Goal: Communication & Community: Answer question/provide support

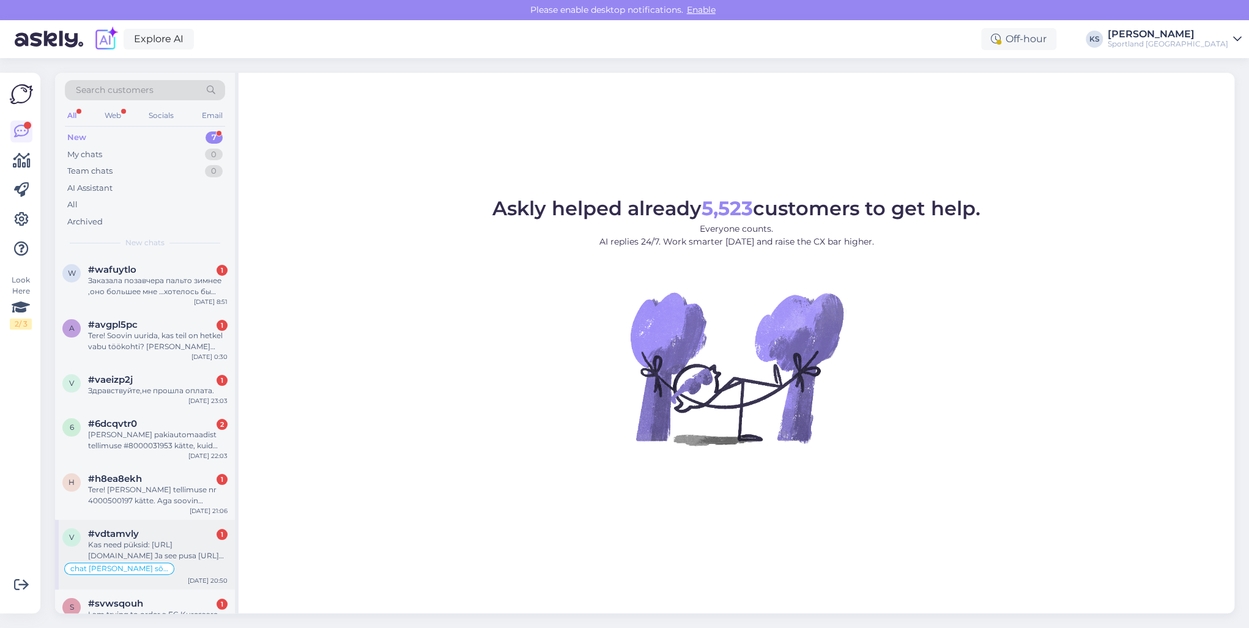
scroll to position [30, 0]
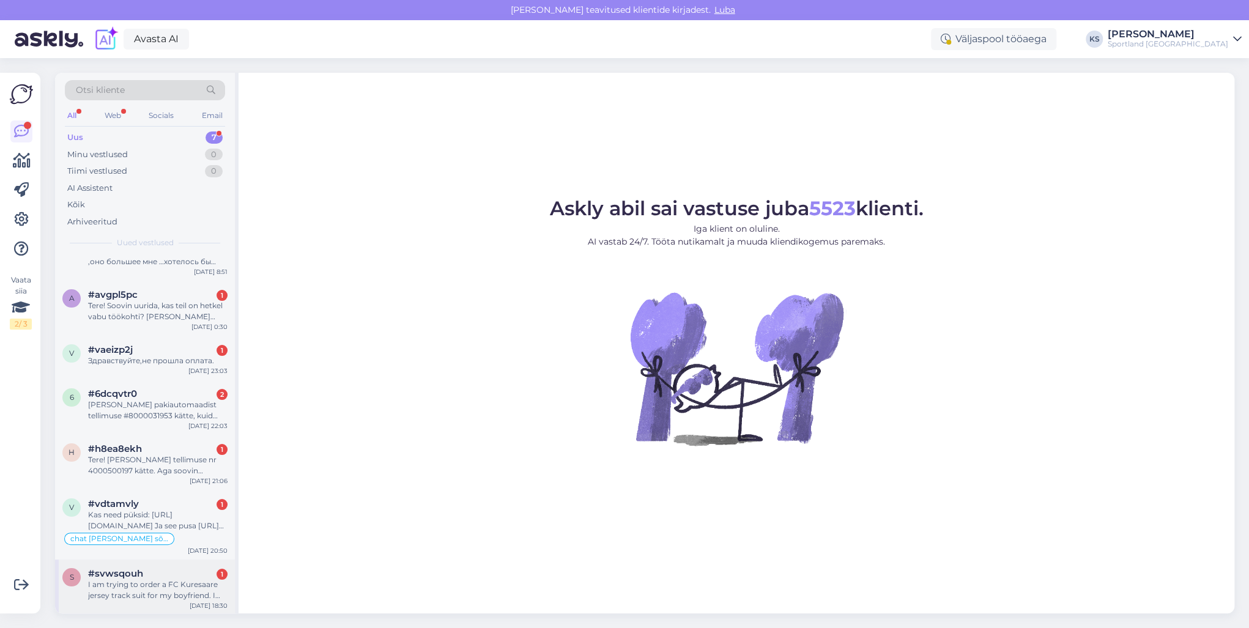
click at [203, 579] on div "I am trying to order a FC Kuresaare jersey track suit for my boyfriend. I need …" at bounding box center [157, 590] width 139 height 22
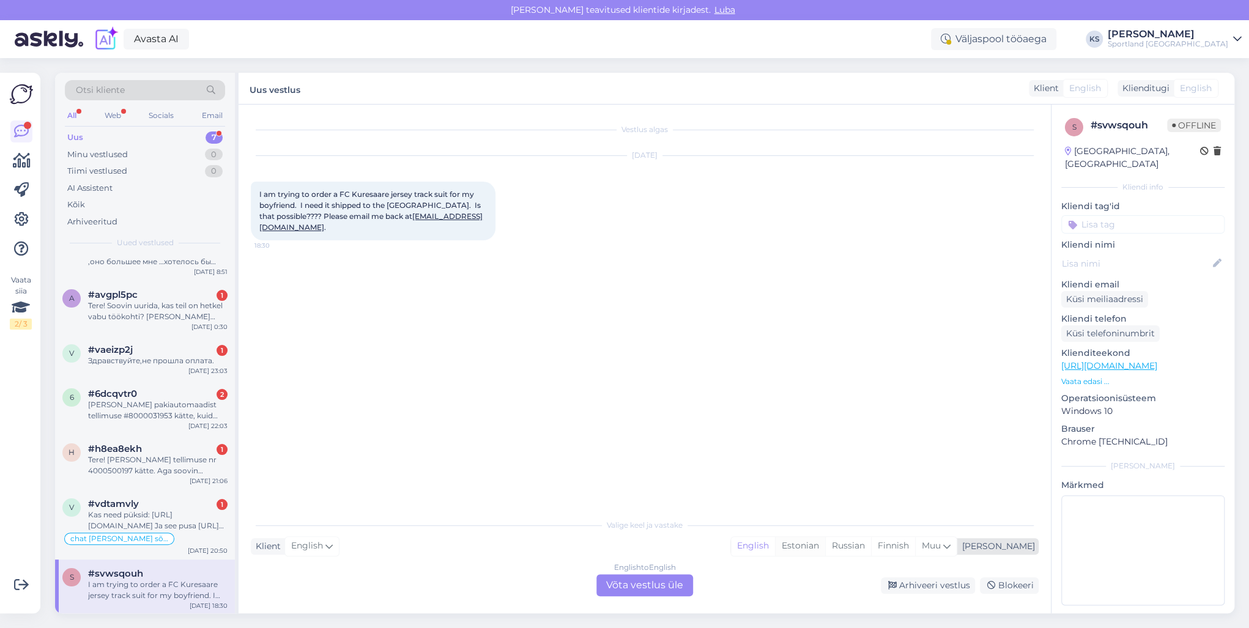
click at [825, 539] on div "Estonian" at bounding box center [800, 546] width 50 height 18
click at [670, 585] on div "English to Estonian Võta vestlus üle" at bounding box center [644, 585] width 97 height 22
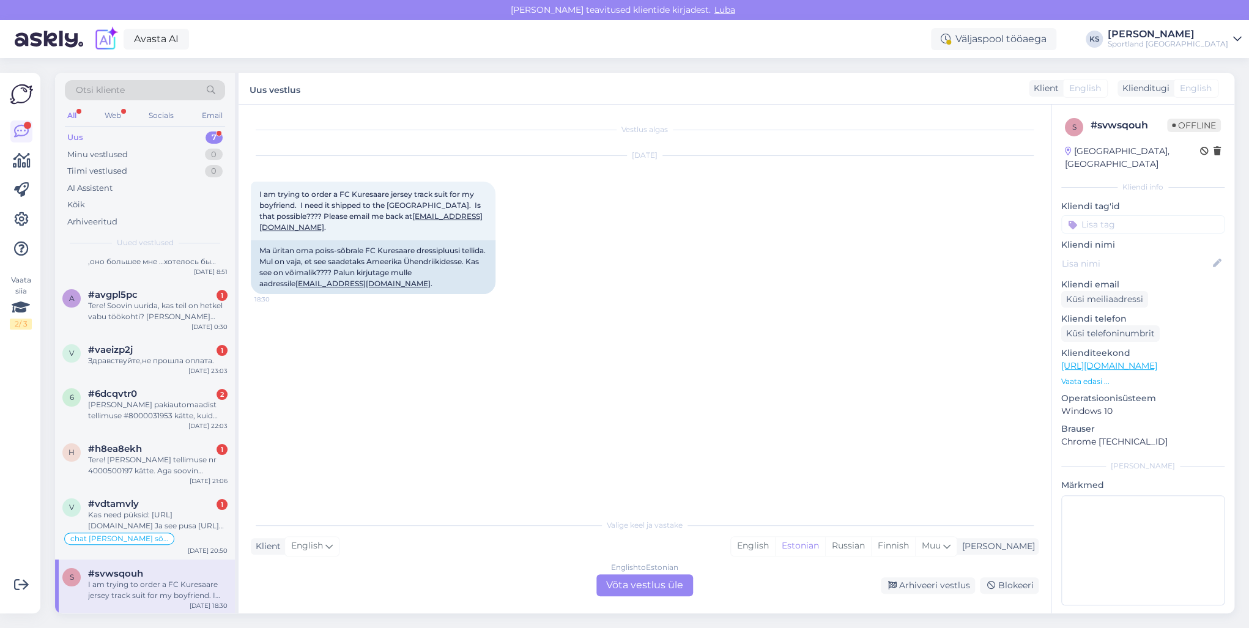
scroll to position [0, 0]
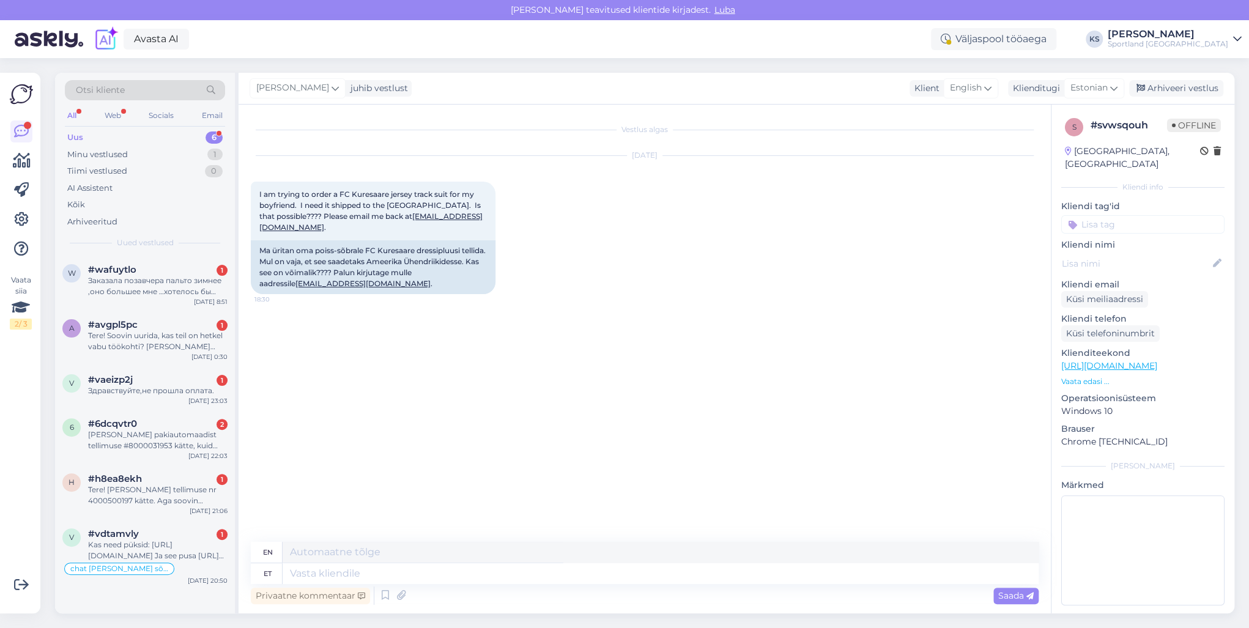
click at [680, 577] on textarea at bounding box center [660, 573] width 756 height 21
type textarea "Tere!"
type textarea "Hello!"
type textarea "Tere! [PERSON_NAME] K"
type textarea "Hello! I am"
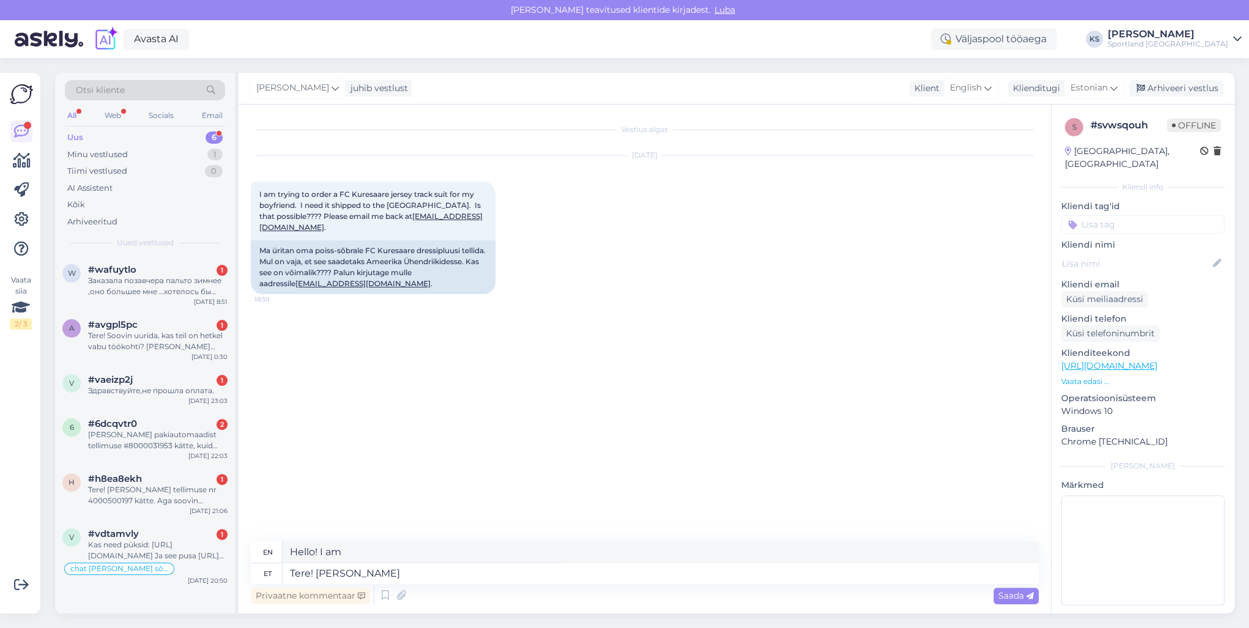
type textarea "Tere! [PERSON_NAME] k"
type textarea "Hello! I'm [PERSON_NAME]"
type textarea "Tere! [PERSON_NAME] klienditeenindusest"
type textarea "Hello! I'm [PERSON_NAME] from customer service"
click at [440, 567] on textarea "Tere! [PERSON_NAME] klienditeenindusest" at bounding box center [660, 573] width 756 height 21
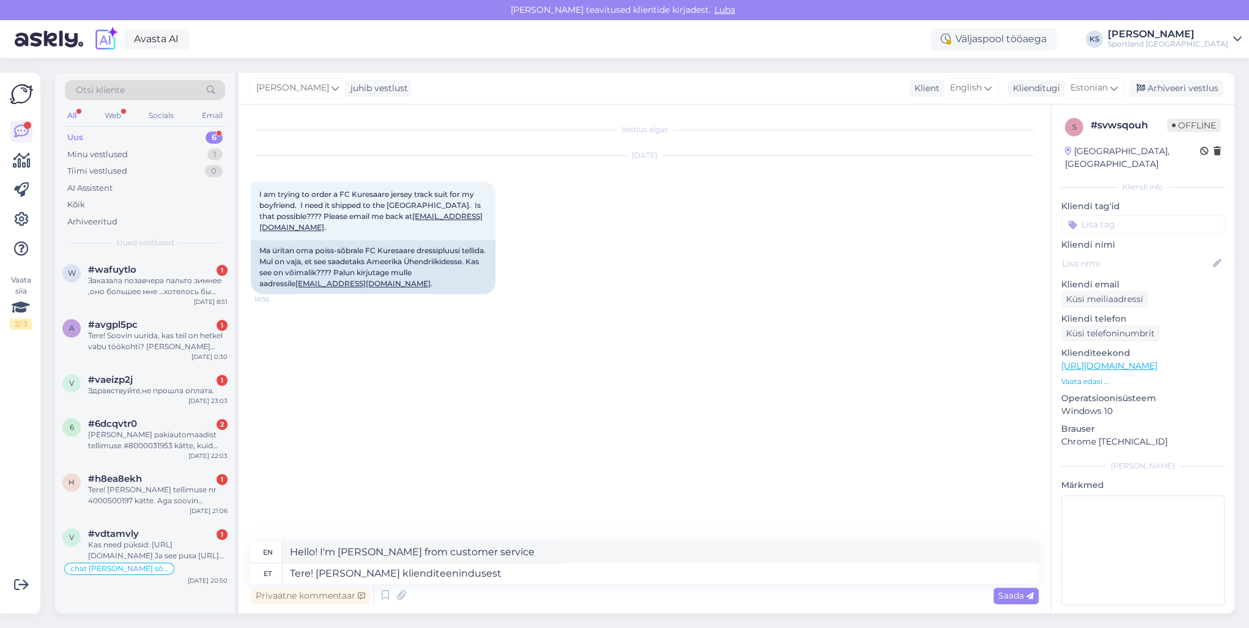
click at [440, 567] on textarea "Tere! [PERSON_NAME] klienditeenindusest" at bounding box center [660, 573] width 756 height 21
type textarea "Tere! [PERSON_NAME] klienditeenindusest"
click at [1000, 598] on span "Saada" at bounding box center [1015, 595] width 35 height 11
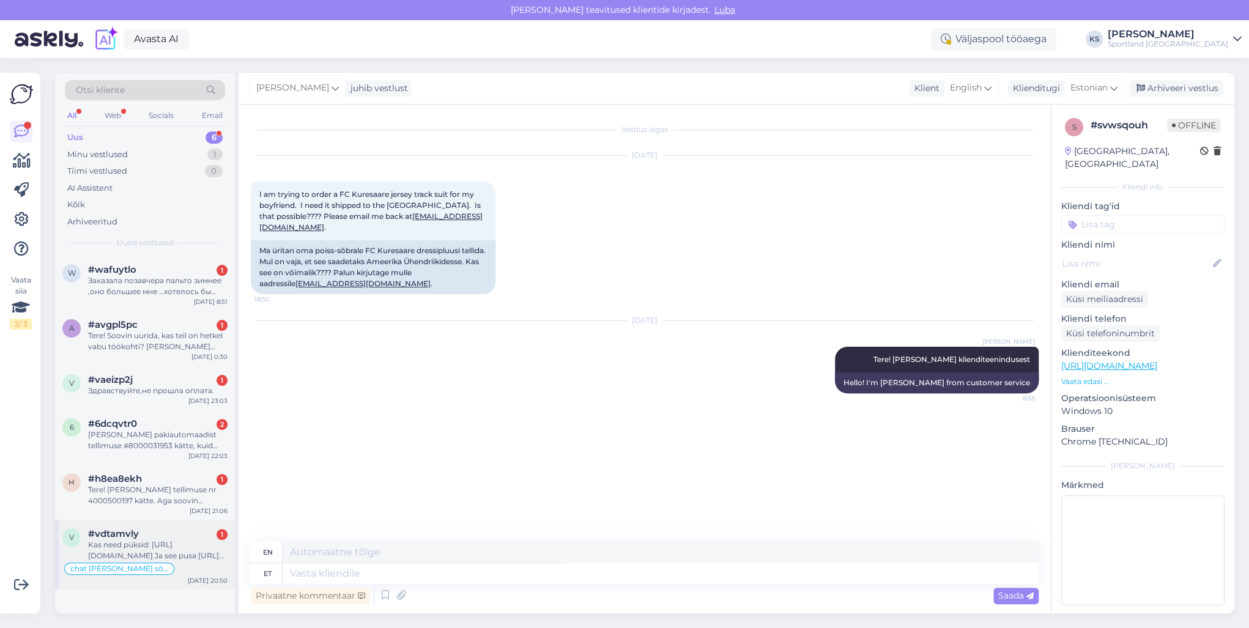
click at [99, 523] on div "v #vdtamvly 1 Kas need püksid: [URL][DOMAIN_NAME] Ja see pusa [URL][DOMAIN_NAME…" at bounding box center [145, 555] width 180 height 70
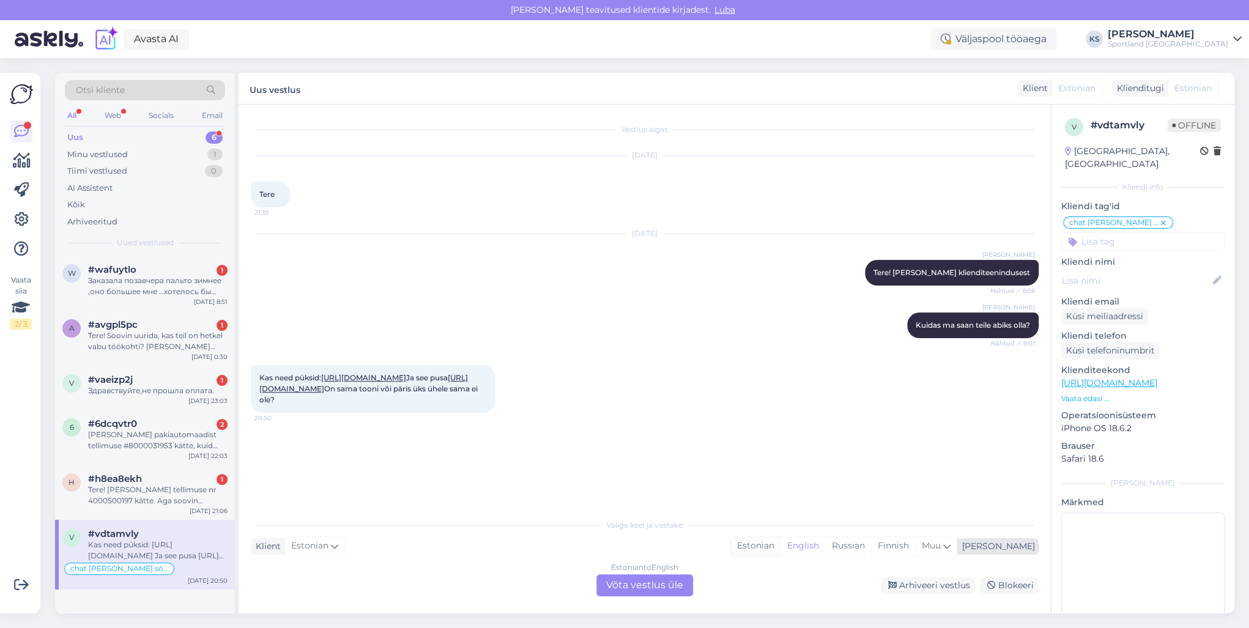
click at [780, 550] on div "Estonian" at bounding box center [756, 546] width 50 height 18
click at [664, 582] on div "Estonian to Estonian Võta vestlus üle" at bounding box center [644, 585] width 97 height 22
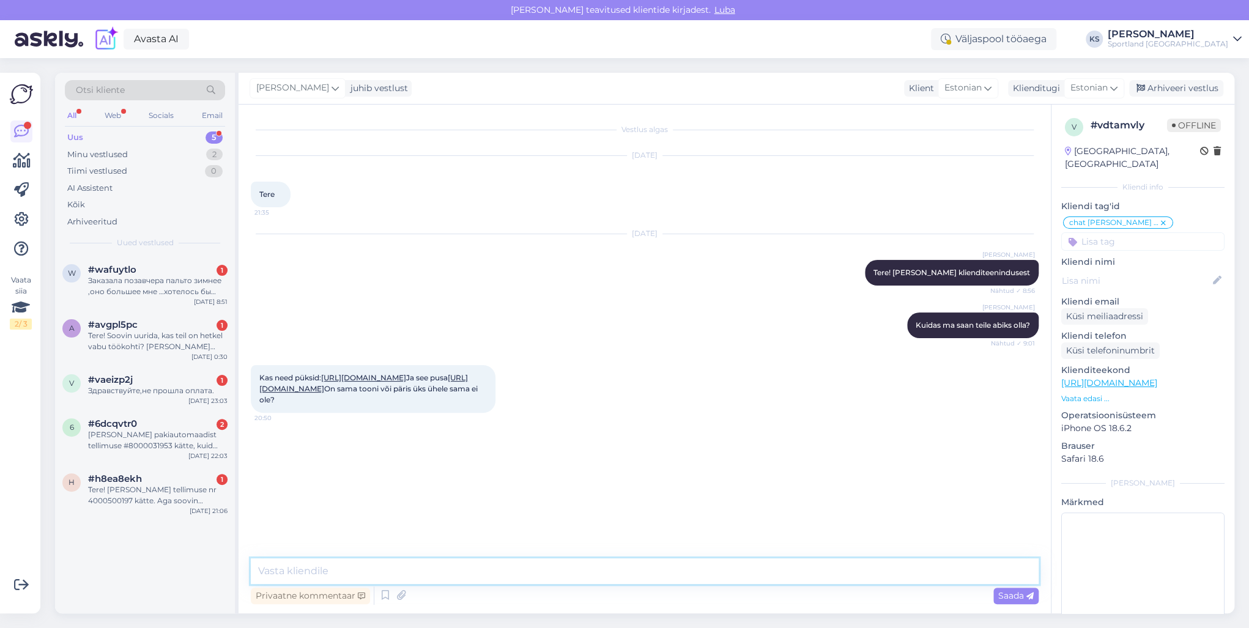
click at [690, 575] on textarea at bounding box center [645, 571] width 788 height 26
paste textarea "Tere! [PERSON_NAME] klienditeenindusest"
type textarea "Tere! [PERSON_NAME] klienditeenindusest"
click at [191, 492] on div "Tere! [PERSON_NAME] tellimuse nr 4000500197 kätte. Aga soovin ümbervahetust kun…" at bounding box center [157, 495] width 139 height 22
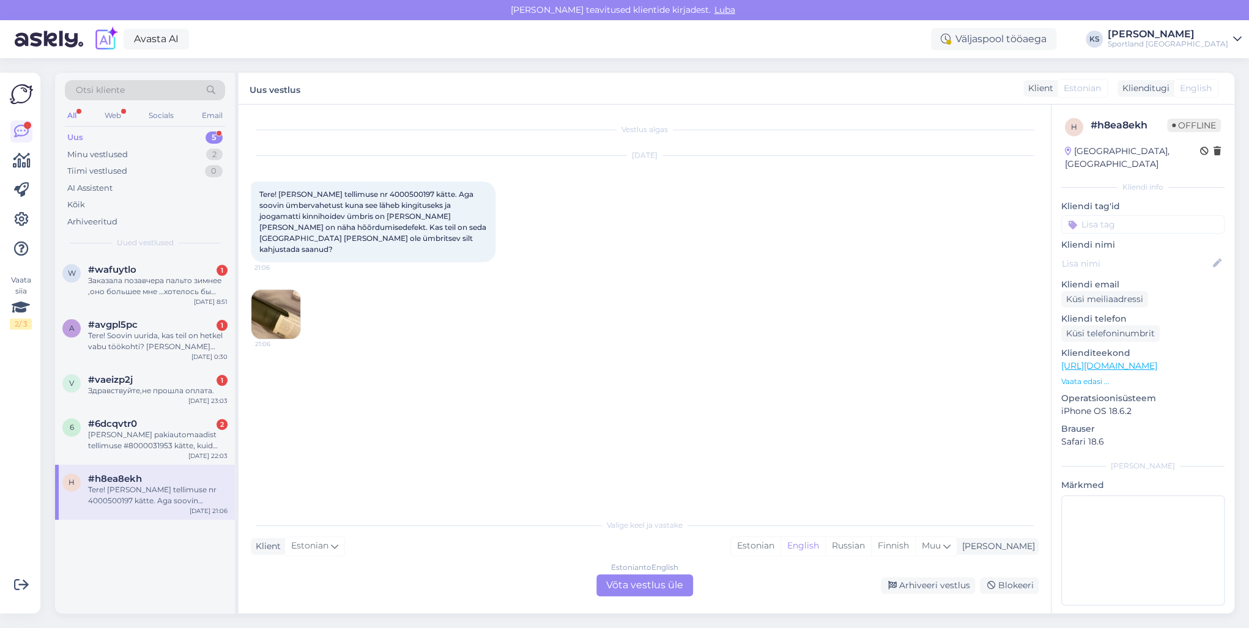
scroll to position [0, 0]
click at [780, 548] on div "Estonian" at bounding box center [756, 546] width 50 height 18
click at [676, 580] on div "Estonian to Estonian Võta vestlus üle" at bounding box center [644, 585] width 97 height 22
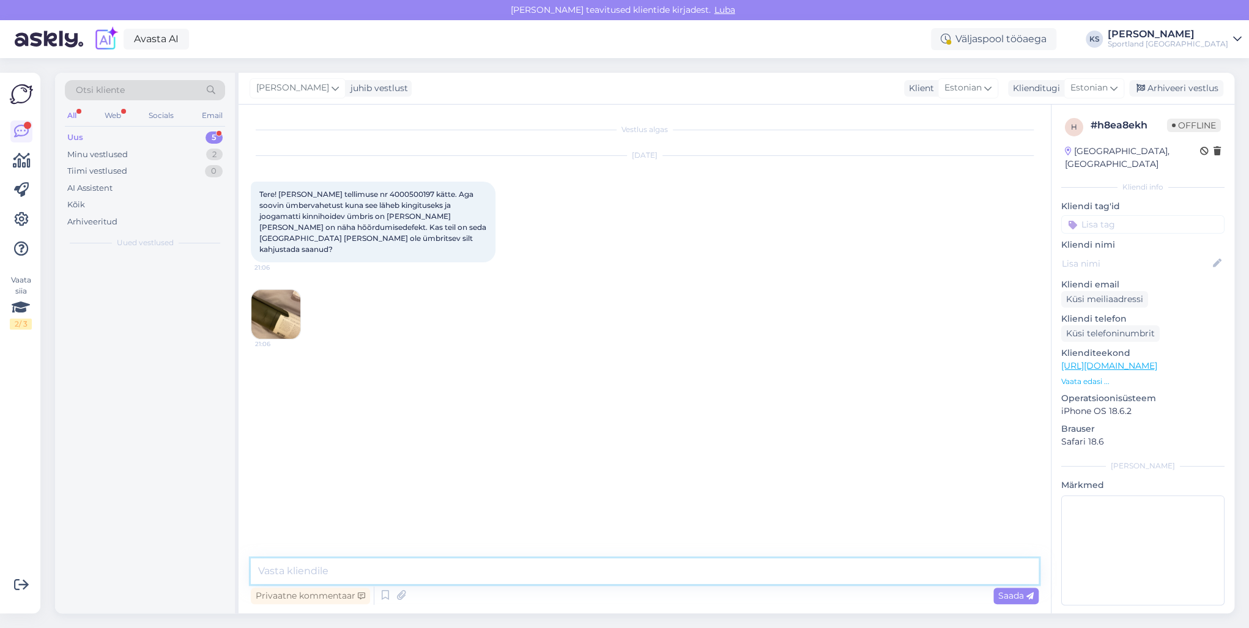
click at [680, 577] on textarea at bounding box center [645, 571] width 788 height 26
paste textarea "Tere! [PERSON_NAME] klienditeenindusest"
type textarea "Tere! [PERSON_NAME] klienditeenindusest"
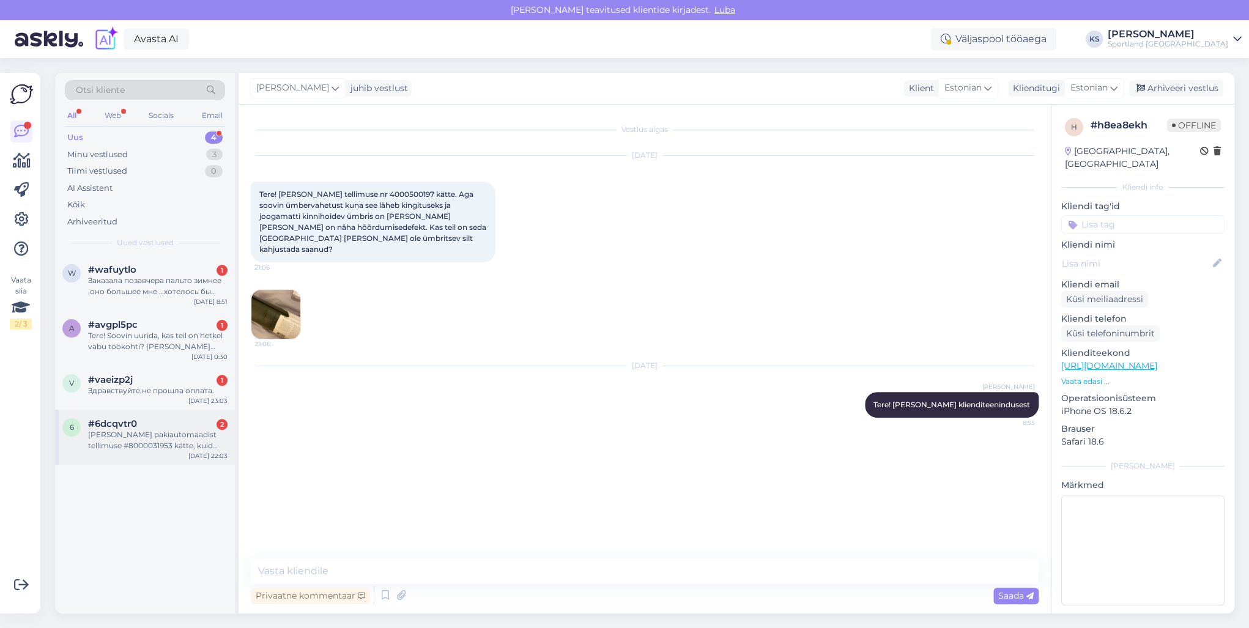
click at [188, 453] on div "6 #6dcqvtr0 2 [PERSON_NAME] pakiautomaadist tellimuse #8000031953 kätte, kuid t…" at bounding box center [145, 437] width 180 height 55
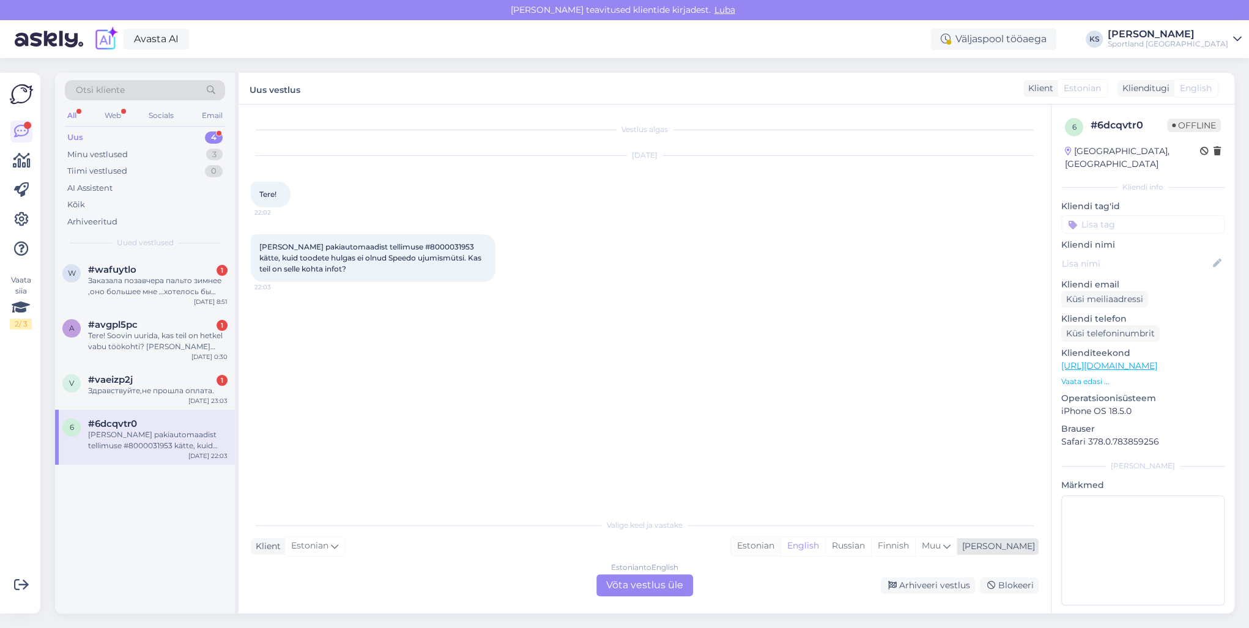
click at [780, 550] on div "Estonian" at bounding box center [756, 546] width 50 height 18
click at [674, 577] on div "Estonian to Estonian Võta vestlus üle" at bounding box center [644, 585] width 97 height 22
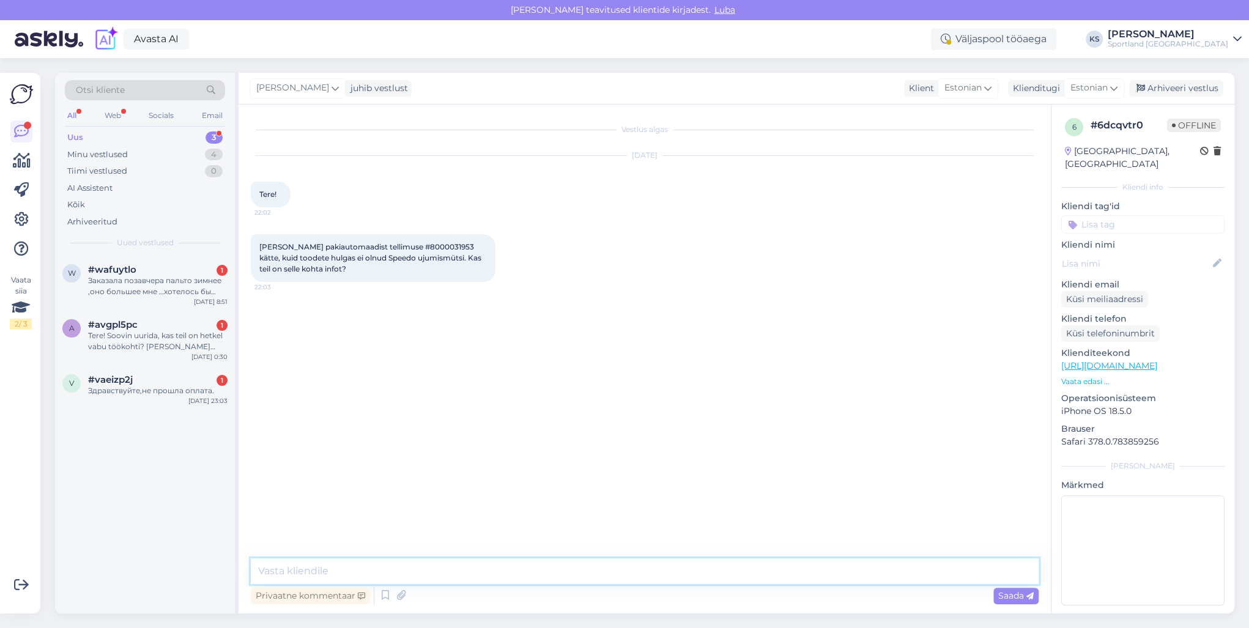
click at [677, 571] on textarea at bounding box center [645, 571] width 788 height 26
paste textarea "Tere! [PERSON_NAME] klienditeenindusest"
type textarea "Tere! [PERSON_NAME] klienditeenindusest"
click at [162, 397] on div "v #vaeizp2j 1 Здравствуйте,не прошла оплата. [DATE] 23:03" at bounding box center [145, 388] width 180 height 44
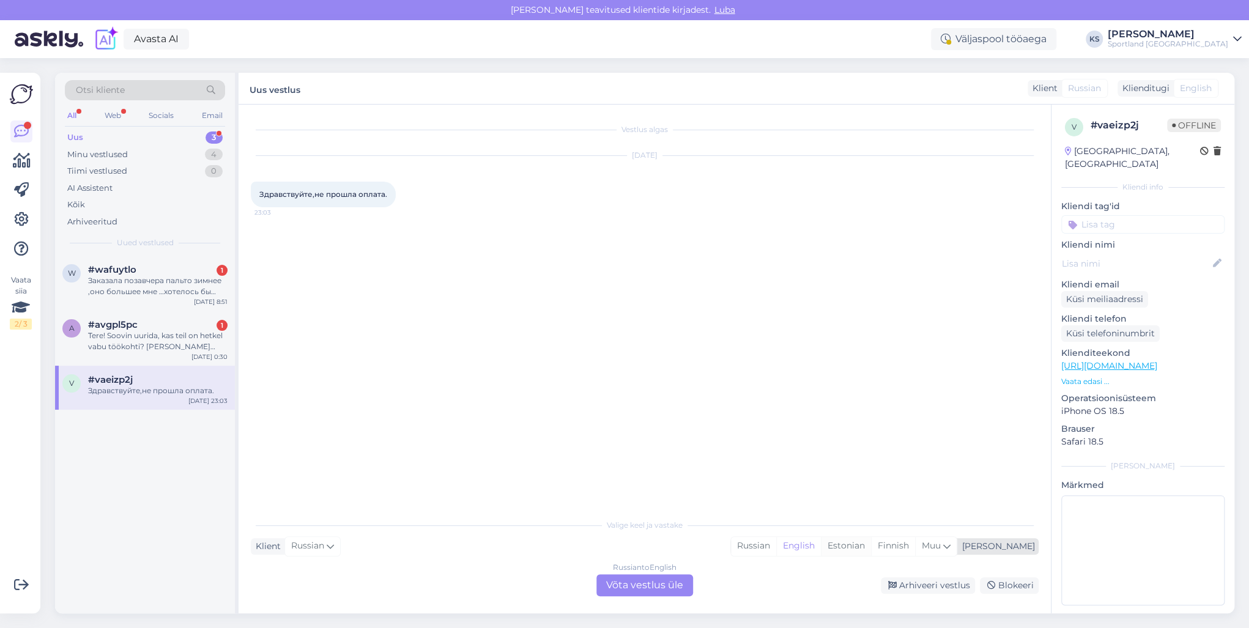
click at [871, 543] on div "Estonian" at bounding box center [846, 546] width 50 height 18
click at [711, 575] on div "Russian to Estonian Võta vestlus üle Arhiveeri vestlus Blokeeri" at bounding box center [645, 585] width 788 height 22
click at [688, 580] on div "Russian to Estonian Võta vestlus üle" at bounding box center [644, 585] width 97 height 22
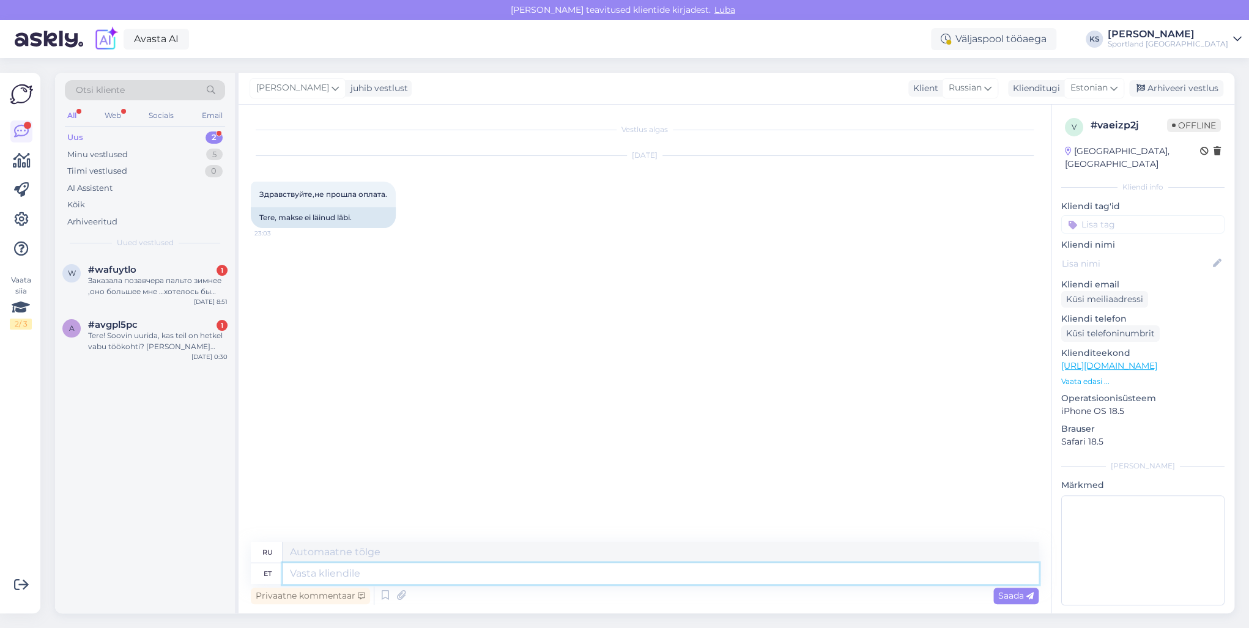
click at [677, 577] on textarea at bounding box center [660, 573] width 756 height 21
paste textarea "Tere! [PERSON_NAME] klienditeenindusest"
type textarea "Tere! [PERSON_NAME] klienditeenindusest"
type textarea "Здравствуйте! Меня зовут [PERSON_NAME], я из службы поддержки клиентов."
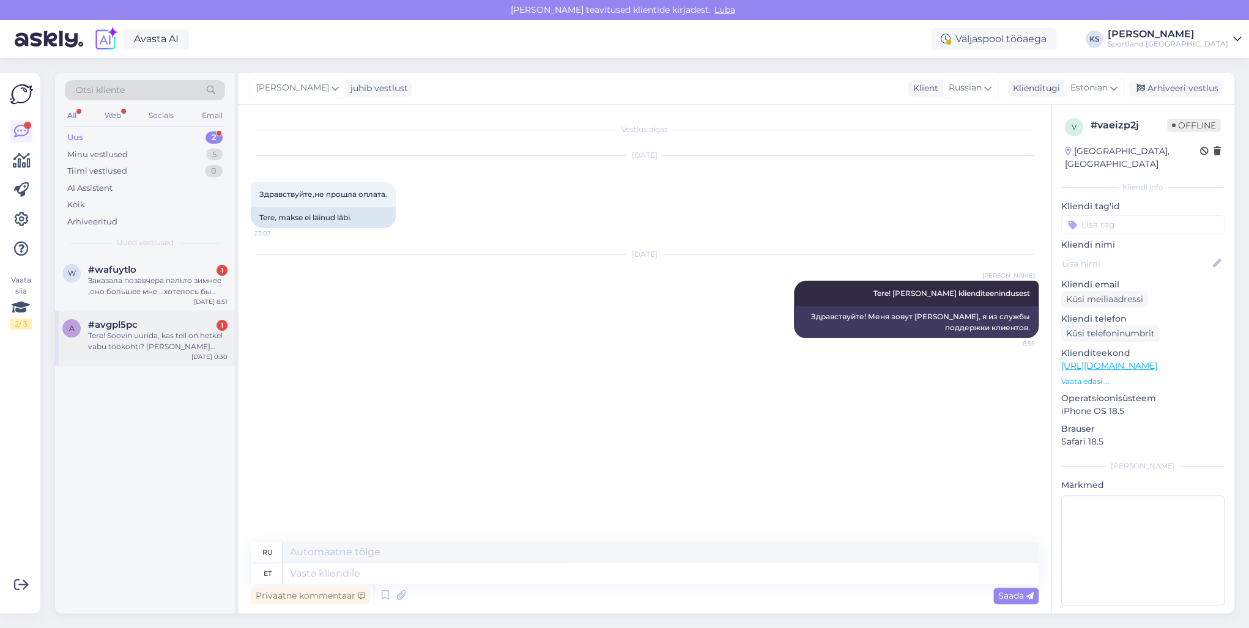
click at [120, 362] on div "a #avgpl5pc 1 Tere! Soovin uurida, kas teil on hetkel vabu töökohti? [PERSON_NA…" at bounding box center [145, 338] width 180 height 55
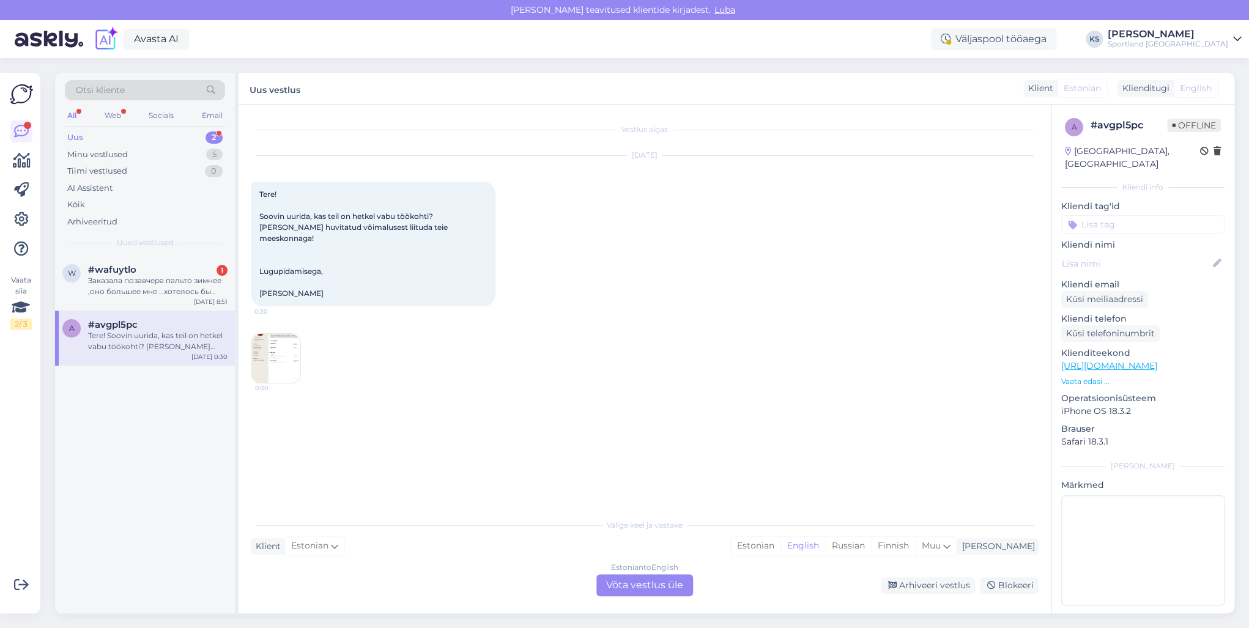
drag, startPoint x: 813, startPoint y: 551, endPoint x: 712, endPoint y: 574, distance: 104.0
click at [780, 551] on div "Estonian" at bounding box center [756, 546] width 50 height 18
click at [610, 592] on div "Estonian to Estonian Võta vestlus üle" at bounding box center [644, 585] width 97 height 22
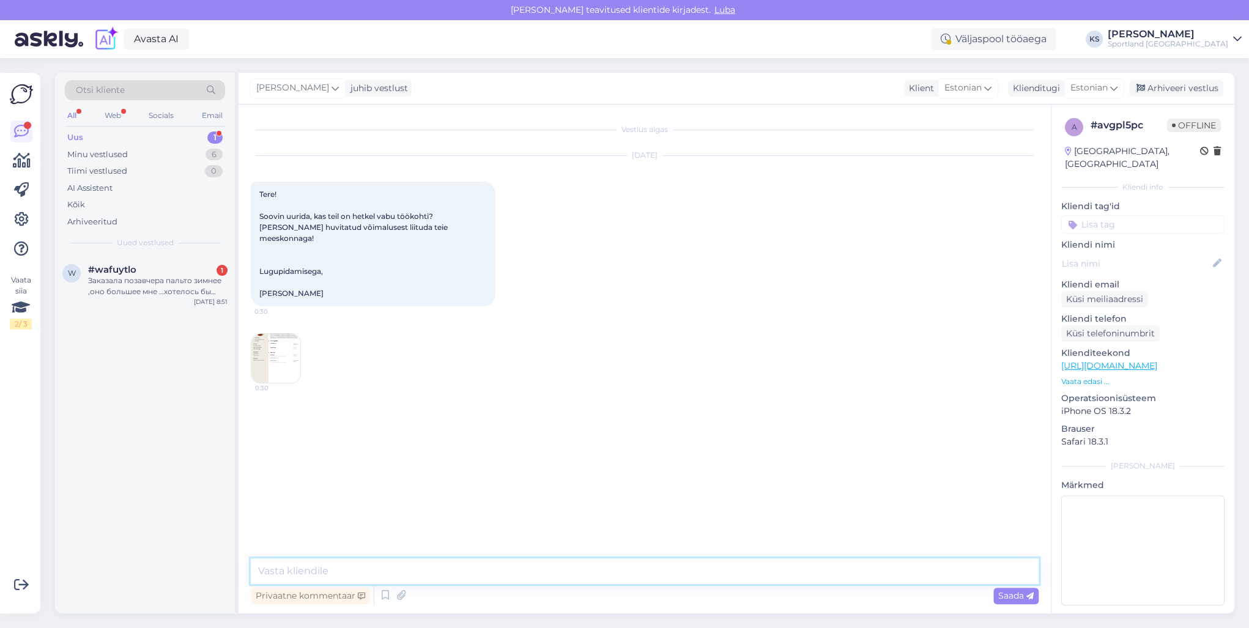
drag, startPoint x: 610, startPoint y: 592, endPoint x: 577, endPoint y: 568, distance: 40.2
click at [577, 568] on textarea at bounding box center [645, 571] width 788 height 26
paste textarea "Tere! [PERSON_NAME] klienditeenindusest"
type textarea "Tere! [PERSON_NAME] klienditeenindusest"
click at [191, 287] on div "Заказала позавчера пальто зимнее ,оно большее мне …хотелось бы поменять на мень…" at bounding box center [157, 286] width 139 height 22
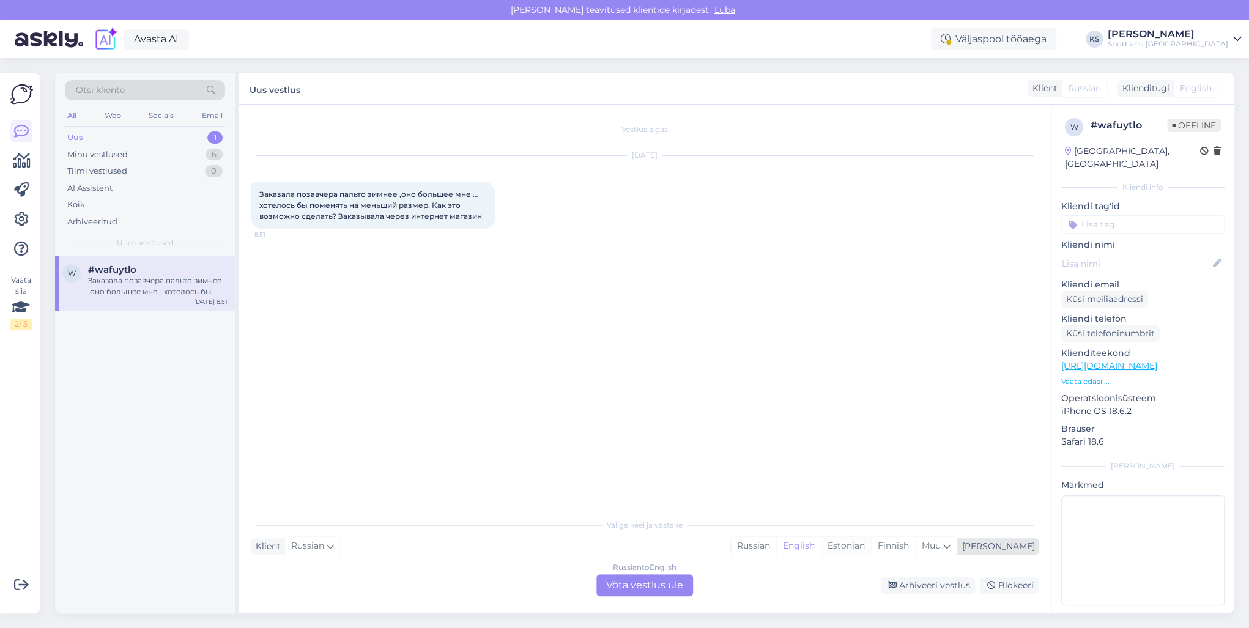
click at [871, 545] on div "Estonian" at bounding box center [846, 546] width 50 height 18
click at [690, 581] on div "Russian to Estonian Võta vestlus üle" at bounding box center [644, 585] width 97 height 22
click at [690, 575] on div "Russian to Estonian Võta vestlus üle" at bounding box center [644, 585] width 97 height 22
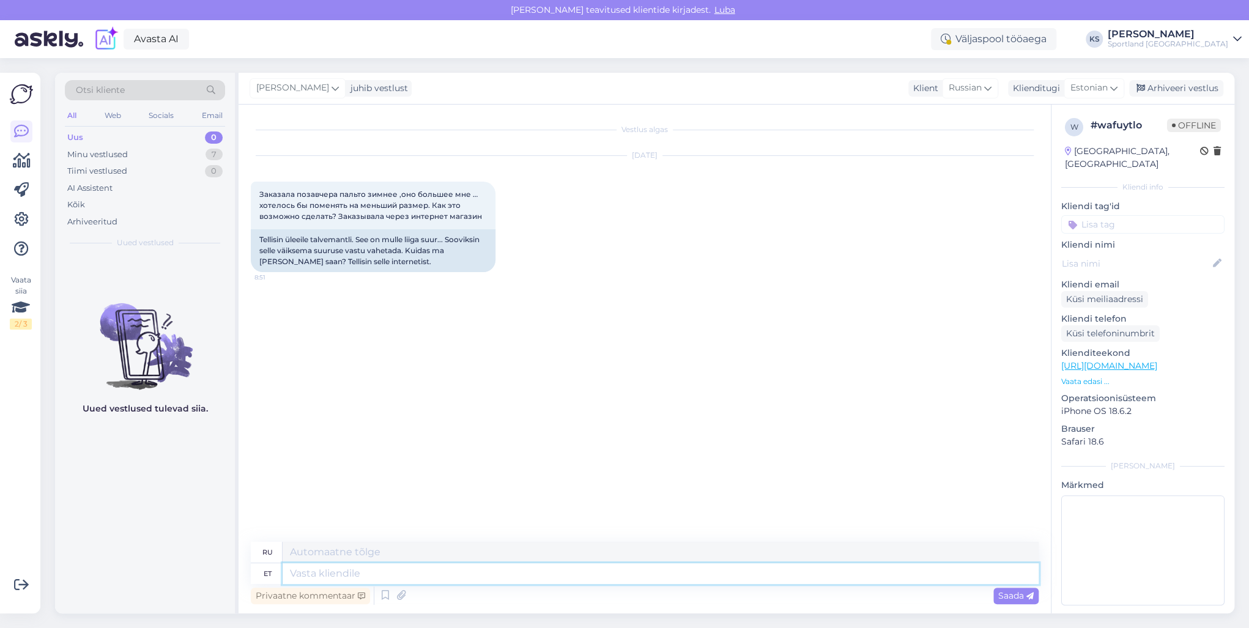
click at [690, 575] on textarea at bounding box center [660, 573] width 756 height 21
paste textarea "Tere! [PERSON_NAME] klienditeenindusest"
type textarea "Tere! [PERSON_NAME] klienditeenindusest"
type textarea "Здравствуйте! Меня зовут [PERSON_NAME], я из службы поддержки клиентов."
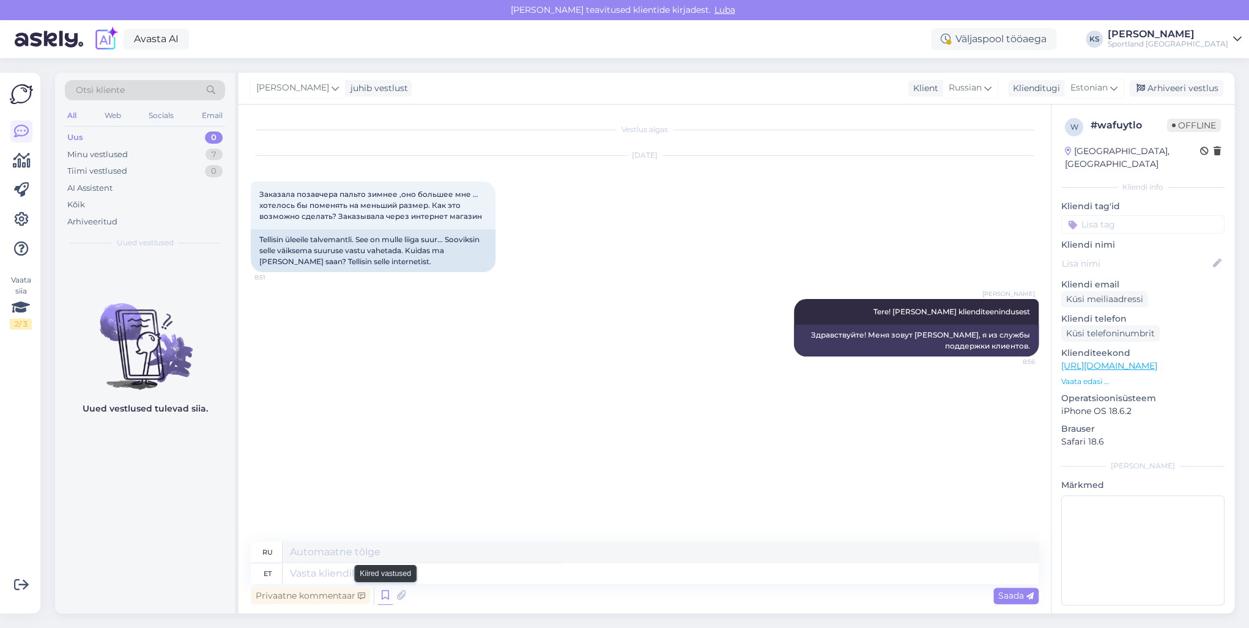
click at [386, 591] on icon at bounding box center [385, 595] width 15 height 18
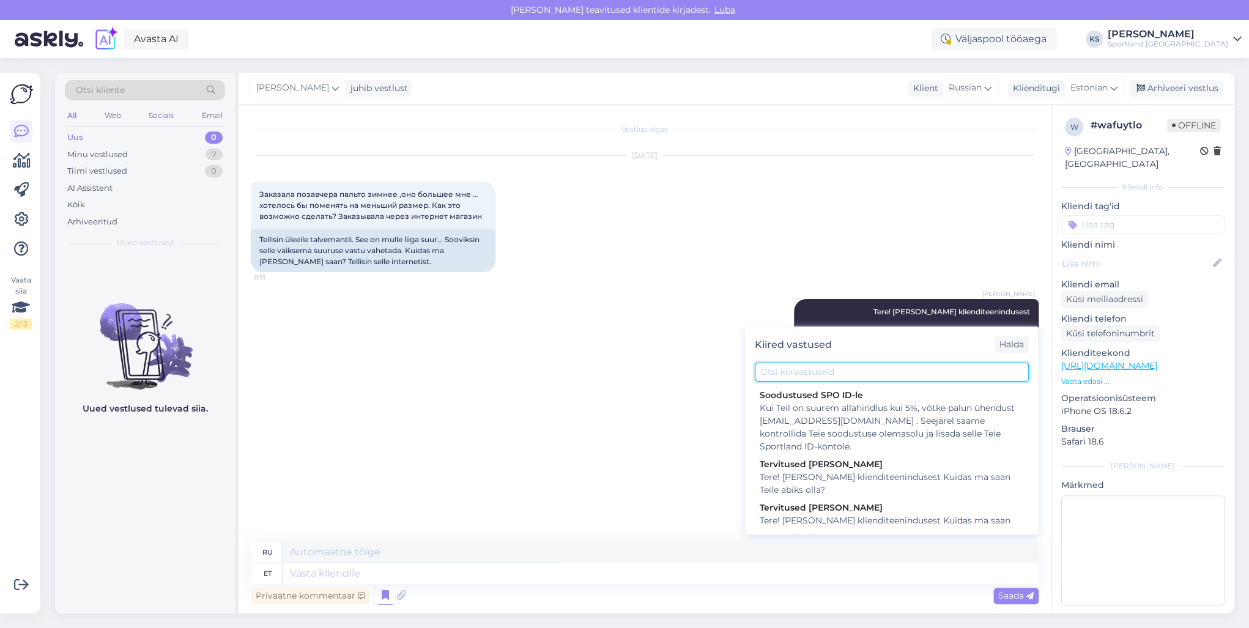
click at [808, 373] on input "text" at bounding box center [892, 372] width 274 height 19
type input "c"
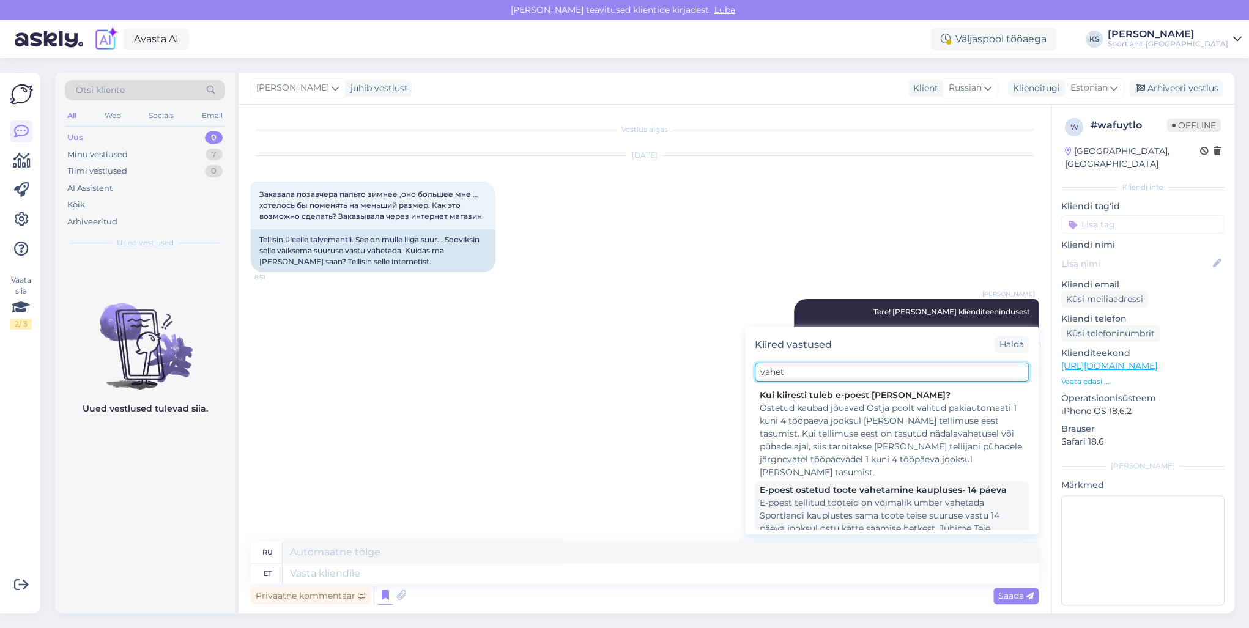
type input "vahet"
click at [884, 499] on div "E-poest tellitud tooteid on võimalik ümber vahetada Sportlandi kauplustes sama …" at bounding box center [891, 547] width 264 height 103
type textarea "Товары, заказанные в интернет-магазине, можно обменять на такой же товар другог…"
type textarea "E-poest tellitud tooteid on võimalik ümber vahetada Sportlandi kauplustes sama …"
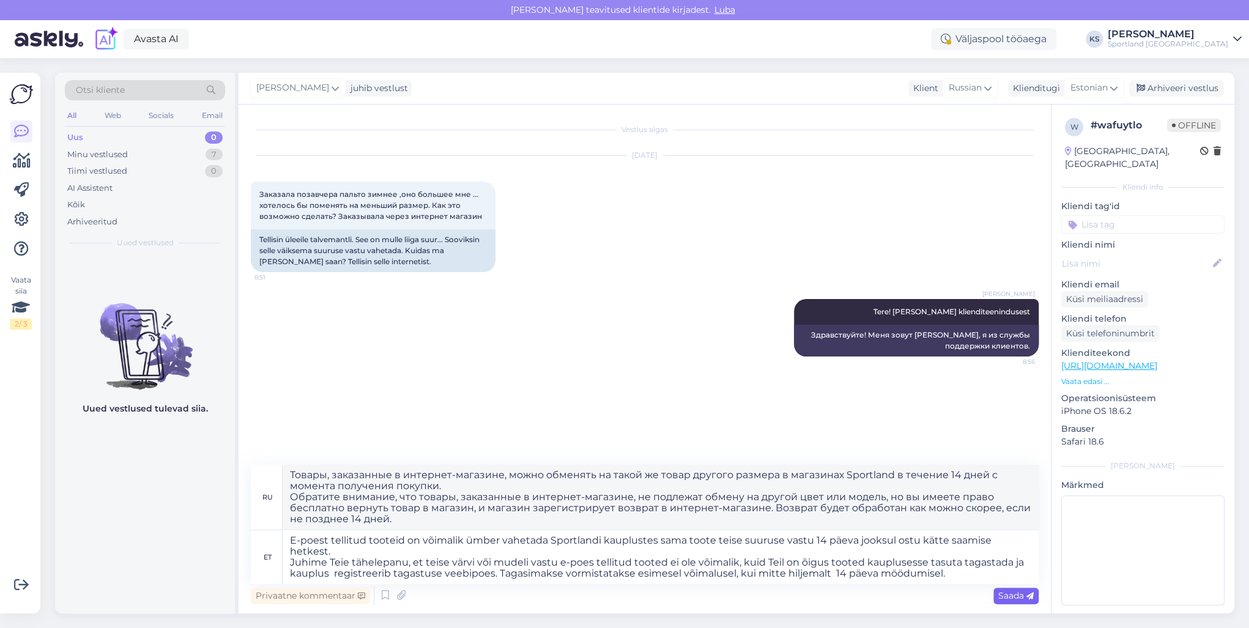
click at [1009, 594] on span "Saada" at bounding box center [1015, 595] width 35 height 11
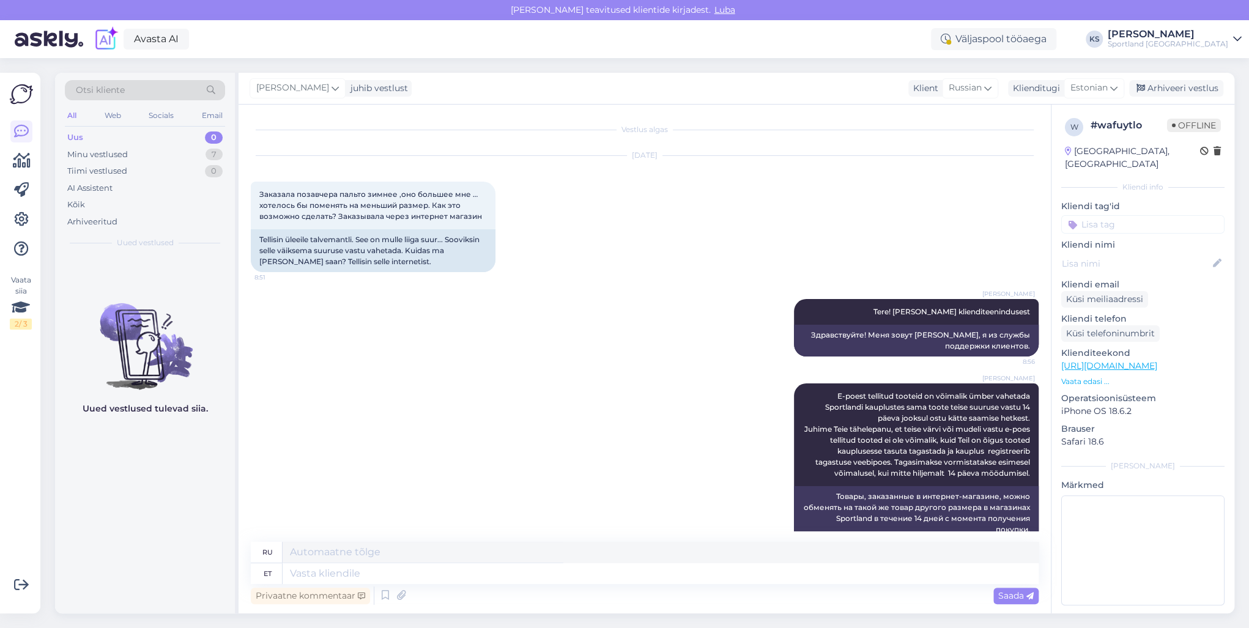
scroll to position [88, 0]
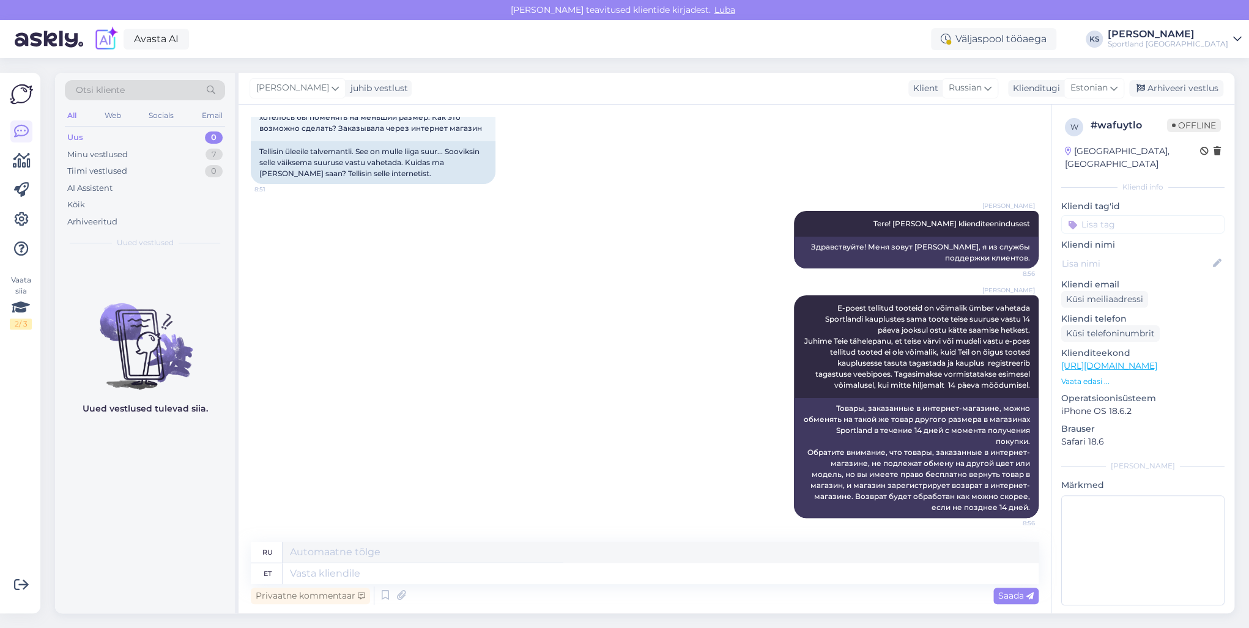
click at [1142, 215] on input at bounding box center [1142, 224] width 163 height 18
type input "vahet"
click at [1168, 268] on span "Toodete vahetamine (e-pood)" at bounding box center [1143, 271] width 98 height 7
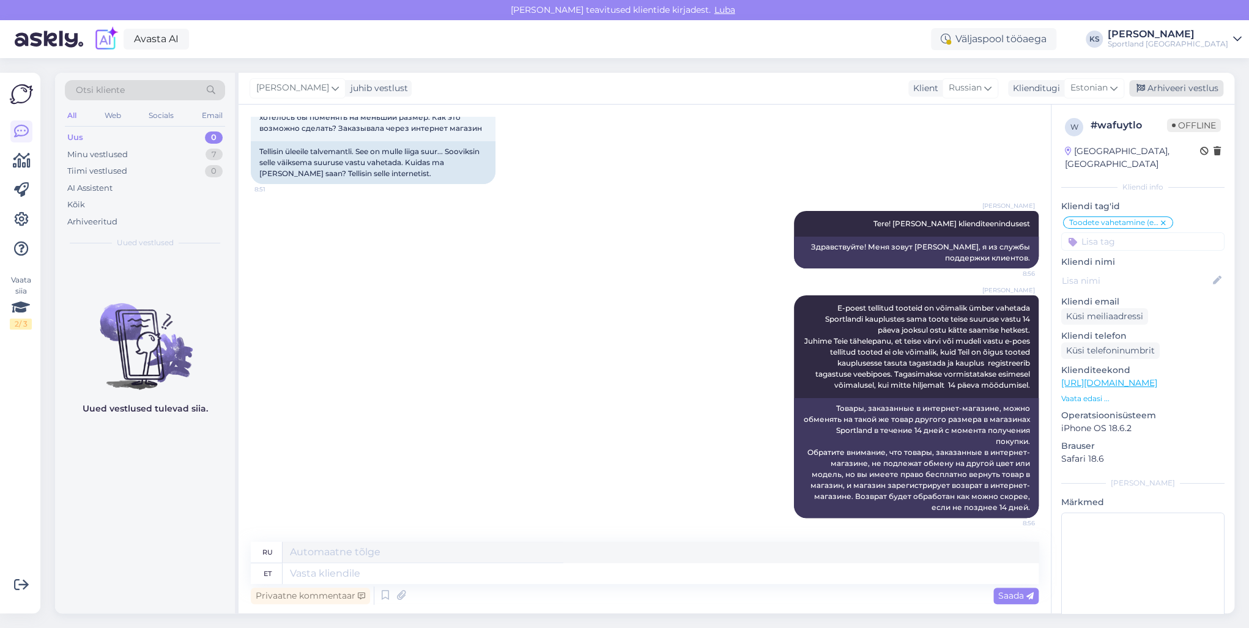
click at [1193, 84] on div "Arhiveeri vestlus" at bounding box center [1176, 88] width 94 height 17
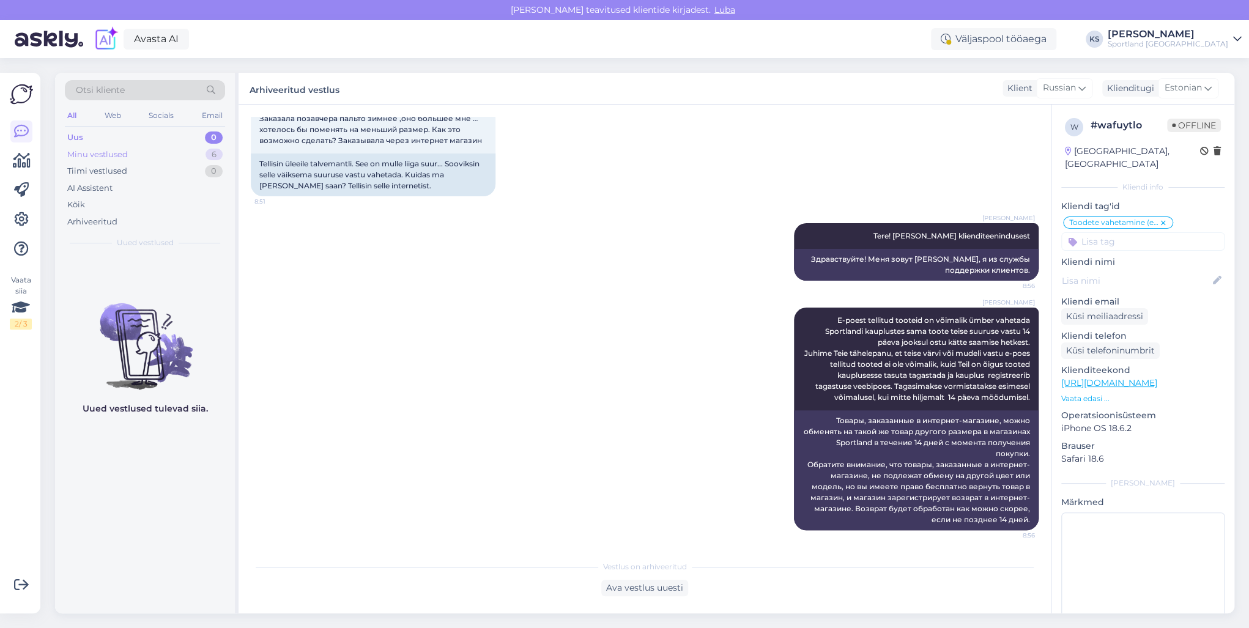
click at [198, 153] on div "Minu vestlused 6" at bounding box center [145, 154] width 160 height 17
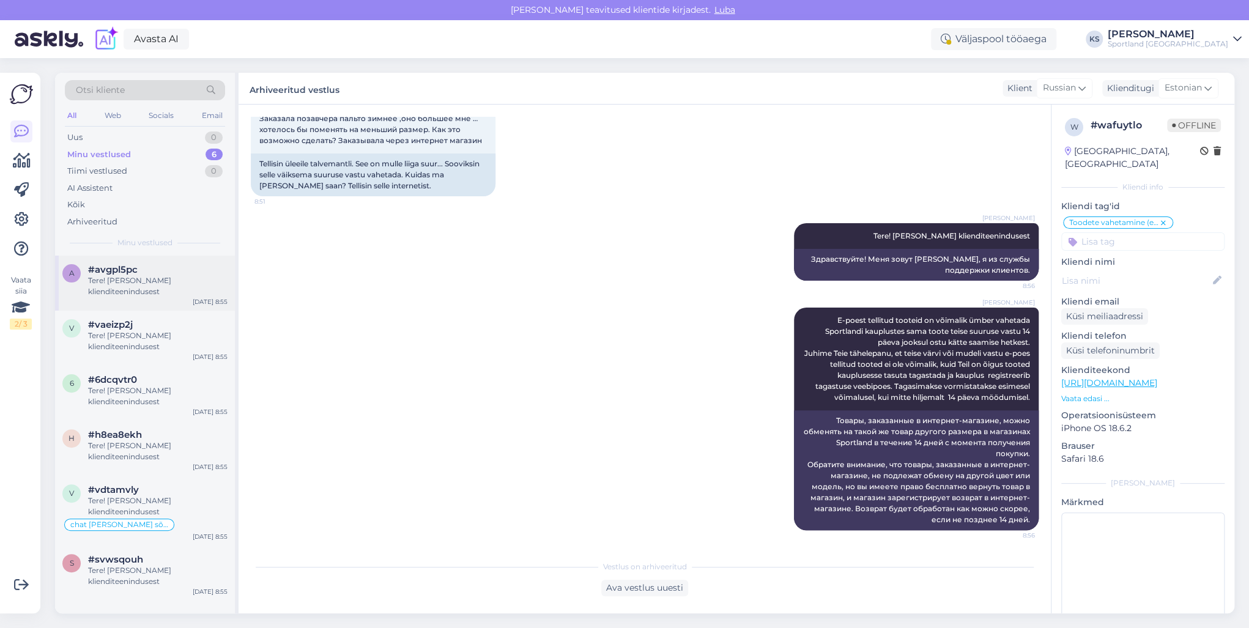
click at [155, 262] on div "a #avgpl5pc Tere! [PERSON_NAME] klienditeenindusest [DATE] 8:55" at bounding box center [145, 283] width 180 height 55
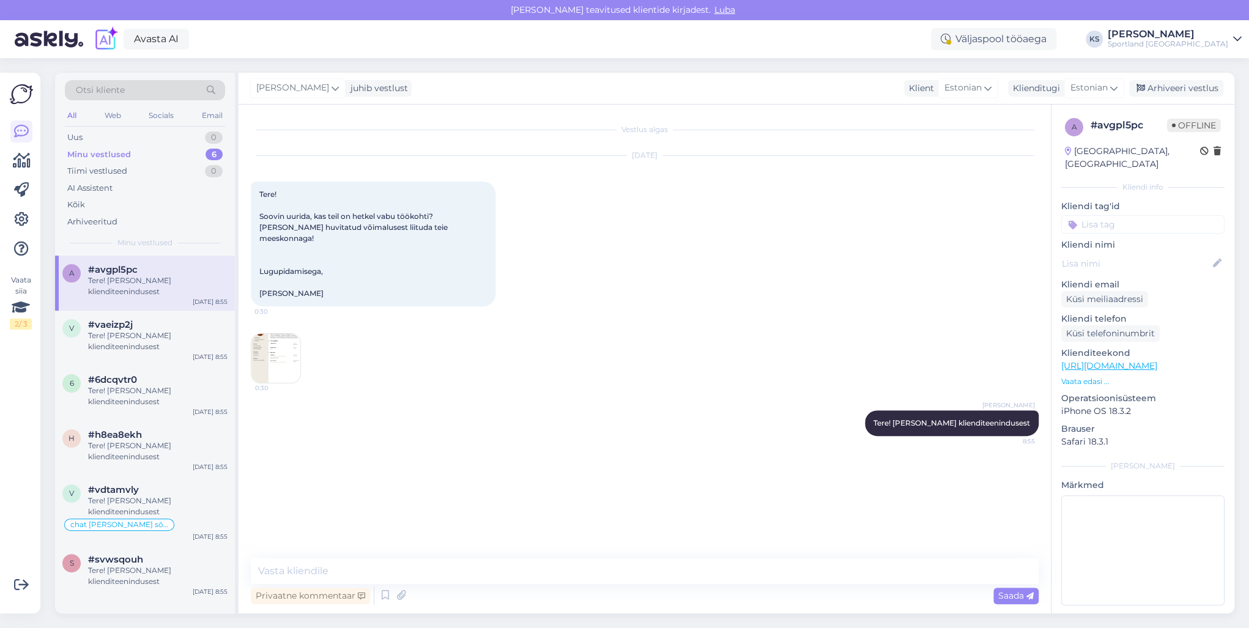
scroll to position [0, 0]
click at [275, 352] on img at bounding box center [275, 358] width 49 height 49
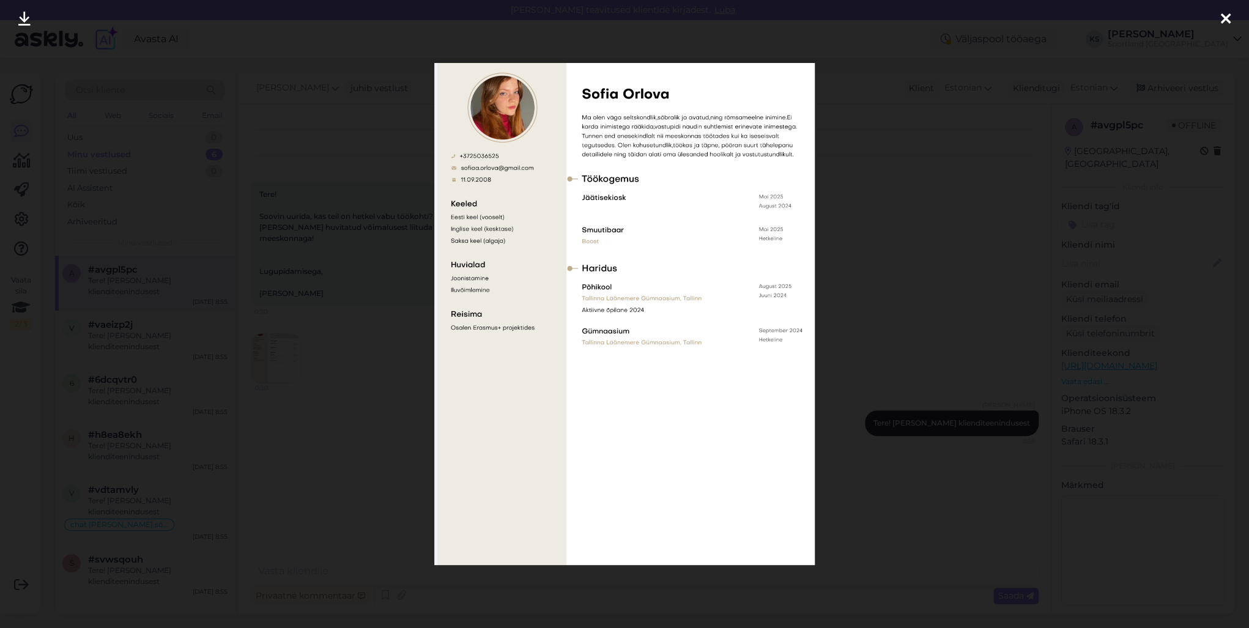
click at [1218, 18] on div at bounding box center [1225, 19] width 24 height 39
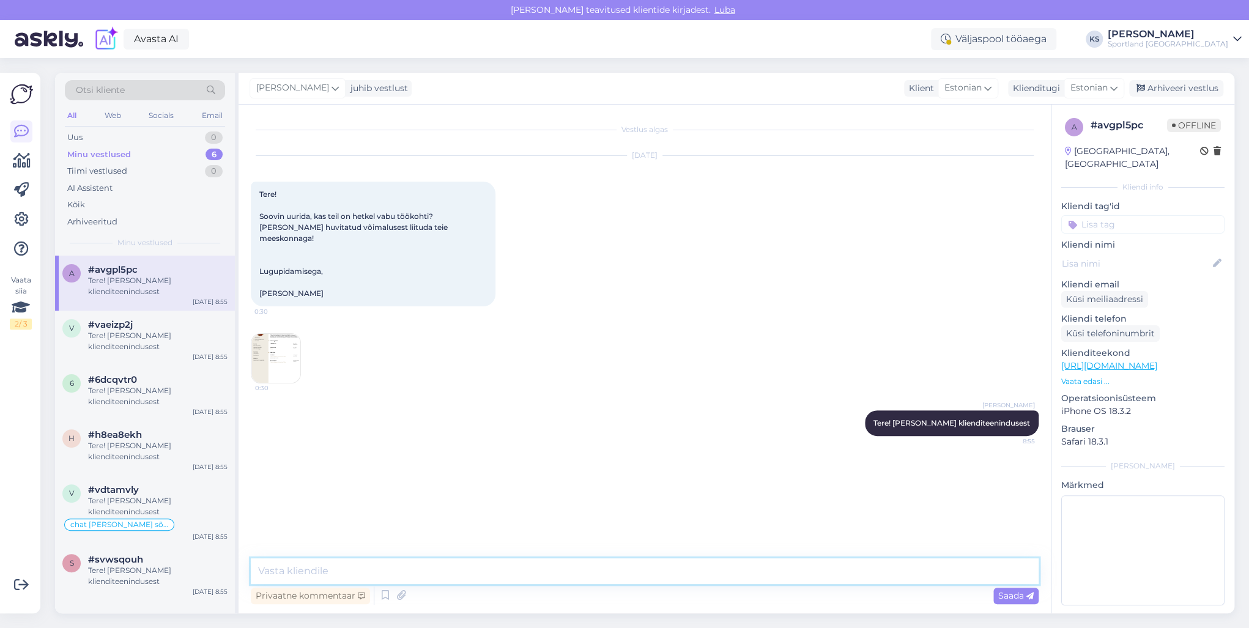
click at [561, 575] on textarea at bounding box center [645, 571] width 788 height 26
drag, startPoint x: 568, startPoint y: 567, endPoint x: 260, endPoint y: 563, distance: 308.2
click at [260, 563] on textarea "Kahjuks meil puudub informatsioon vabade töökohtade osas." at bounding box center [645, 571] width 788 height 26
paste textarea "pole meil infot töökohtade kohta"
type textarea "Kahjuks pole meil infot töökohtade kohta."
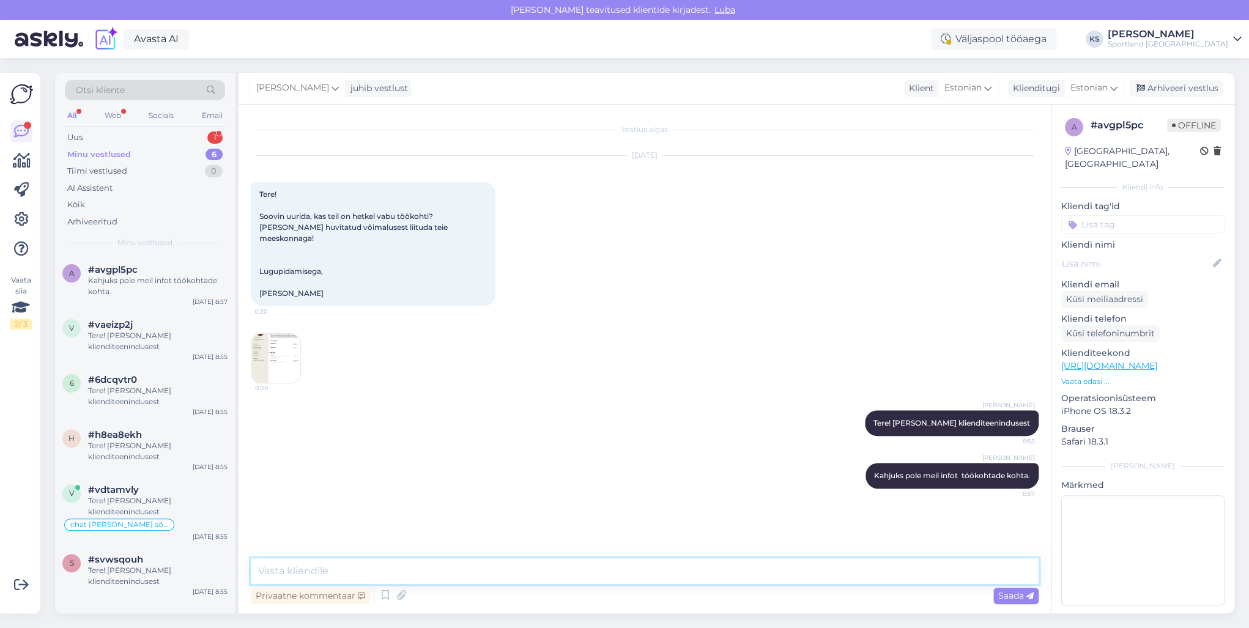
drag, startPoint x: 451, startPoint y: 570, endPoint x: 541, endPoint y: 578, distance: 90.3
click at [486, 567] on textarea at bounding box center [645, 571] width 788 height 26
paste textarea "[URL][DOMAIN_NAME]"
type textarea "Vabale ametikohale saate kandideerida siin. [URL][DOMAIN_NAME]"
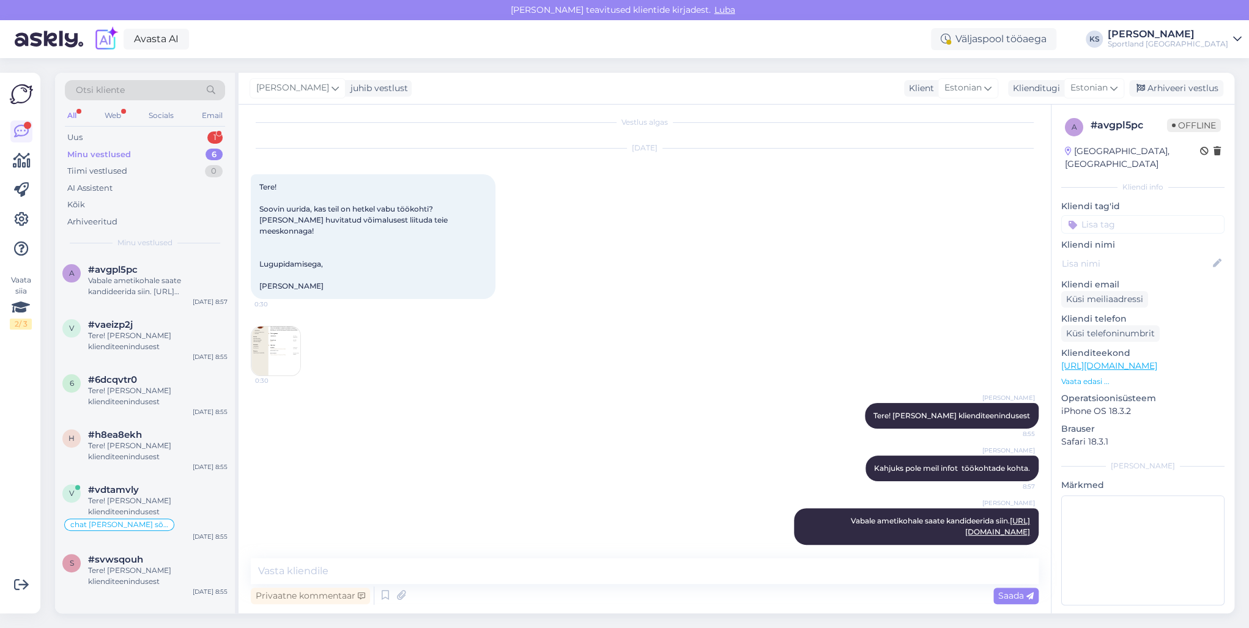
click at [1131, 215] on input at bounding box center [1142, 224] width 163 height 18
type input "tööl"
click at [1152, 253] on span "Tööle kandideerimine" at bounding box center [1142, 256] width 79 height 7
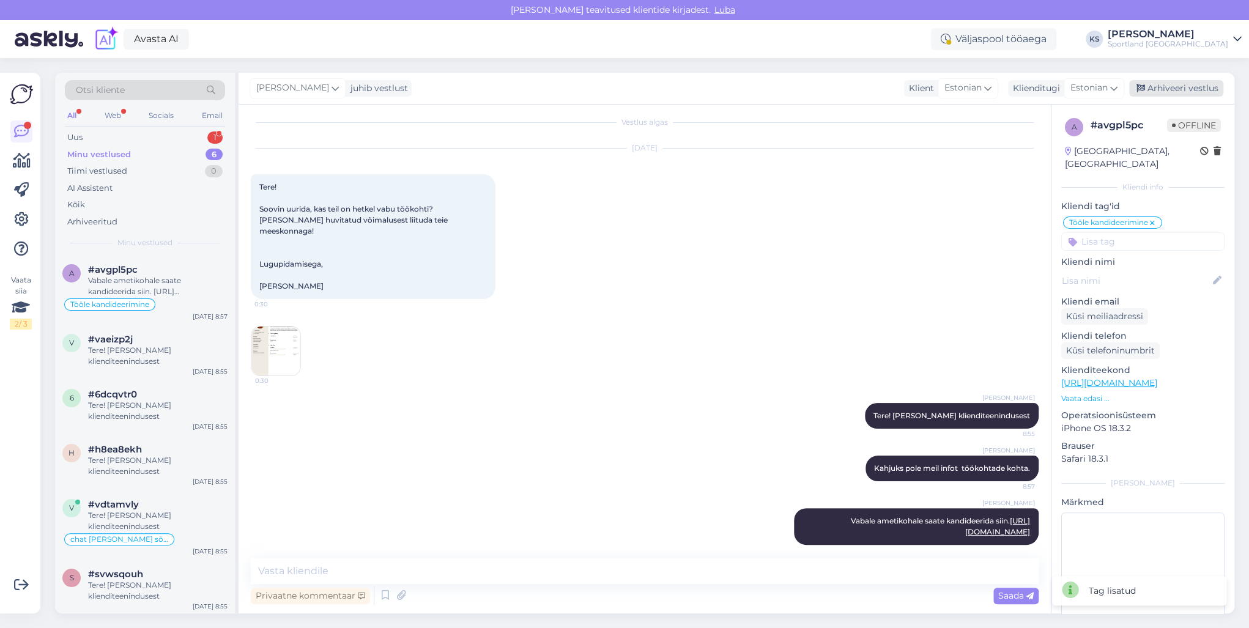
click at [1177, 78] on div "[PERSON_NAME] juhib vestlust Klient [DEMOGRAPHIC_DATA] Klienditugi [DEMOGRAPHIC…" at bounding box center [735, 89] width 995 height 32
click at [1184, 88] on div "Arhiveeri vestlus" at bounding box center [1176, 88] width 94 height 17
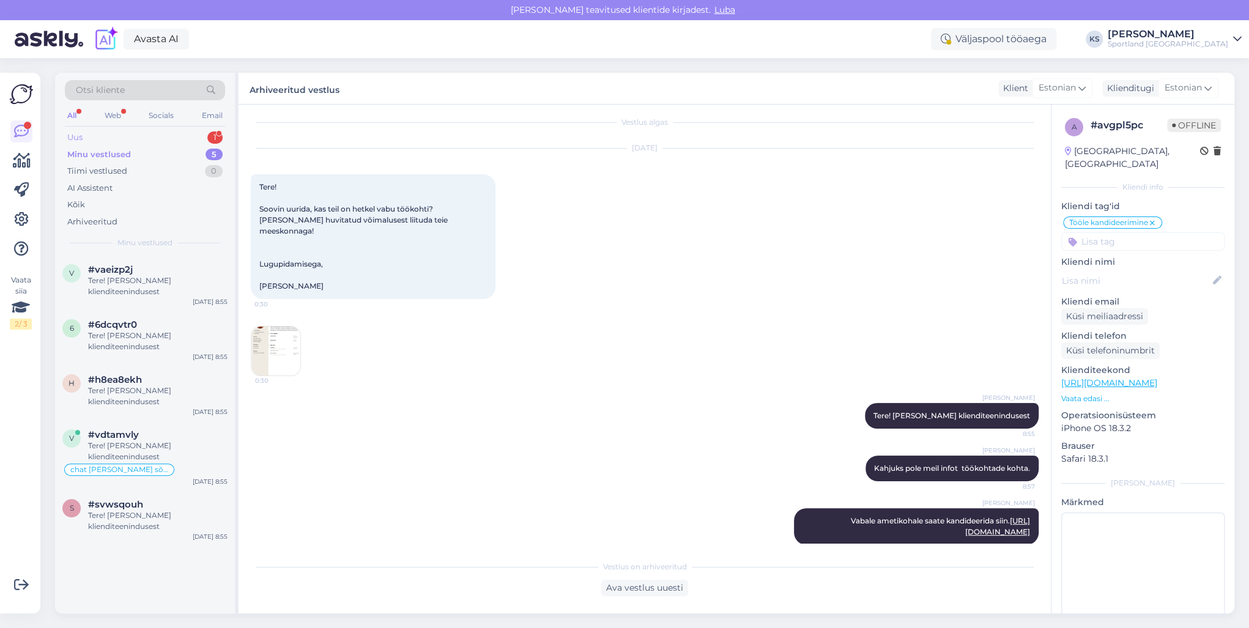
click at [188, 130] on div "Uus 1" at bounding box center [145, 137] width 160 height 17
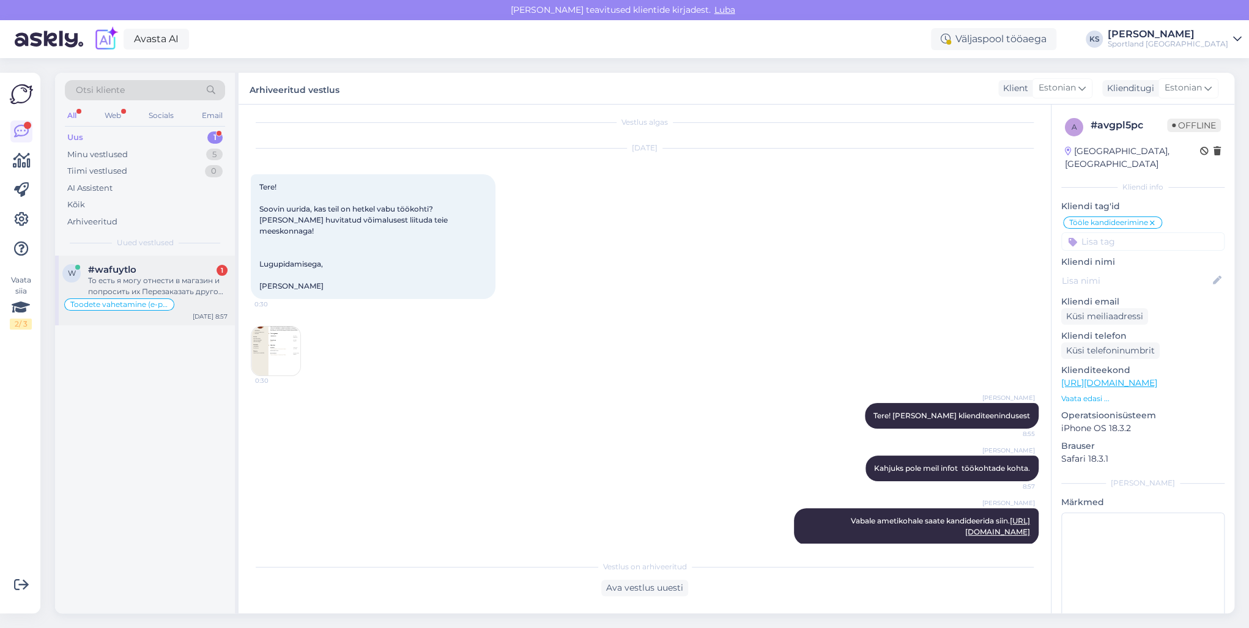
click at [199, 293] on div "То есть я могу отнести в магазин и попросить их Перезаказать другой размер?" at bounding box center [157, 286] width 139 height 22
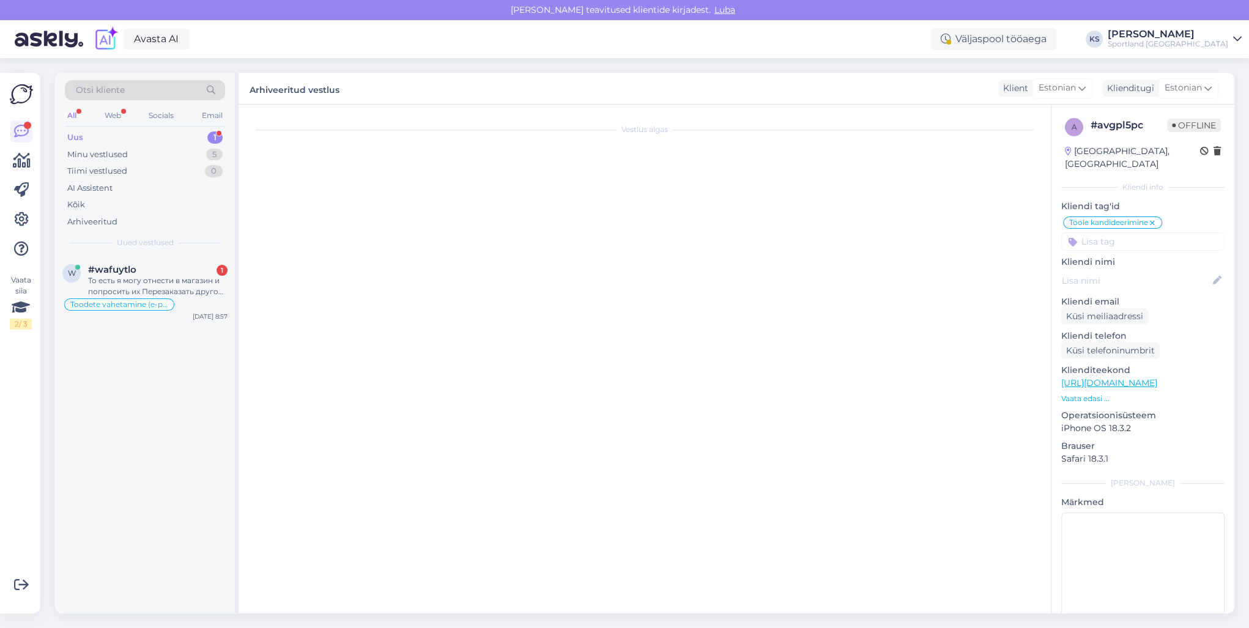
scroll to position [213, 0]
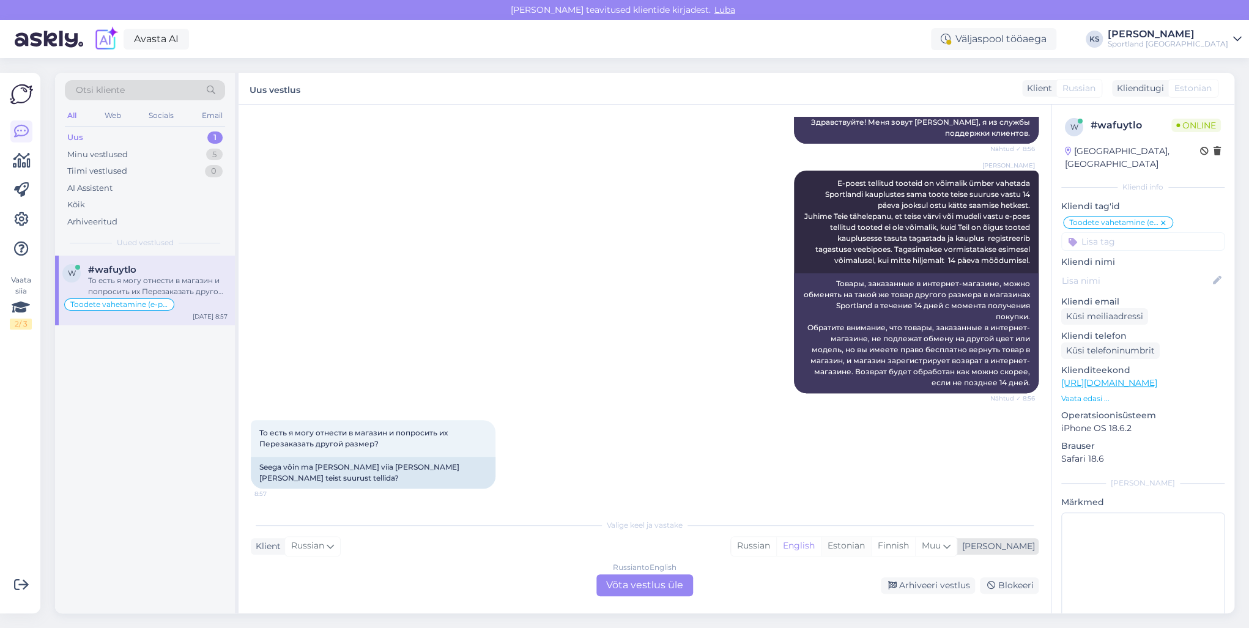
click at [871, 546] on div "Estonian" at bounding box center [846, 546] width 50 height 18
click at [629, 580] on div "Russian to Estonian Võta vestlus üle" at bounding box center [644, 585] width 97 height 22
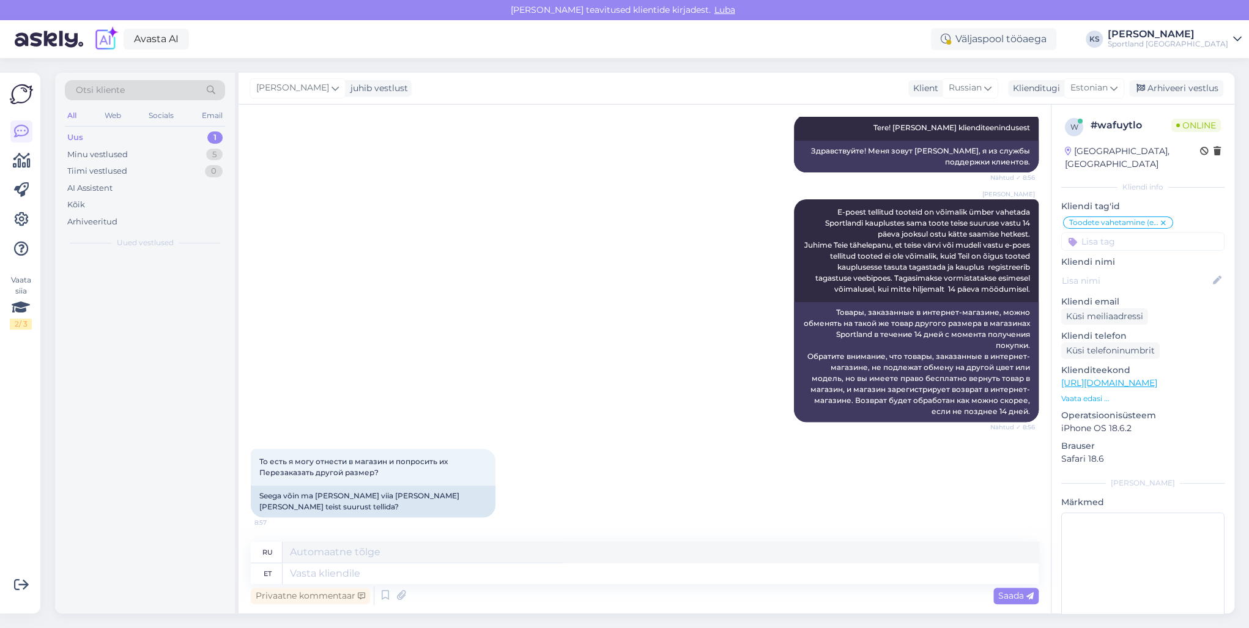
scroll to position [183, 0]
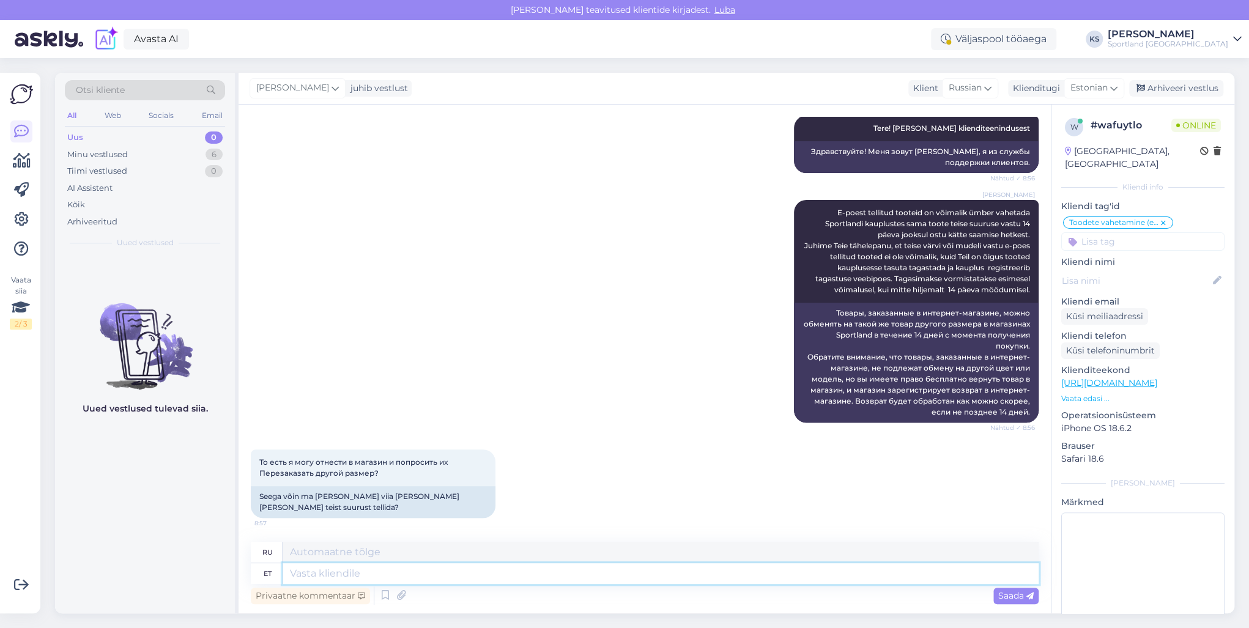
click at [388, 580] on textarea at bounding box center [660, 573] width 756 height 21
type textarea "J"
type textarea "Ei, j"
type textarea "Нет,"
type textarea "Ei, juhul, ku"
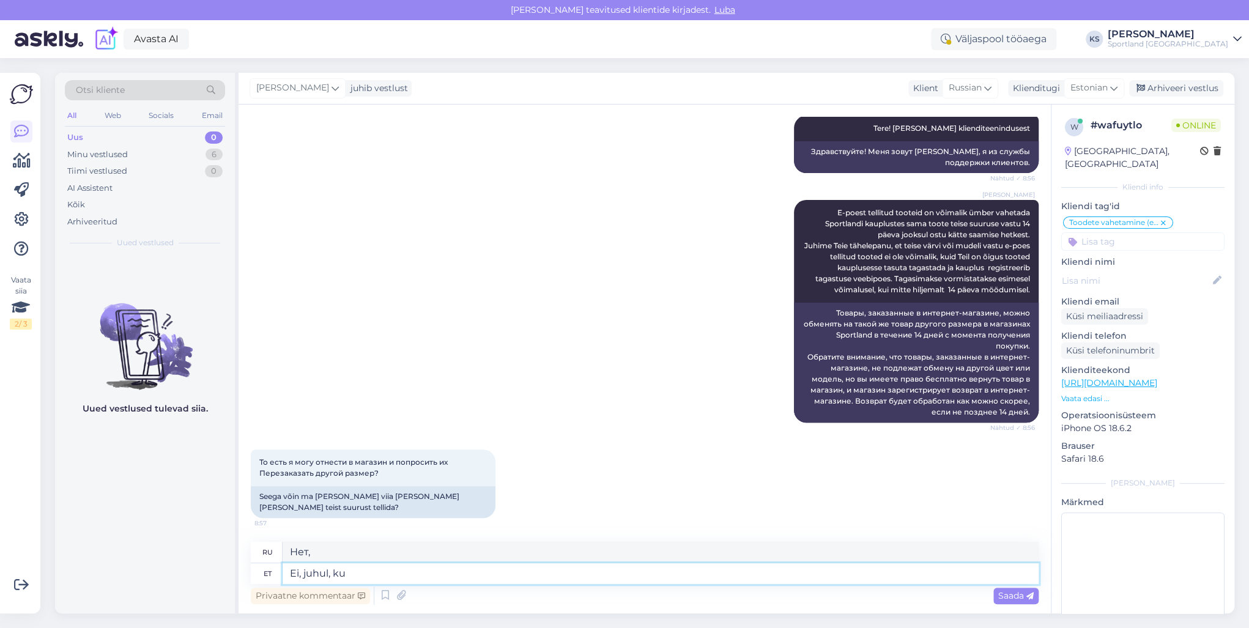
type textarea "Нет, на случай, если"
type textarea "Ei, juhul, kui"
type textarea "Нет, если только"
type textarea "Ei, juhul, [PERSON_NAME]"
type textarea "Нет, если ты"
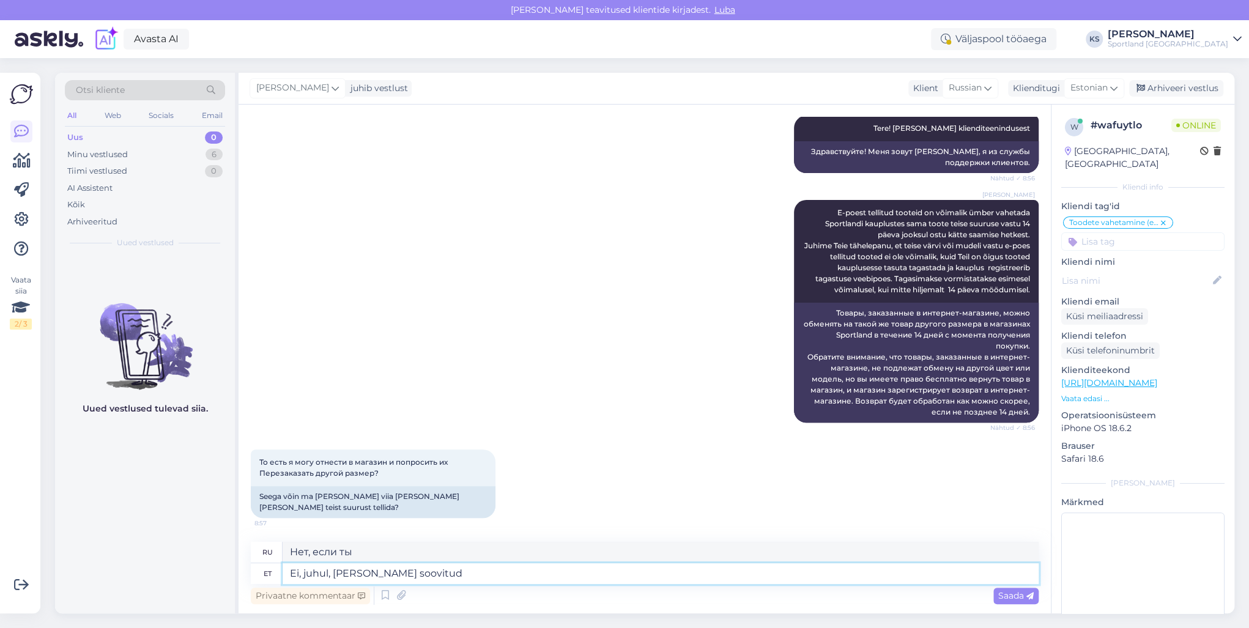
type textarea "Ei, juhul, [PERSON_NAME] soovitud s"
type textarea "Нет, если вы этого хотите"
type textarea "Ei, juhul, [PERSON_NAME] soovitud suurust ka"
type textarea "Нет, если ваш желаемый размер"
type textarea "Ei, juhul, [PERSON_NAME] soovitud suurust kaupluses ei"
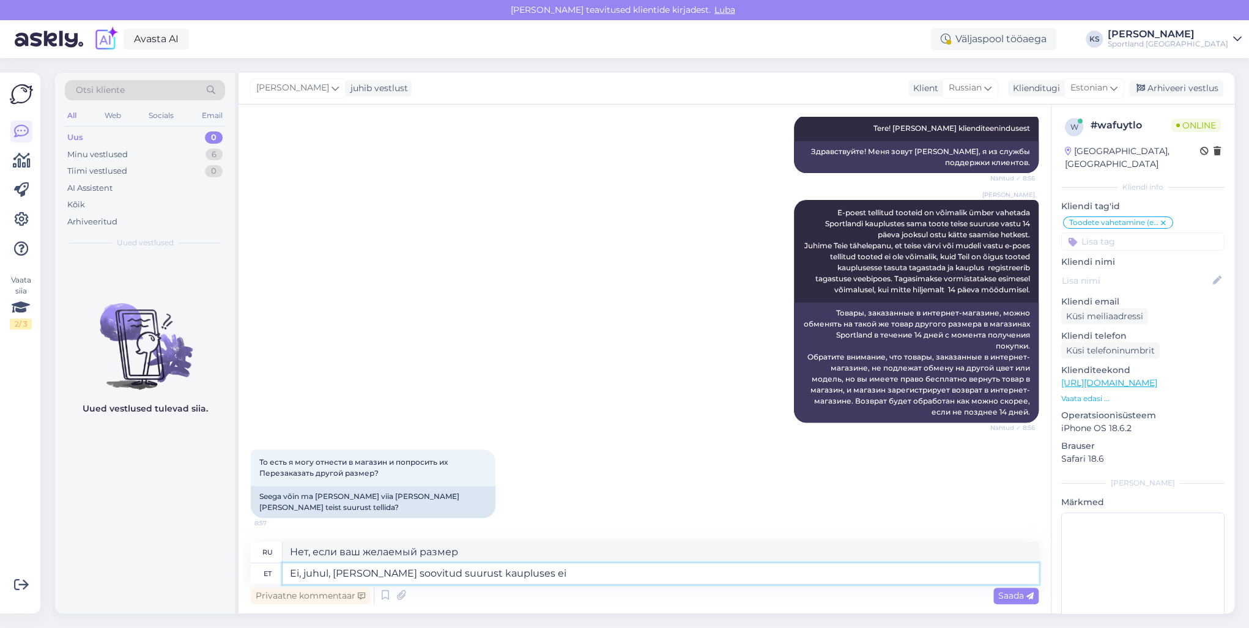
type textarea "Нет, если нужного вам размера нет в наличии в магазине"
type textarea "Ei, juhul, [PERSON_NAME] soovitud suurust kaupluses ei ole, sii"
type textarea "Нет, если нужного вам размера нет в наличии в магазине,"
type textarea "Ei, juhul, [PERSON_NAME] soovitud suurust kaupluses ei ole, siis peaksite te"
type textarea "Нет, если нужного вам размера нет в наличии в магазине, вам следует"
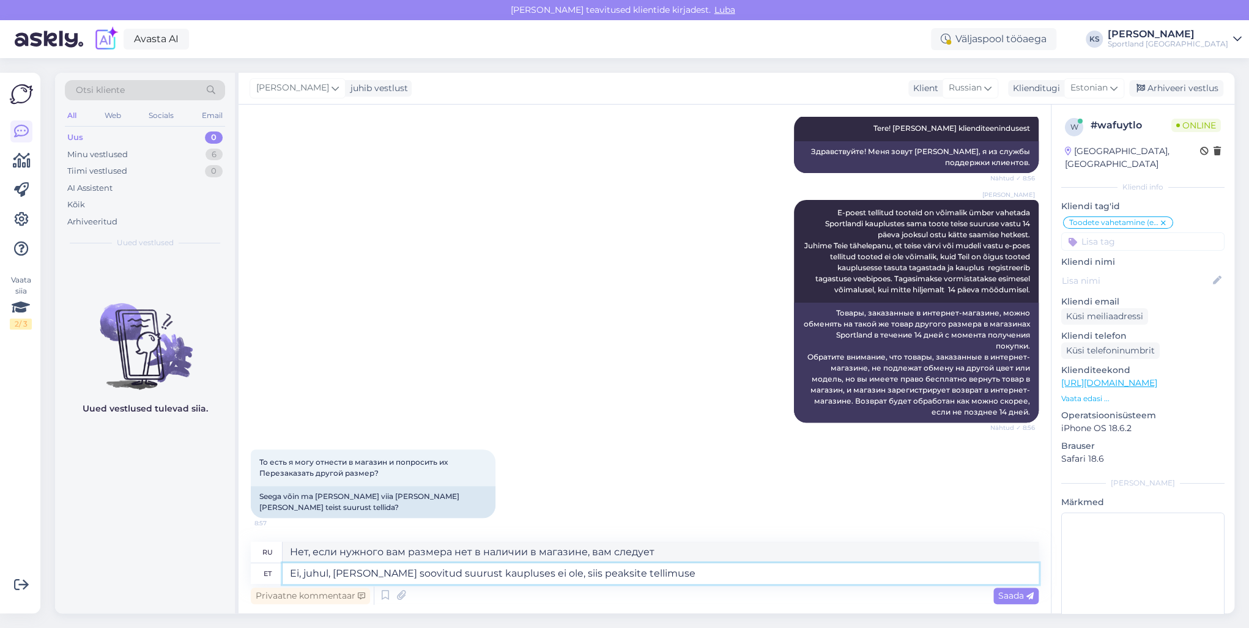
type textarea "Ei, juhul, [PERSON_NAME] soovitud suurust kaupluses ei ole, siis peaksite telli…"
type textarea "Нет, если нужного вам размера нет в наличии в магазине, вам следует оформить за…"
type textarea "Ei, juhul, [PERSON_NAME] soovitud suurust kaupluses ei ole, siis peaksite telli…"
type textarea "Нет, если нужного вам размера нет в наличии в магазине, вам следует вернуть зак…"
type textarea "Ei, juhul, [PERSON_NAME] soovitud suurust kaupluses ei ole, siis peaksite telli…"
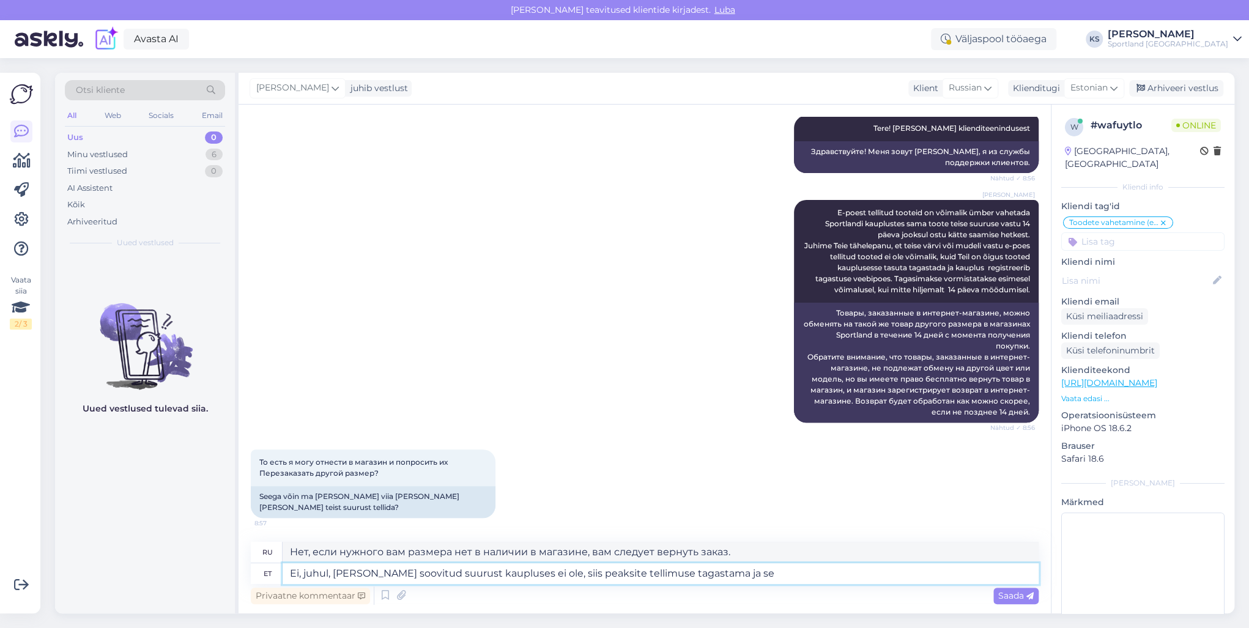
type textarea "Нет, если нужного вам размера нет в наличии в магазине, вам следует вернуть зак…"
type textarea "Ei, juhul, [PERSON_NAME] soovitud suurust kaupluses ei ole, siis peaksite telli…"
type textarea "Нет, если нужного вам размера нет в наличии в магазине, вам следует вернуть зак…"
type textarea "Ei, juhul, [PERSON_NAME] soovitud suurust kaupluses ei ole, siis peaksite telli…"
type textarea "Нет, если нужного вам размера нет в наличии в магазине, вам следует вернуть зак…"
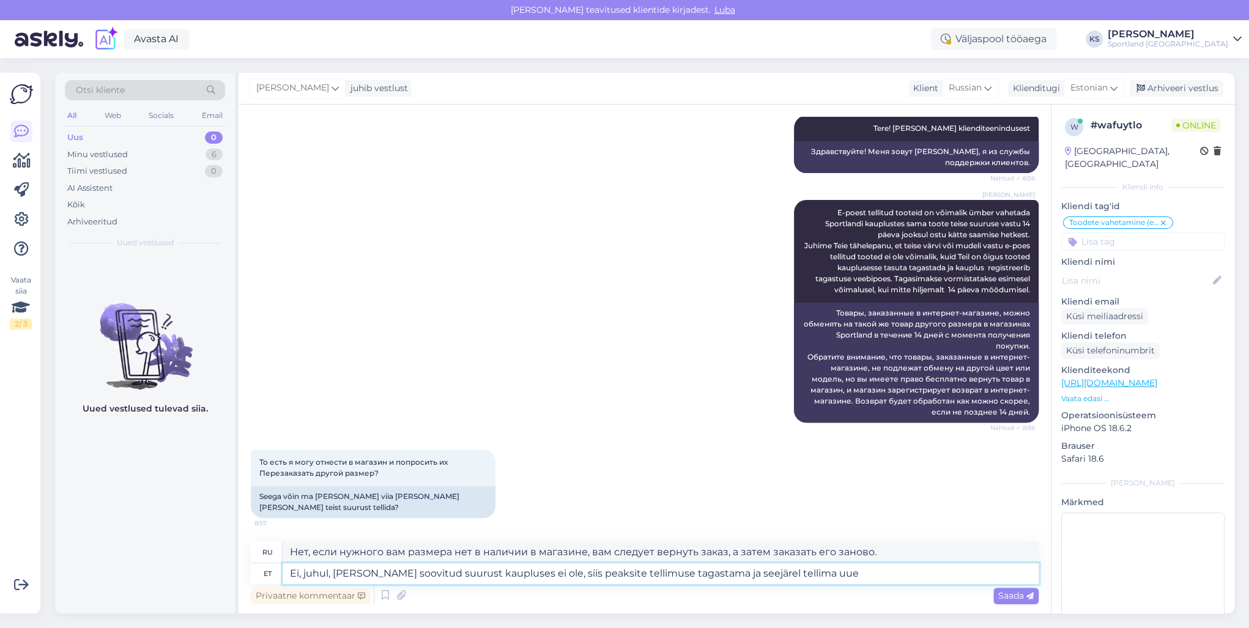
type textarea "Ei, juhul, [PERSON_NAME] soovitud suurust kaupluses ei ole, siis peaksite telli…"
type textarea "Нет, если нужного вам размера нет в наличии, вам следует вернуть заказ и заказа…"
type textarea "Ei, juhul, [PERSON_NAME] soovitud suurust kaupluses ei ole, siis peaksite telli…"
type textarea "Нет, если нужного вам размера нет в наличии, вам следует вернуть заказ и заказа…"
type textarea "Ei, juhul, [PERSON_NAME] soovitud suurust kaupluses ei ole, siis peaksite telli…"
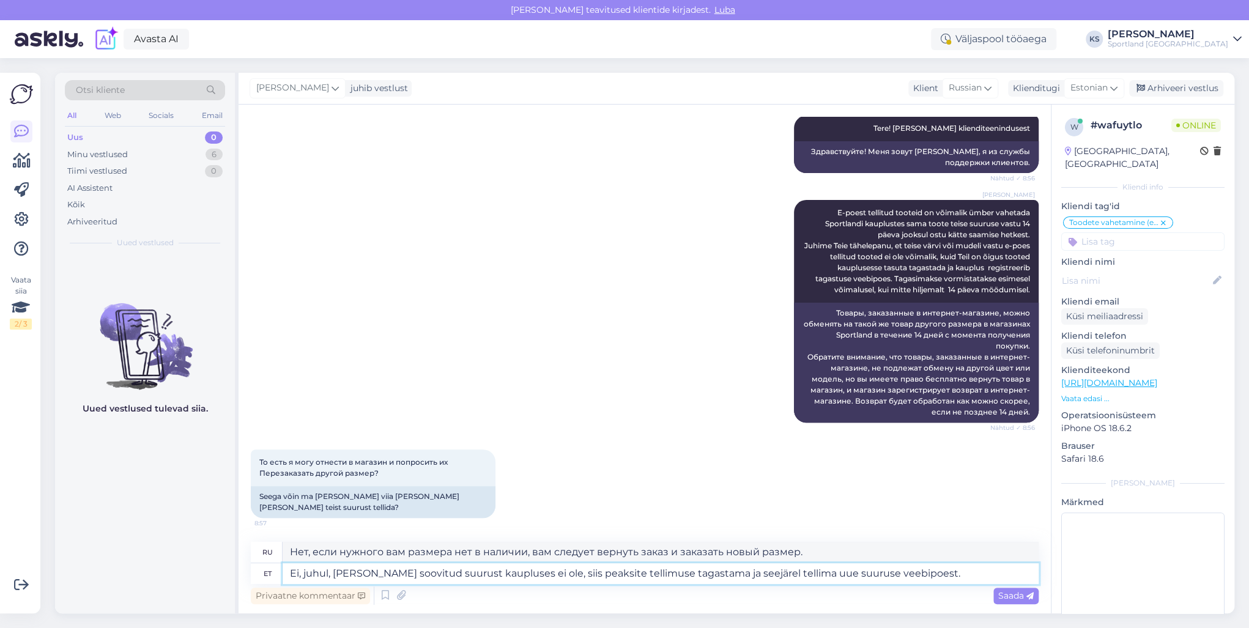
type textarea "Нет, если нужного вам размера нет в наличии в магазине, вам следует вернуть зак…"
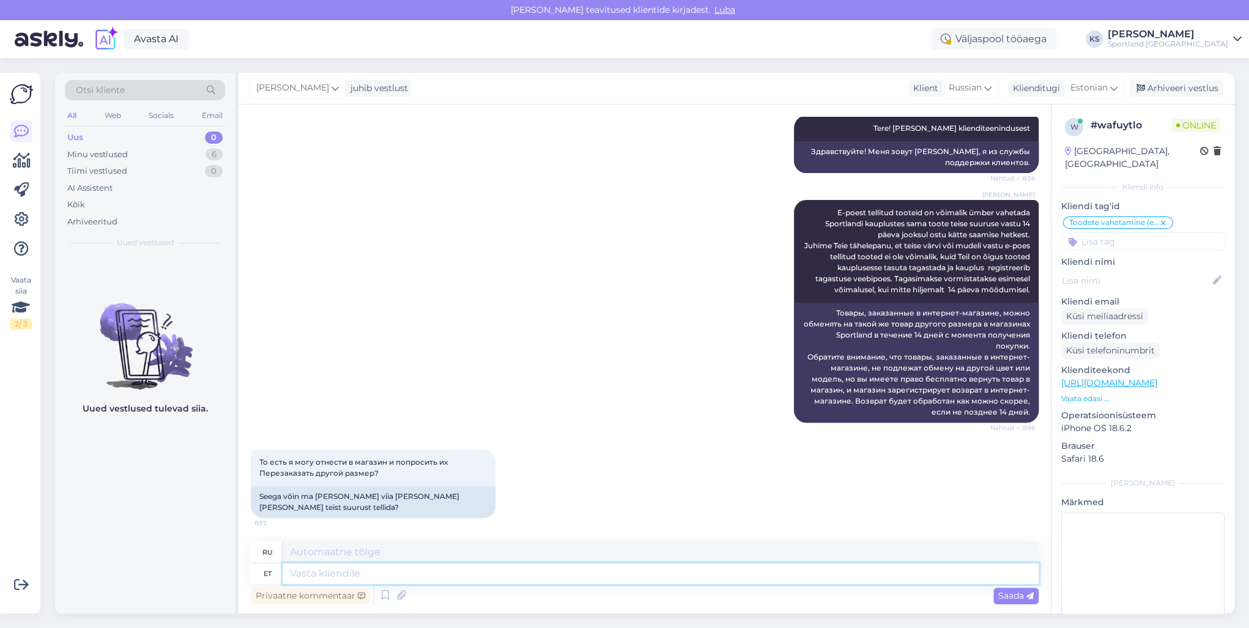
scroll to position [301, 0]
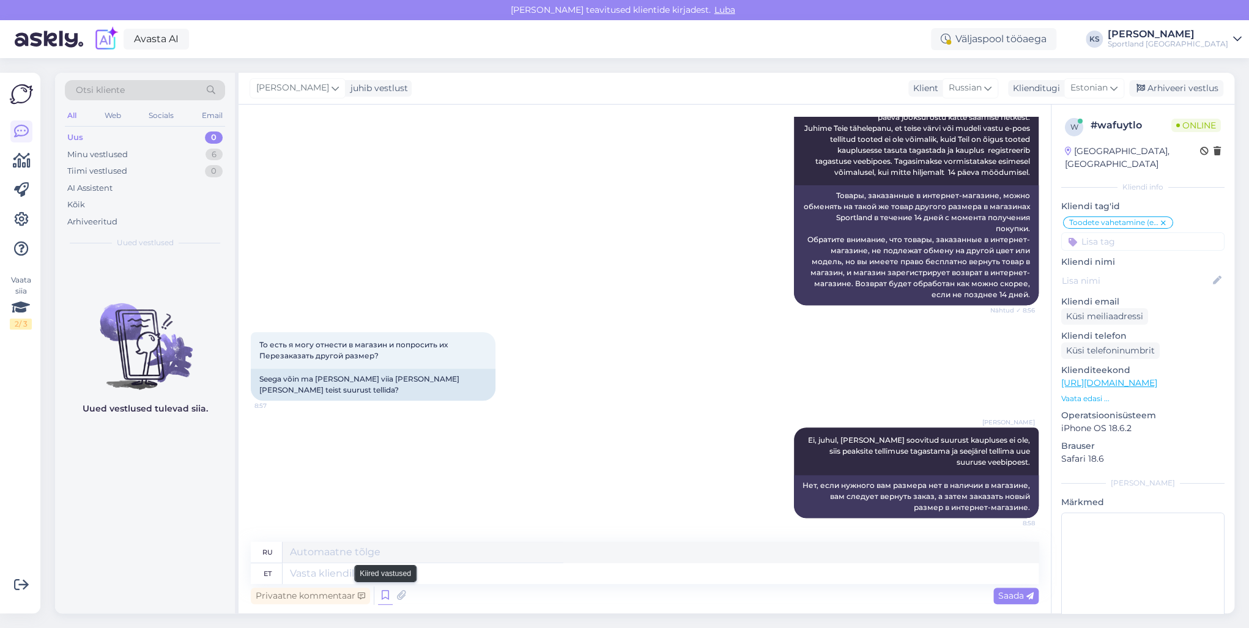
click at [382, 591] on icon at bounding box center [385, 595] width 15 height 18
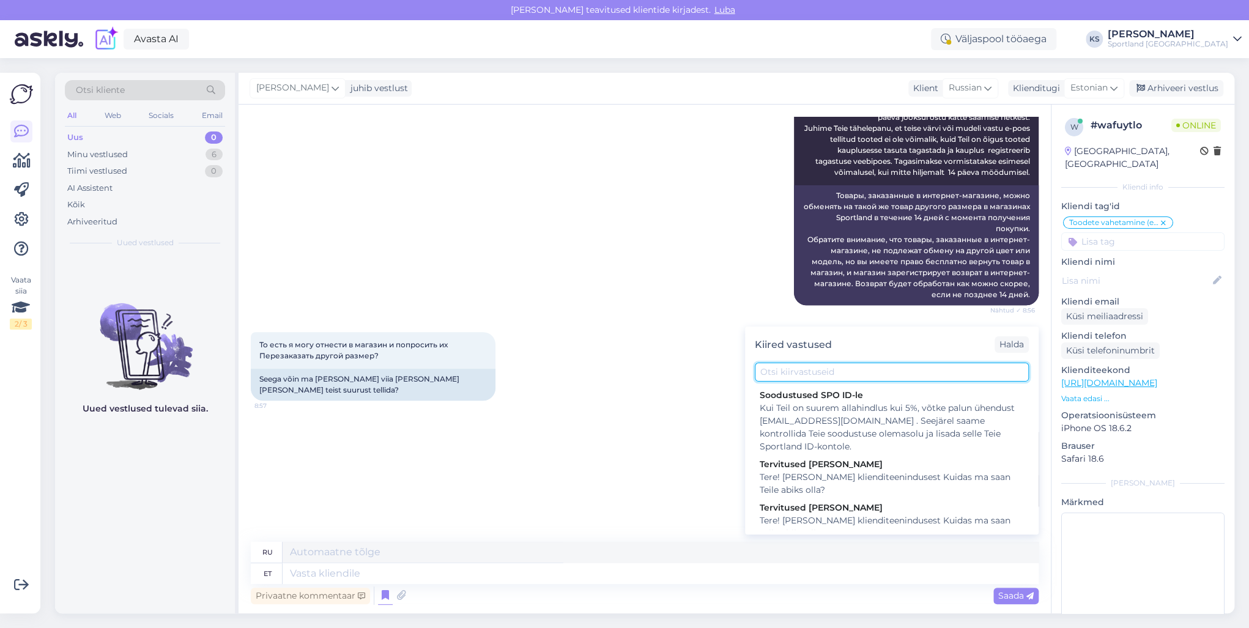
drag, startPoint x: 844, startPoint y: 373, endPoint x: 947, endPoint y: 372, distance: 102.7
click at [900, 374] on input "text" at bounding box center [892, 372] width 274 height 19
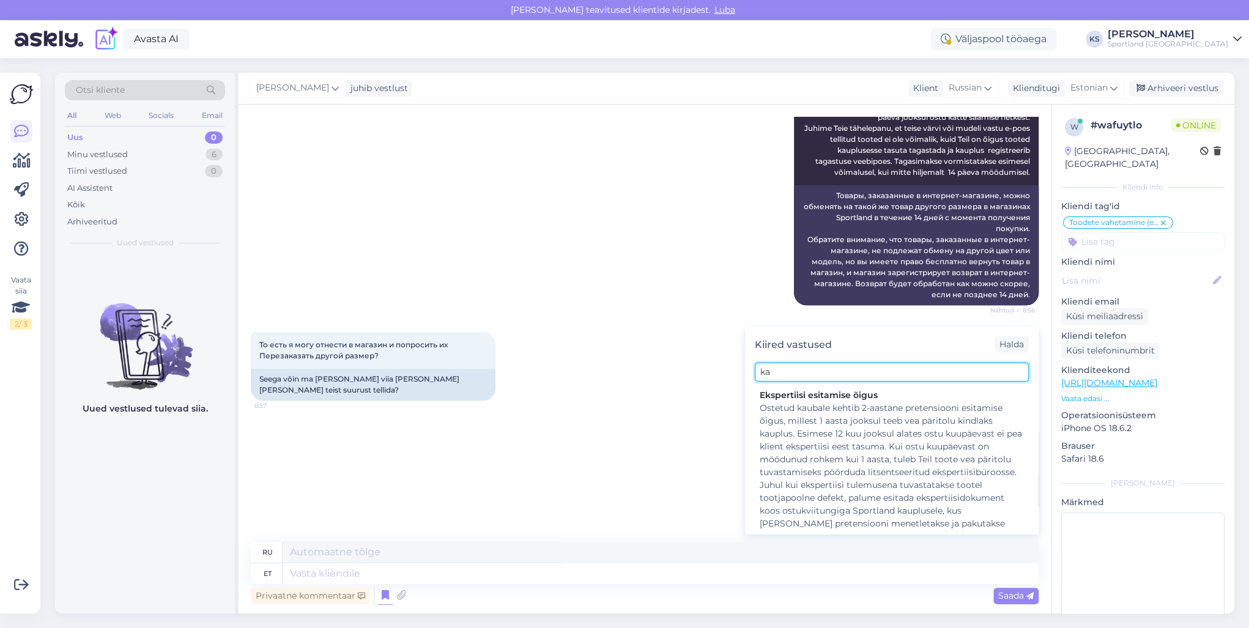
type input "k"
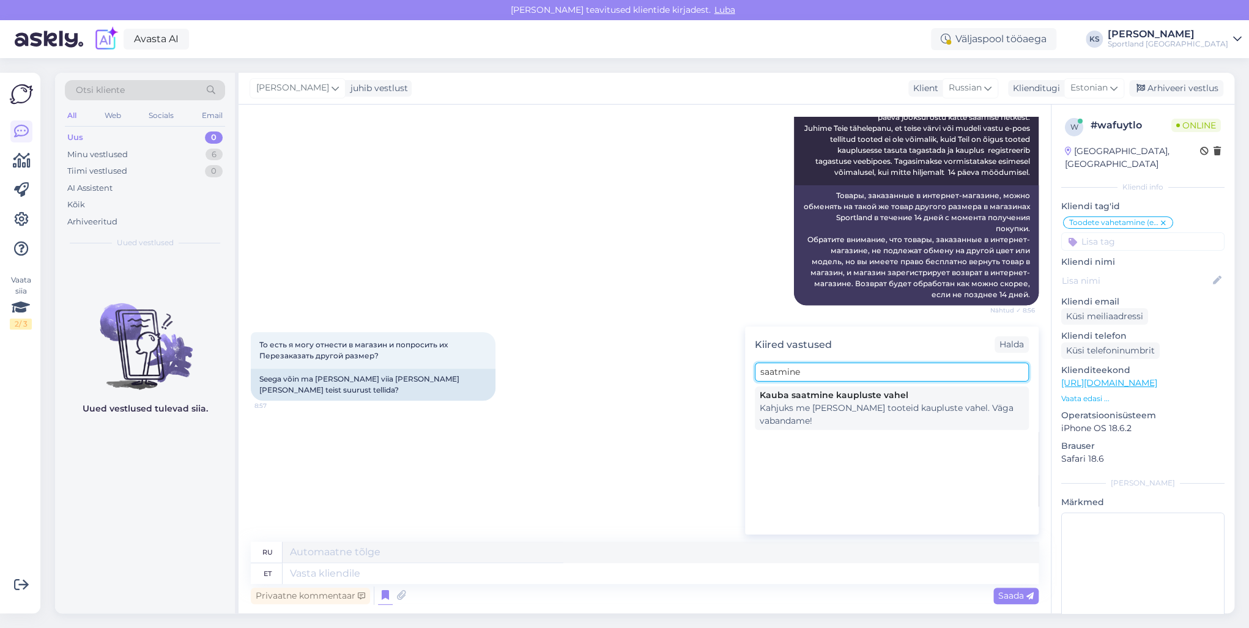
type input "saatmine"
click at [856, 404] on div "Kahjuks me [PERSON_NAME] tooteid kaupluste vahel. Väga vabandame!" at bounding box center [891, 415] width 264 height 26
type textarea "К сожалению, мы не осуществляем доставку товаров между магазинами. Нам очень жа…"
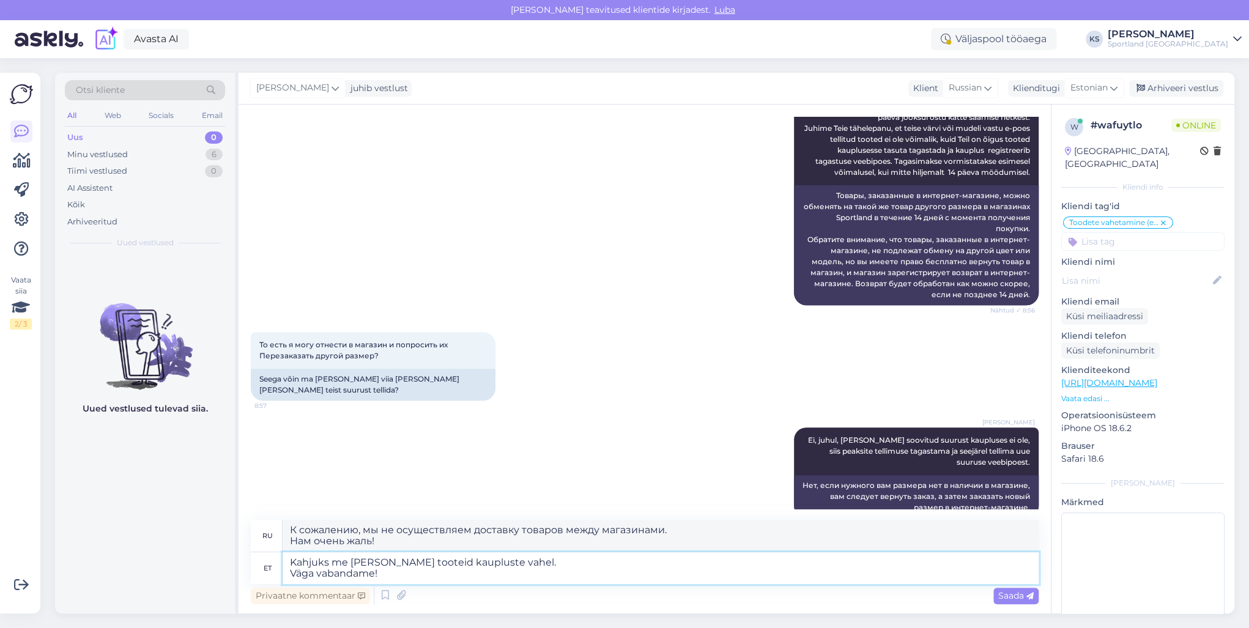
drag, startPoint x: 410, startPoint y: 571, endPoint x: 288, endPoint y: 572, distance: 121.7
click at [288, 572] on textarea "Kahjuks me [PERSON_NAME] tooteid kaupluste vahel. Väga vabandame!" at bounding box center [660, 568] width 756 height 32
type textarea "Kahjuks me [PERSON_NAME] tooteid kaupluste vahel."
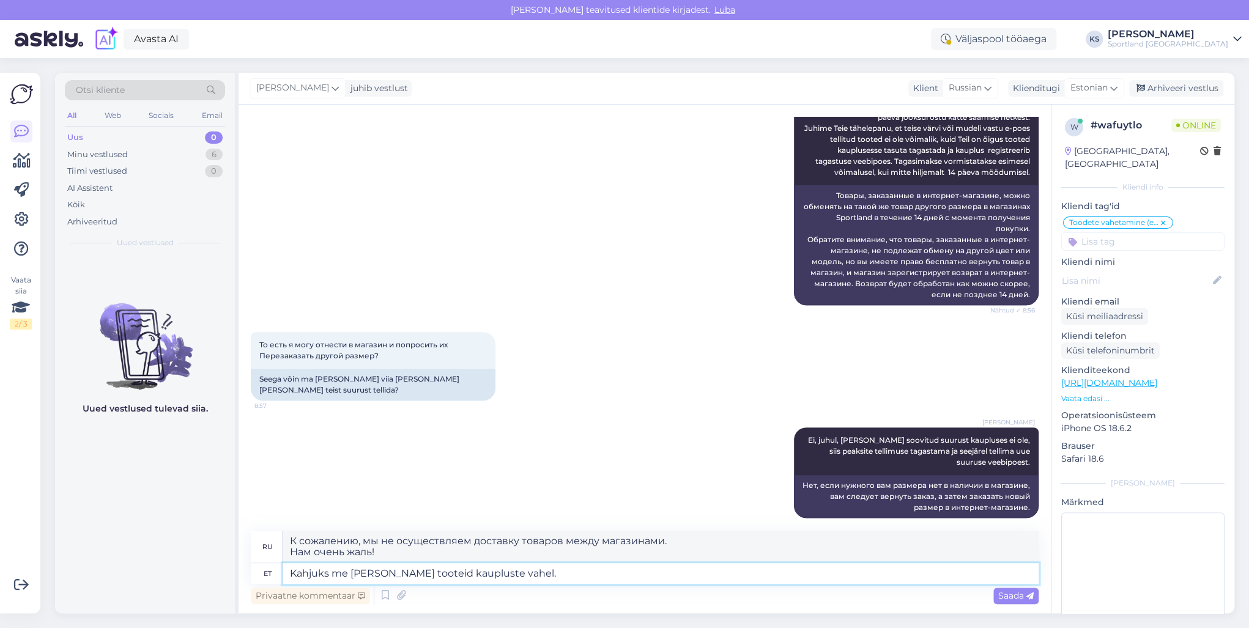
type textarea "К сожалению, мы не осуществляем доставку продукции между магазинами."
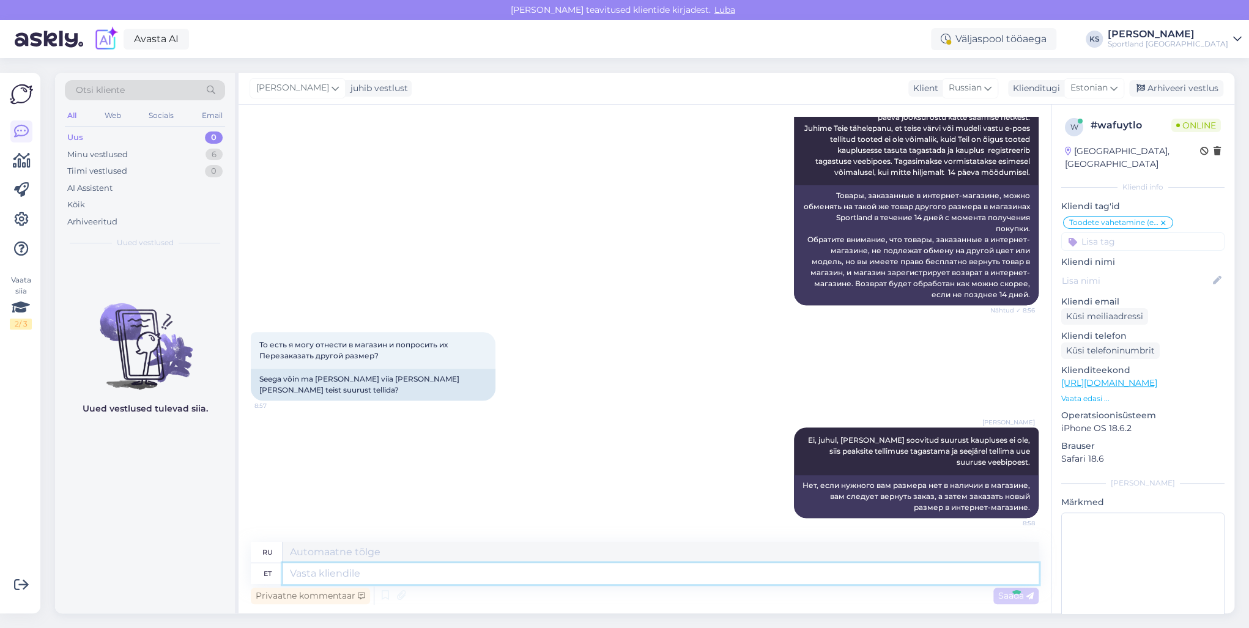
scroll to position [385, 0]
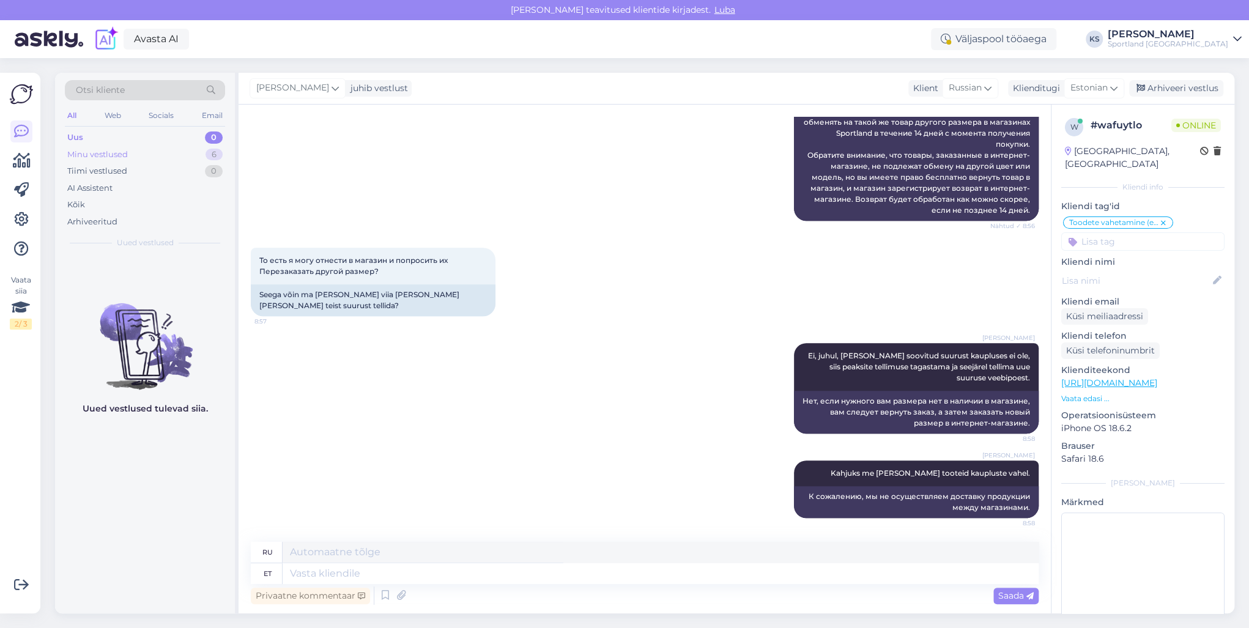
click at [201, 156] on div "Minu vestlused 6" at bounding box center [145, 154] width 160 height 17
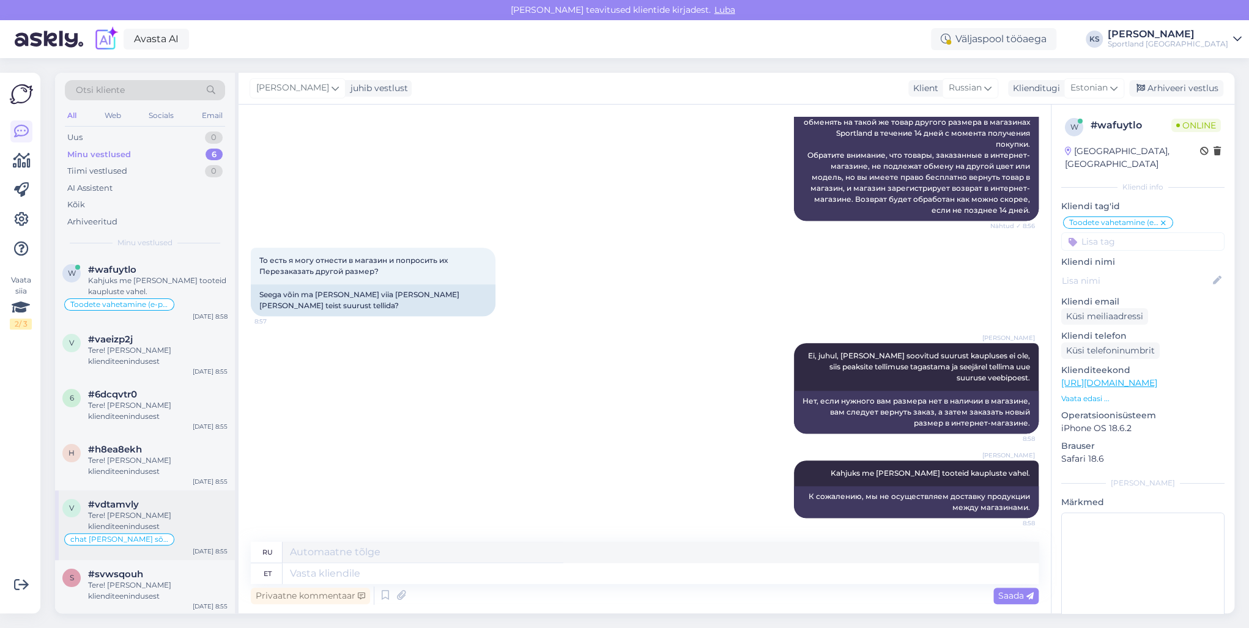
scroll to position [1, 0]
click at [179, 583] on div "Tere! [PERSON_NAME] klienditeenindusest" at bounding box center [157, 590] width 139 height 22
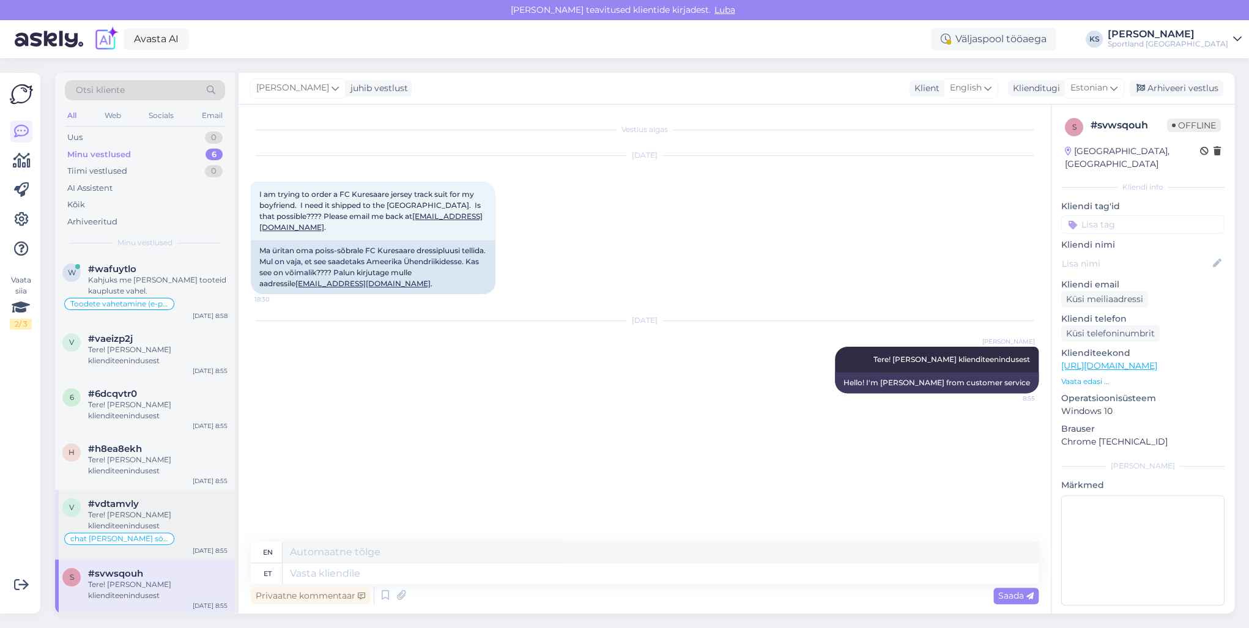
scroll to position [0, 0]
click at [182, 528] on div "Tere! [PERSON_NAME] klienditeenindusest" at bounding box center [157, 520] width 139 height 22
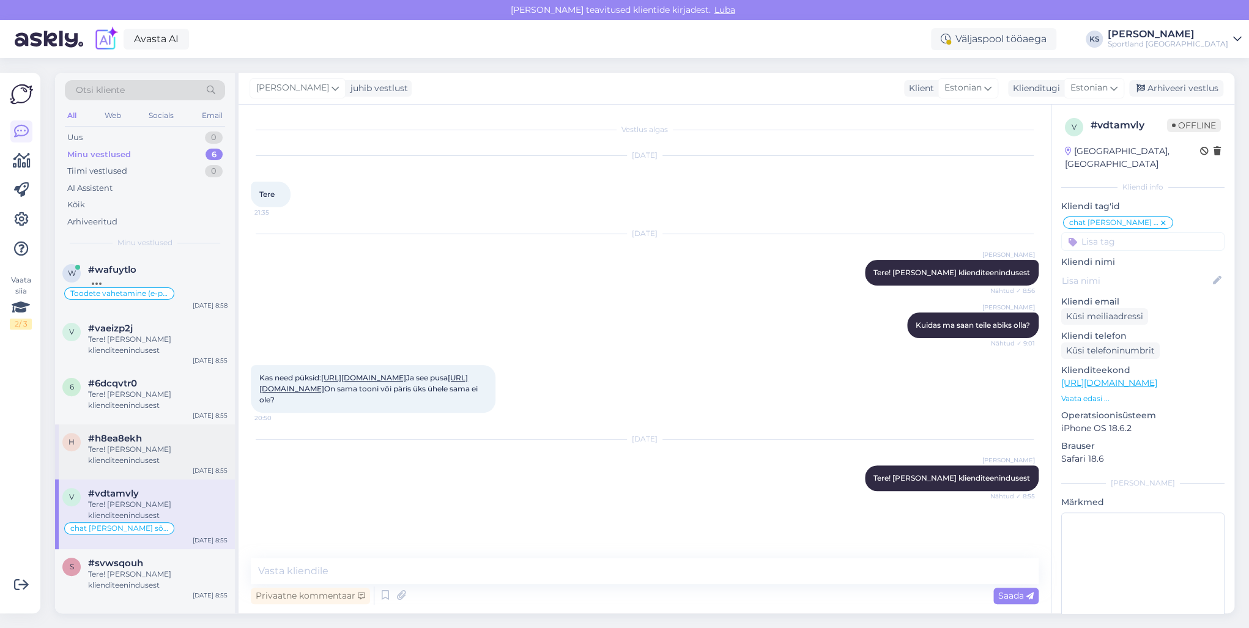
click at [151, 448] on div "Tere! [PERSON_NAME] klienditeenindusest" at bounding box center [157, 455] width 139 height 22
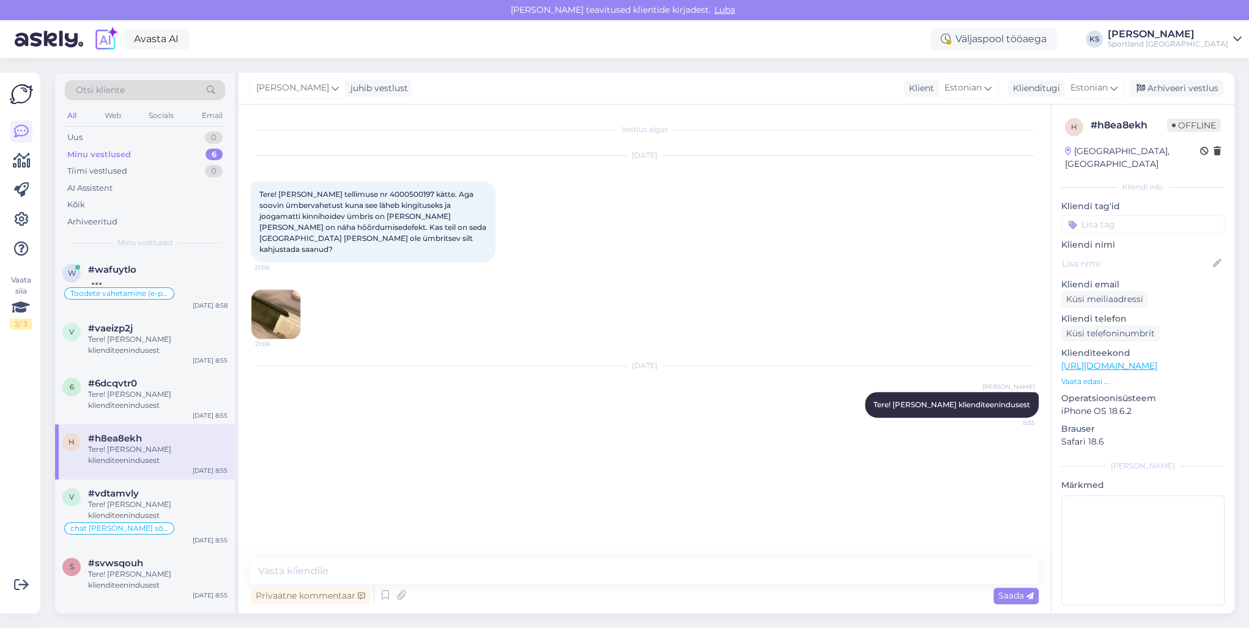
click at [284, 300] on img at bounding box center [275, 314] width 49 height 49
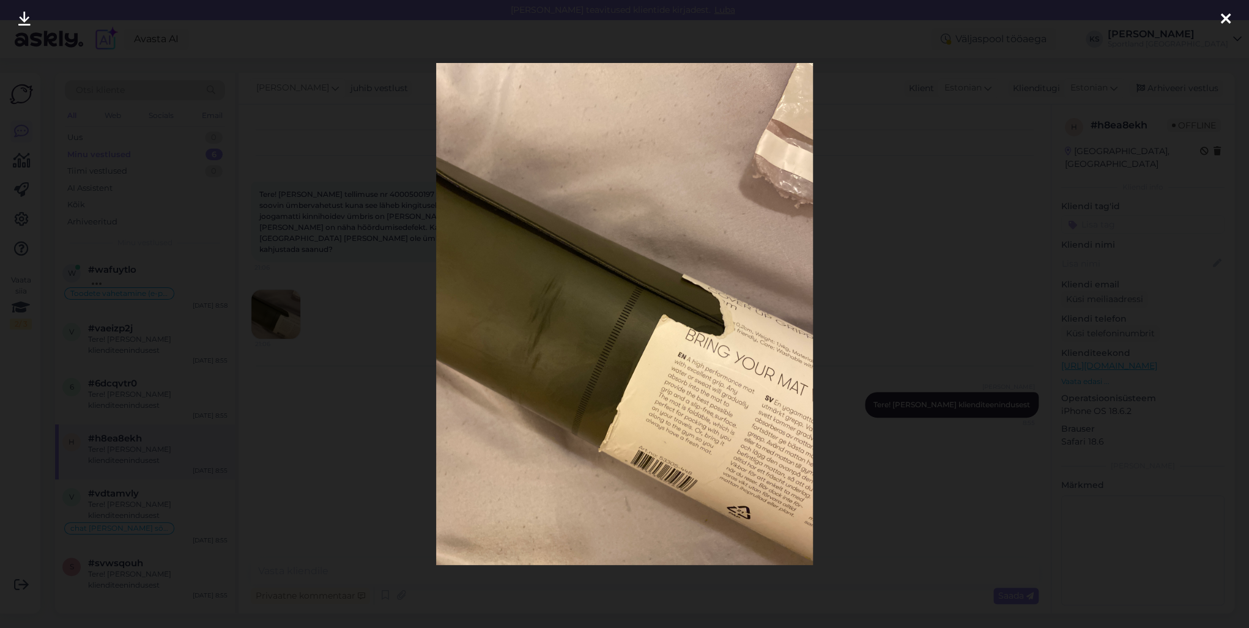
click at [1227, 17] on icon at bounding box center [1225, 20] width 10 height 16
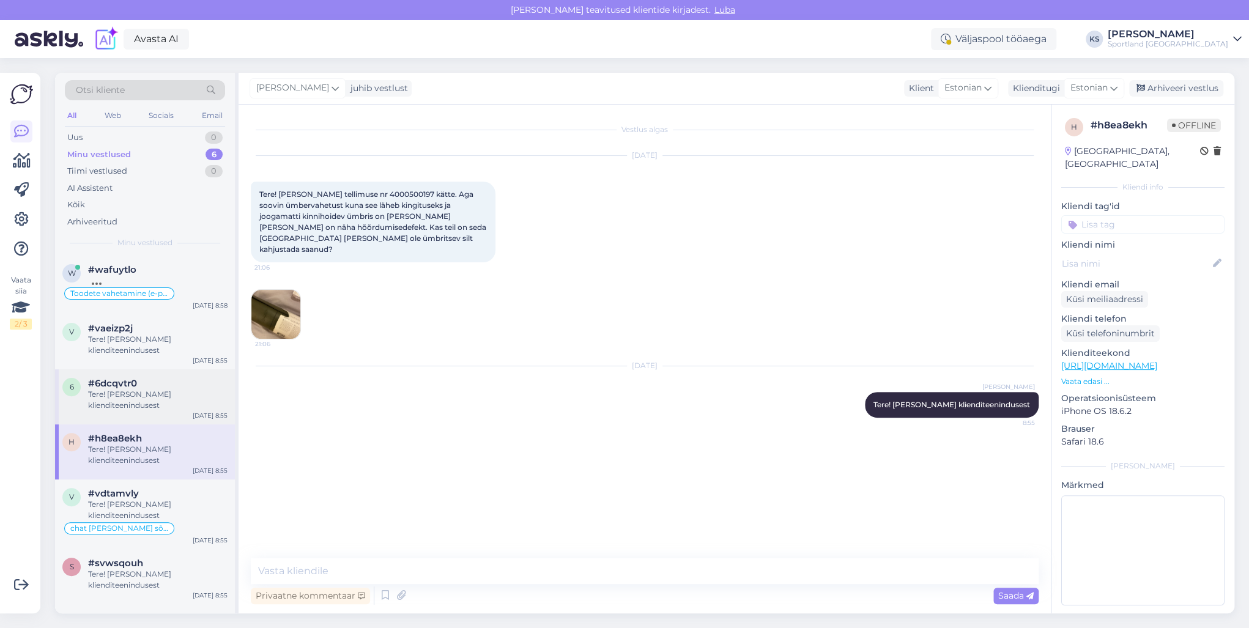
click at [117, 396] on div "Tere! [PERSON_NAME] klienditeenindusest" at bounding box center [157, 400] width 139 height 22
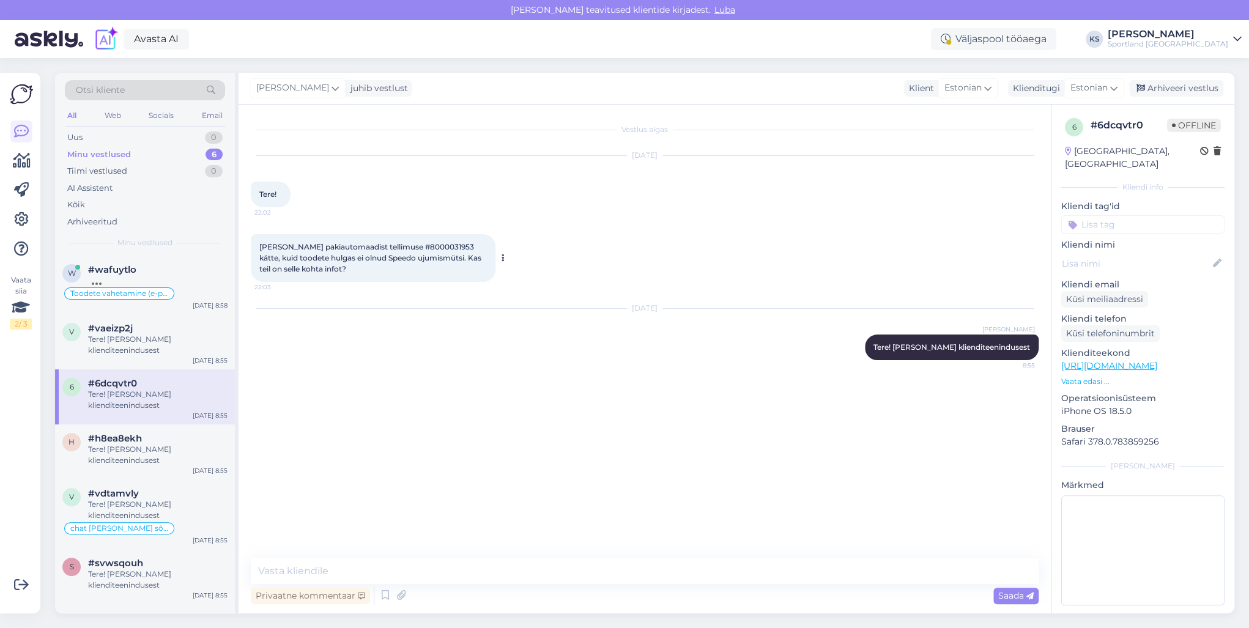
click at [437, 243] on span "[PERSON_NAME] pakiautomaadist tellimuse #8000031953 kätte, kuid toodete hulgas …" at bounding box center [371, 257] width 224 height 31
copy span "8000031953"
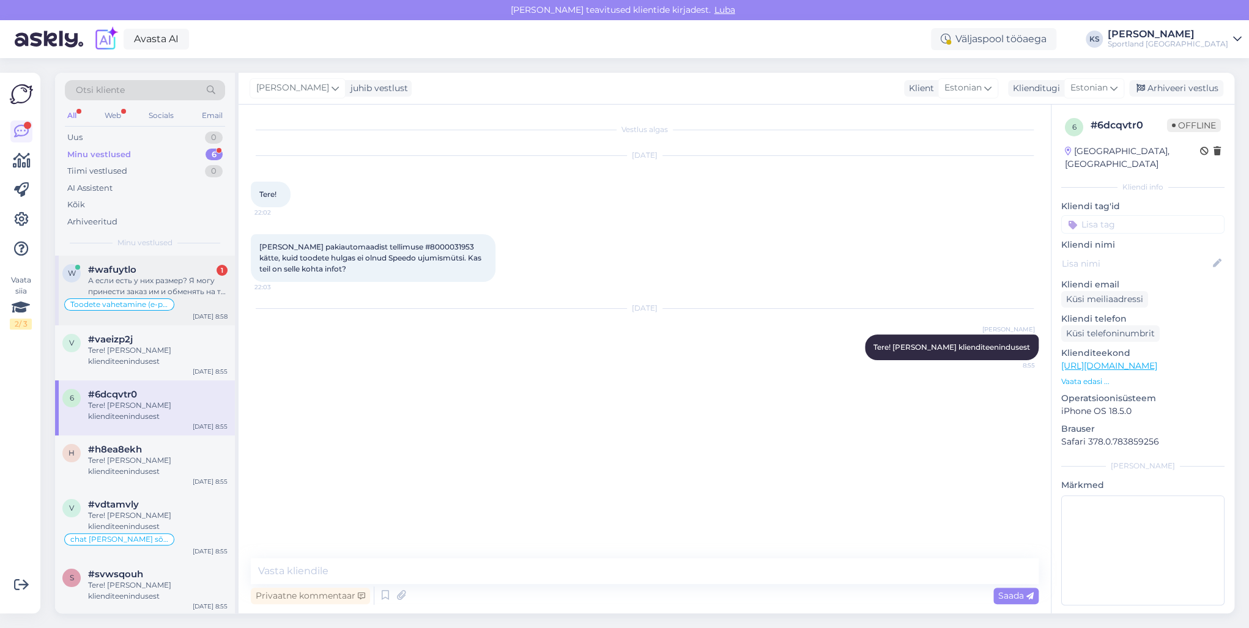
click at [177, 268] on div "#wafuytlo 1" at bounding box center [157, 269] width 139 height 11
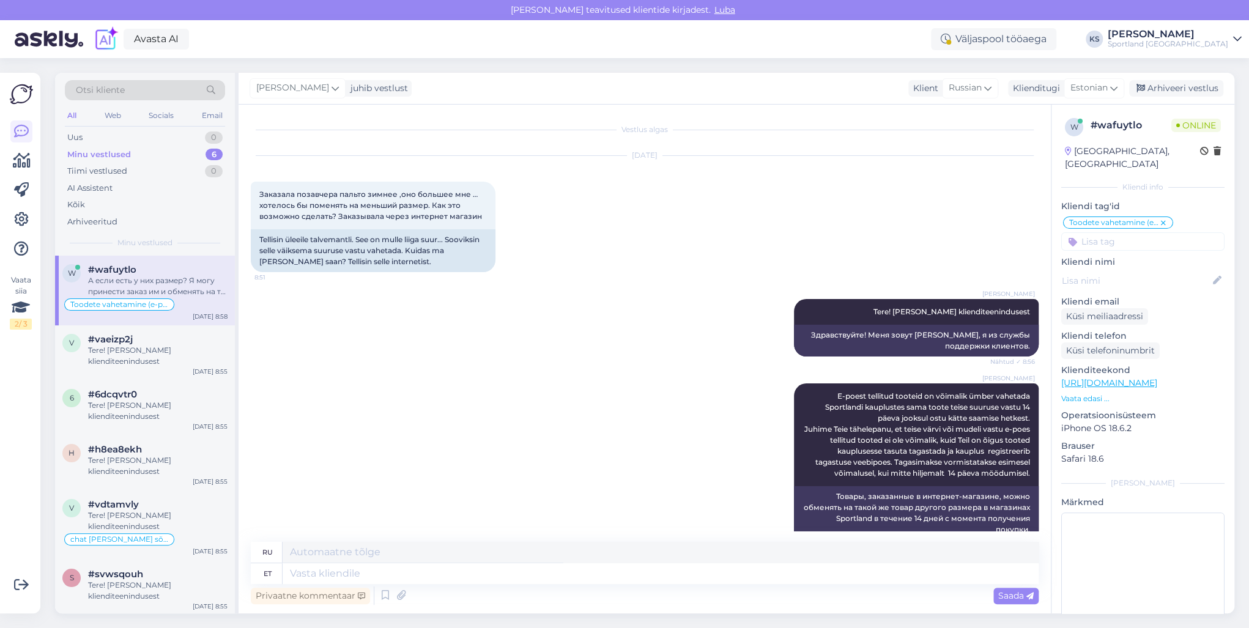
scroll to position [481, 0]
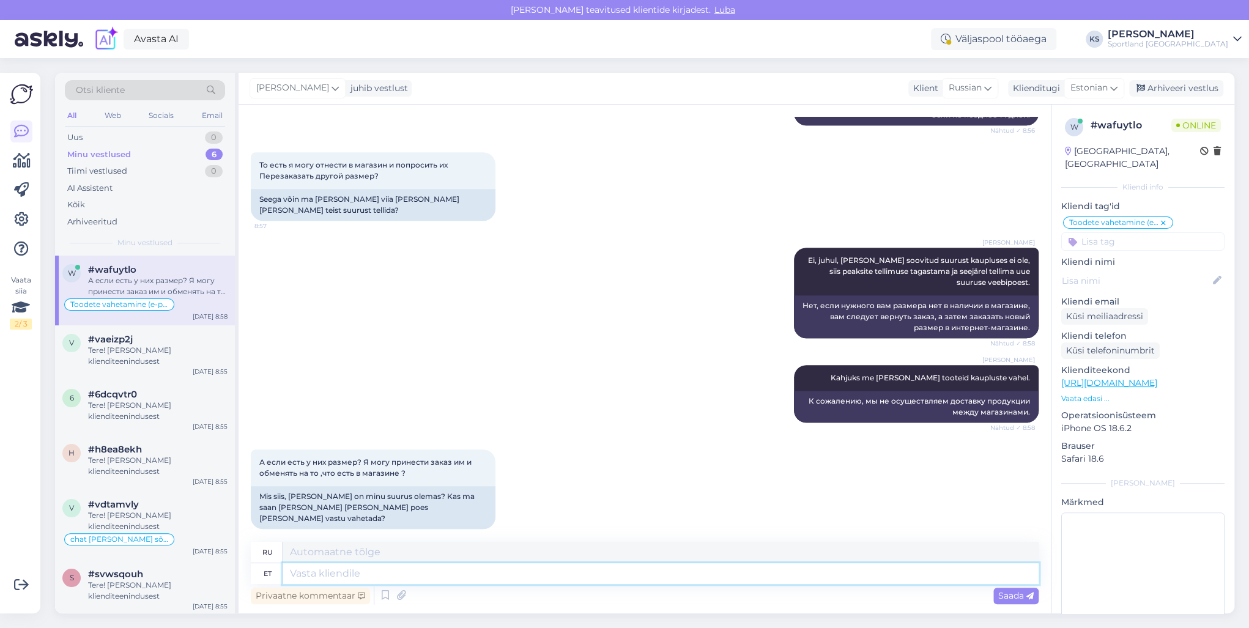
click at [463, 578] on textarea at bounding box center [660, 573] width 756 height 21
type textarea "Jah,"
type textarea "Да,"
type textarea "Jah, sellisel j"
type textarea "Да, вот так"
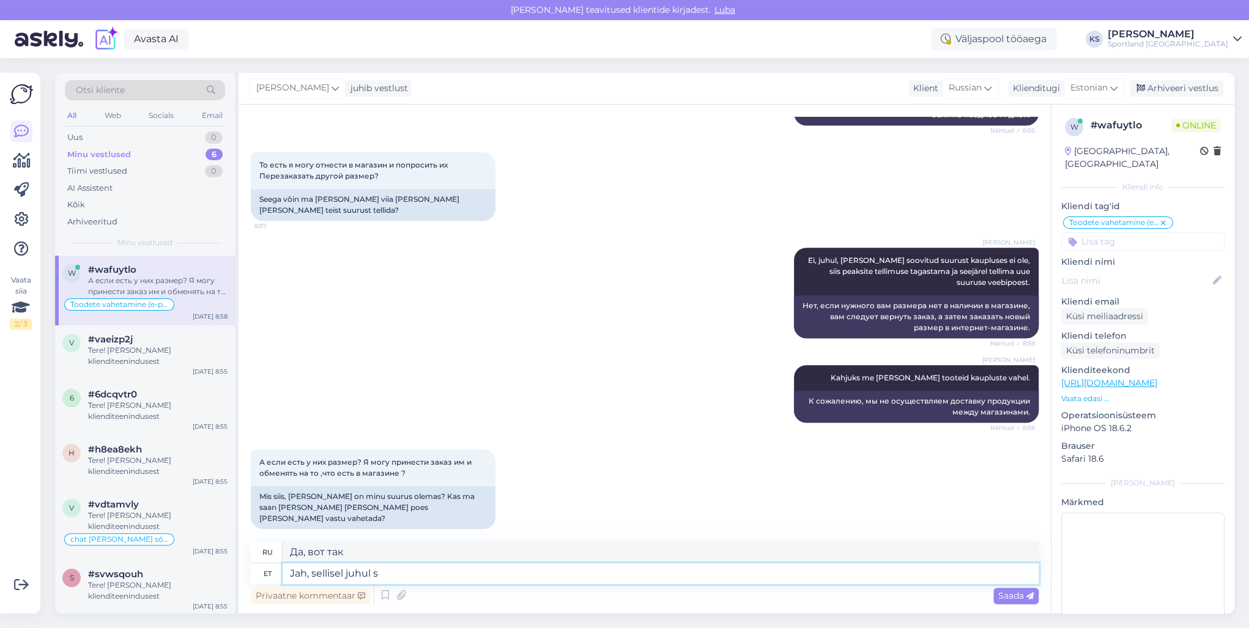
type textarea "Jah, sellisel juhul sa"
type textarea "Да, в этом случае."
type textarea "Jah, sellisel juhul saab te"
type textarea "Да, в этом случае вы можете"
type textarea "Jah, sellisel juhul saab teha"
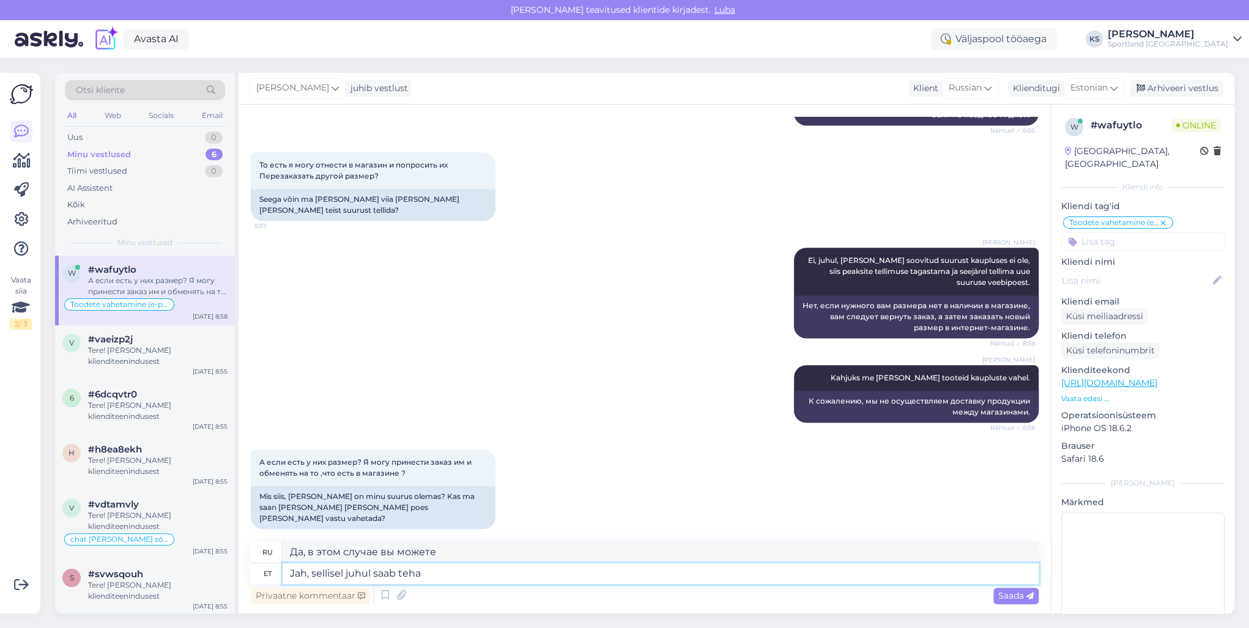
type textarea "Да, в этом случае вы можете это сделать."
type textarea "Jah, sellisel juhul saab teha vahetuse."
type textarea "Да, в этом случае обмен возможен."
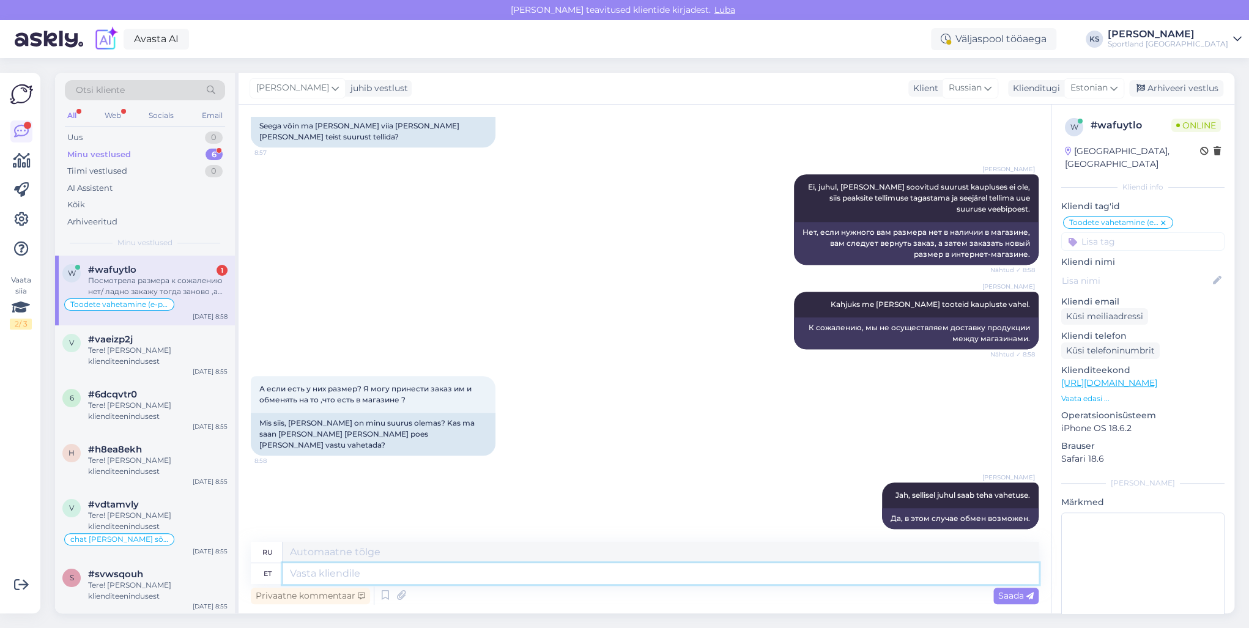
scroll to position [649, 0]
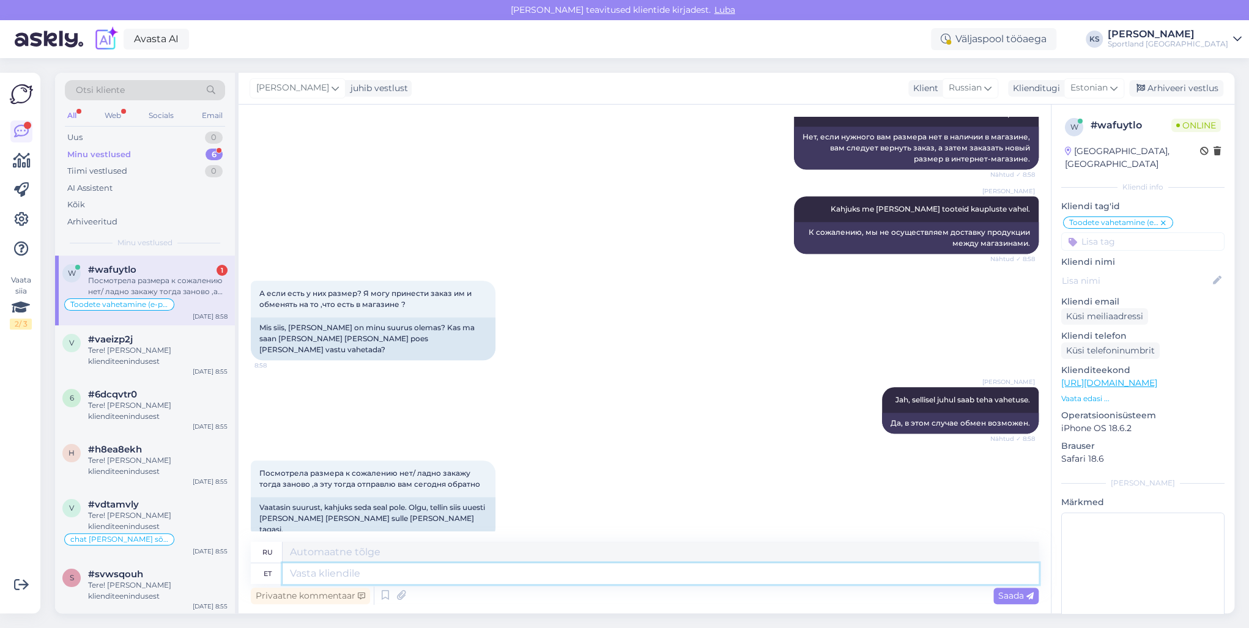
click at [427, 579] on textarea at bounding box center [660, 573] width 756 height 21
type textarea "Mitte"
type textarea "Нет"
type textarea "Mitte sobivad t"
type textarea "Не подходит"
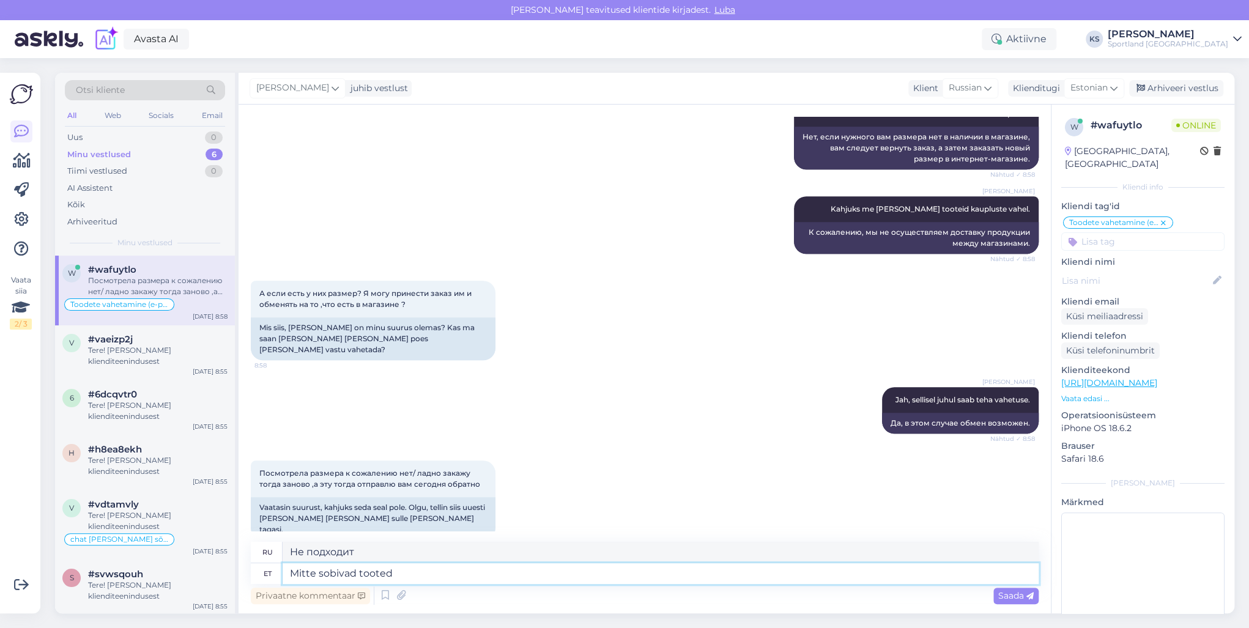
type textarea "Mitte sobivad tooted s"
type textarea "Несовместимые продукты"
type textarea "Mitte sobivad tooted saate"
type textarea "Вы не можете получить подходящие продукты."
type textarea "Mitte sobivad tooted saate tagastada"
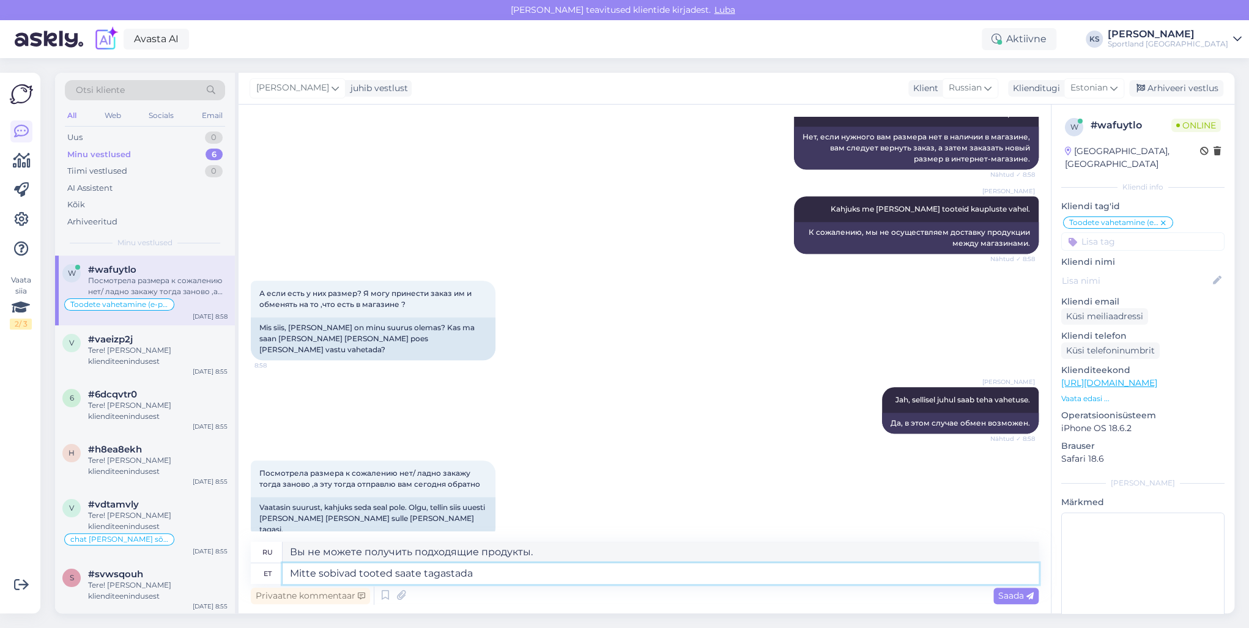
type textarea "Вы можете вернуть товар, который не подошел."
type textarea "Mitte sobivad tooted saate tagastada pakiautomaadi kaud"
type textarea "Неподходящие товары можно вернуть в почтомат."
type textarea "Mitte sobivad tooted saate tagastada pakiautomaadi kaudu 1"
type textarea "Вы можете вернуть неподходящий товар через пакомат."
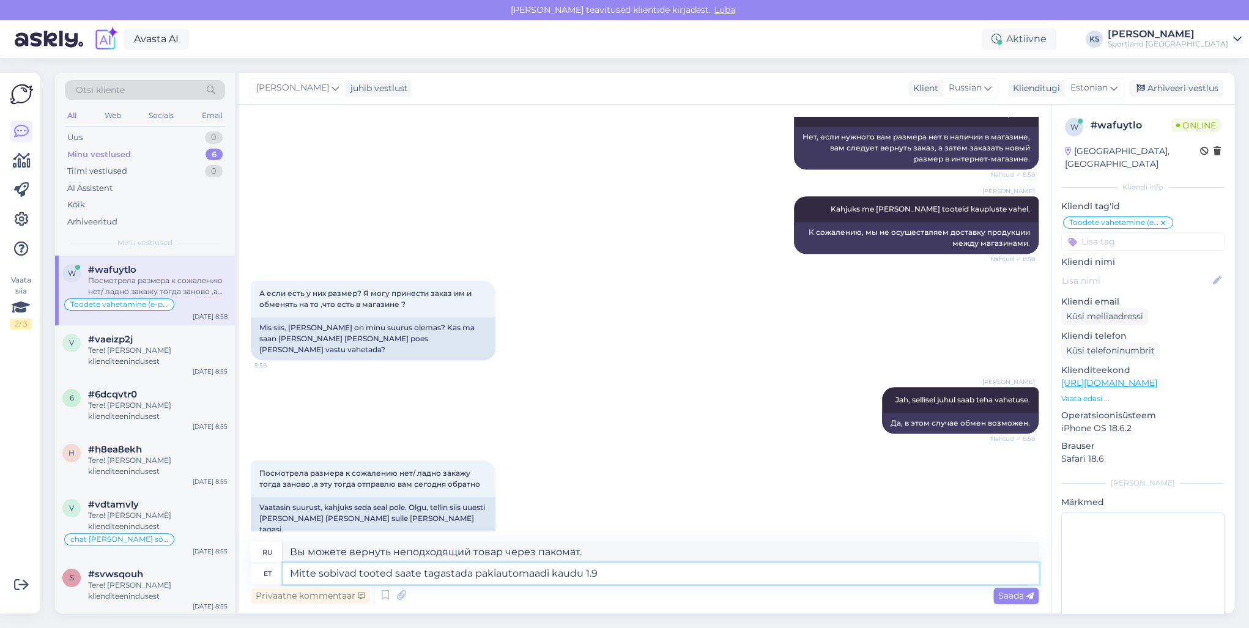
type textarea "Mitte sobivad tooted saate tagastada pakiautomaadi kaudu 1.99"
type textarea "Вы можете вернуть неподходящий товар через пакомат 1.9"
type textarea "Mitte sobivad tooted saate tagastada pakiautomaadi kaudu 1.99€ v"
type textarea "Вы можете вернуть неподходящий товар через пакомат за 1.99 евро."
type textarea "Mitte sobivad tooted saate tagastada pakiautomaadi kaudu 1.99€ või"
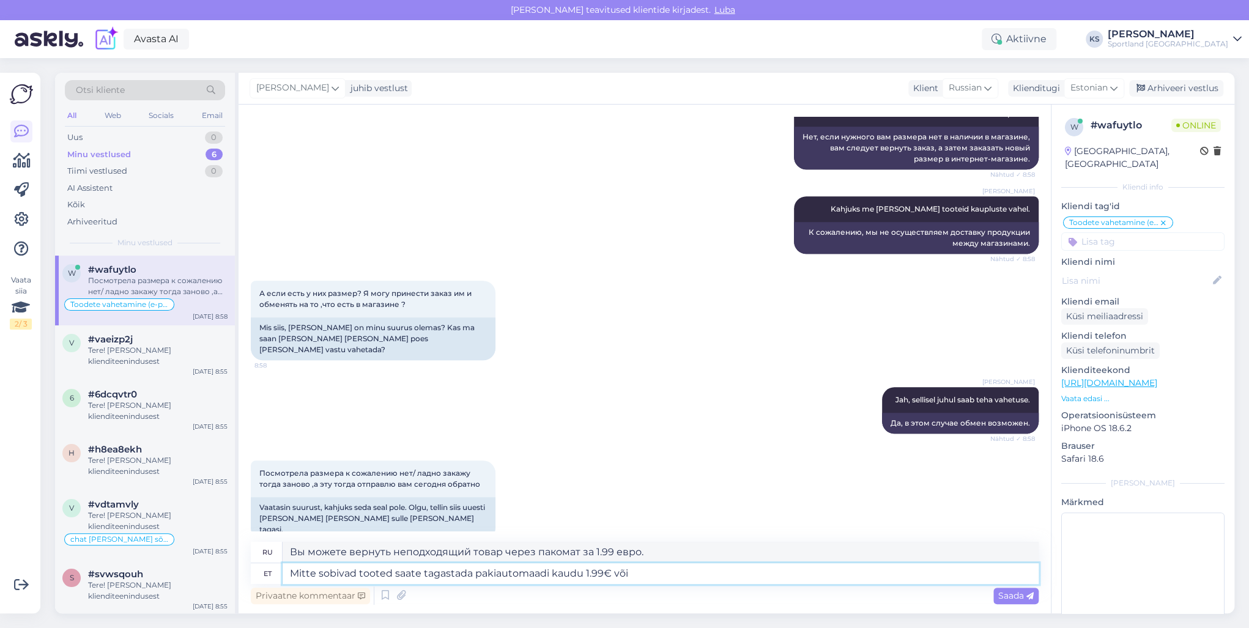
type textarea "Вы можете вернуть неподходящий товар через пакомат за 1.99 евро или"
type textarea "Mitte sobivad tooted saate tagastada pakiautomaadi kaudu 1.99€ või lähimasse S"
type textarea "Вы можете вернуть неподходящие товары через пакомат за 1.99 евро или в ближайши…"
type textarea "Mitte sobivad tooted saate tagastada pakiautomaadi kaudu 1.99€ või lähimasse Sp…"
type textarea "Неподходящий товар можно вернуть через пакомат 1.99 € или в ближайший магазин S…"
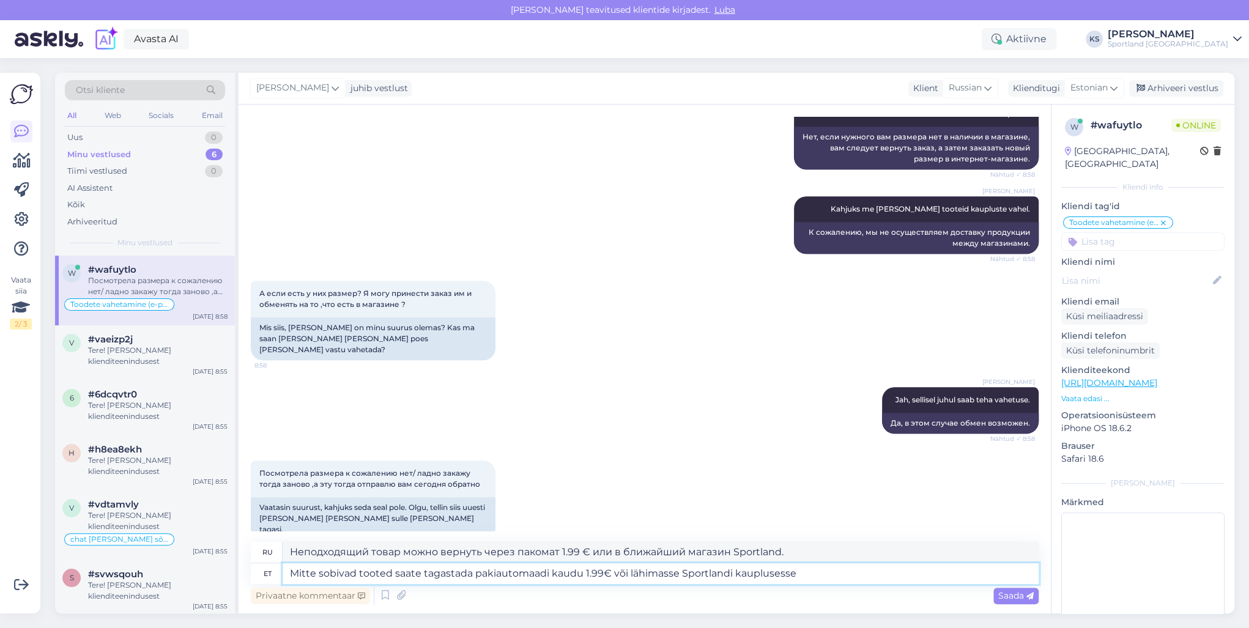
type textarea "Mitte sobivad tooted saate tagastada pakiautomaadi kaudu 1.99€ või lähimasse Sp…"
type textarea "Вы можете вернуть неподходящий товар через пакомат 1.99 € или в ближайший магаз…"
type textarea "Mitte sobivad tooted saate tagastada pakiautomaadi kaudu 1.99€ või lähimasse Sp…"
type textarea "Неподходящий товар можно вернуть через пакомат за 1.99 евро или бесплатно в бли…"
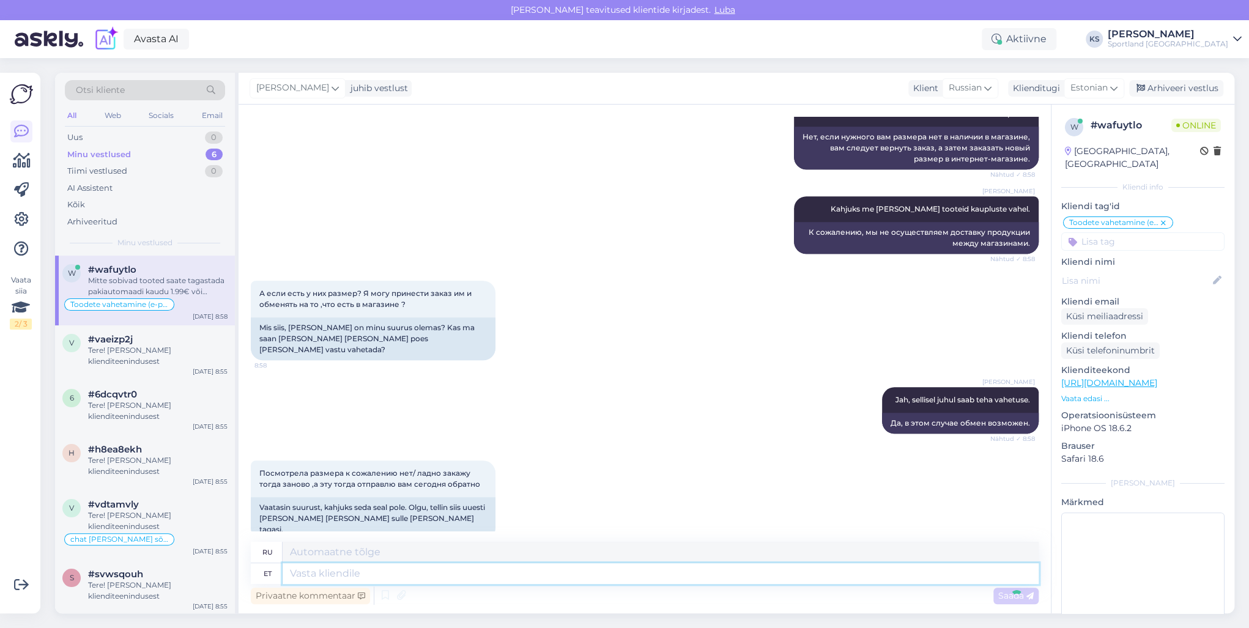
scroll to position [745, 0]
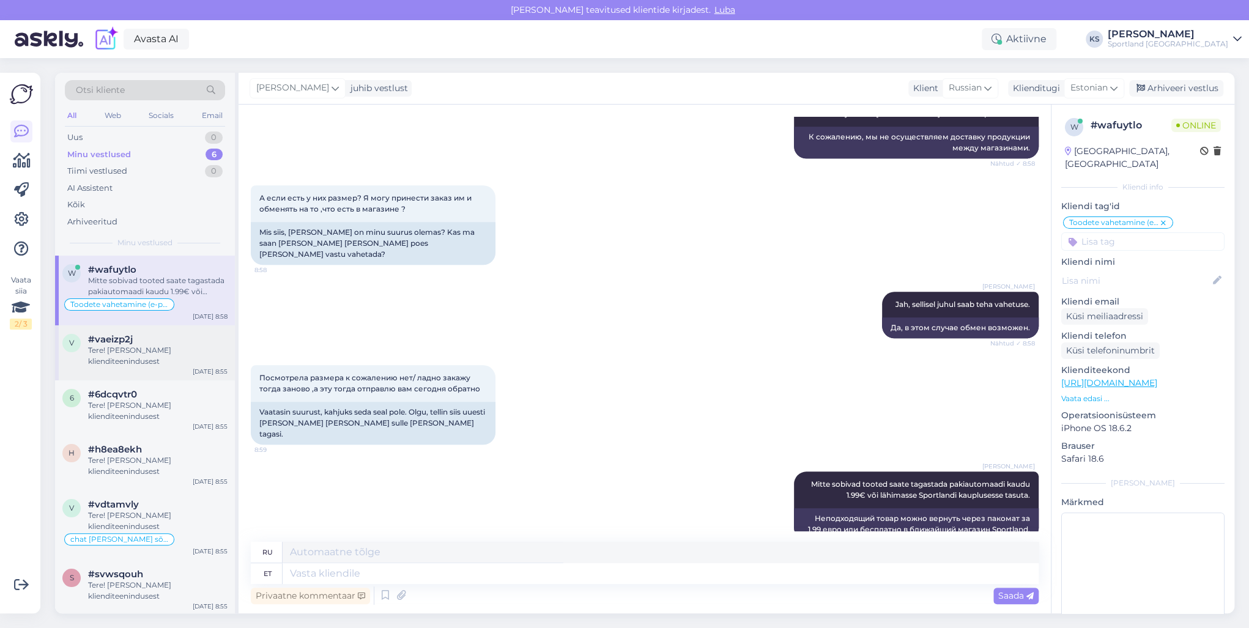
click at [141, 352] on div "Tere! [PERSON_NAME] klienditeenindusest" at bounding box center [157, 356] width 139 height 22
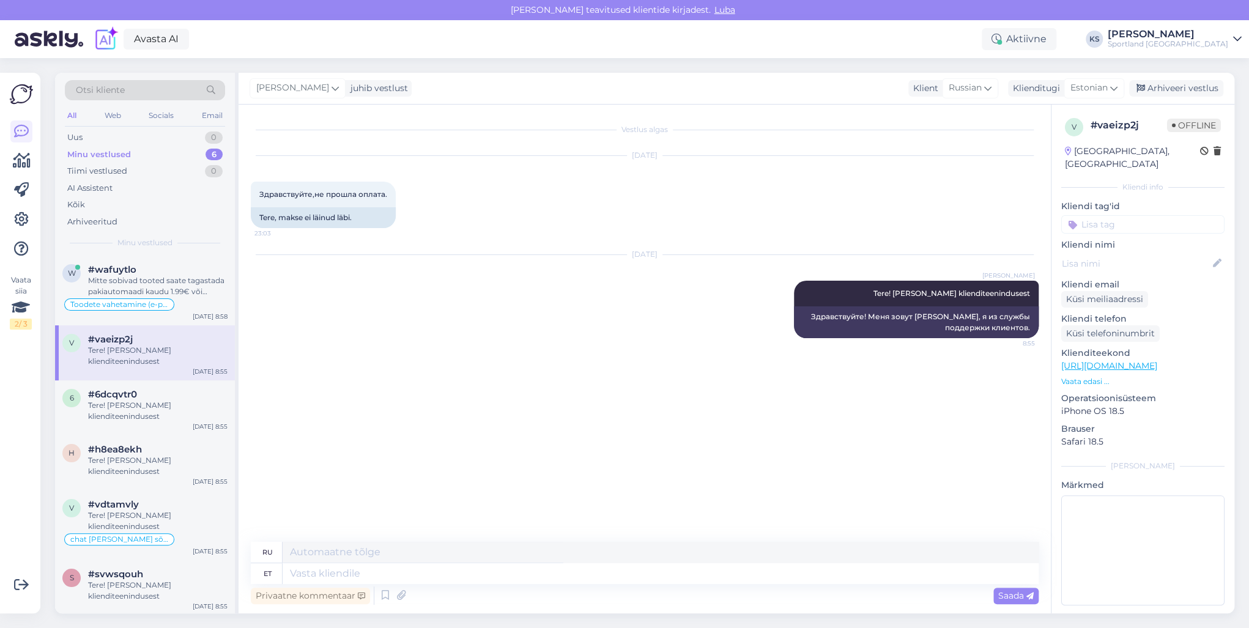
scroll to position [0, 0]
click at [430, 575] on textarea at bounding box center [660, 573] width 756 height 21
type textarea "Palun t"
type textarea "Пожалуйста"
type textarea "Palun täpsustage, ke"
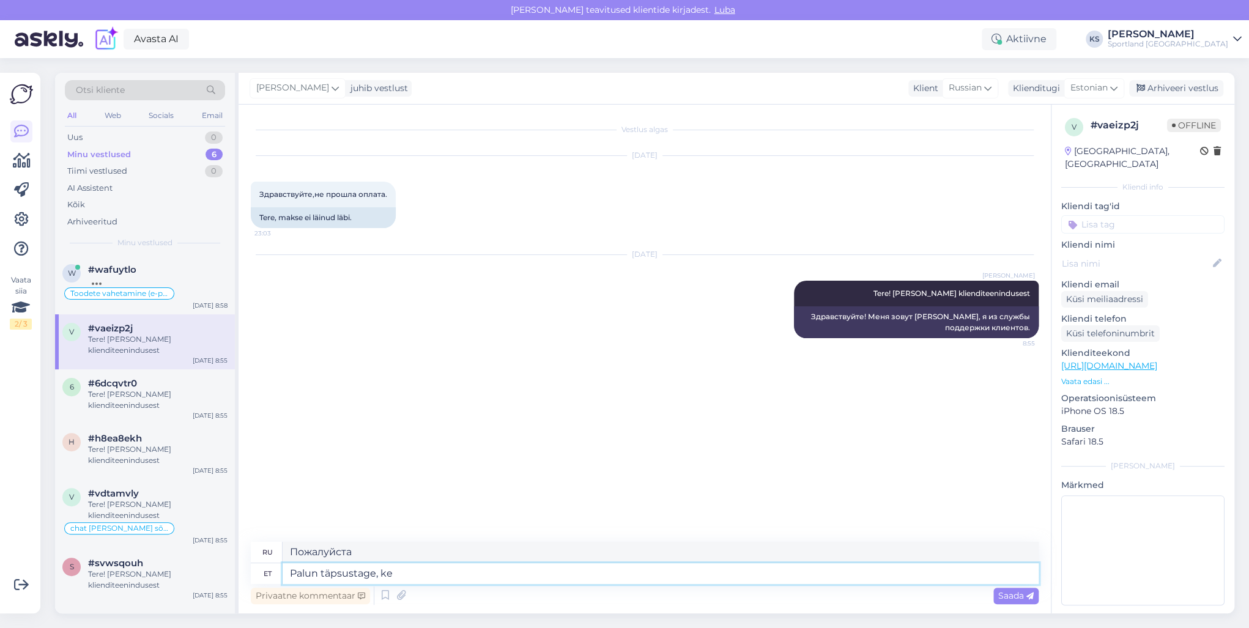
type textarea "Пожалуйста, уточните,"
type textarea "Palun täpsustage, [PERSON_NAME] ni"
type textarea "Пожалуйста, укажите, чей"
type textarea "Palun täpsustage, [PERSON_NAME] nimele"
type textarea "Пожалуйста, укажите, на чье имя"
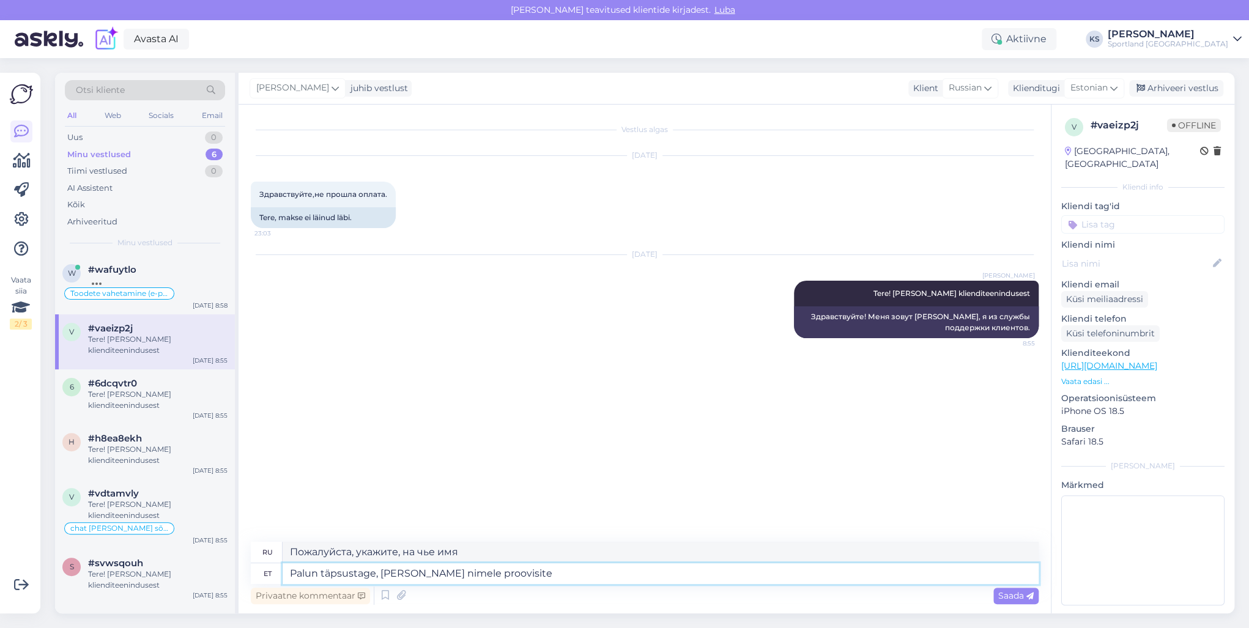
type textarea "Palun täpsustage, [PERSON_NAME] nimele proovisite"
type textarea "Пожалуйста, уточните, чье имя вы примеряли."
type textarea "Palun täpsustage, [PERSON_NAME] nimele proovisite esitada t"
type textarea "Пожалуйста, укажите, от чьего имени вы пытались отправить"
type textarea "Palun täpsustage, [PERSON_NAME] nimele proovisite esitada tellimuse?"
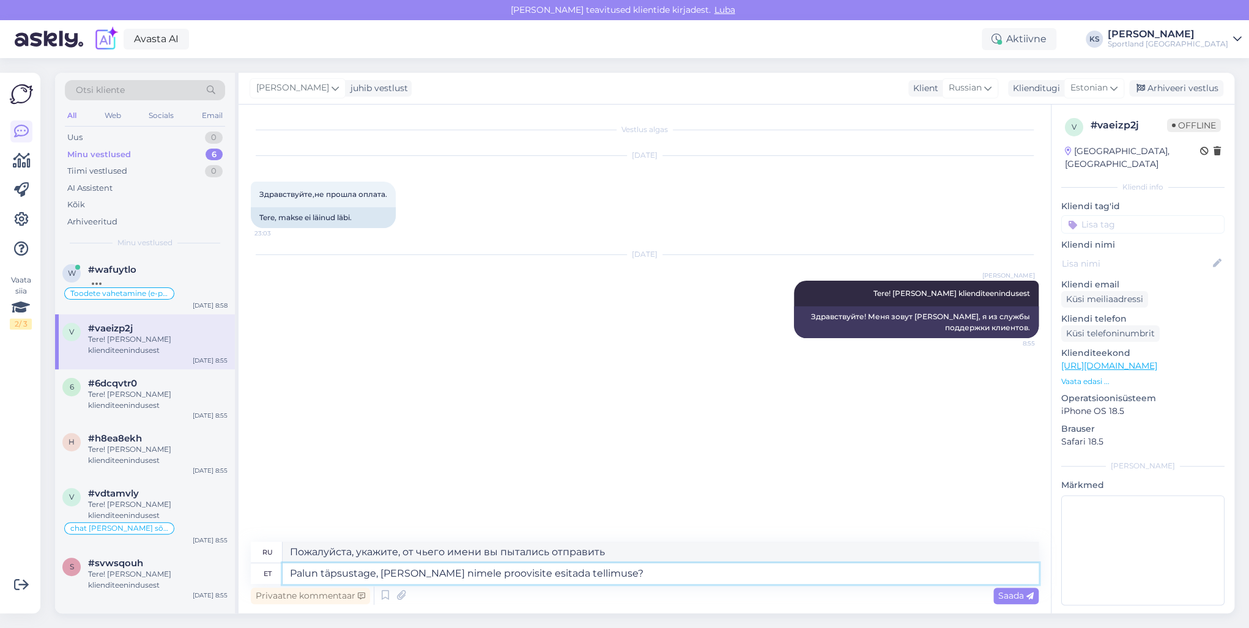
type textarea "Уточните, пожалуйста, на чье имя вы пытались оформить заказ?"
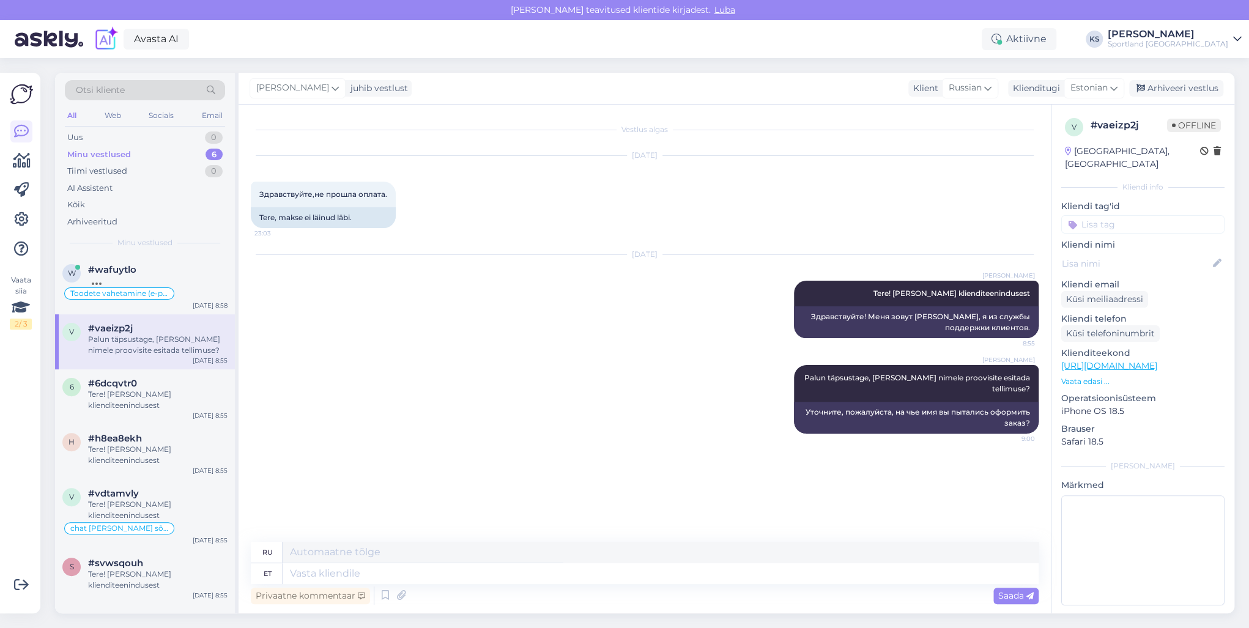
click at [1152, 215] on input at bounding box center [1142, 224] width 163 height 18
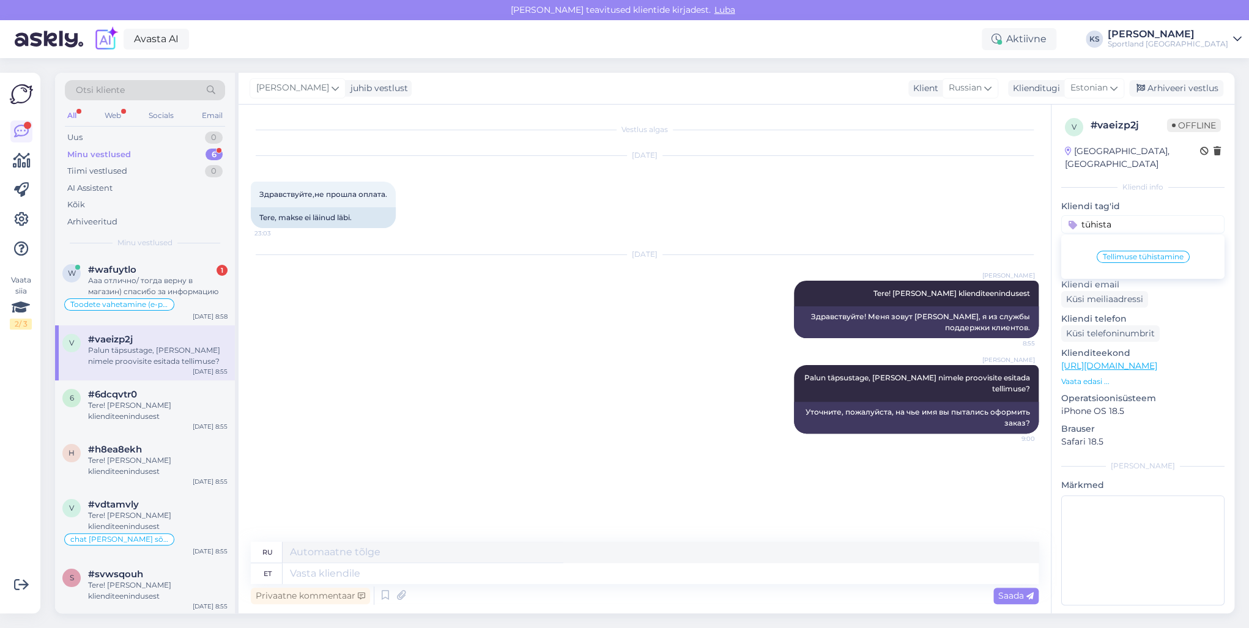
type input "tühista"
click at [1118, 251] on div "Tellimuse tühistamine" at bounding box center [1142, 257] width 93 height 12
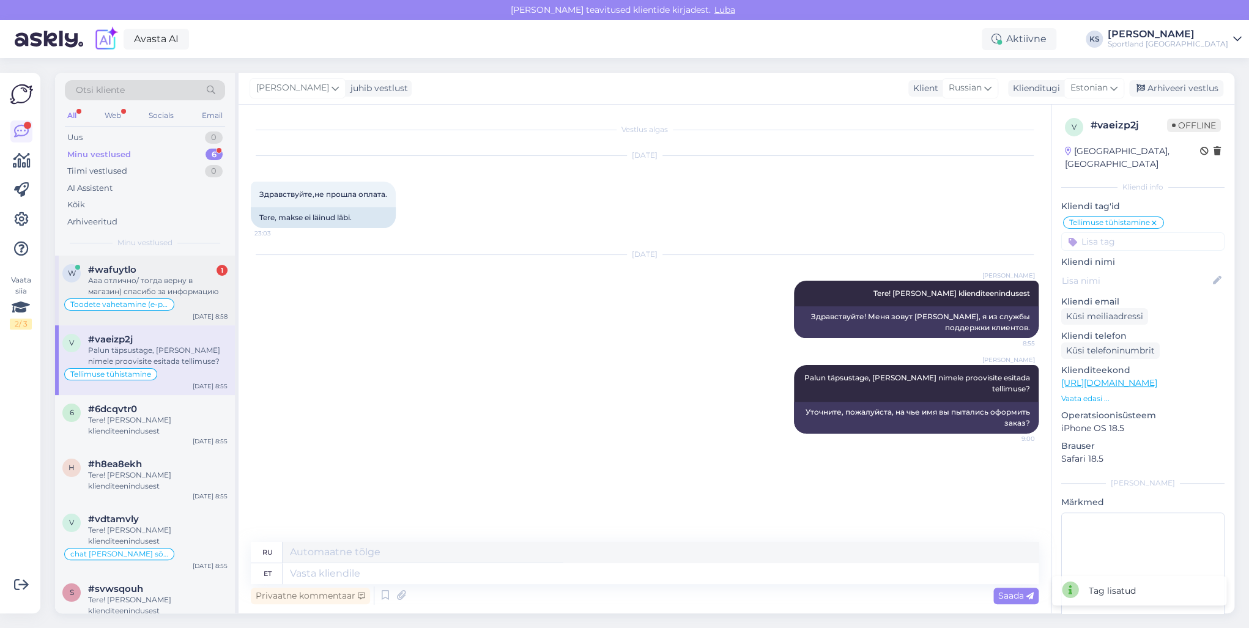
click at [180, 284] on div "Ааа отлично/ тогда верну в магазин) спасибо за информацию" at bounding box center [157, 286] width 139 height 22
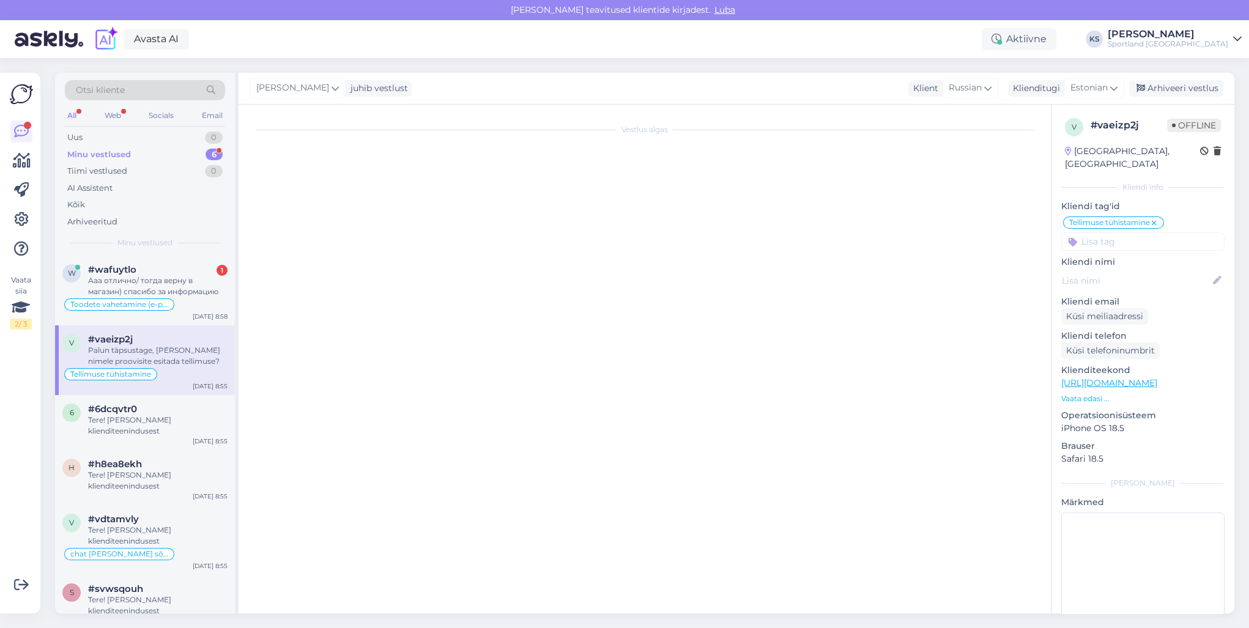
scroll to position [715, 0]
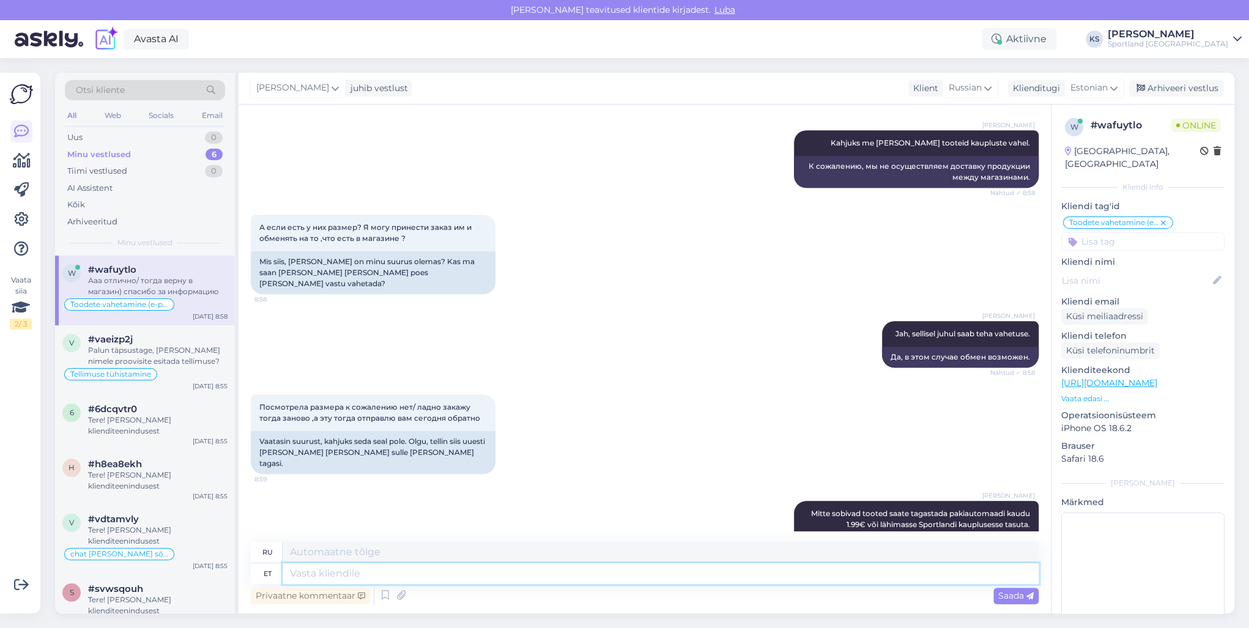
click at [415, 565] on textarea at bounding box center [660, 573] width 756 height 21
type textarea "Palun, ka"
type textarea "Пожалуйста,"
type textarea "Palun, kas m"
type textarea "Пожалуйста, можете"
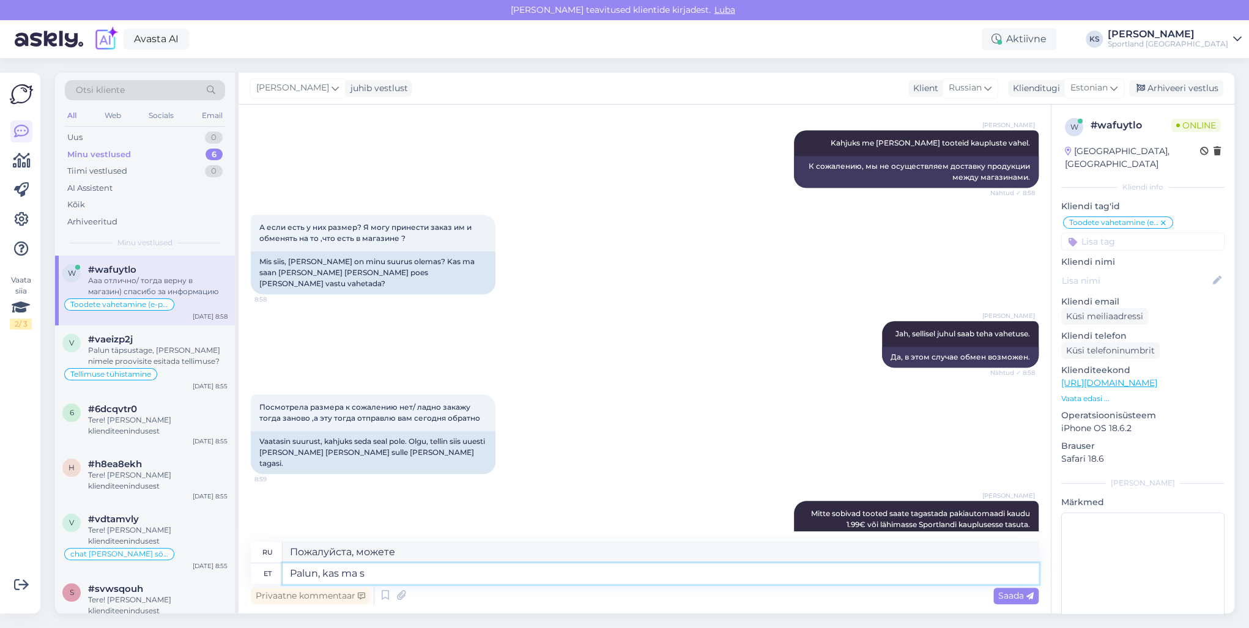
type textarea "Palun, kas ma sa"
type textarea "Пожалуйста, можно мне"
type textarea "Palun, kas ma saan teile he"
type textarea "Пожалуйста, могу ли я вас достать?"
type textarea "Palun, kas ma saan teile hetkel ve"
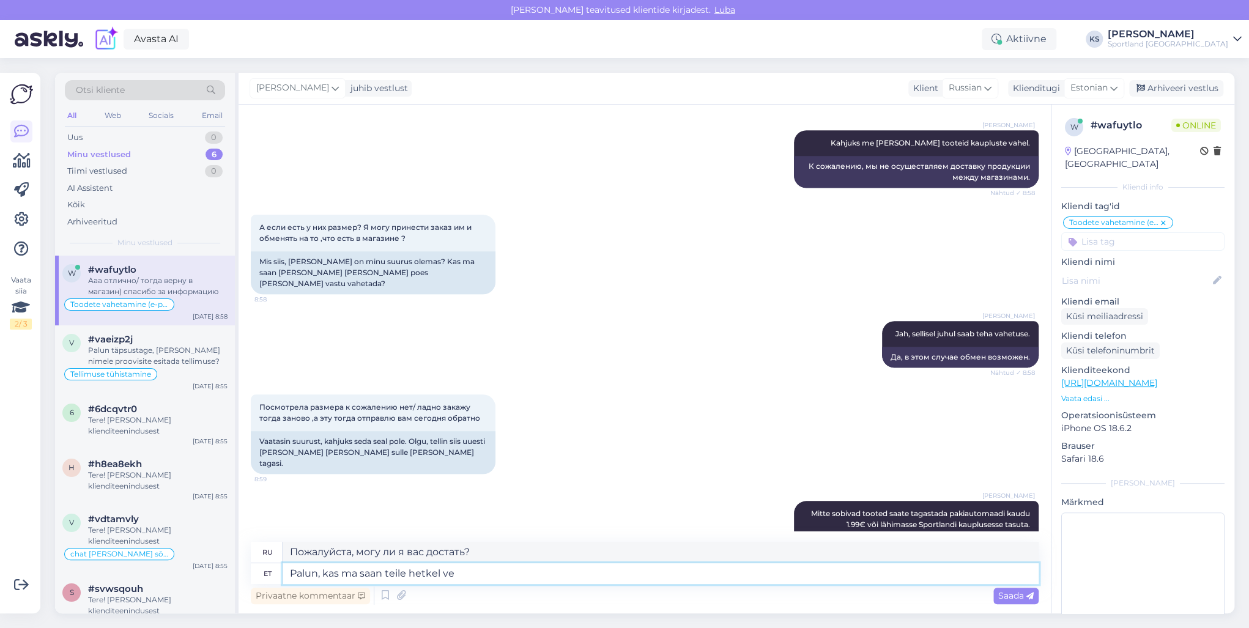
type textarea "Пожалуйста, можно [PERSON_NAME] принять в данный момент?"
type textarea "Palun, kas ma saan teile hetkel veel a"
type textarea "Могу ли я сейчас принести Вам еще?"
type textarea "Palun, kas ma saan teile hetkel veel abiks"
type textarea "Могу ли я вам сейчас помочь?"
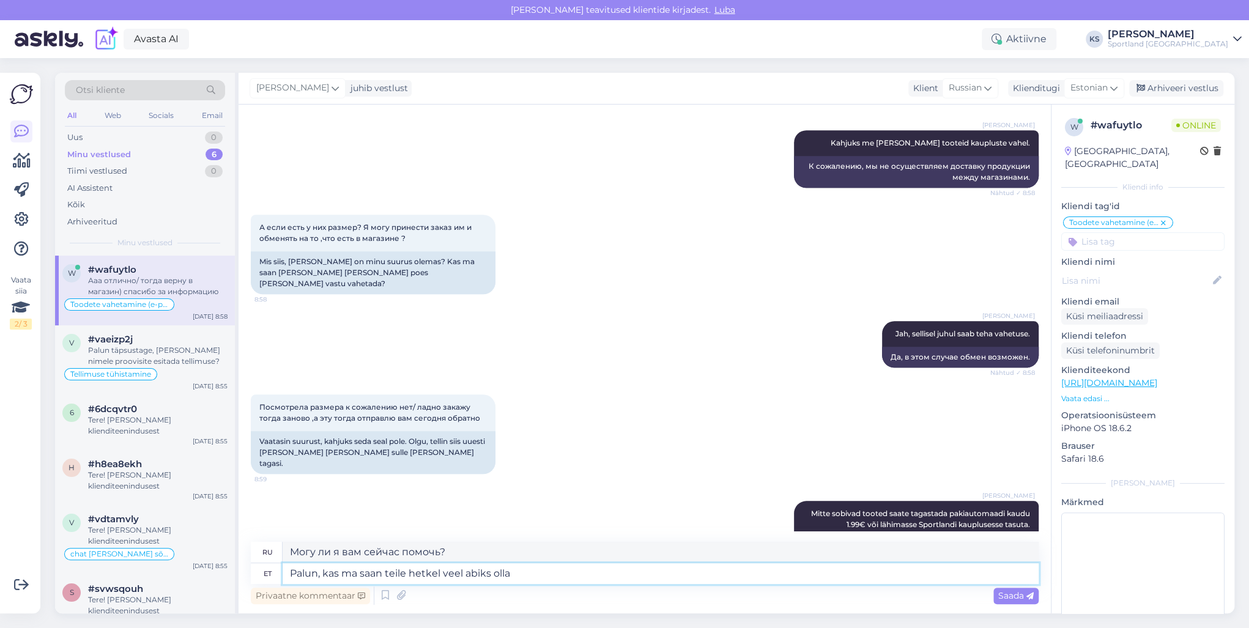
type textarea "Palun, kas ma saan teile hetkel veel abiks olla?"
type textarea "Могу ли я вам еще помочь в это время?"
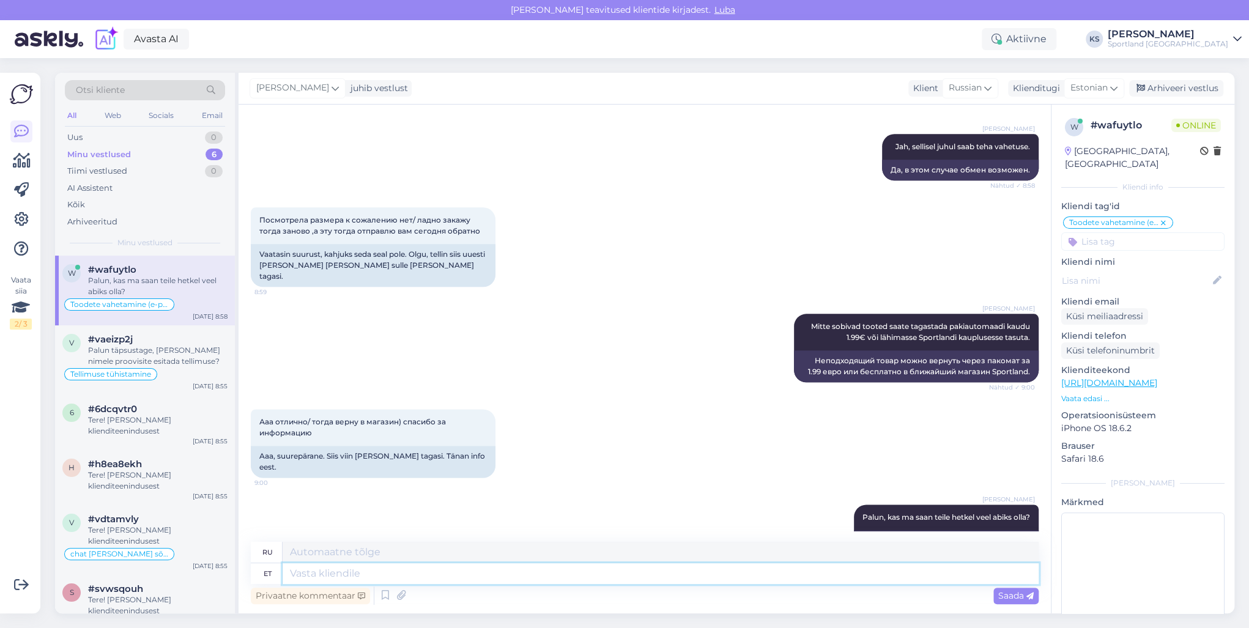
scroll to position [903, 0]
click at [1136, 232] on input at bounding box center [1142, 241] width 163 height 18
type input "tagas"
click at [1132, 285] on span "Tagastamine (e-pood)" at bounding box center [1142, 288] width 81 height 7
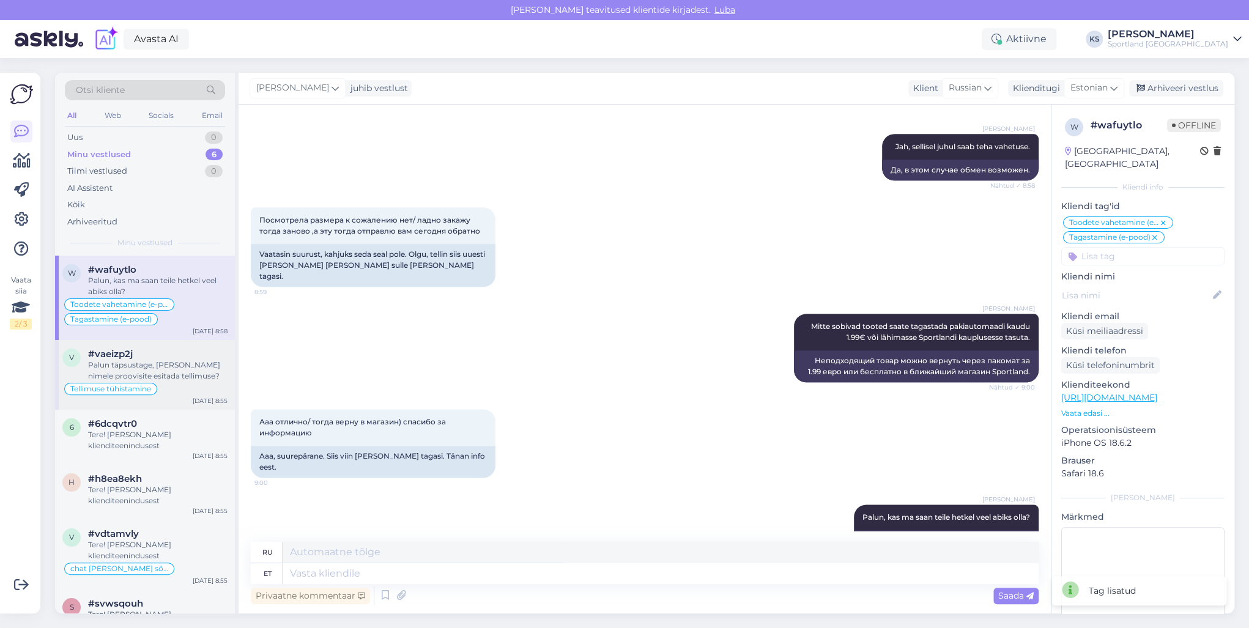
click at [146, 353] on div "#vaeizp2j" at bounding box center [157, 354] width 139 height 11
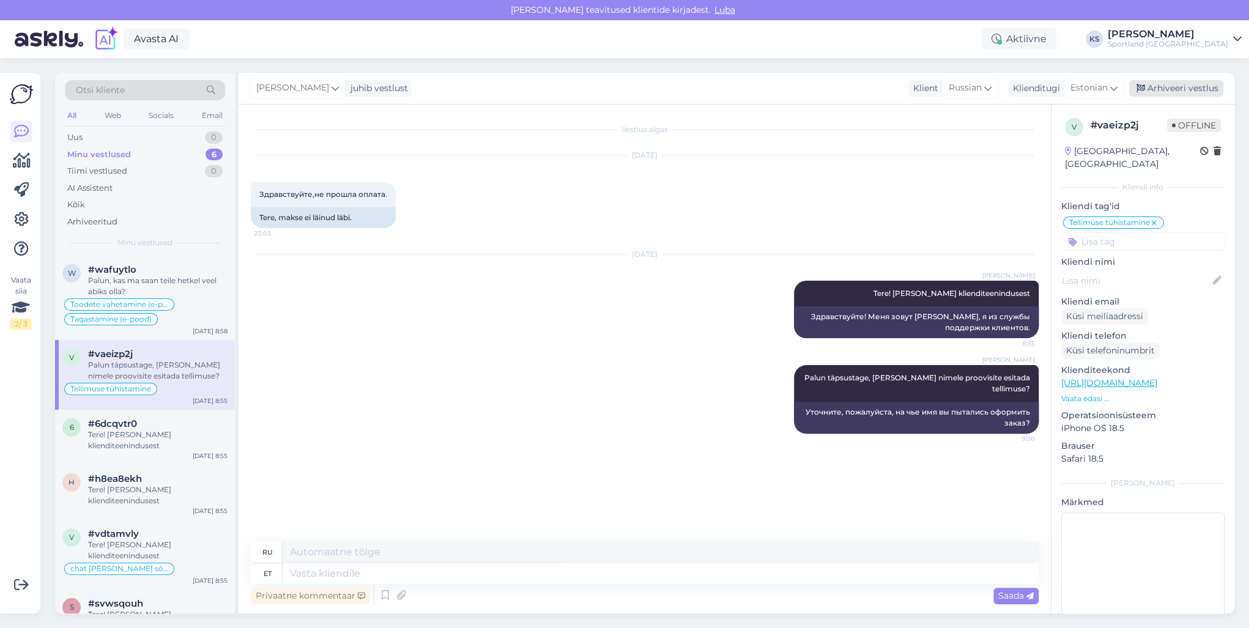
click at [1193, 94] on div "Arhiveeri vestlus" at bounding box center [1176, 88] width 94 height 17
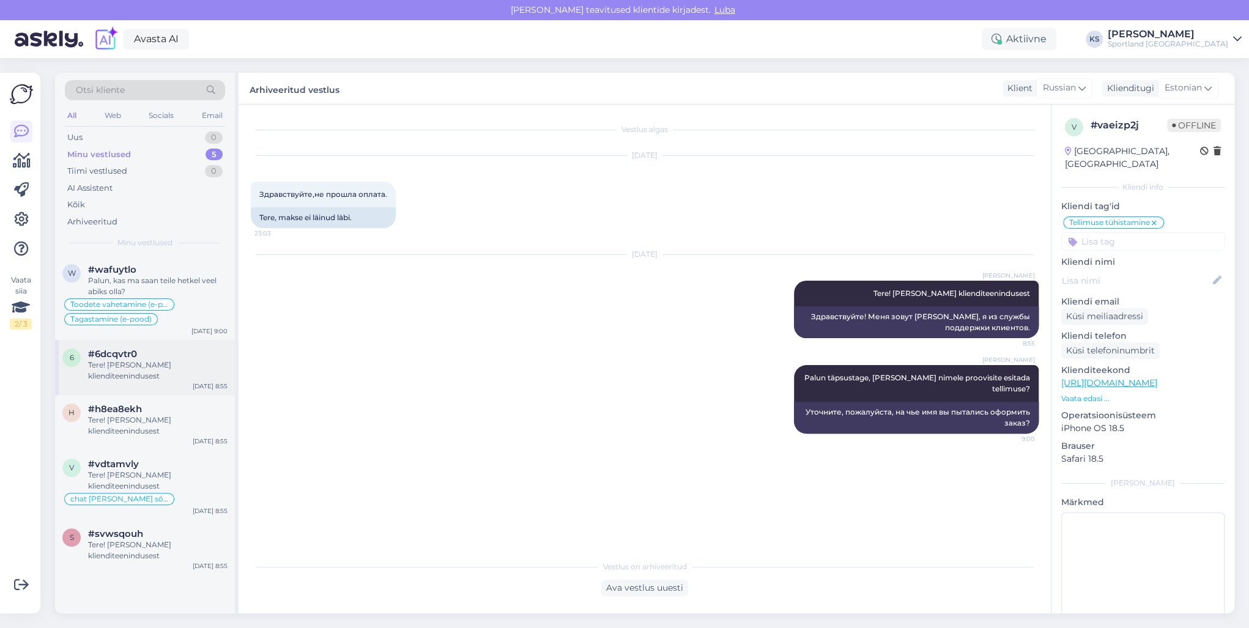
click at [168, 358] on div "#6dcqvtr0" at bounding box center [157, 354] width 139 height 11
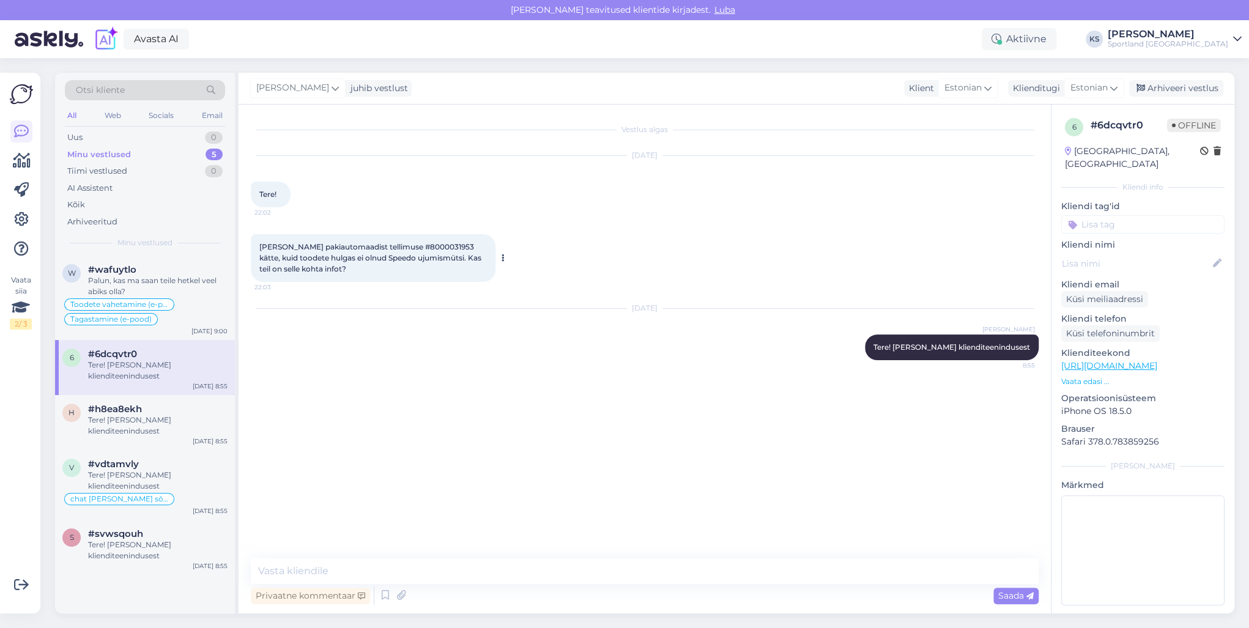
click at [434, 245] on span "[PERSON_NAME] pakiautomaadist tellimuse #8000031953 kätte, kuid toodete hulgas …" at bounding box center [371, 257] width 224 height 31
copy span "8000031953"
click at [491, 563] on textarea at bounding box center [645, 571] width 788 height 26
paste textarea "CC865273711EE"
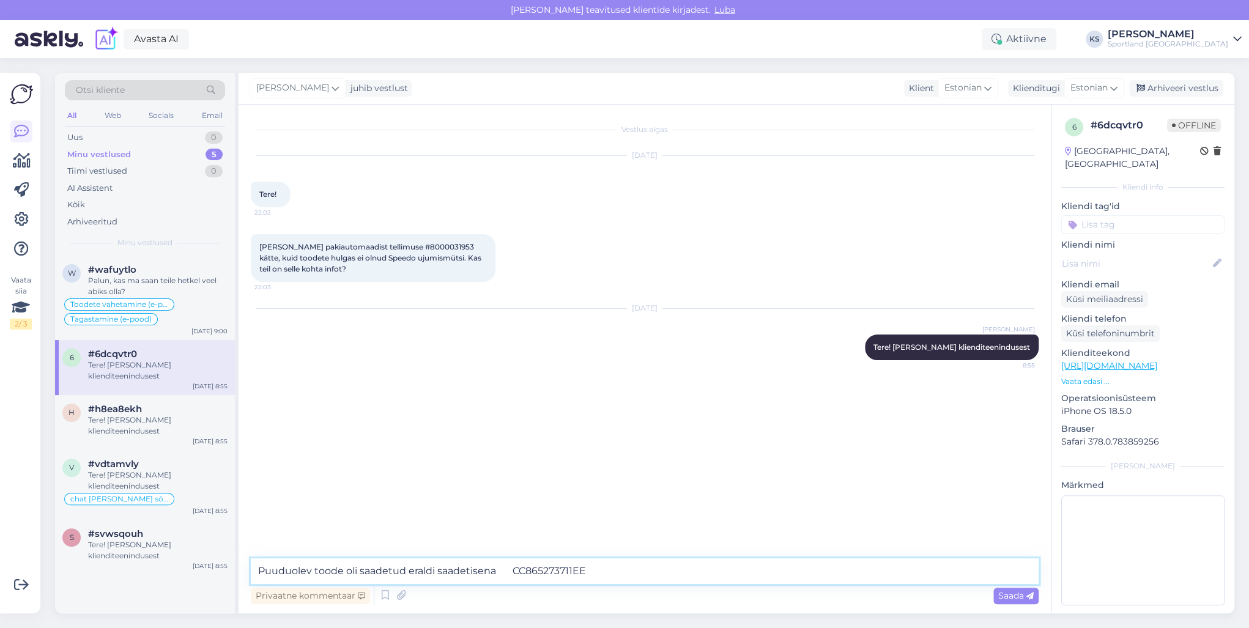
type textarea "Puuduolev toode oli saadetud eraldi saadetisena CC865273711EE."
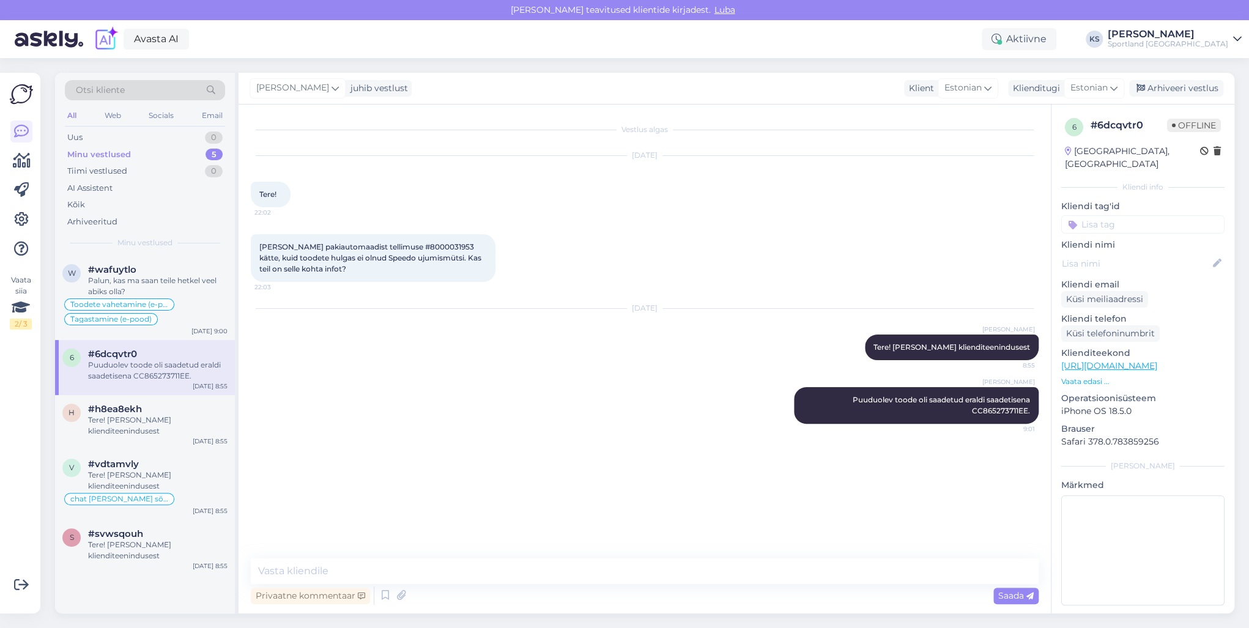
click at [1120, 215] on input at bounding box center [1142, 224] width 163 height 18
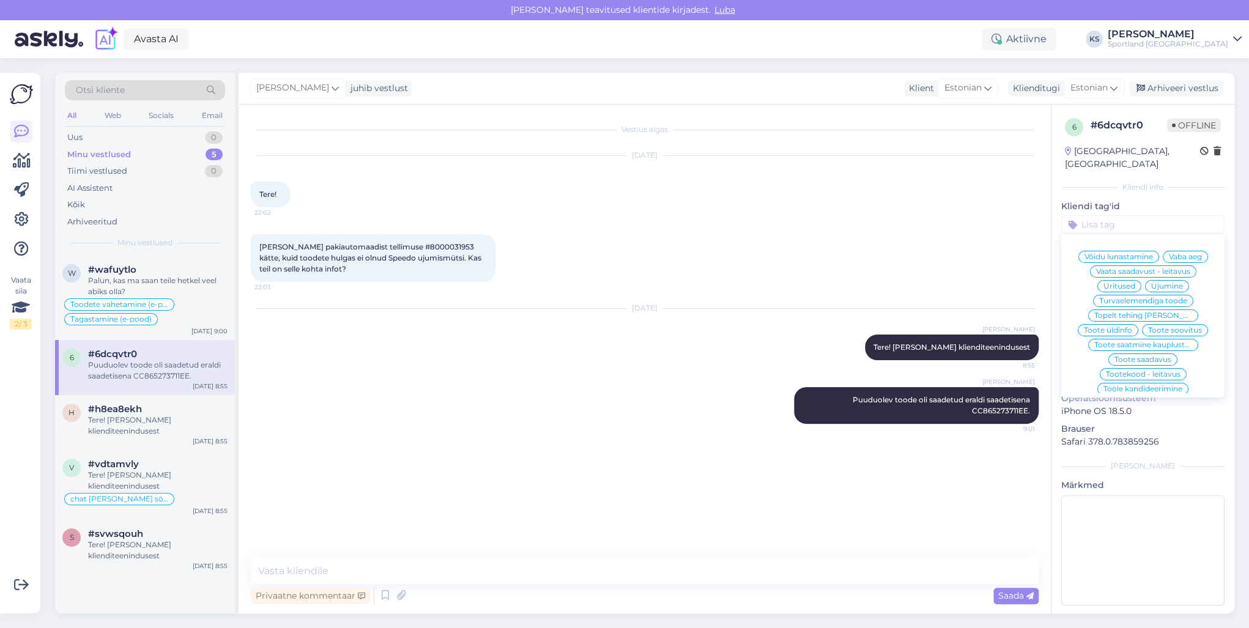
click at [1129, 215] on input at bounding box center [1142, 224] width 163 height 18
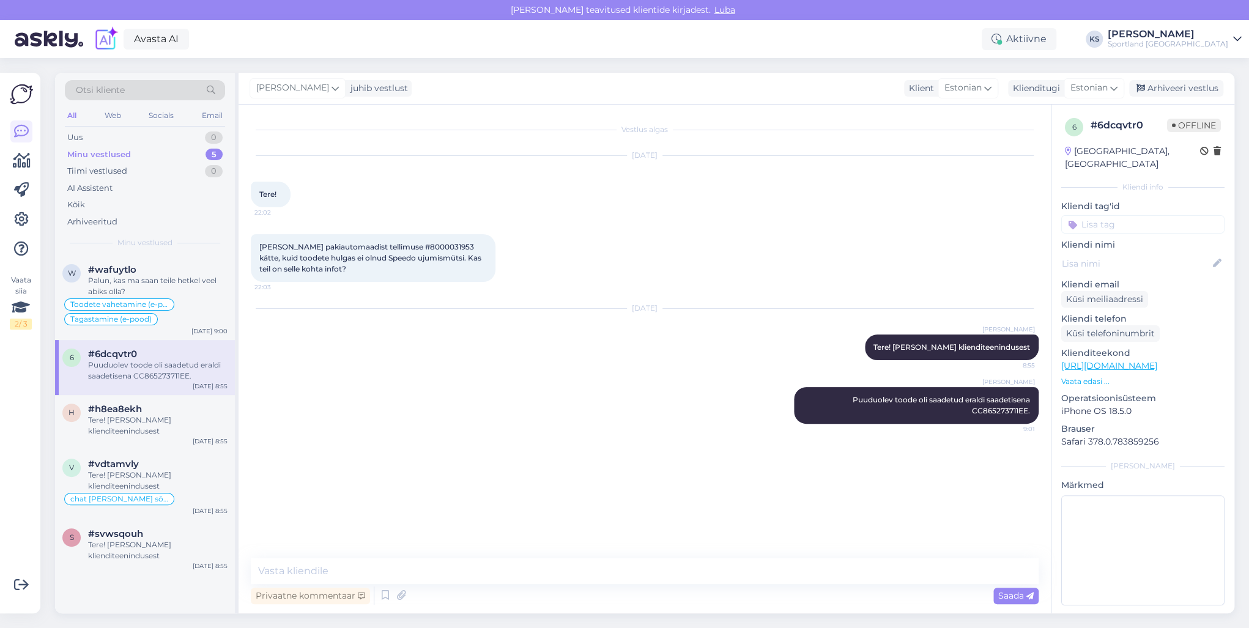
click at [1159, 215] on input at bounding box center [1142, 224] width 163 height 18
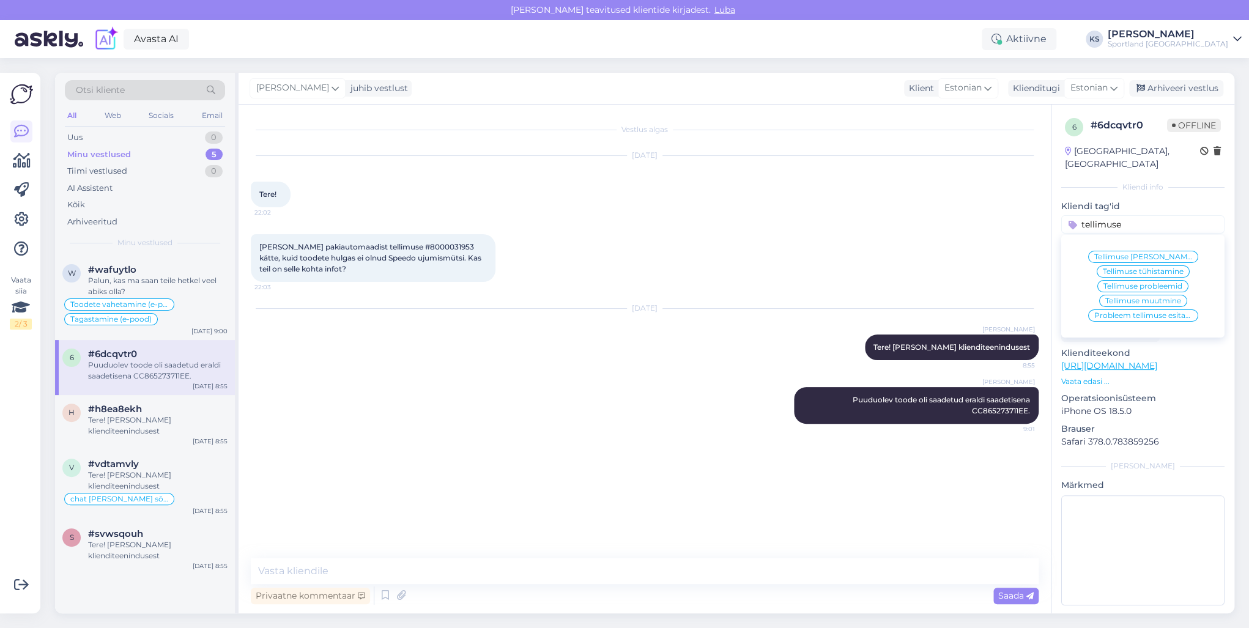
type input "tellimuse"
click at [1158, 253] on span "Tellimuse [PERSON_NAME] info" at bounding box center [1143, 256] width 98 height 7
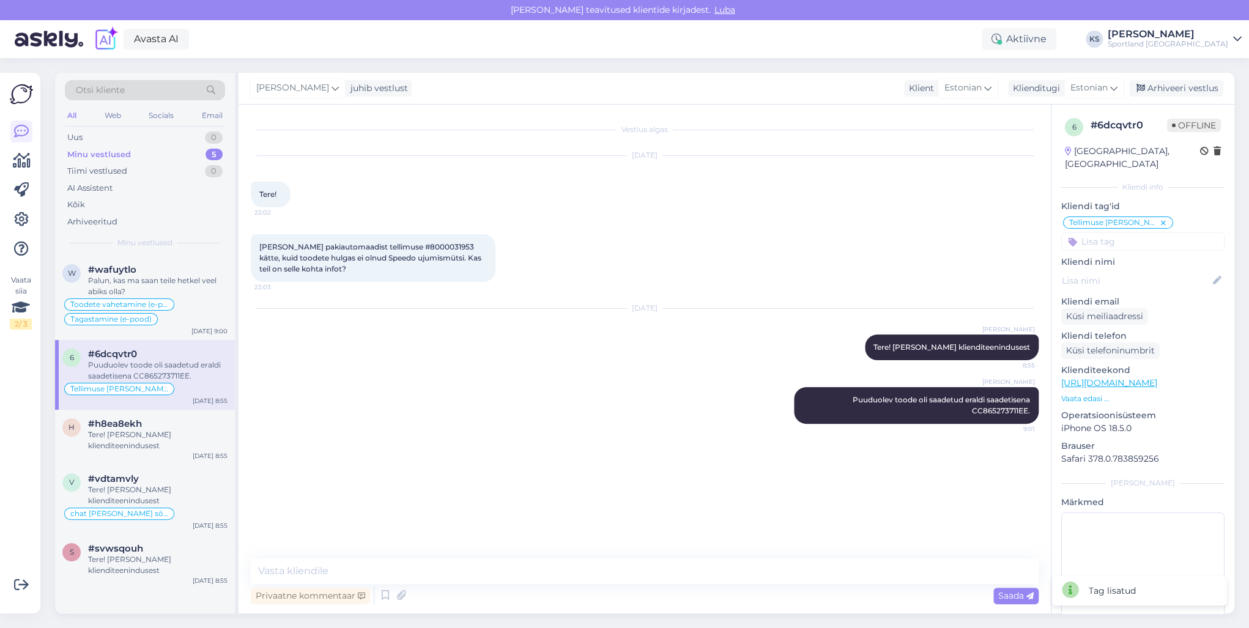
click at [1171, 97] on div "[PERSON_NAME] juhib vestlust Klient [DEMOGRAPHIC_DATA] Klienditugi [DEMOGRAPHIC…" at bounding box center [735, 89] width 995 height 32
click at [1171, 90] on div "Arhiveeri vestlus" at bounding box center [1176, 88] width 94 height 17
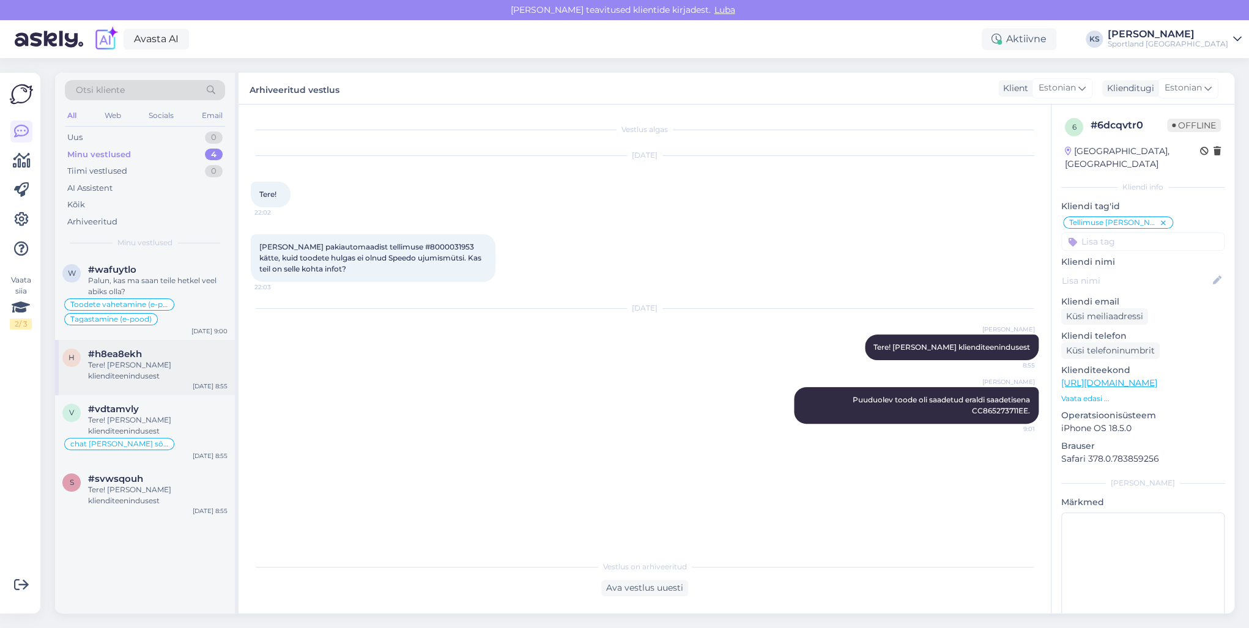
click at [186, 340] on div "h #h8ea8ekh Tere! [PERSON_NAME] klienditeenindusest [DATE] 8:55" at bounding box center [145, 367] width 180 height 55
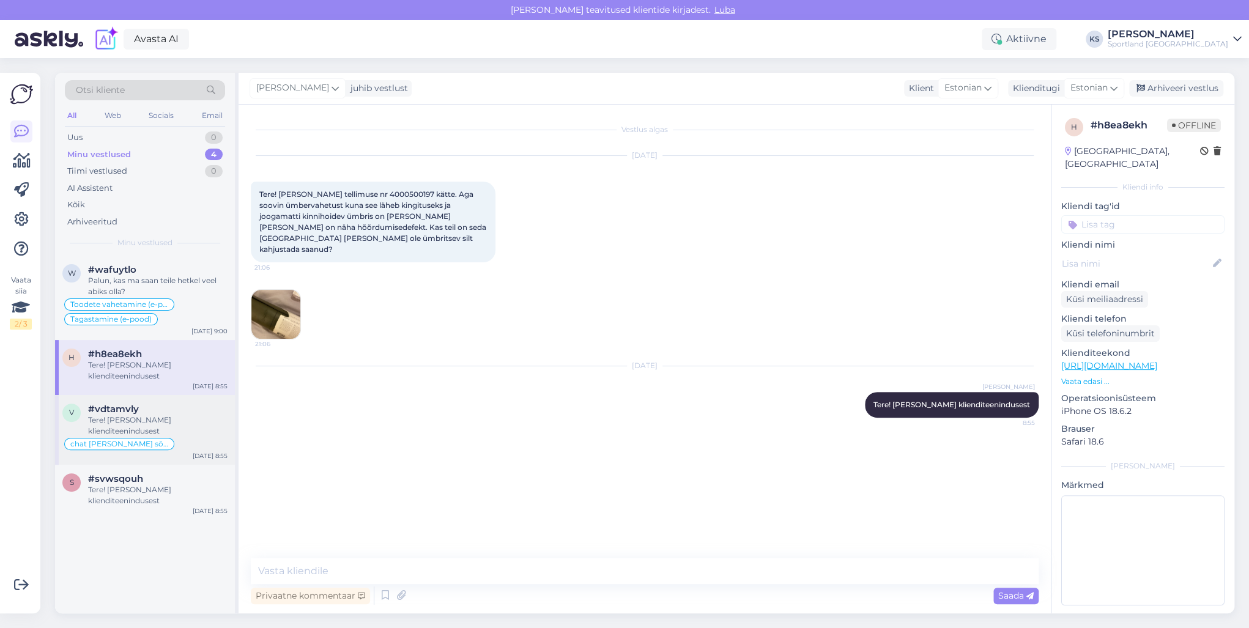
click at [204, 413] on div "#vdtamvly" at bounding box center [157, 409] width 139 height 11
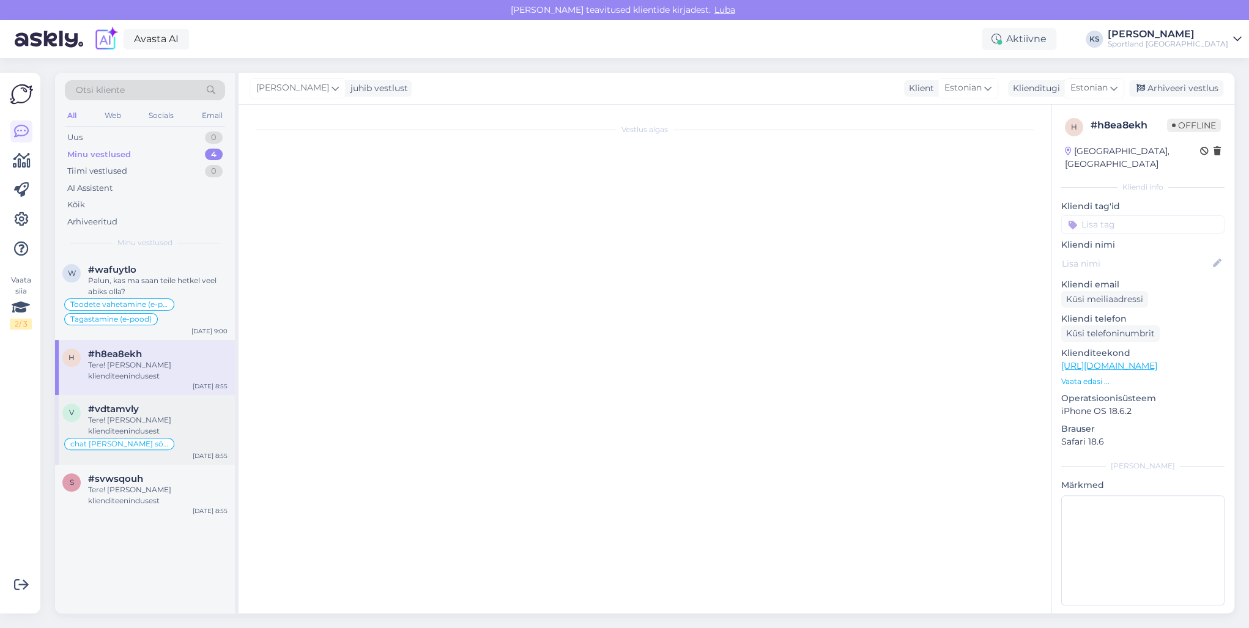
scroll to position [12, 0]
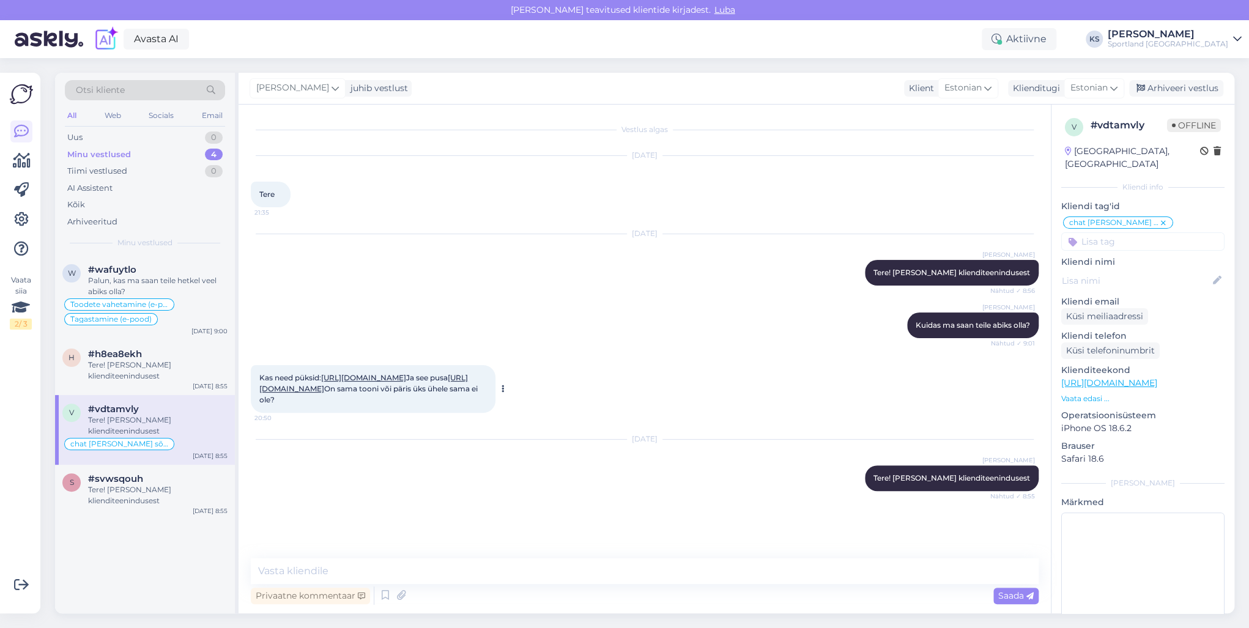
click at [321, 382] on link "[URL][DOMAIN_NAME]" at bounding box center [363, 377] width 85 height 9
click at [309, 413] on div "Kas need püksid: [URL][DOMAIN_NAME] Ja see pusa [URL][DOMAIN_NAME] On sama toon…" at bounding box center [373, 389] width 245 height 48
click at [309, 393] on link "[URL][DOMAIN_NAME]" at bounding box center [363, 383] width 209 height 20
click at [426, 561] on textarea at bounding box center [645, 571] width 788 height 26
type textarea "Jah, need tooted on sama värvitoonis."
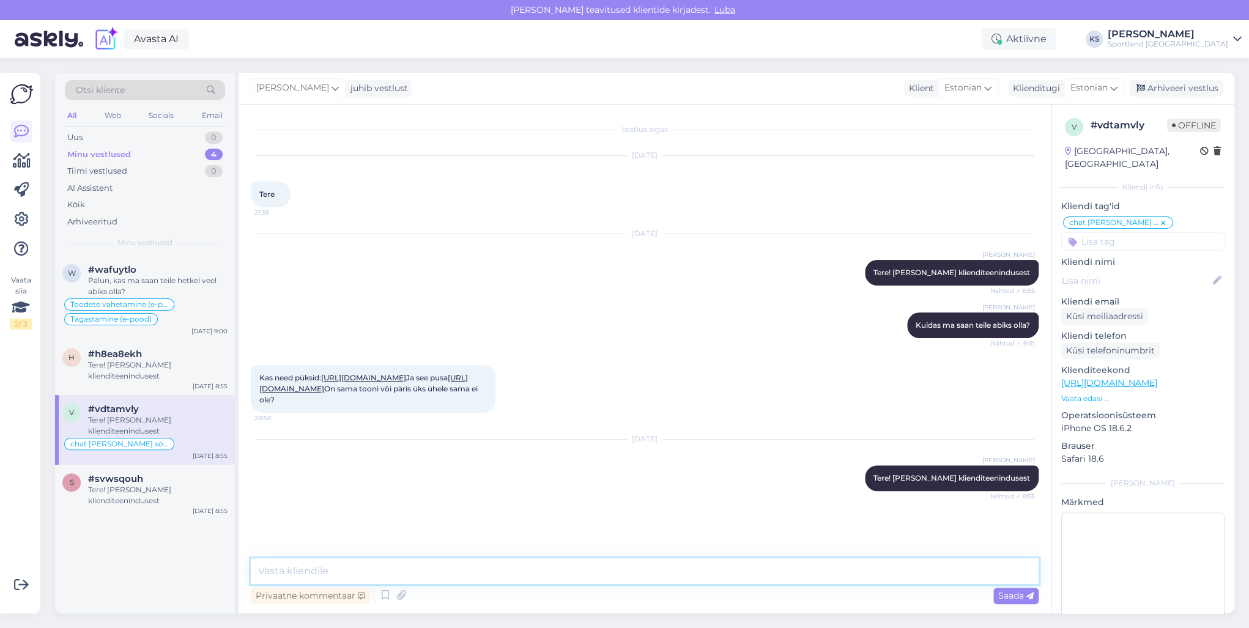
scroll to position [65, 0]
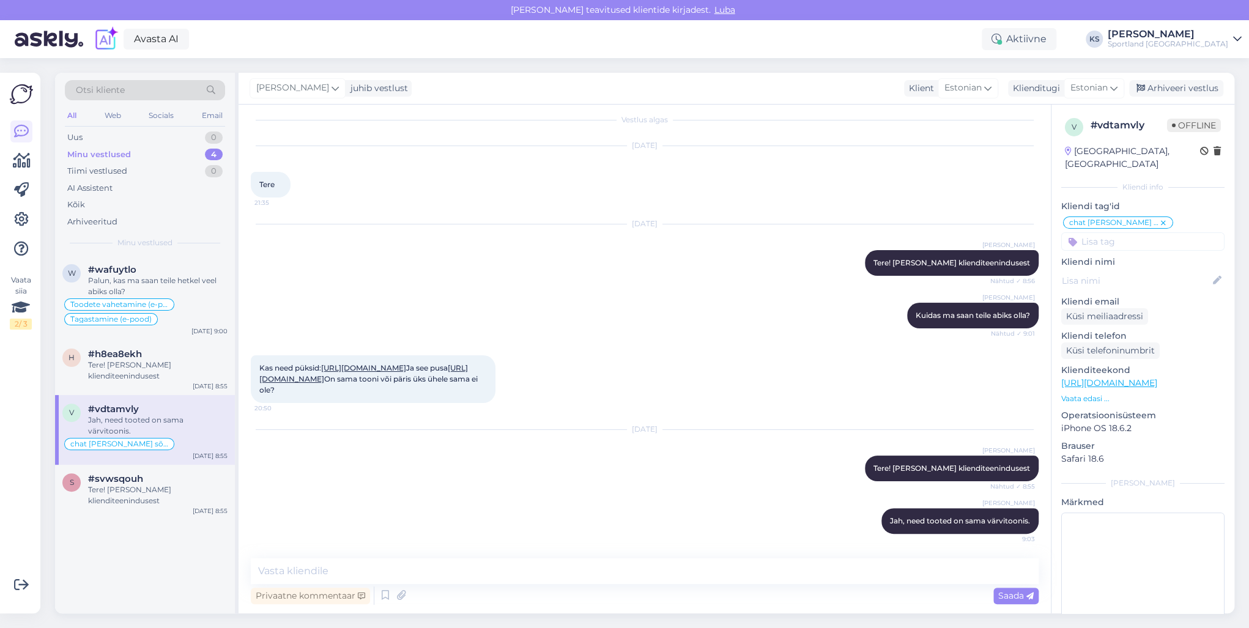
click at [1143, 232] on input at bounding box center [1142, 241] width 163 height 18
type input "üldin"
click at [1139, 270] on span "Toote üldinfo" at bounding box center [1142, 273] width 48 height 7
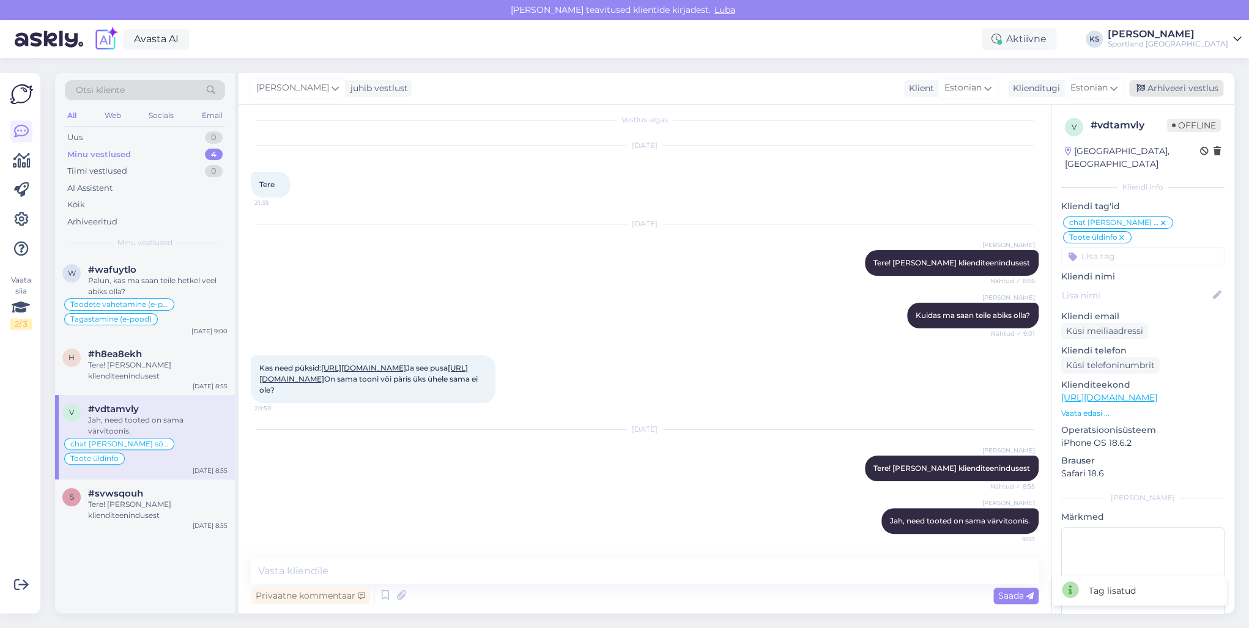
click at [1165, 93] on div "Arhiveeri vestlus" at bounding box center [1176, 88] width 94 height 17
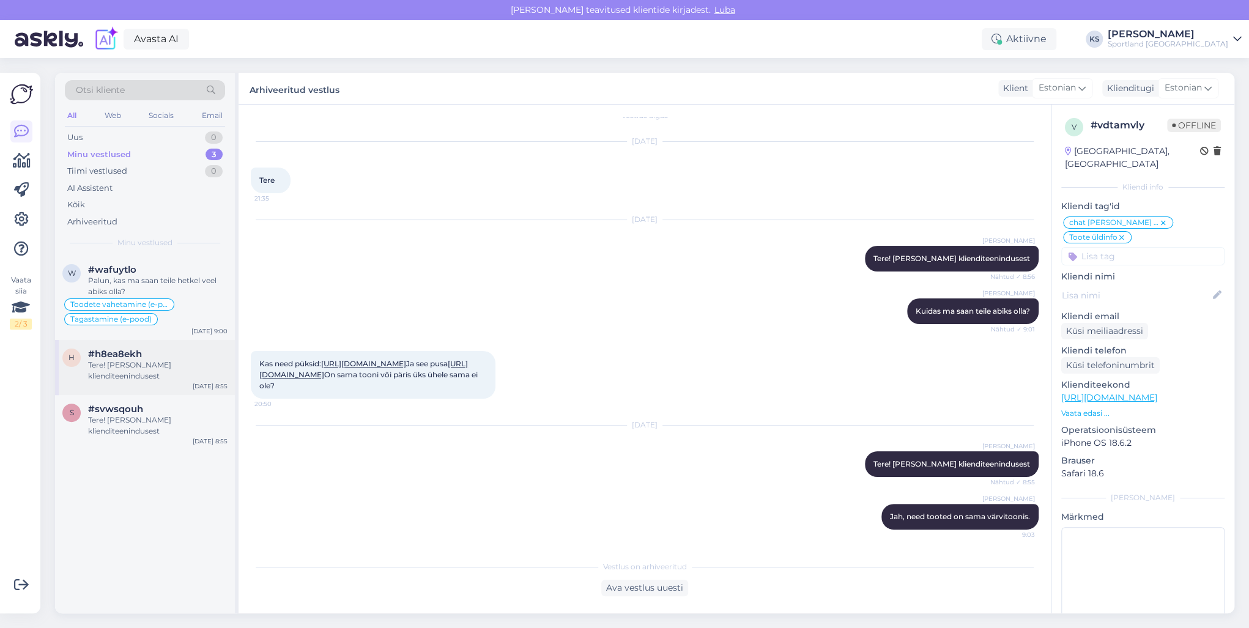
click at [173, 350] on div "#h8ea8ekh" at bounding box center [157, 354] width 139 height 11
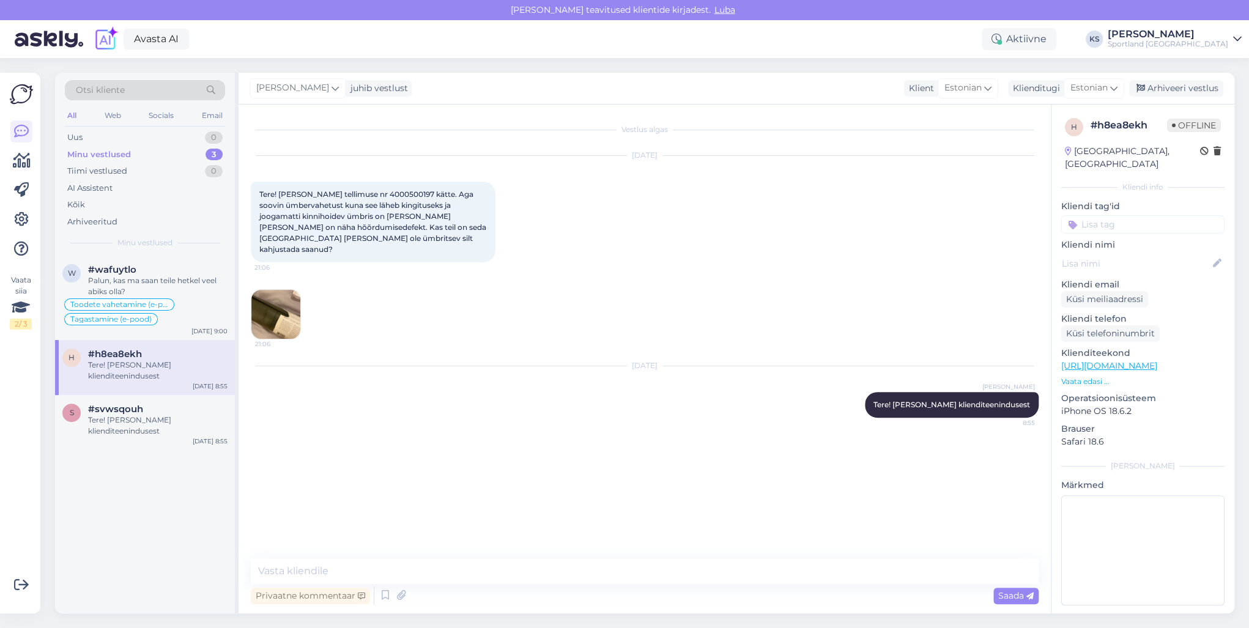
scroll to position [0, 0]
click at [186, 303] on div "Toodete vahetamine (e-pood) Tagastamine (e-pood)" at bounding box center [144, 311] width 165 height 29
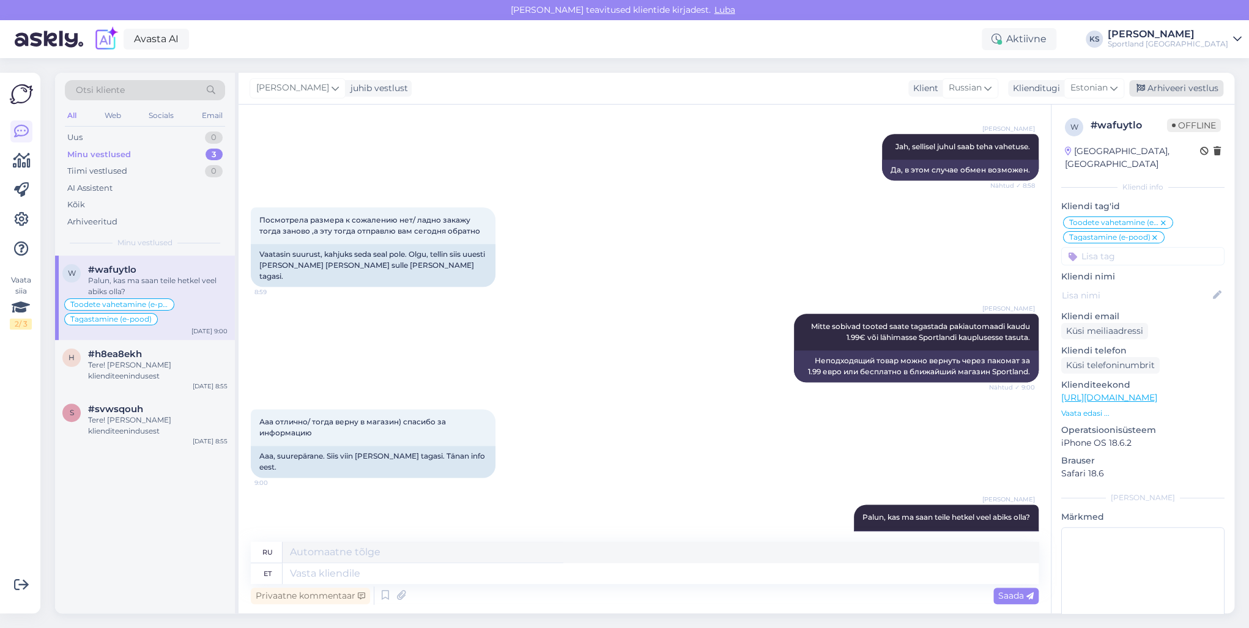
click at [1189, 90] on div "Arhiveeri vestlus" at bounding box center [1176, 88] width 94 height 17
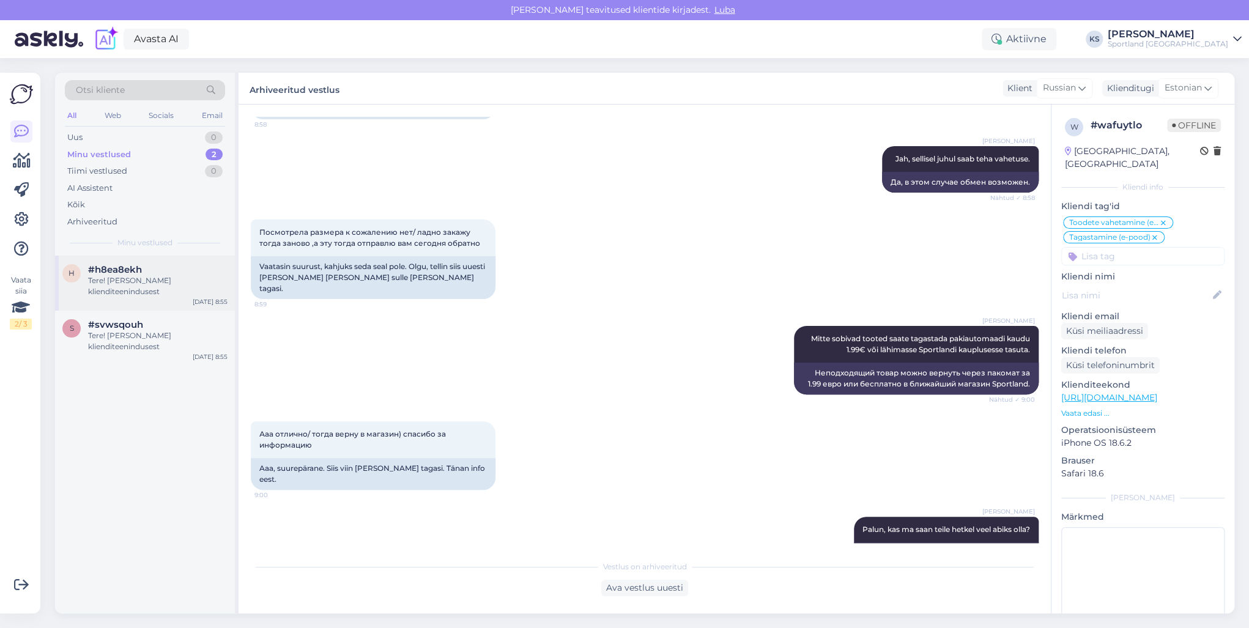
click at [142, 308] on div "h #h8ea8ekh Tere! [PERSON_NAME] klienditeenindusest [DATE] 8:55" at bounding box center [145, 283] width 180 height 55
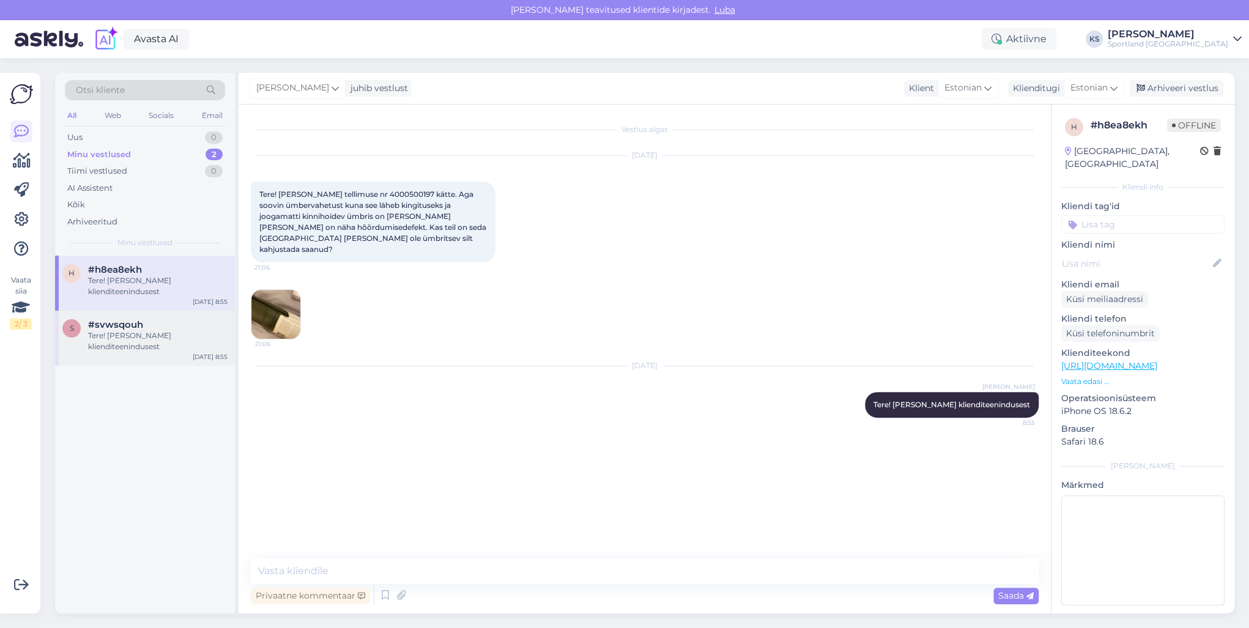
click at [135, 342] on div "Tere! [PERSON_NAME] klienditeenindusest" at bounding box center [157, 341] width 139 height 22
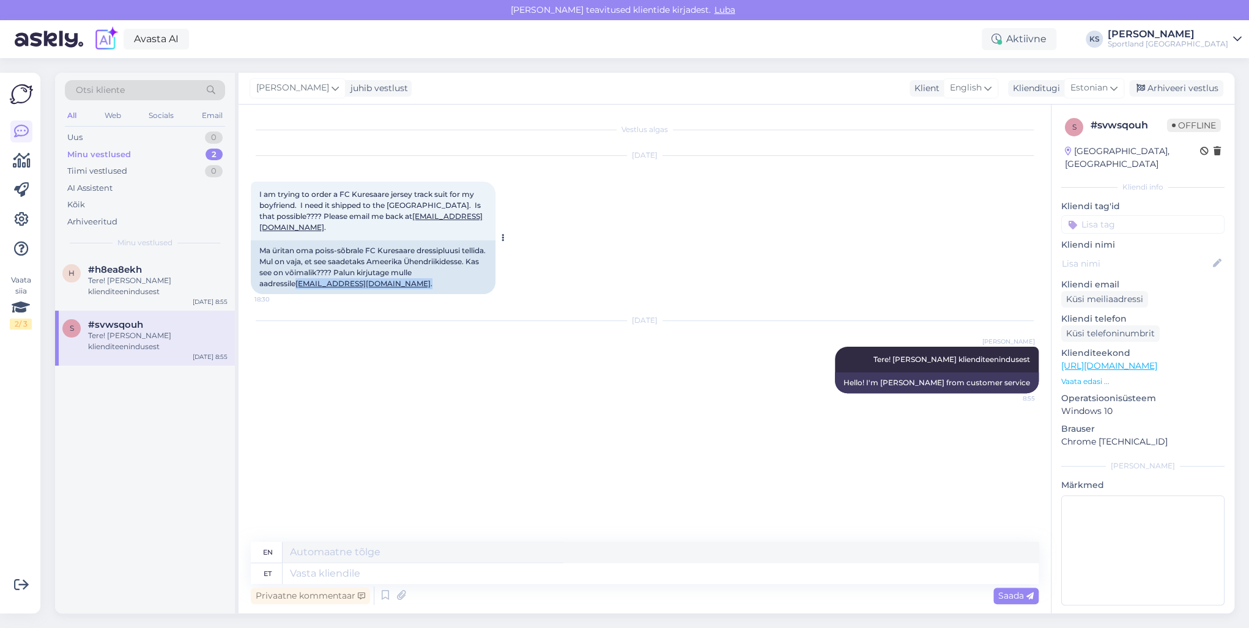
drag, startPoint x: 402, startPoint y: 276, endPoint x: 320, endPoint y: 276, distance: 81.3
click at [320, 276] on div "Ma üritan oma poiss-sõbrale FC Kuresaare dressipluusi tellida. Mul on vaja, et …" at bounding box center [373, 267] width 245 height 54
copy div "[EMAIL_ADDRESS][DOMAIN_NAME] ."
click at [1000, 355] on span "Tere! [PERSON_NAME] klienditeenindusest" at bounding box center [951, 359] width 157 height 9
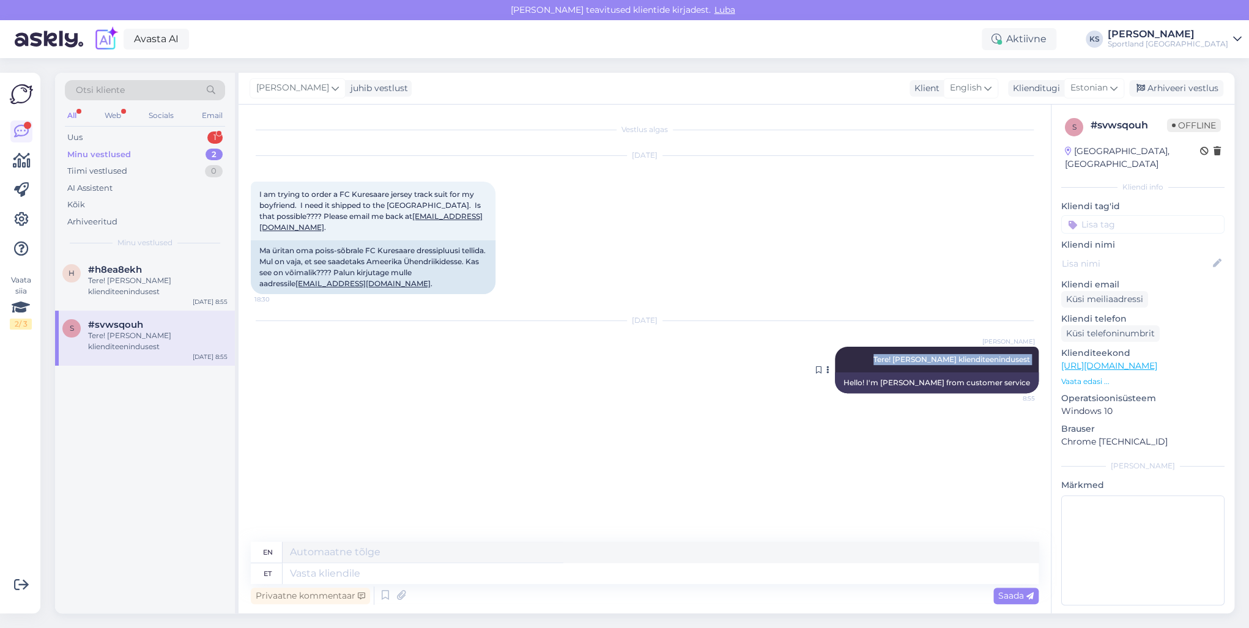
click at [1000, 355] on span "Tere! [PERSON_NAME] klienditeenindusest" at bounding box center [951, 359] width 157 height 9
copy div "Tere! [PERSON_NAME] klienditeenindusest 8:55"
click at [187, 137] on div "Uus 1" at bounding box center [145, 137] width 160 height 17
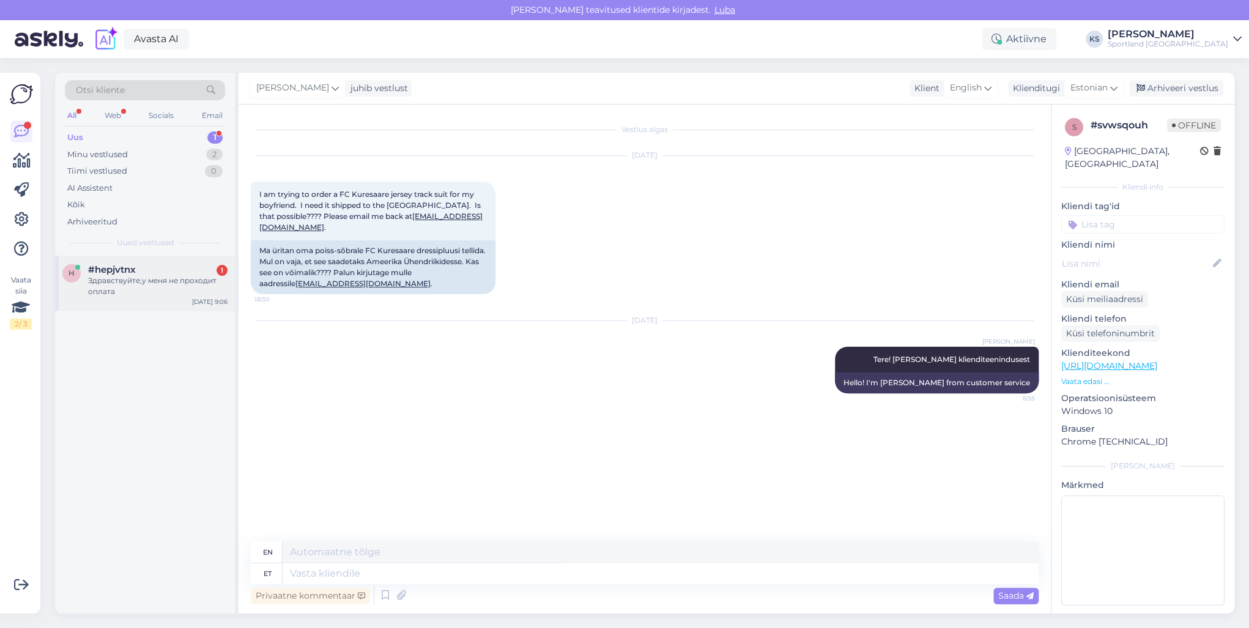
click at [139, 265] on div "#hepjvtnx 1" at bounding box center [157, 269] width 139 height 11
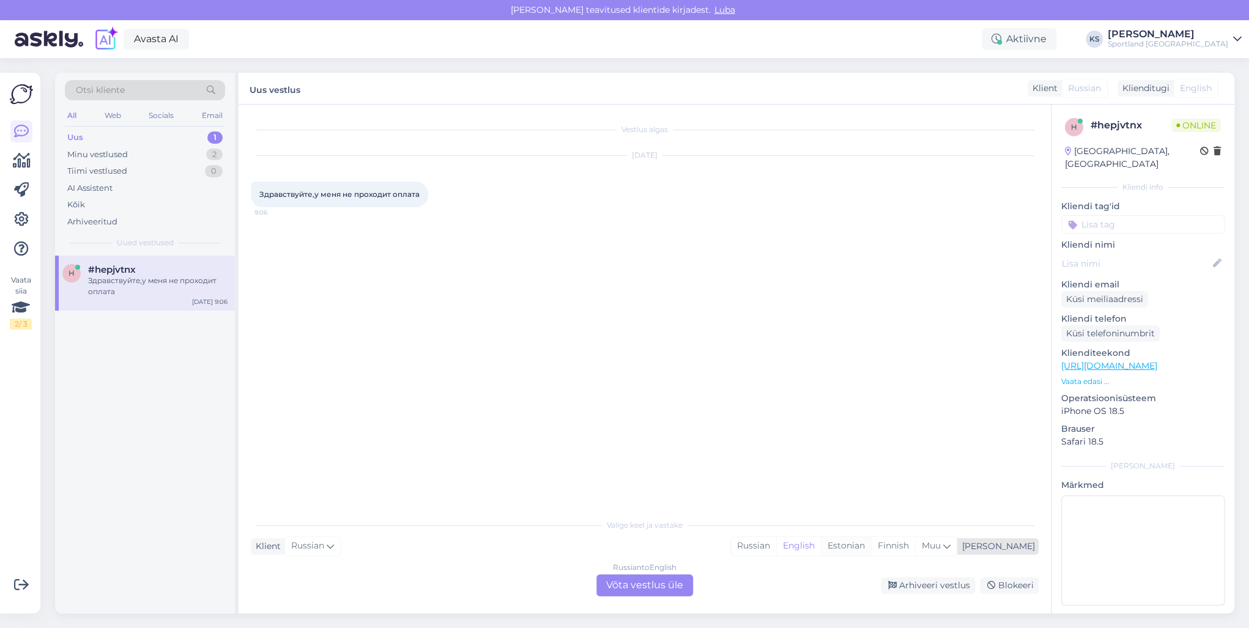
drag, startPoint x: 888, startPoint y: 541, endPoint x: 690, endPoint y: 571, distance: 200.5
click at [871, 541] on div "Estonian" at bounding box center [846, 546] width 50 height 18
click at [656, 574] on div "Valige [PERSON_NAME] vastake Klient Russian Mina Russian English Estonian Finni…" at bounding box center [645, 554] width 788 height 84
click at [663, 583] on div "Russian to Estonian Võta vestlus üle" at bounding box center [644, 585] width 97 height 22
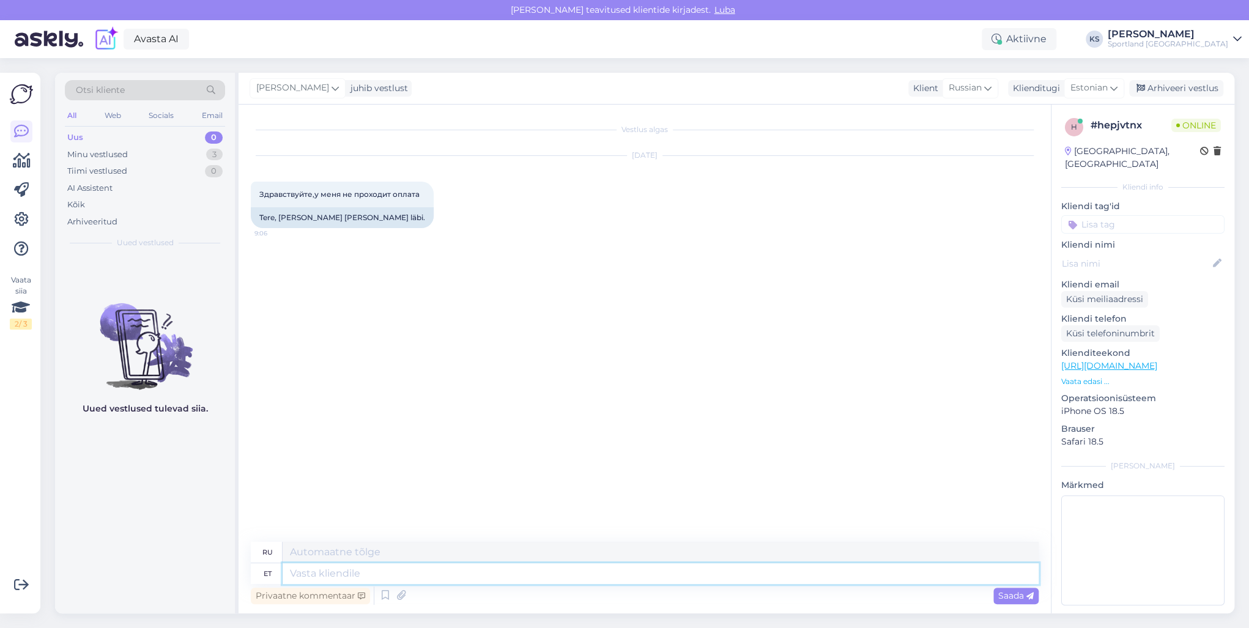
click at [668, 577] on textarea at bounding box center [660, 573] width 756 height 21
paste textarea "Tere! [PERSON_NAME] klienditeenindusest"
type textarea "Tere! [PERSON_NAME] klienditeenindusest"
type textarea "Здравствуйте! Меня зовут [PERSON_NAME], я из службы поддержки клиентов."
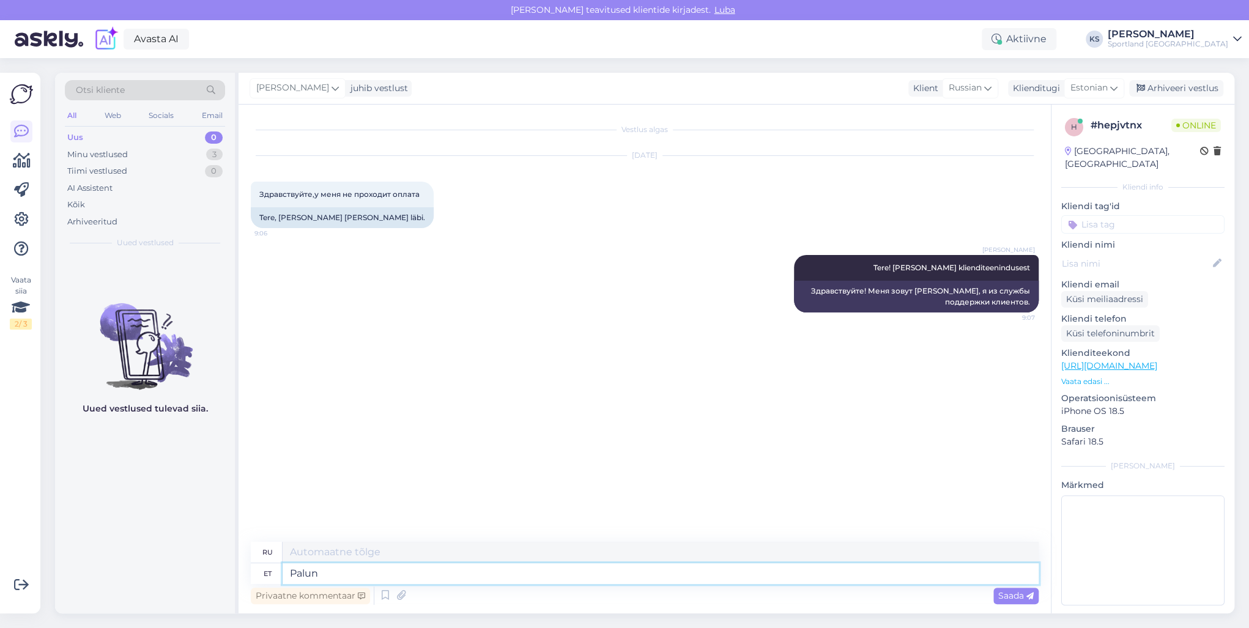
type textarea "Palun"
type textarea "Пожалуйста"
type textarea "Palun täpsustage, kel"
type textarea "Пожалуйста, уточните,"
type textarea "Palun täpsustage, [PERSON_NAME] n"
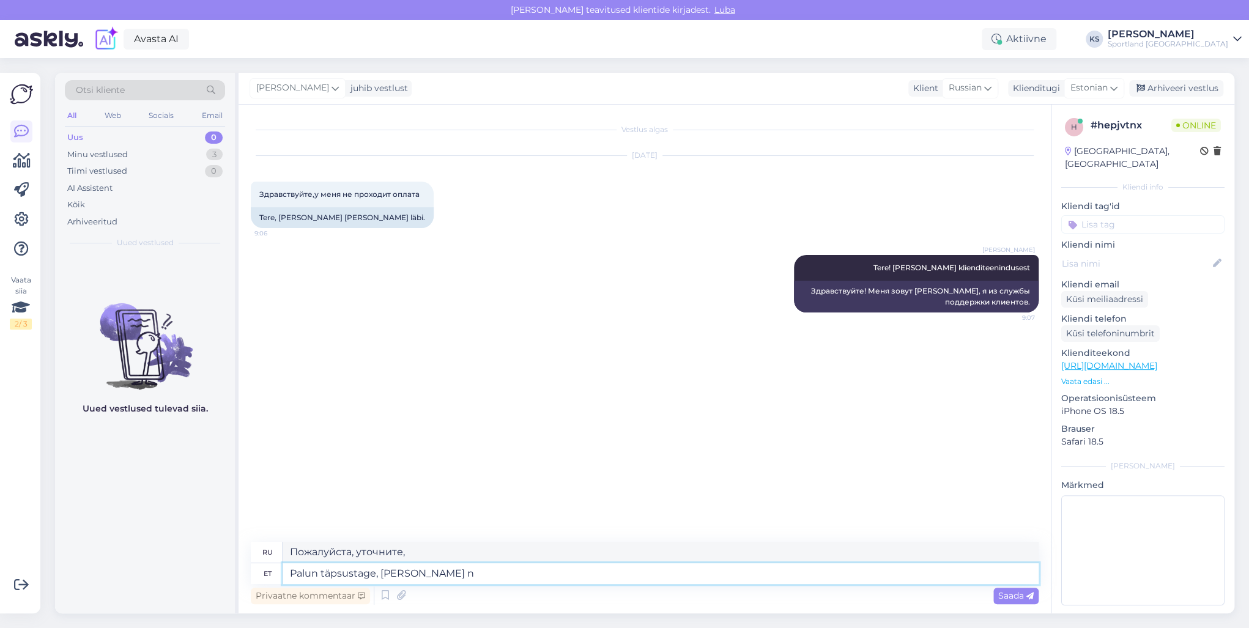
type textarea "Пожалуйста, укажите, чей"
type textarea "Palun täpsustage, [PERSON_NAME] nimele te"
type textarea "Пожалуйста, укажите, от чьего имени вы"
type textarea "Palun täpsustage, [PERSON_NAME] nimele te proovite te"
type textarea "Пожалуйста, уточните, от чьего имени вы пытаетесь это сделать."
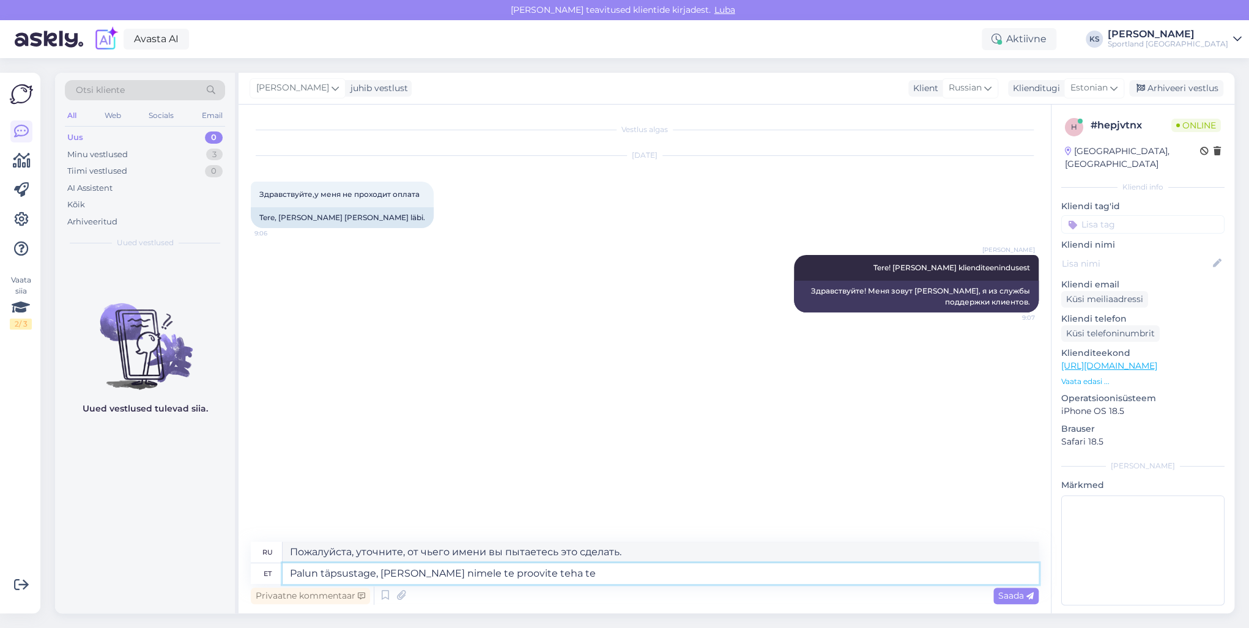
type textarea "Palun täpsustage, [PERSON_NAME] nimele te proovite teha tel"
type textarea "Пожалуйста, уточните, от чьего имени вы пытаетесь совершить платеж."
type textarea "Palun täpsustage, [PERSON_NAME] nimele te proovite teha tellimuse"
type textarea "Пожалуйста, уточните, на чье имя вы пытаетесь оформить заказ."
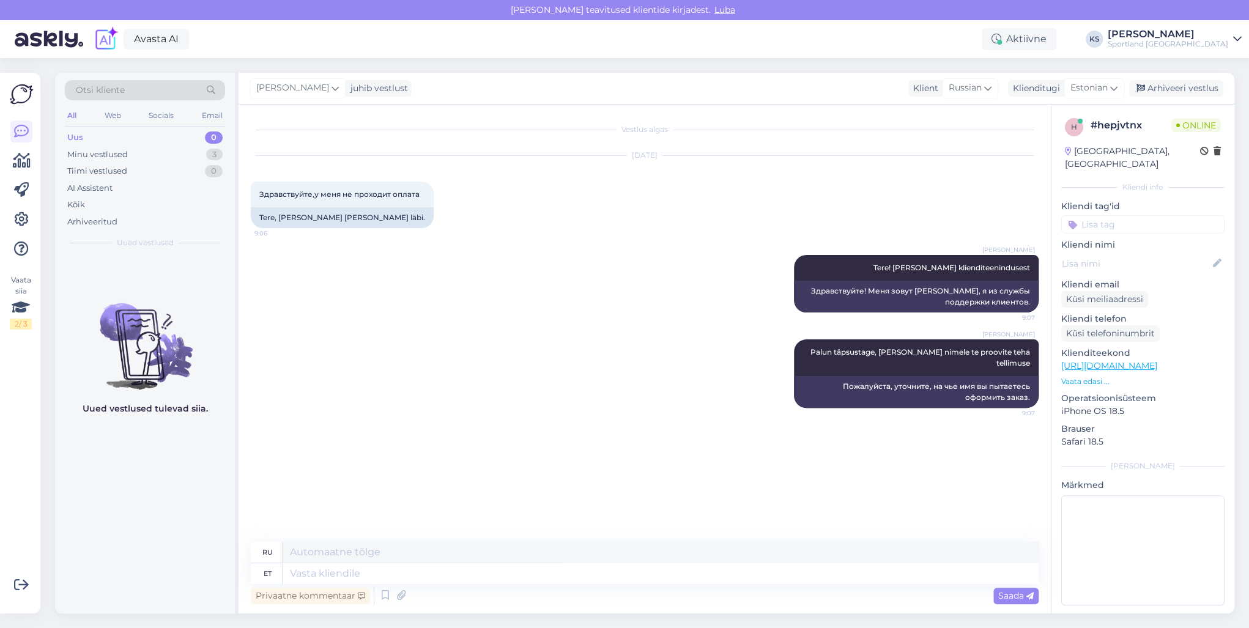
click at [1136, 215] on input at bounding box center [1142, 224] width 163 height 18
type input "tühi"
click at [1135, 253] on span "Tellimuse tühistamine" at bounding box center [1142, 256] width 81 height 7
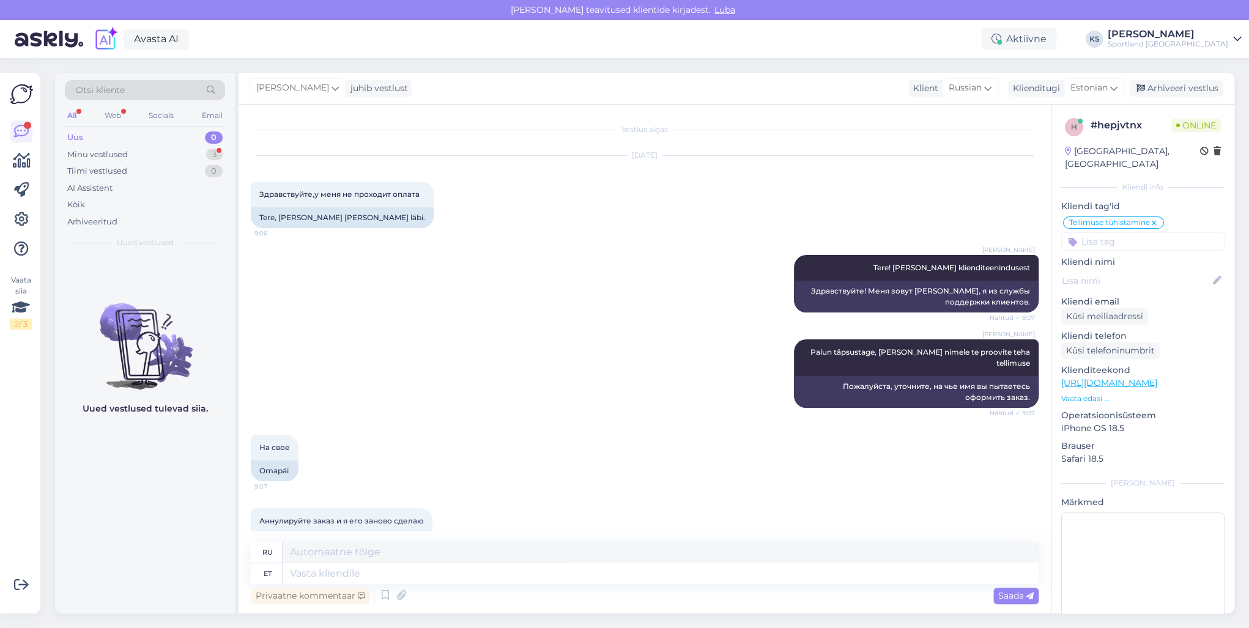
scroll to position [99, 0]
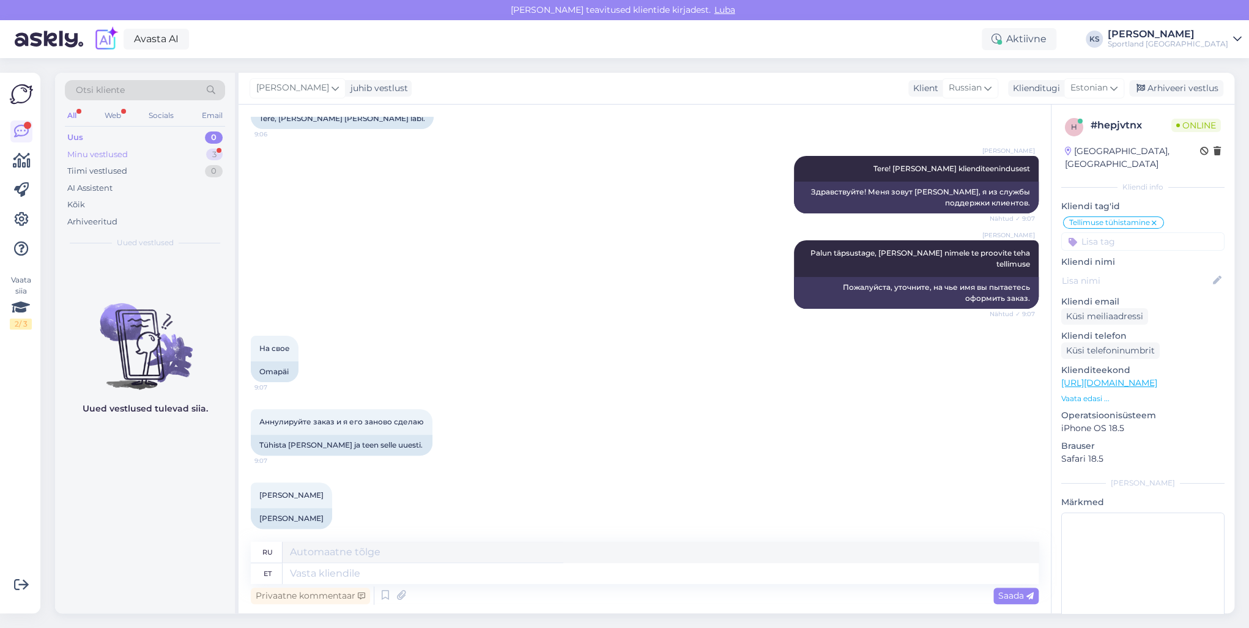
click at [202, 149] on div "Minu vestlused 3" at bounding box center [145, 154] width 160 height 17
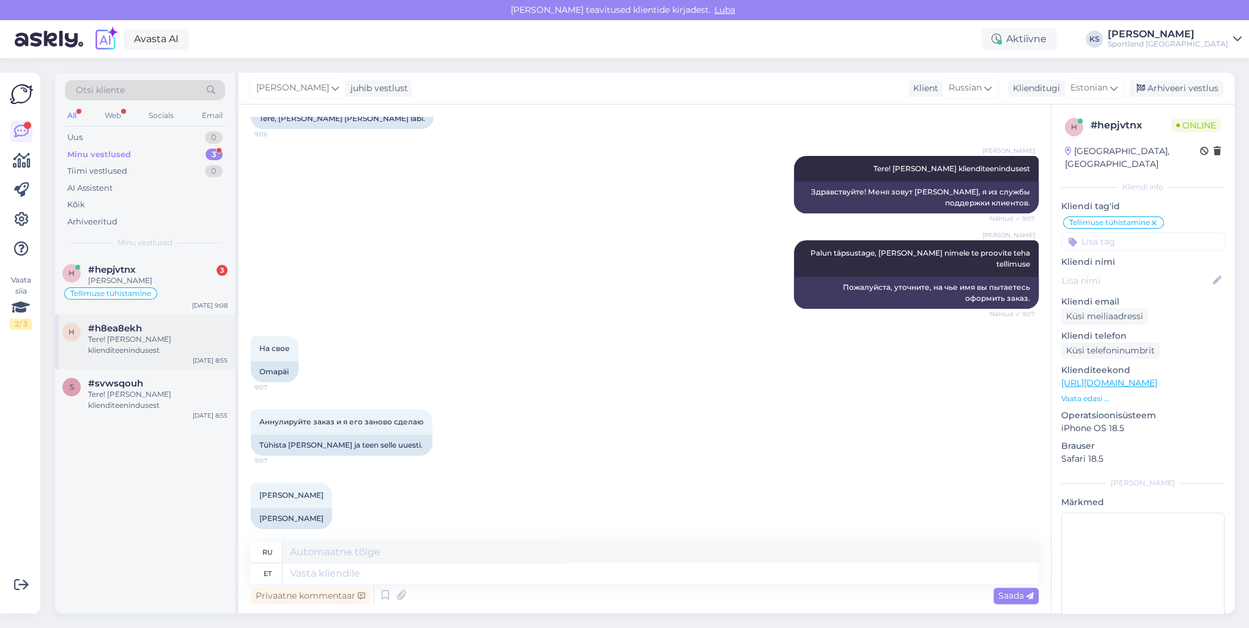
click at [183, 327] on div "#h8ea8ekh" at bounding box center [157, 328] width 139 height 11
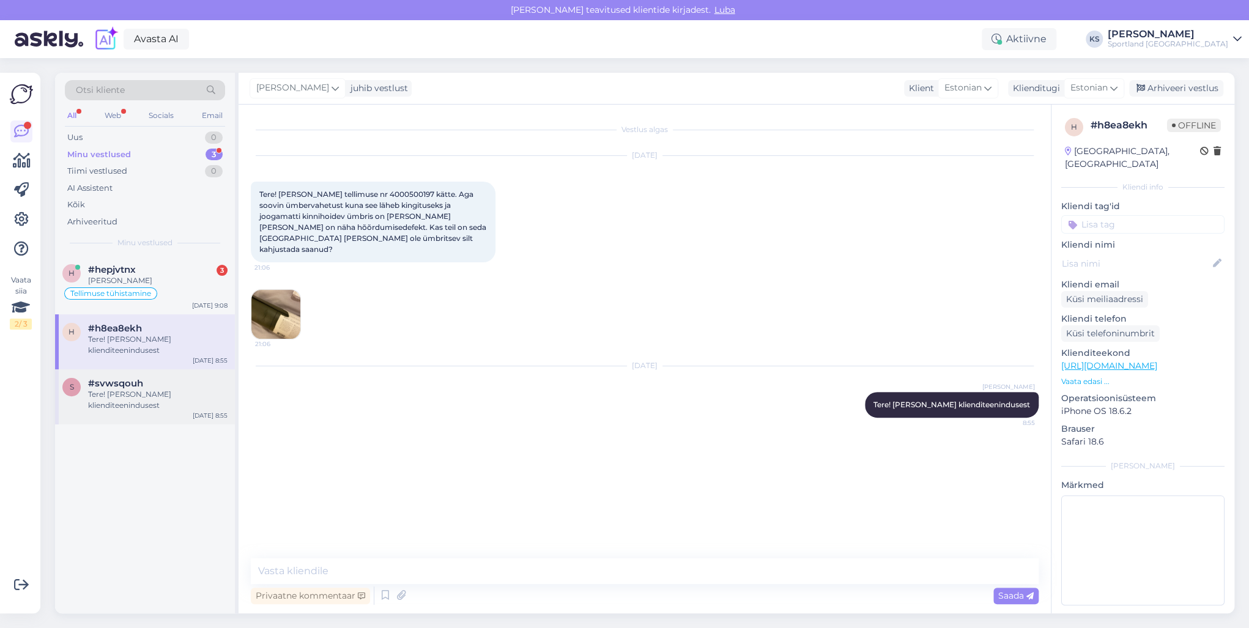
click at [135, 391] on div "Tere! [PERSON_NAME] klienditeenindusest" at bounding box center [157, 400] width 139 height 22
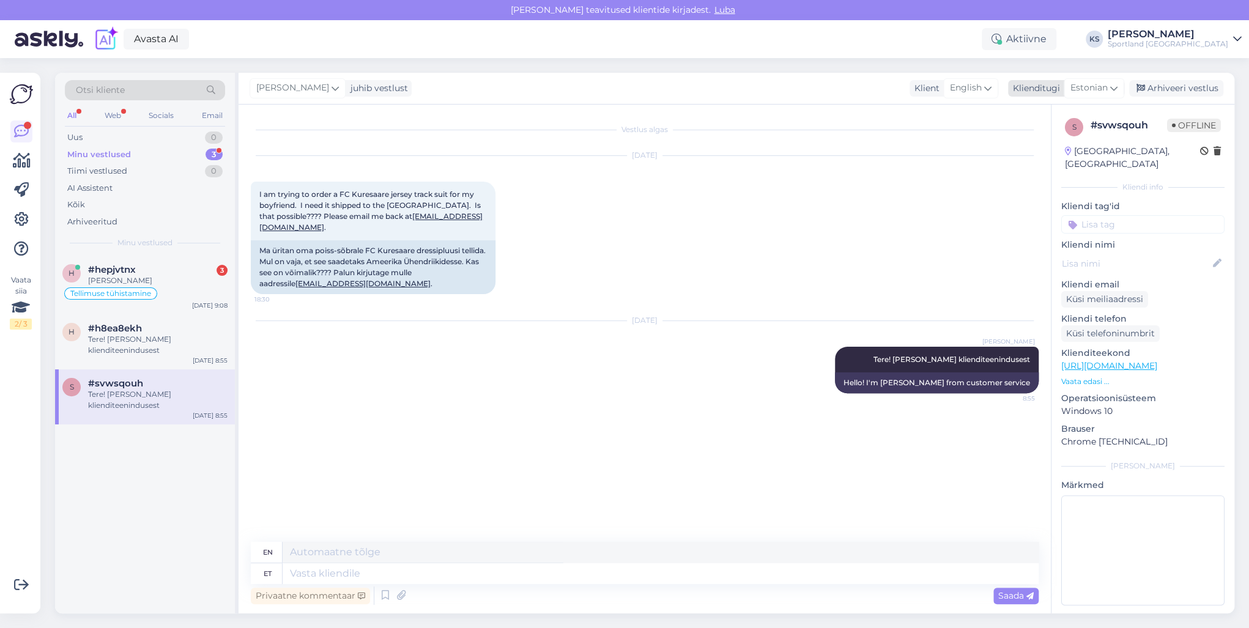
click at [1085, 87] on span "Estonian" at bounding box center [1088, 87] width 37 height 13
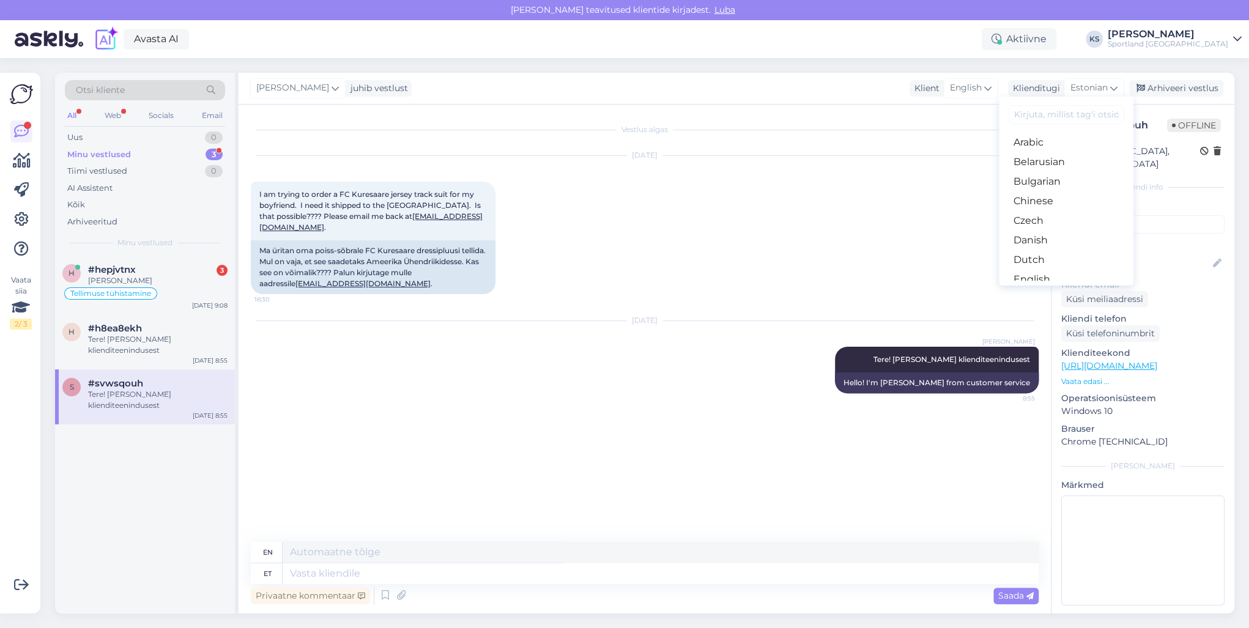
click at [1063, 118] on input at bounding box center [1065, 114] width 115 height 19
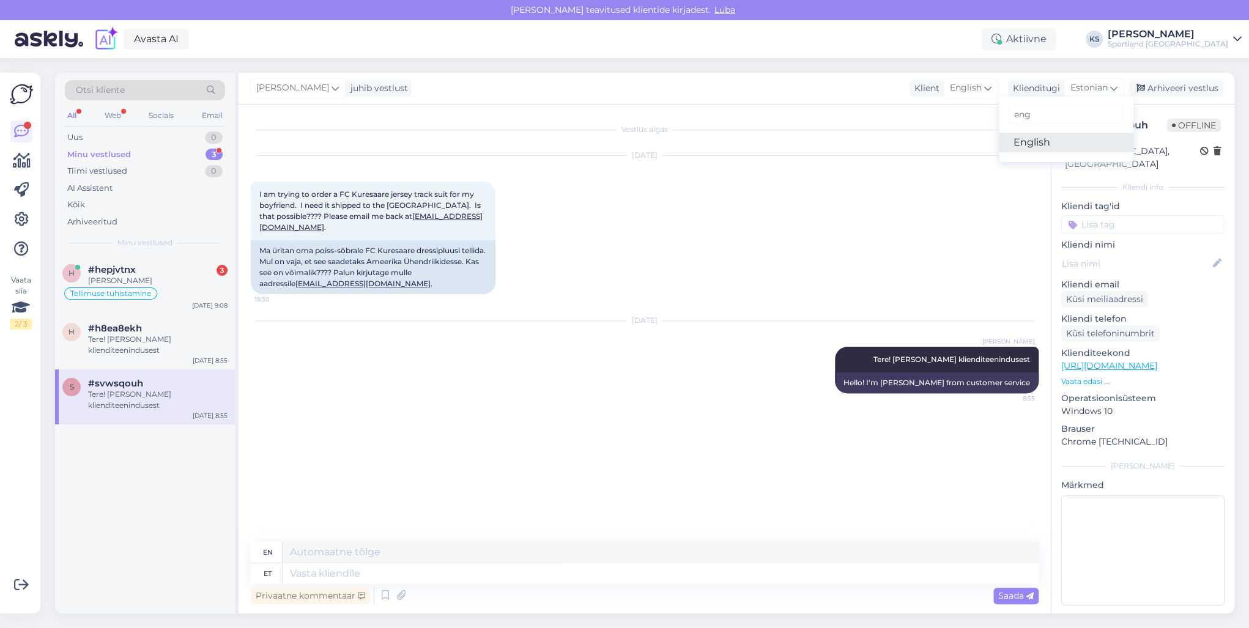
type input "eng"
click at [1058, 138] on link "English" at bounding box center [1065, 143] width 135 height 20
click at [592, 570] on textarea at bounding box center [645, 571] width 788 height 26
paste textarea "I am writing to you from Sportland customer service regarding your question. Un…"
type textarea "I am writing to you from Sportland customer service regarding your question. Un…"
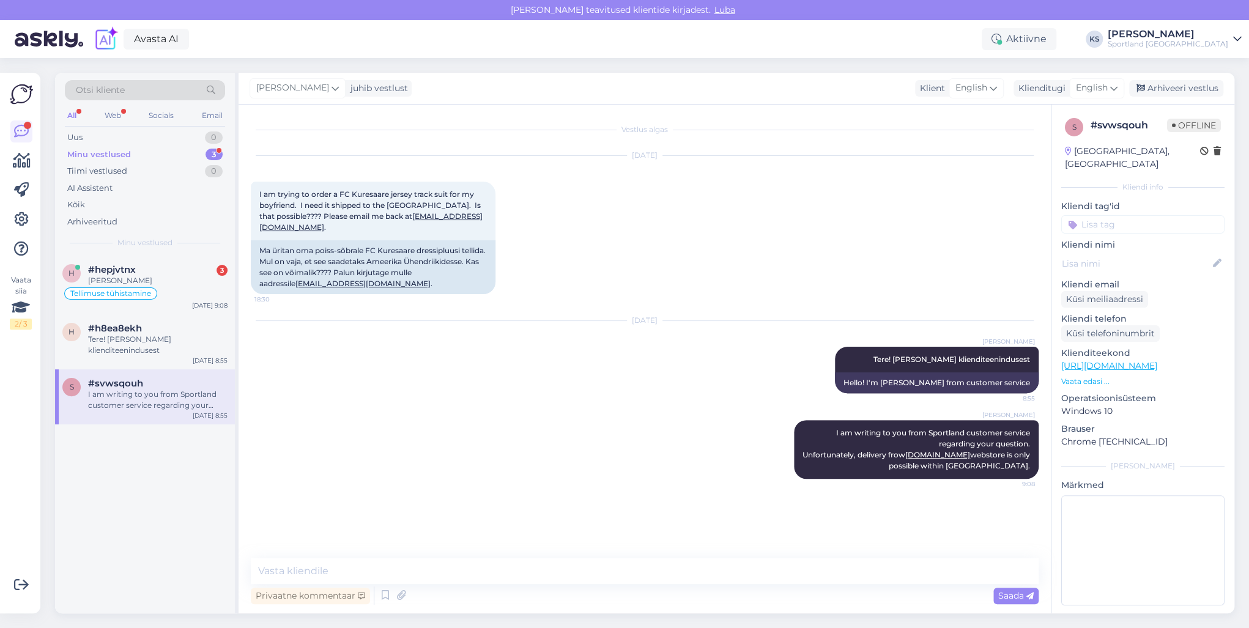
click at [1130, 215] on input at bounding box center [1142, 224] width 163 height 18
type input "[PERSON_NAME]"
click at [1132, 253] on span "Tellimuse [PERSON_NAME] info" at bounding box center [1143, 256] width 98 height 7
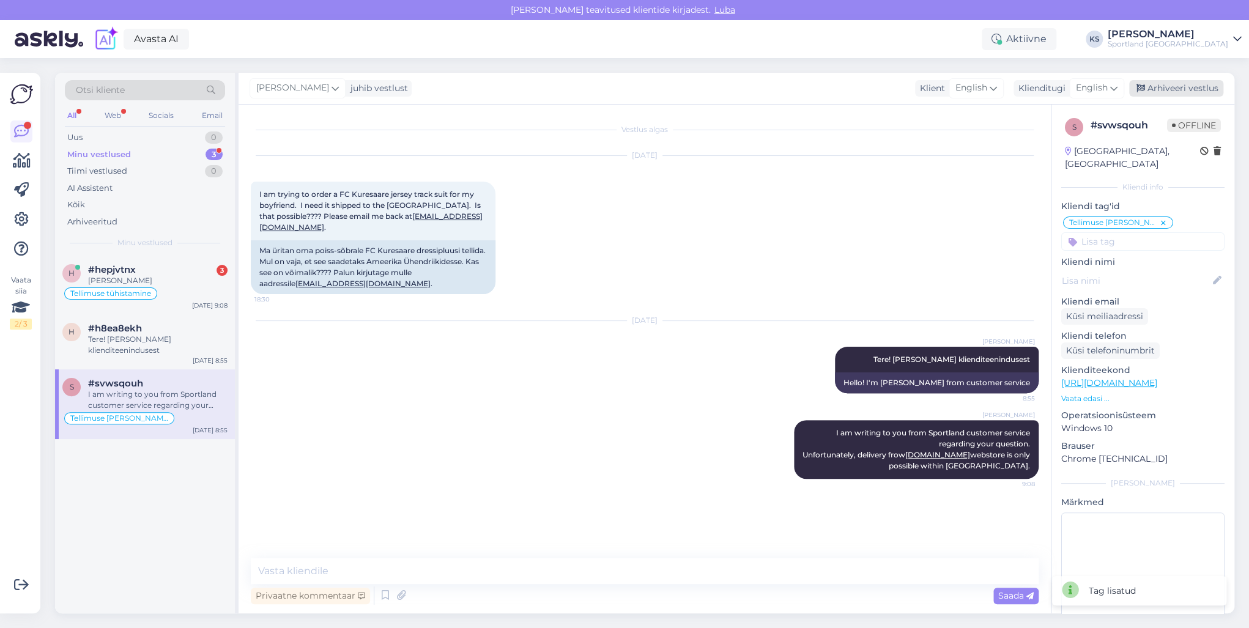
click at [1173, 87] on div "Arhiveeri vestlus" at bounding box center [1176, 88] width 94 height 17
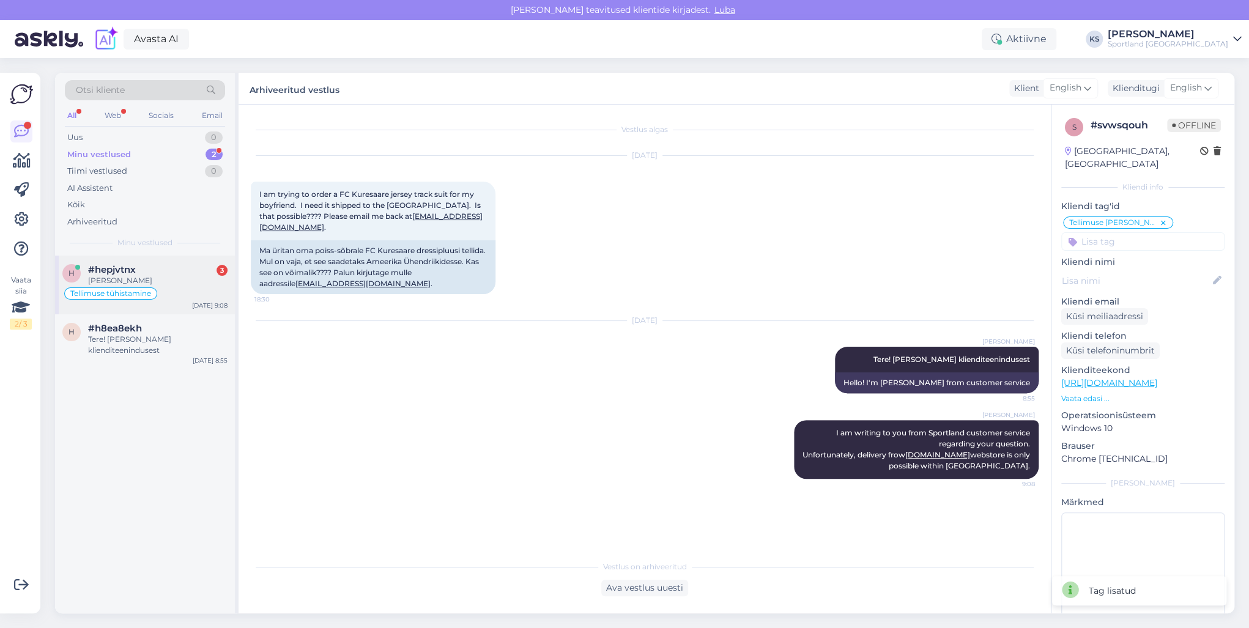
click at [190, 298] on div "Tellimuse tühistamine" at bounding box center [144, 293] width 165 height 15
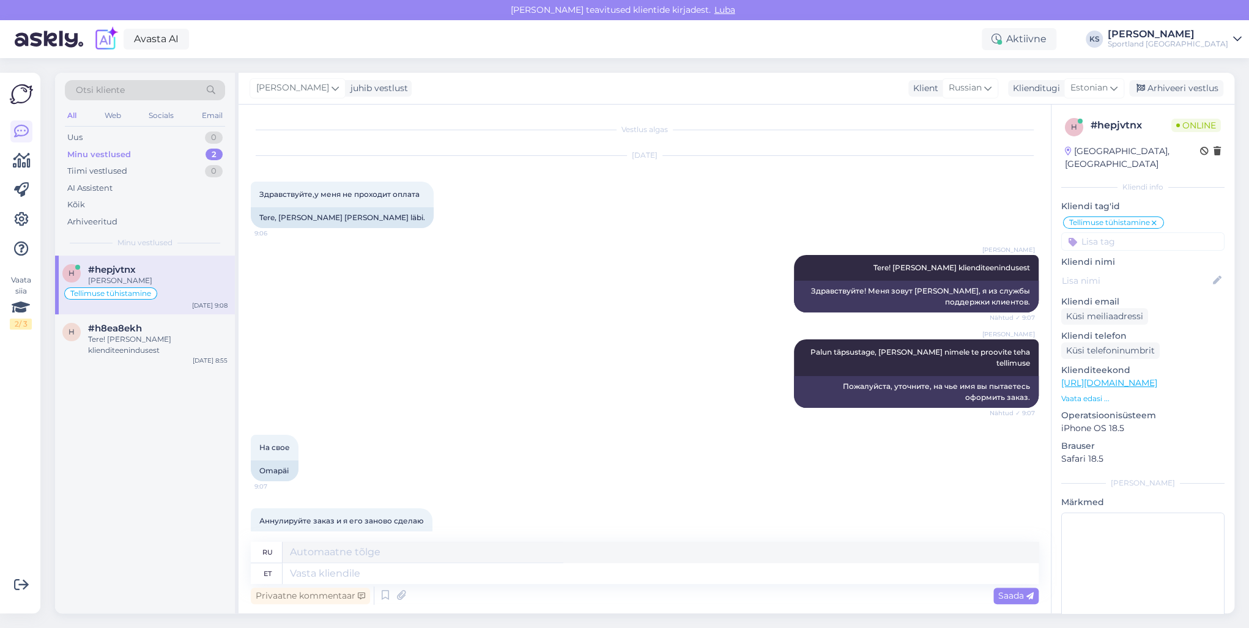
scroll to position [99, 0]
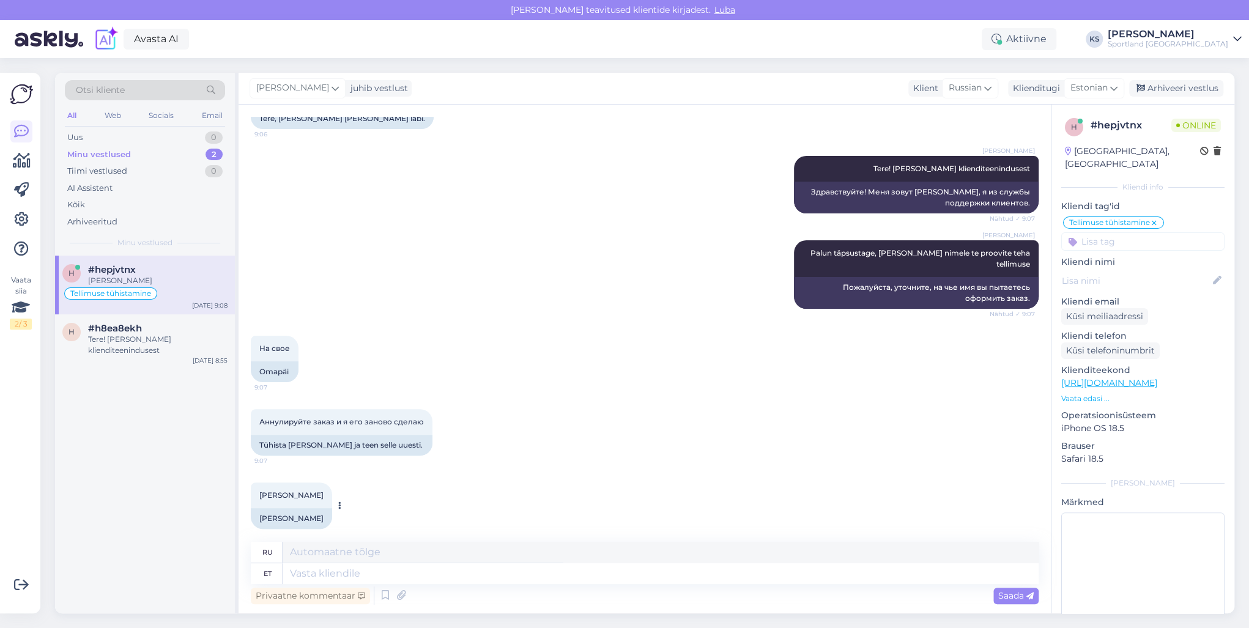
click at [306, 508] on div "[PERSON_NAME]" at bounding box center [291, 518] width 81 height 21
copy div "[PERSON_NAME]"
click at [449, 576] on textarea at bounding box center [660, 573] width 756 height 21
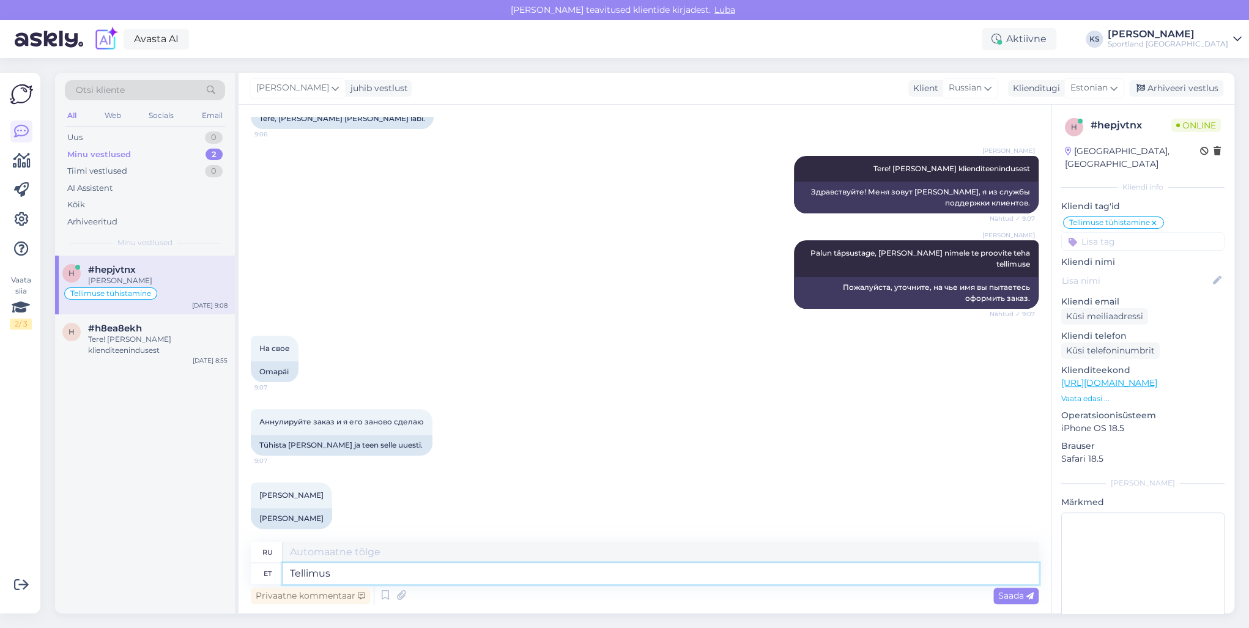
type textarea "Tellimus"
paste textarea "12000023133"
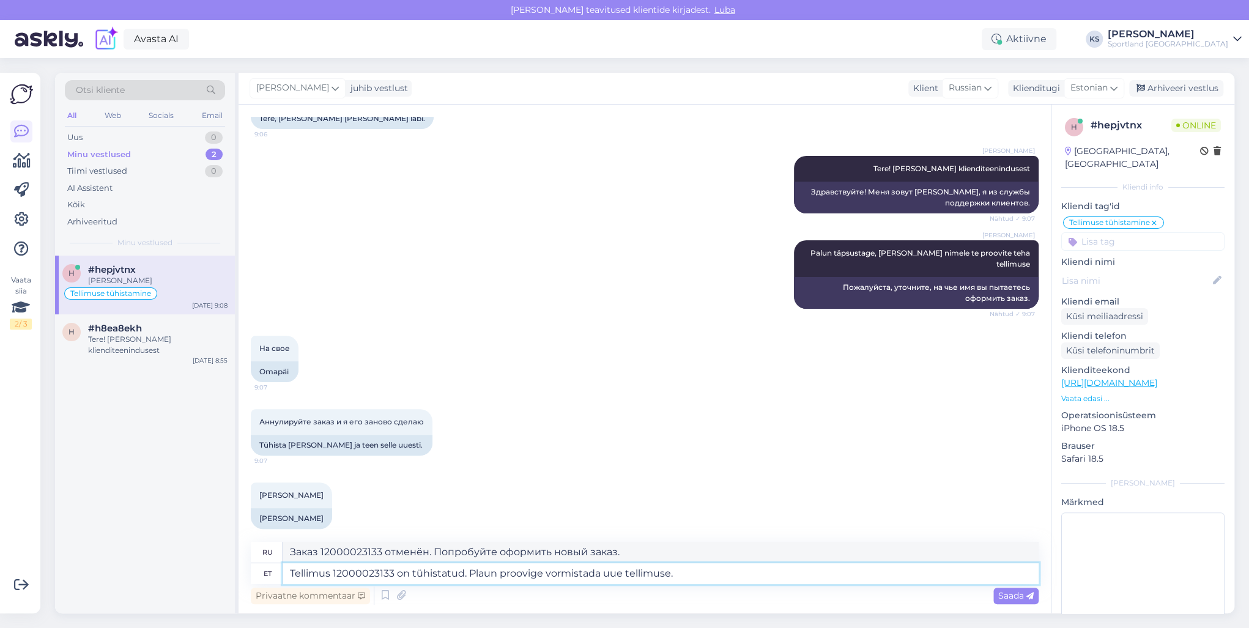
click at [484, 570] on textarea "Tellimus 12000023133 on tühistatud. Plaun proovige vormistada uue tellimuse." at bounding box center [660, 573] width 756 height 21
click at [698, 573] on textarea "Tellimus 12000023133 on tühistatud. Palun proovige vormistada uue tellimuse." at bounding box center [660, 573] width 756 height 21
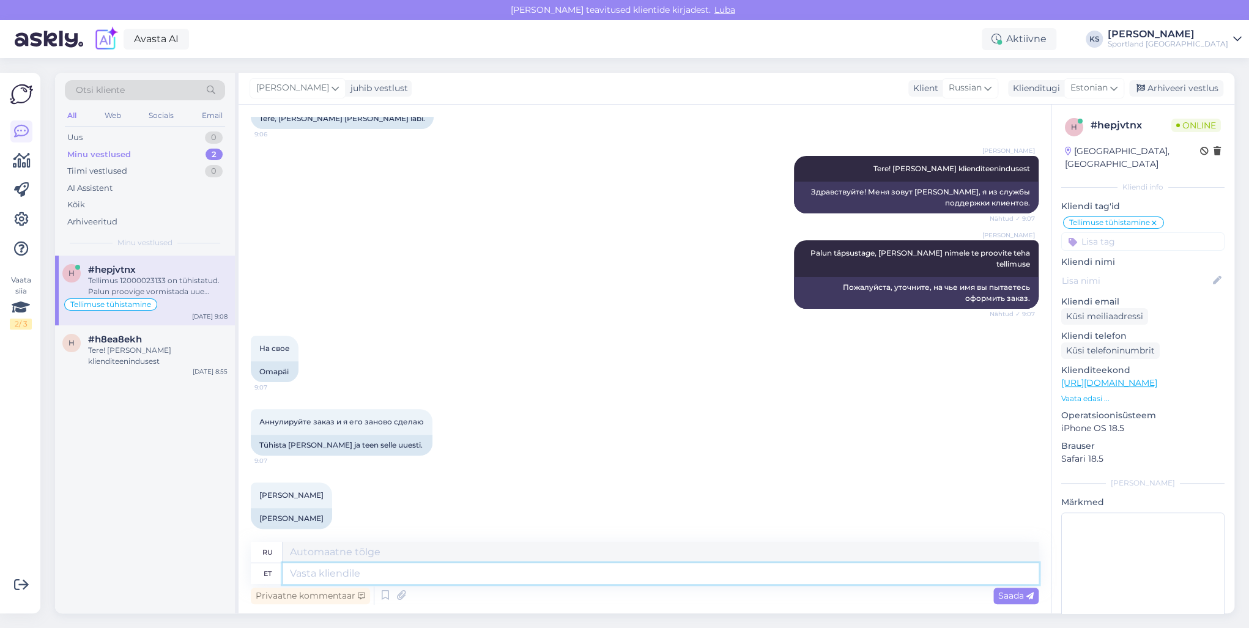
scroll to position [194, 0]
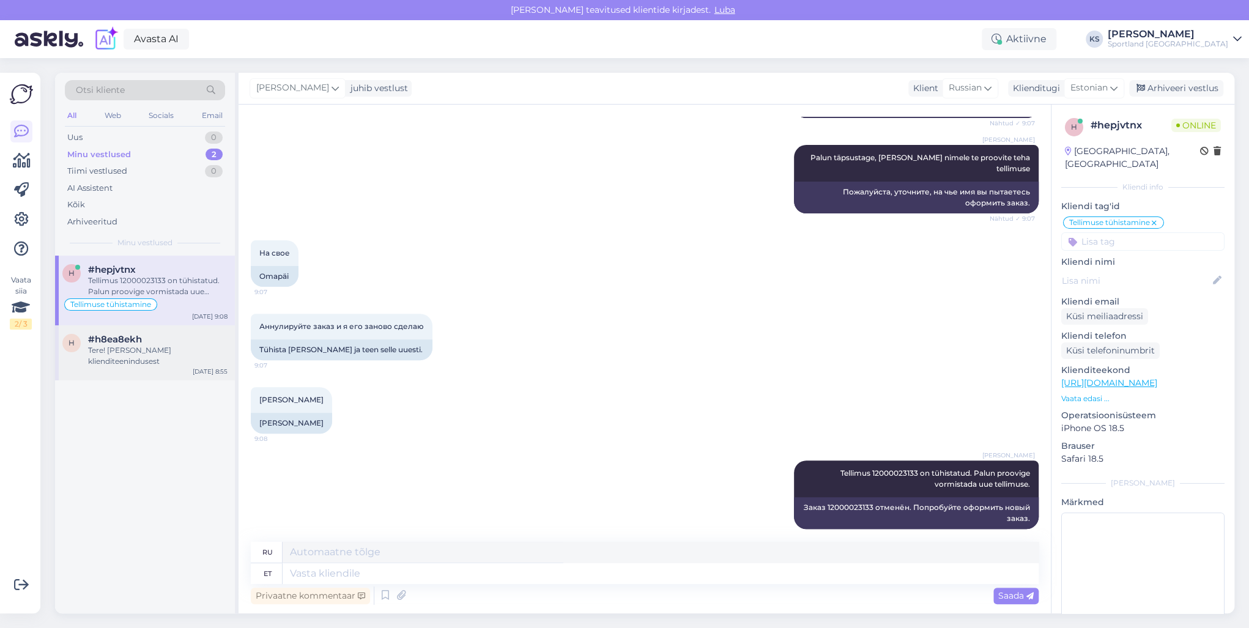
click at [117, 349] on div "Tere! [PERSON_NAME] klienditeenindusest" at bounding box center [157, 356] width 139 height 22
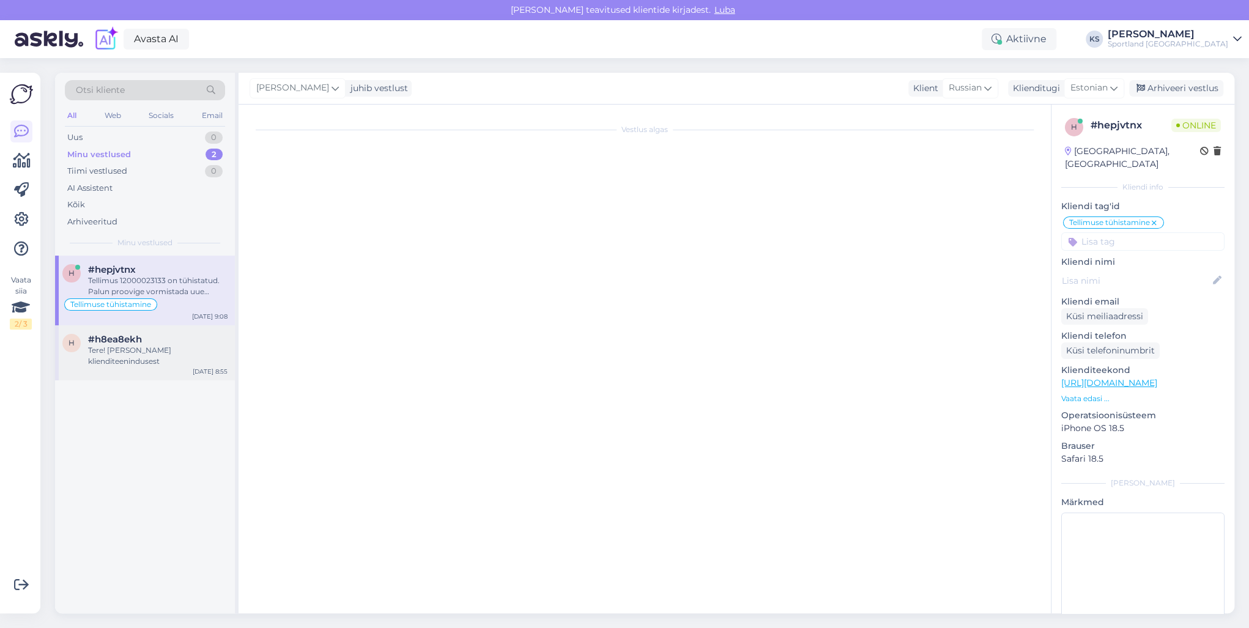
scroll to position [0, 0]
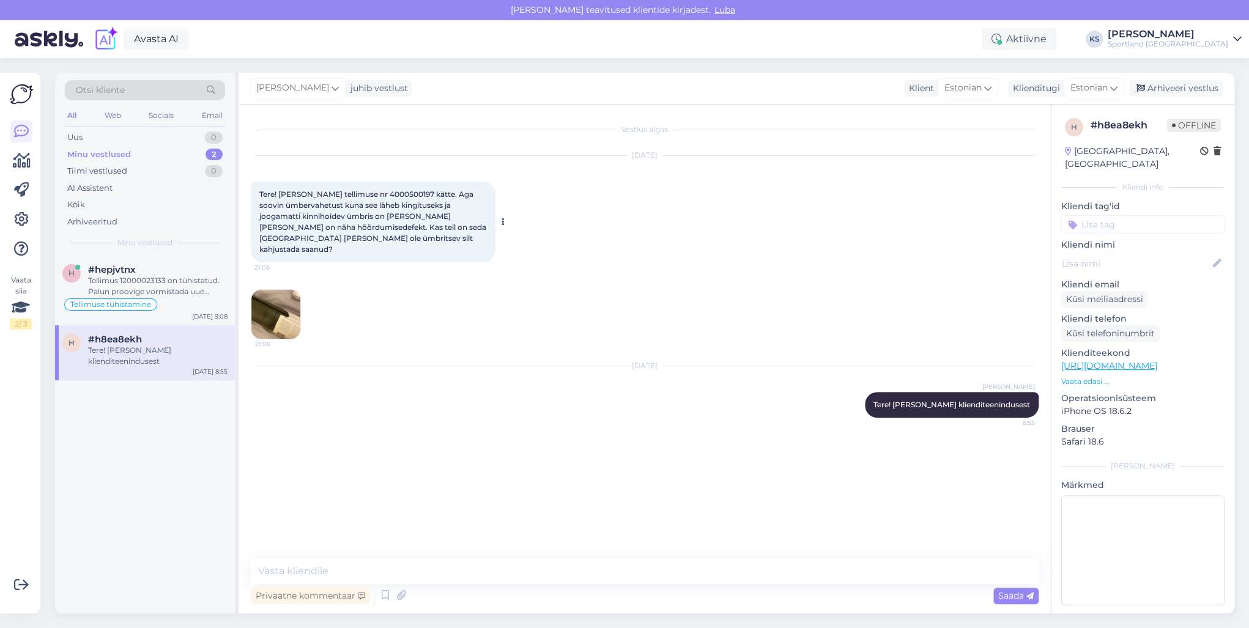
click at [377, 199] on div "Tere! [PERSON_NAME] tellimuse nr 4000500197 kätte. Aga soovin ümbervahetust kun…" at bounding box center [373, 222] width 245 height 81
copy span "4000500197"
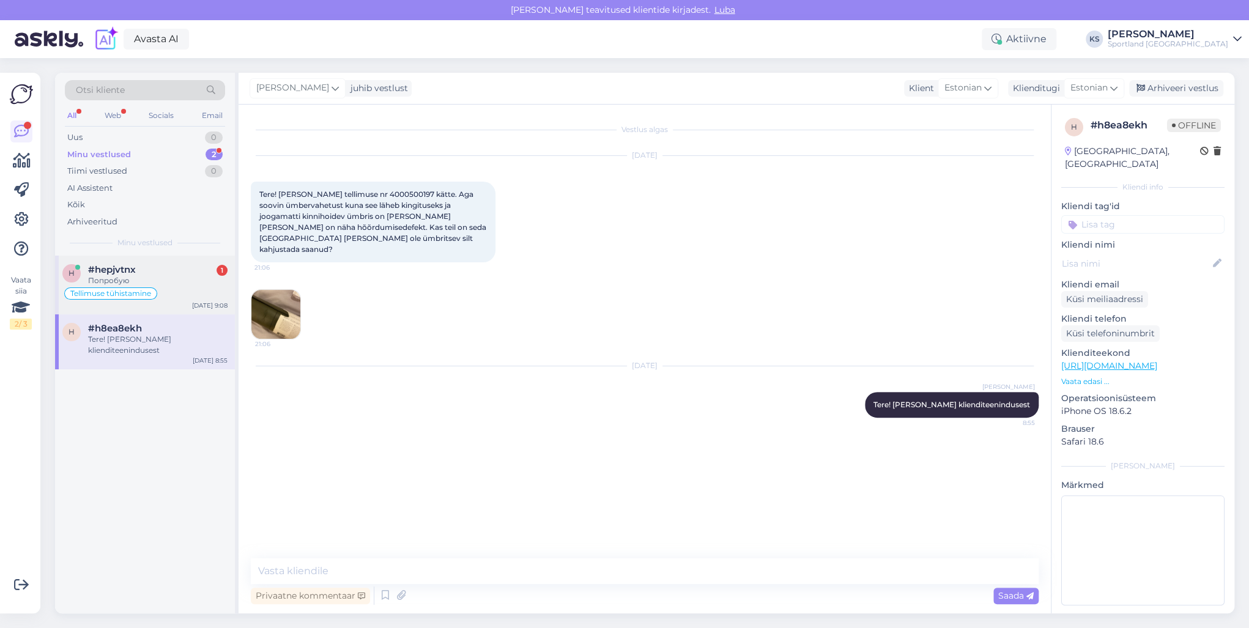
click at [163, 282] on div "Попробую" at bounding box center [157, 280] width 139 height 11
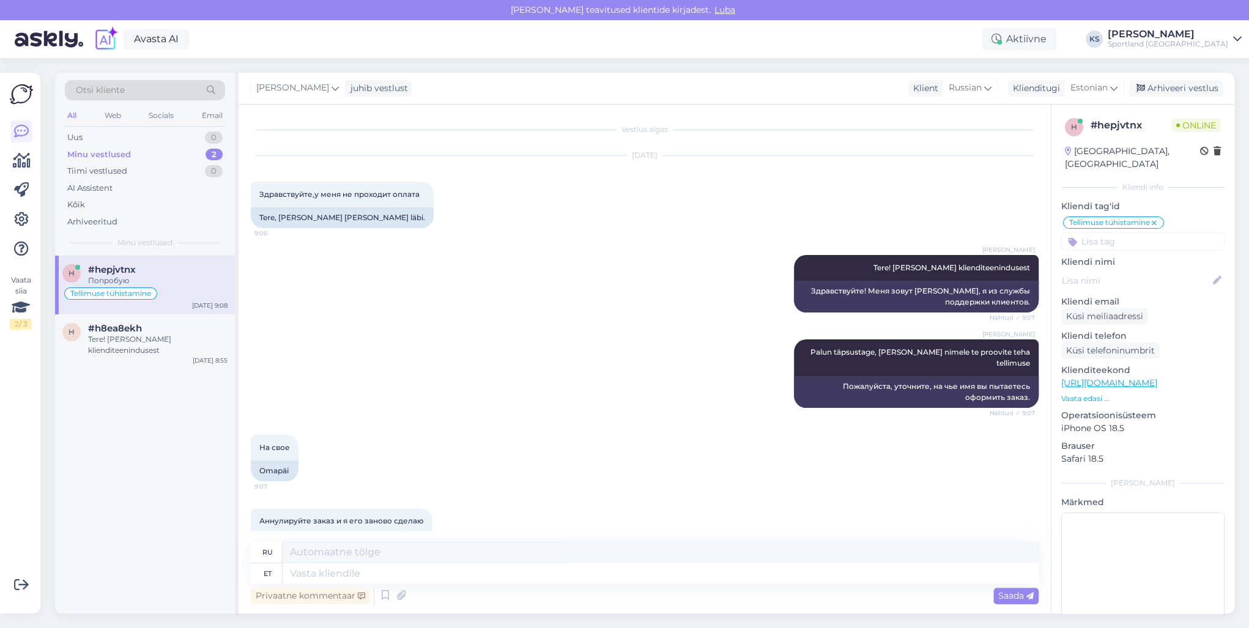
scroll to position [268, 0]
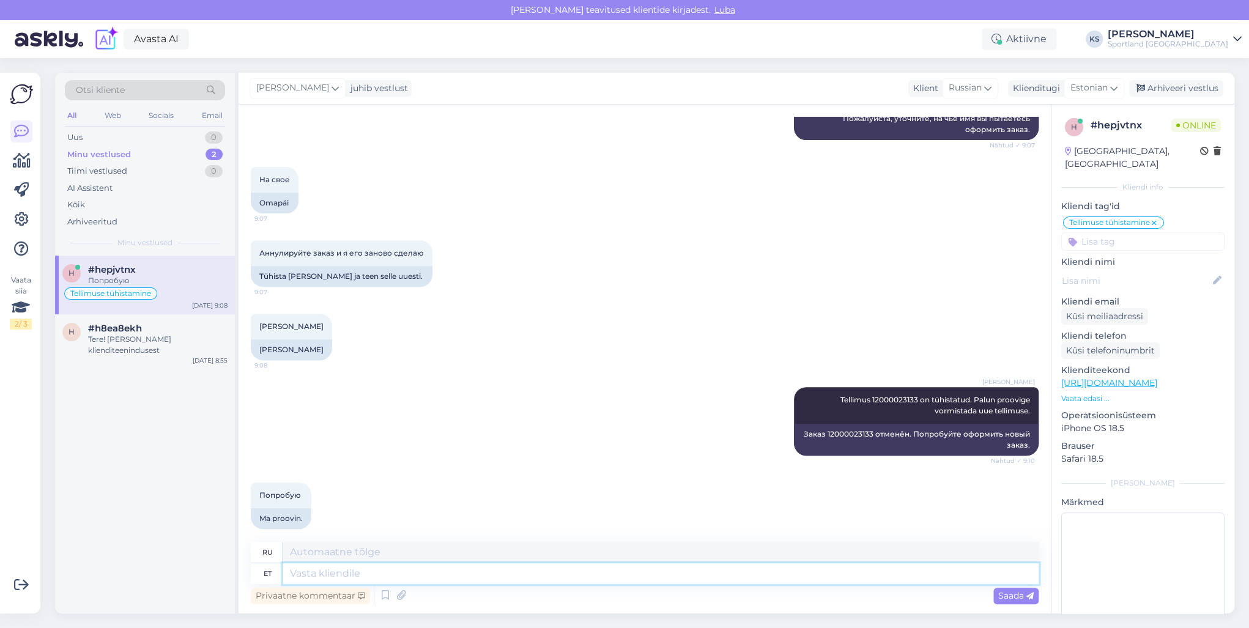
click at [500, 566] on textarea at bounding box center [660, 573] width 756 height 21
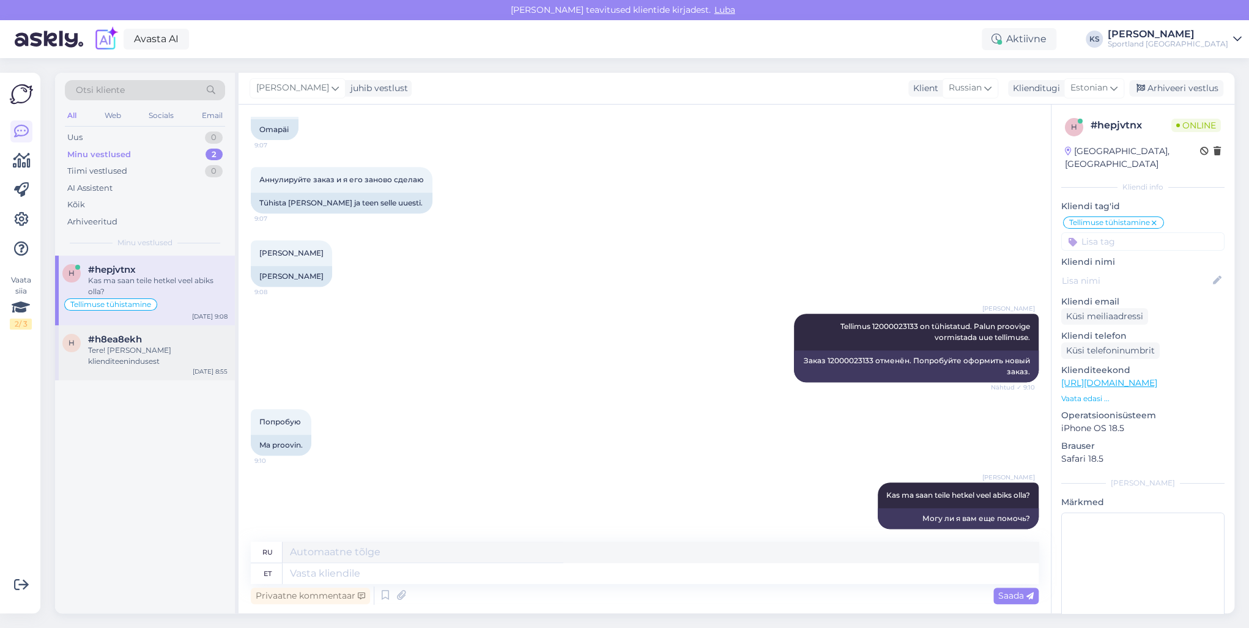
click at [182, 360] on div "Tere! [PERSON_NAME] klienditeenindusest" at bounding box center [157, 356] width 139 height 22
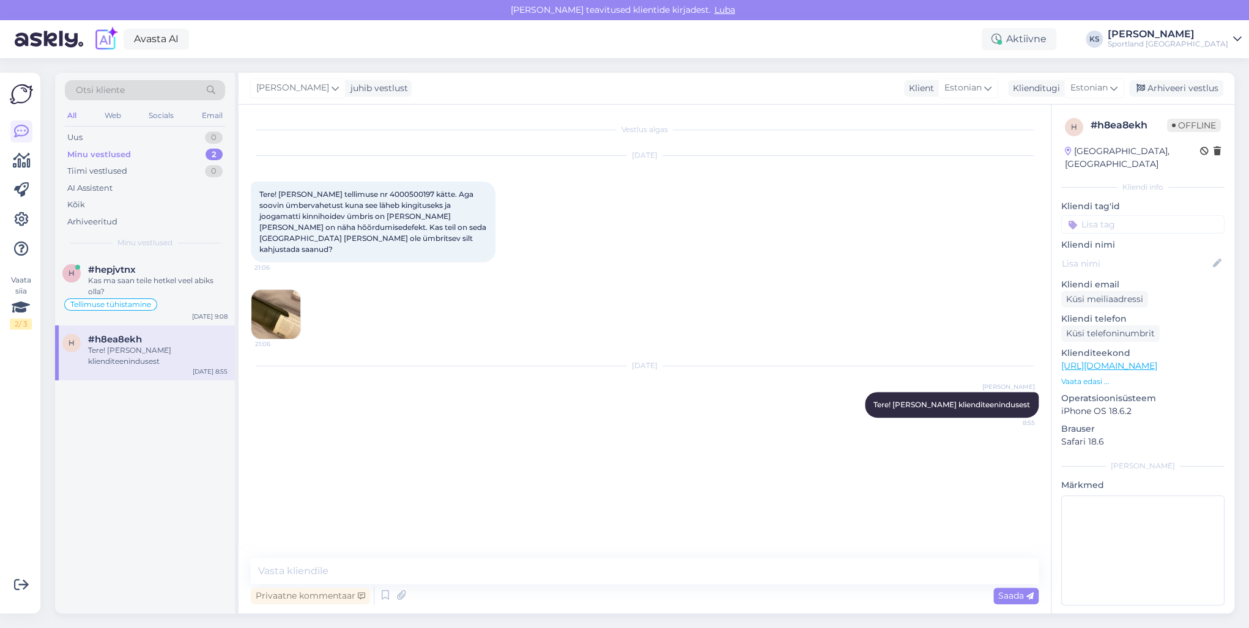
scroll to position [0, 0]
click at [386, 198] on span "Tere! [PERSON_NAME] tellimuse nr 4000500197 kätte. Aga soovin ümbervahetust kun…" at bounding box center [373, 222] width 229 height 64
copy span "4000500197"
click at [284, 292] on img at bounding box center [275, 314] width 49 height 49
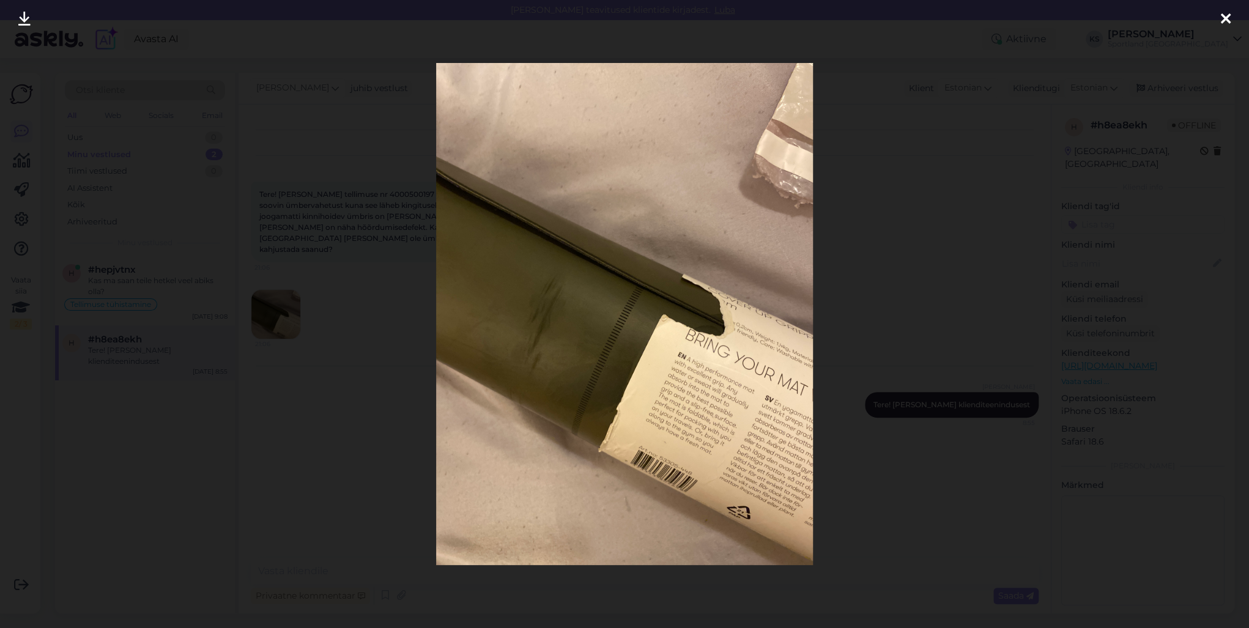
click at [1216, 25] on div at bounding box center [1225, 19] width 24 height 39
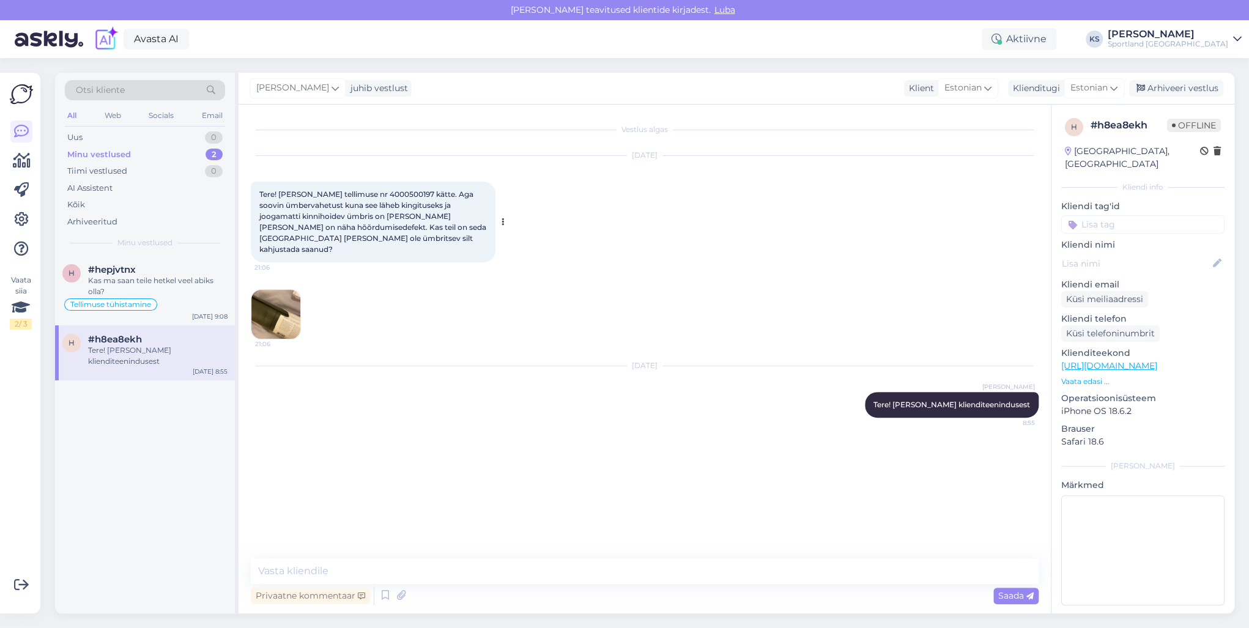
click at [391, 191] on span "Tere! [PERSON_NAME] tellimuse nr 4000500197 kätte. Aga soovin ümbervahetust kun…" at bounding box center [373, 222] width 229 height 64
click at [138, 282] on div "Kas ma saan teile hetkel veel abiks olla?" at bounding box center [157, 286] width 139 height 22
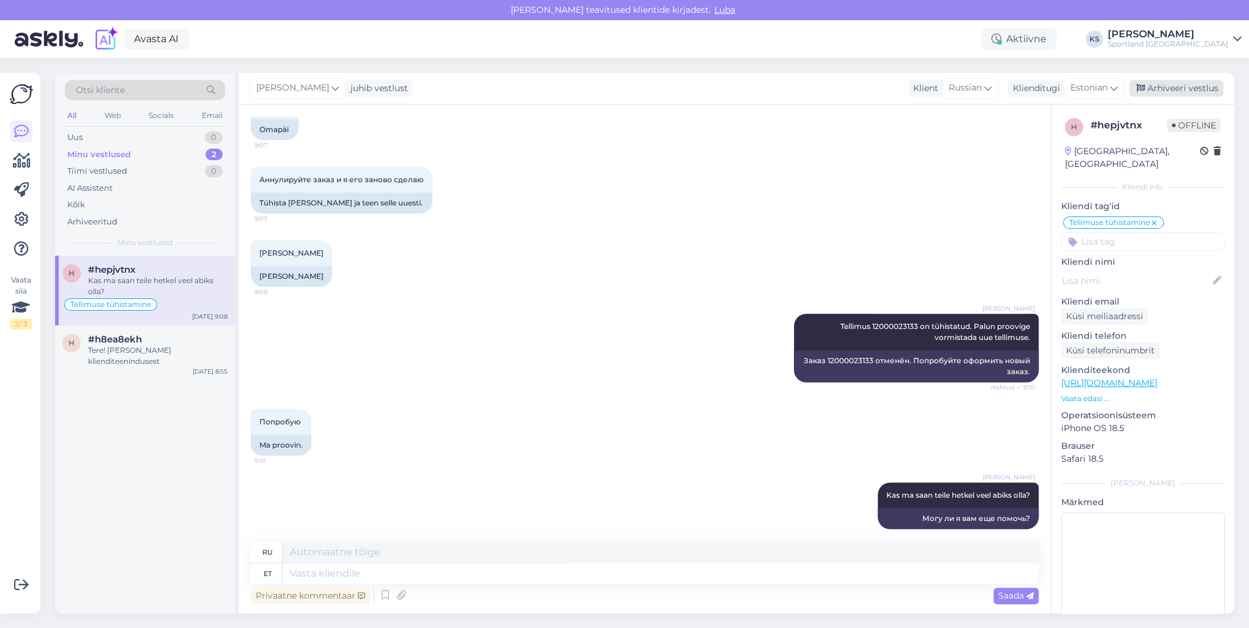
click at [1189, 84] on div "Arhiveeri vestlus" at bounding box center [1176, 88] width 94 height 17
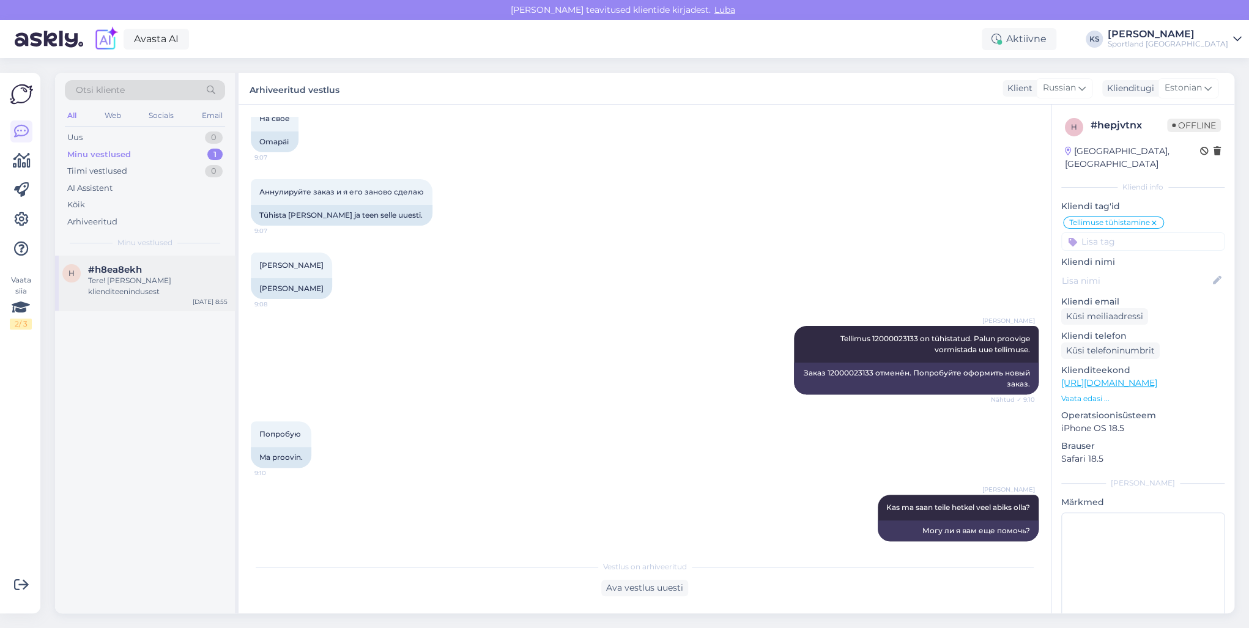
click at [174, 276] on div "Tere! [PERSON_NAME] klienditeenindusest" at bounding box center [157, 286] width 139 height 22
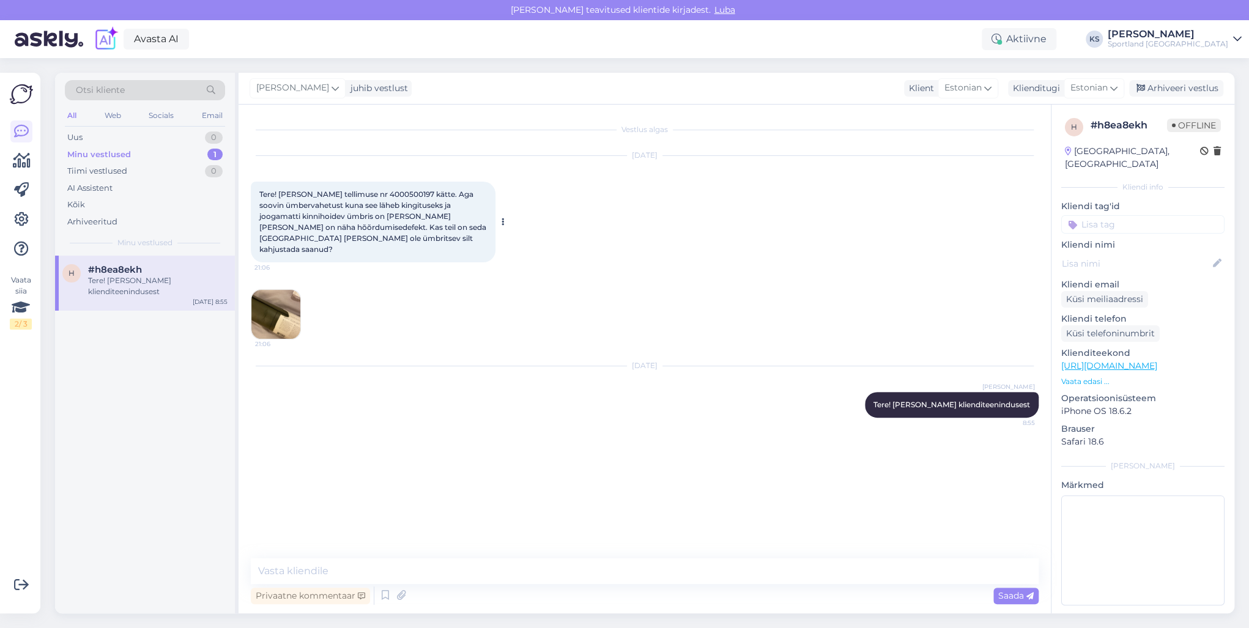
click at [384, 194] on span "Tere! [PERSON_NAME] tellimuse nr 4000500197 kätte. Aga soovin ümbervahetust kun…" at bounding box center [373, 222] width 229 height 64
copy span "4000500197"
click at [203, 138] on div "Uus 1" at bounding box center [145, 137] width 160 height 17
click at [168, 276] on div "Не получается" at bounding box center [157, 280] width 139 height 11
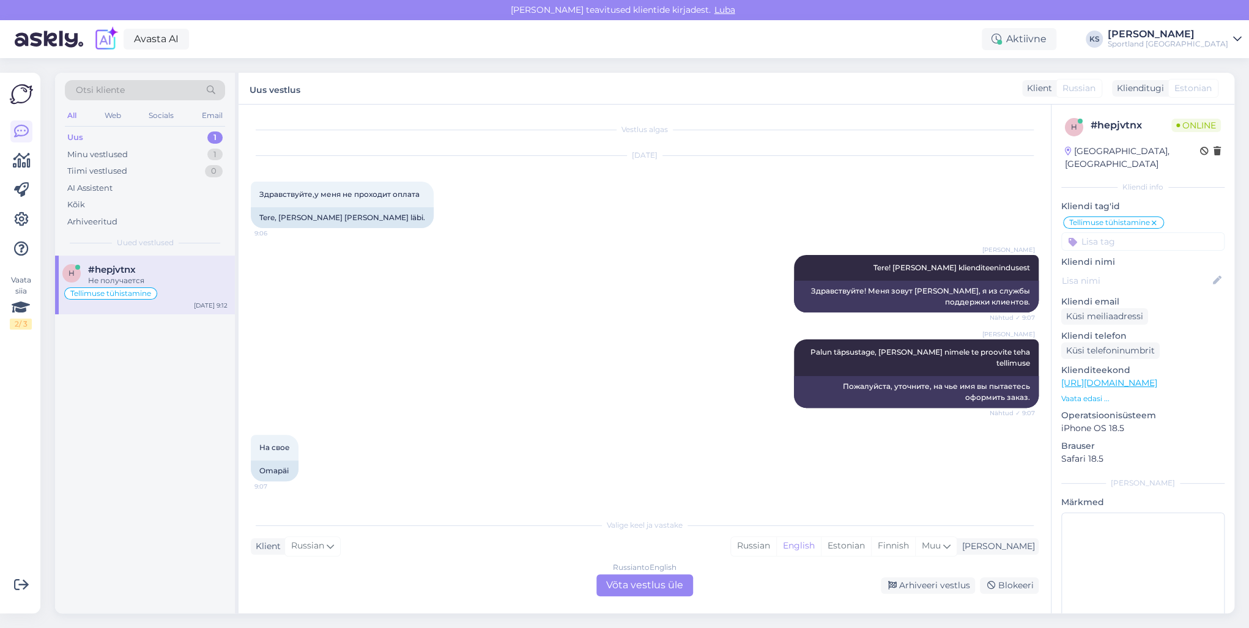
scroll to position [444, 0]
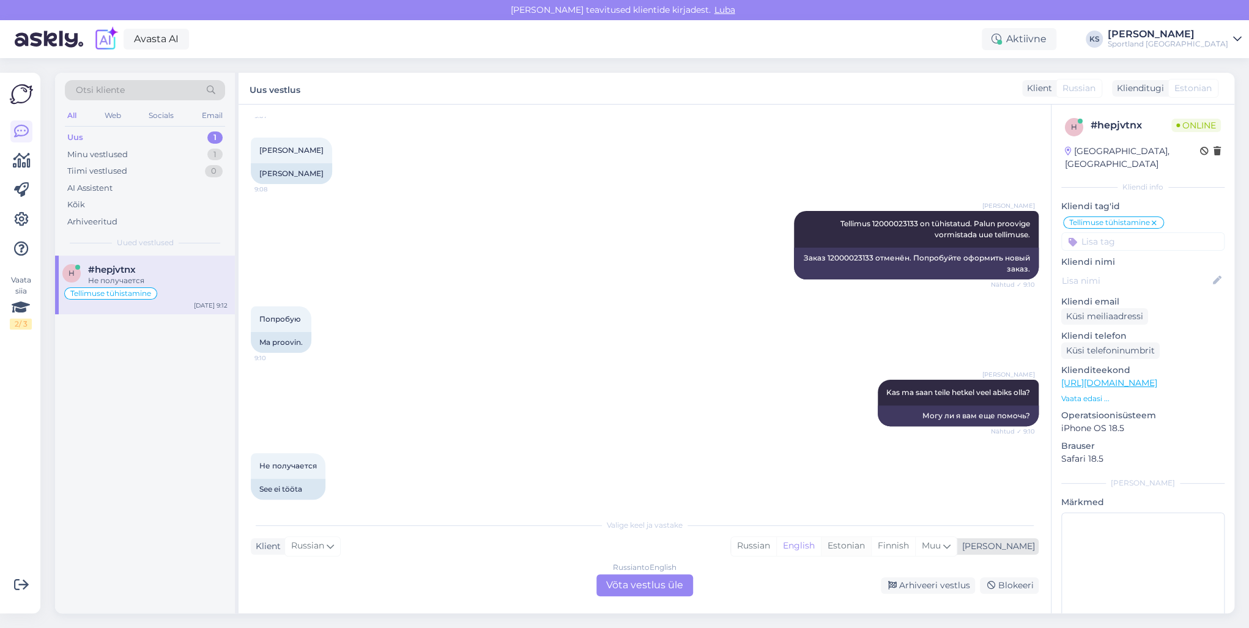
click at [871, 545] on div "Estonian" at bounding box center [846, 546] width 50 height 18
click at [671, 572] on div "Russian to Estonian" at bounding box center [644, 567] width 69 height 11
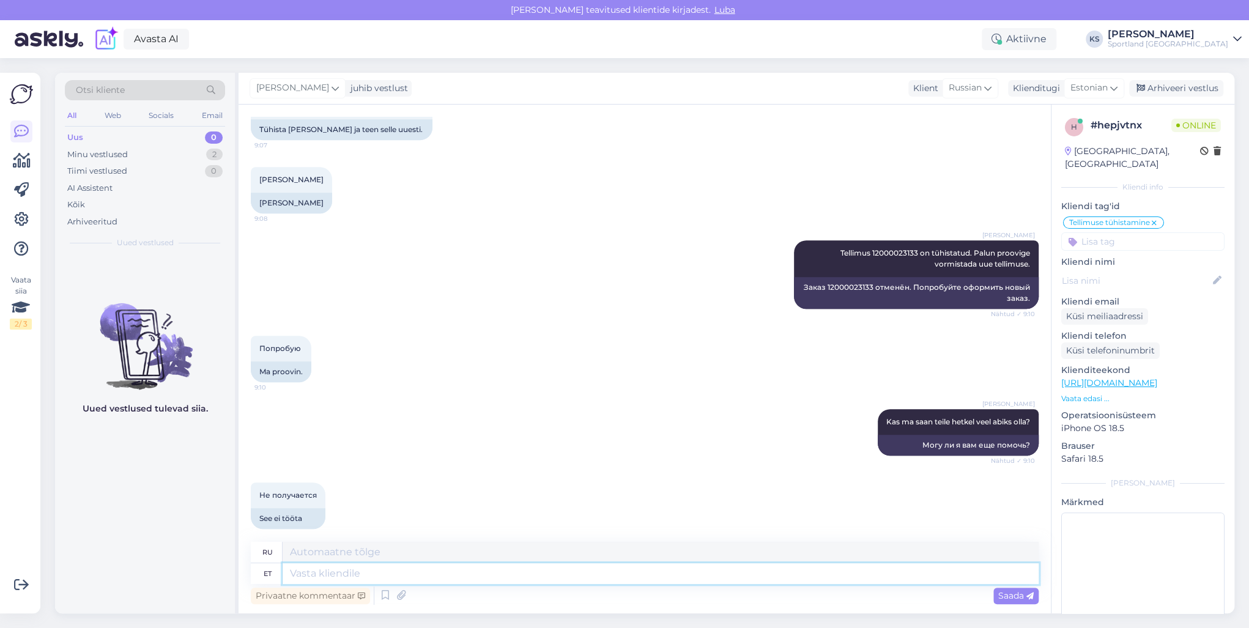
click at [672, 580] on textarea at bounding box center [660, 573] width 756 height 21
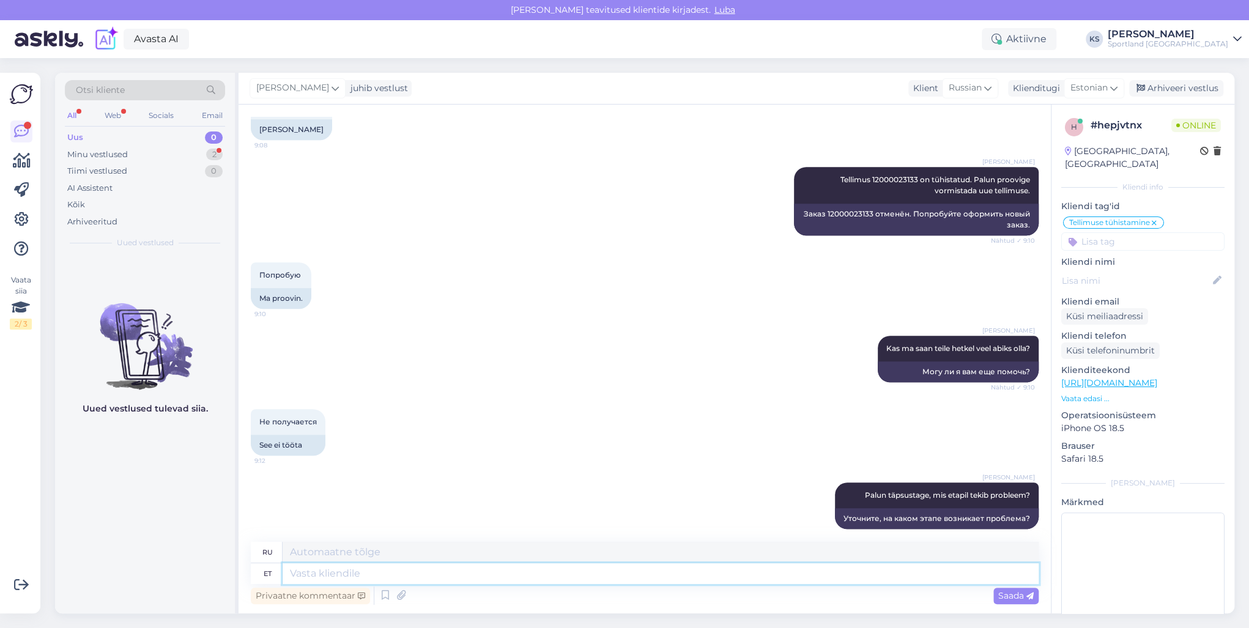
scroll to position [561, 0]
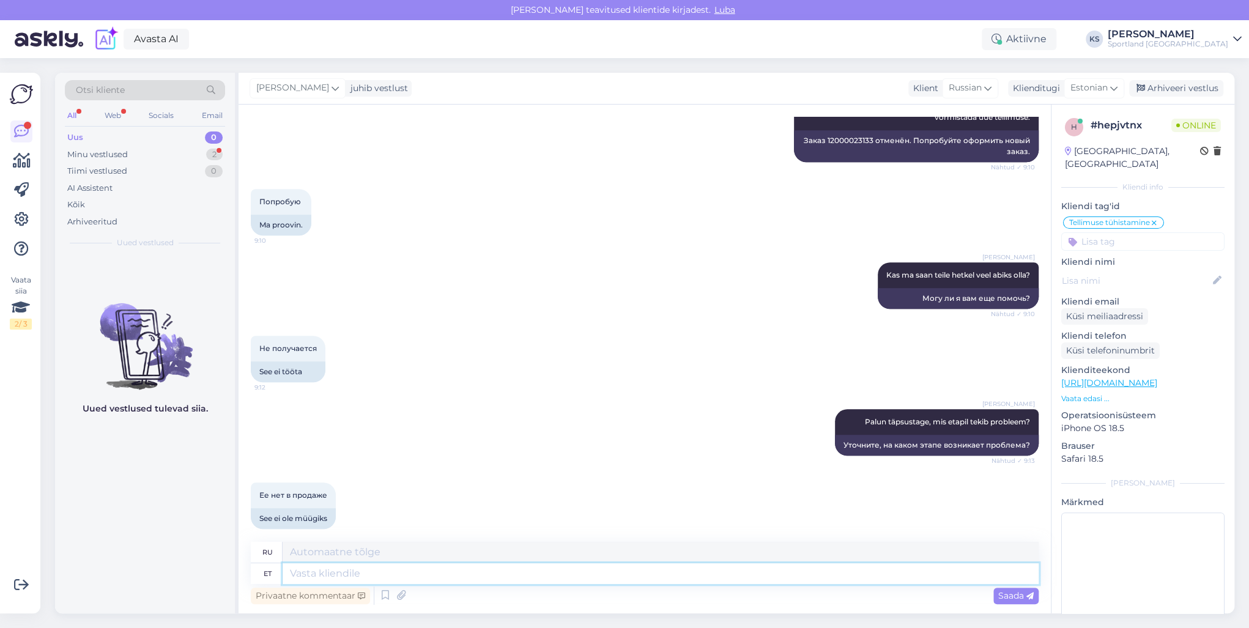
click at [374, 567] on textarea at bounding box center [660, 573] width 756 height 21
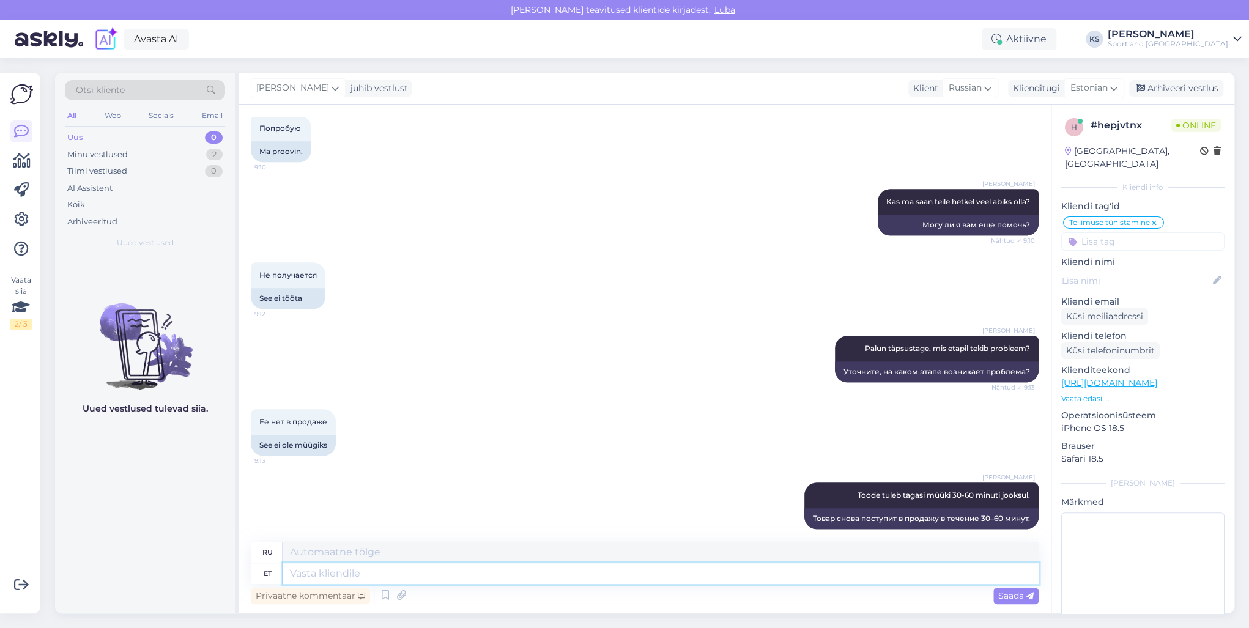
scroll to position [243, 0]
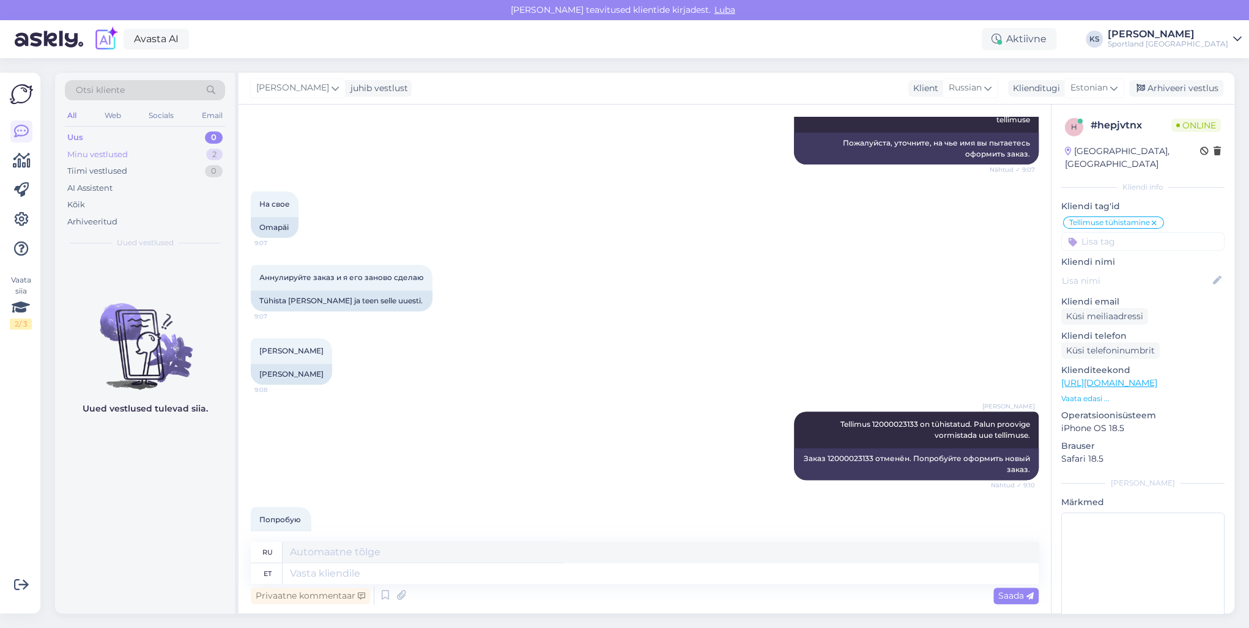
click at [218, 157] on div "2" at bounding box center [214, 155] width 17 height 12
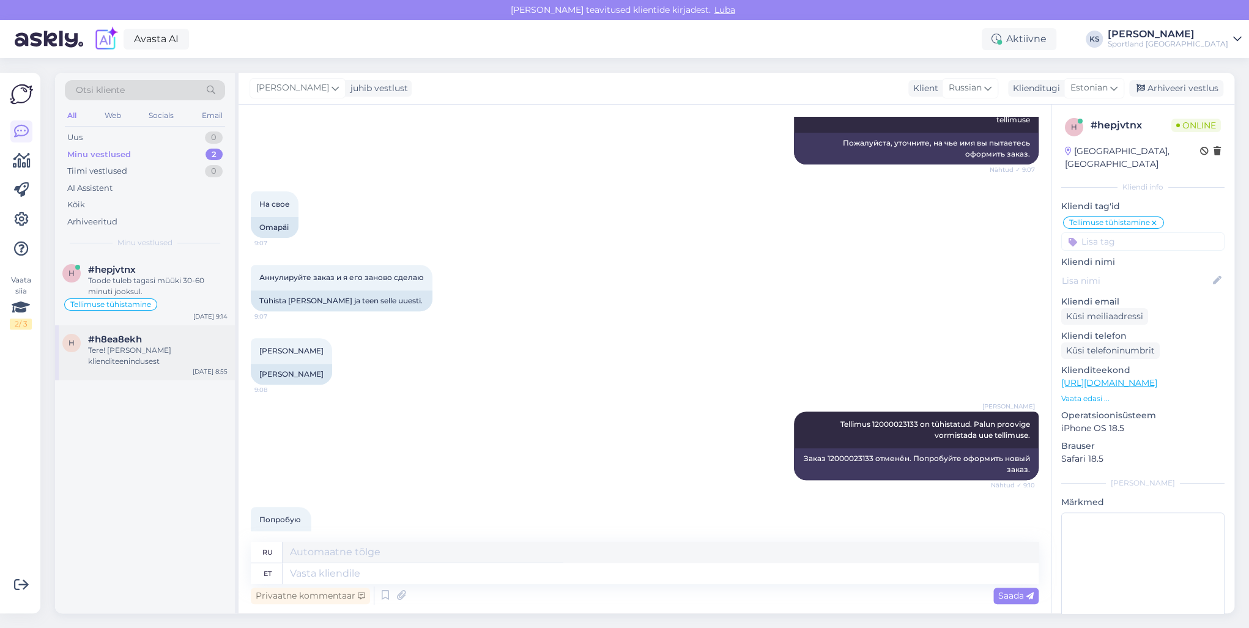
click at [163, 357] on div "Tere! [PERSON_NAME] klienditeenindusest" at bounding box center [157, 356] width 139 height 22
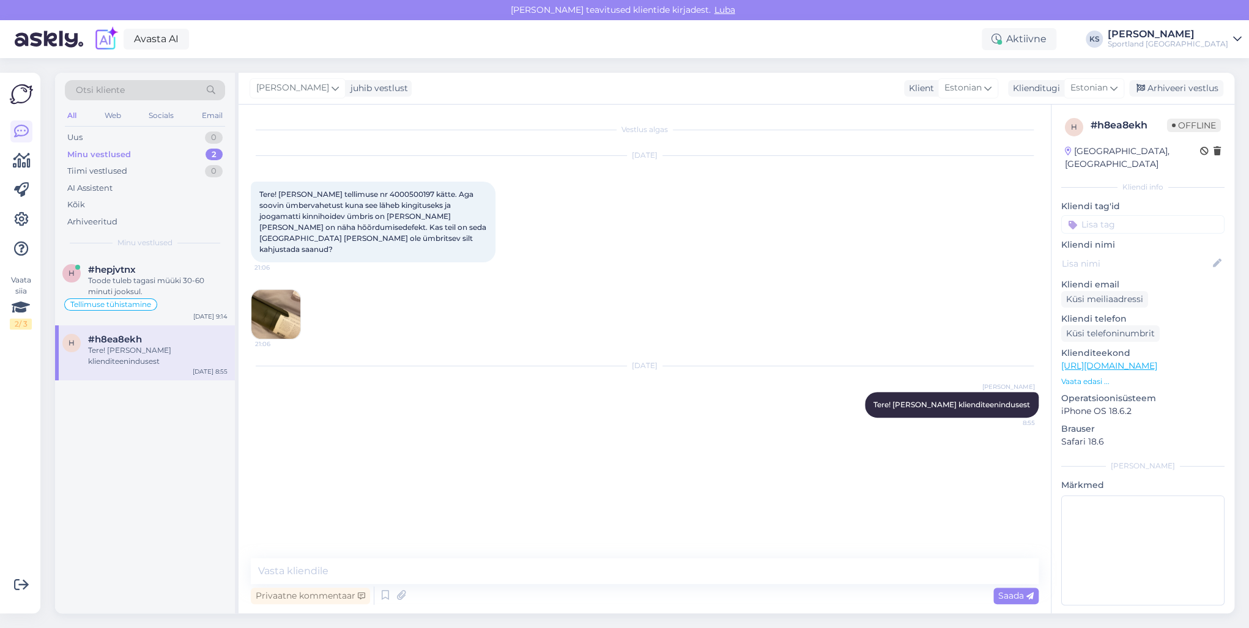
scroll to position [0, 0]
click at [271, 290] on img at bounding box center [275, 314] width 49 height 49
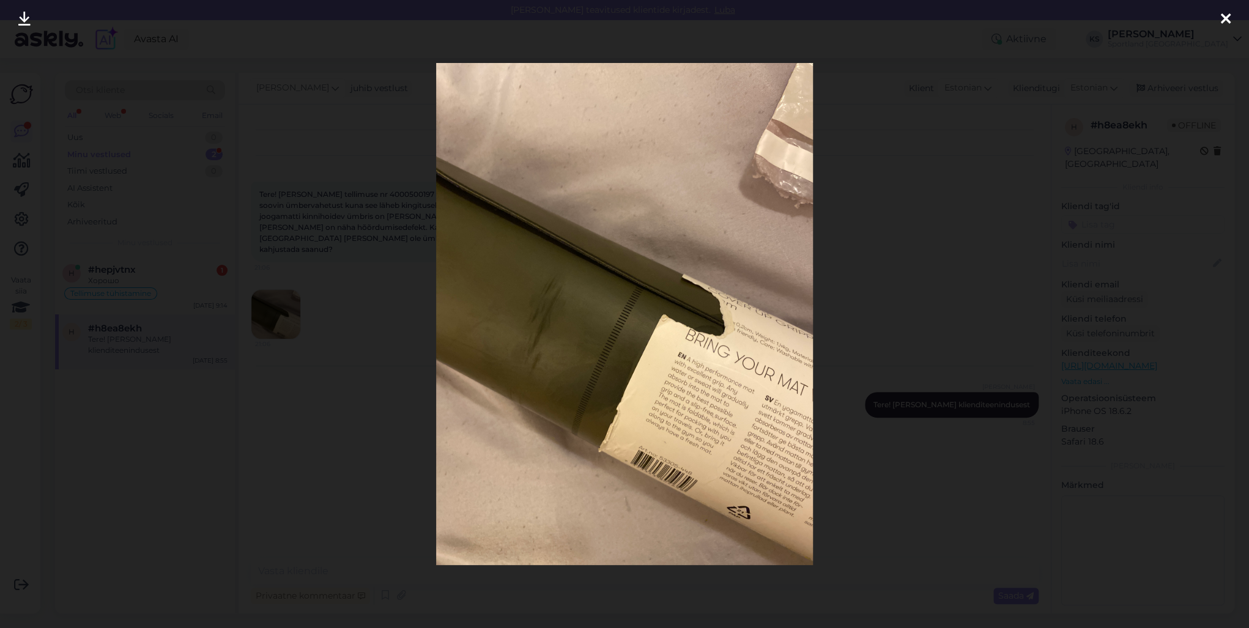
click at [1098, 117] on div at bounding box center [624, 314] width 1249 height 628
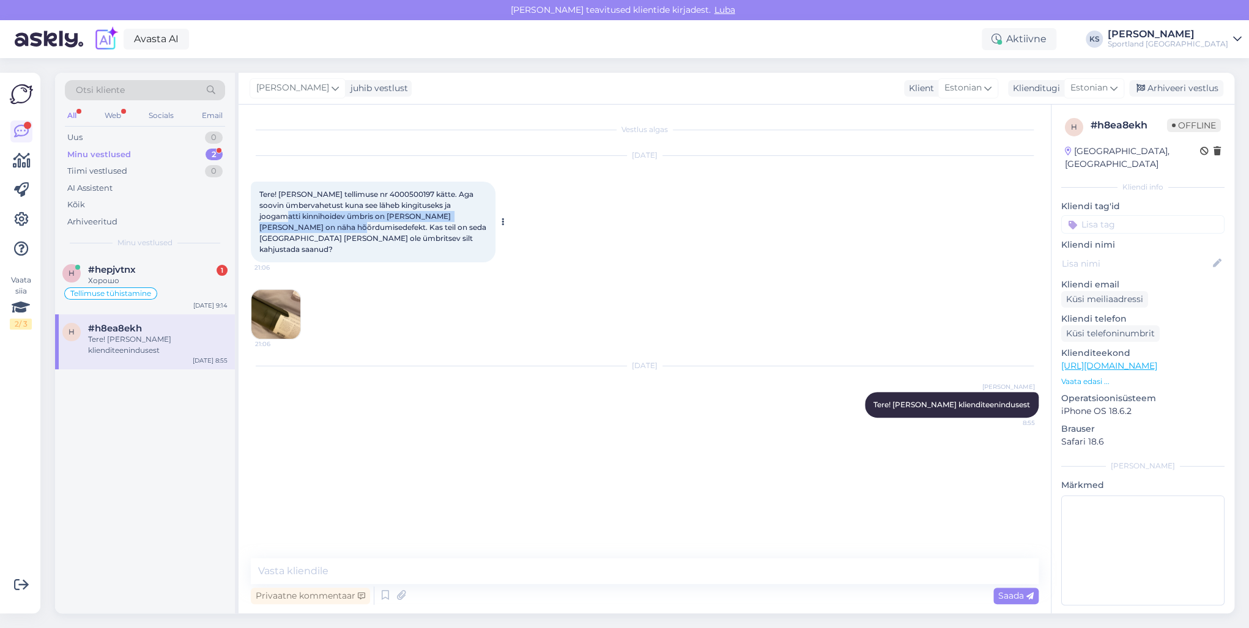
drag, startPoint x: 259, startPoint y: 214, endPoint x: 330, endPoint y: 223, distance: 70.9
click at [330, 223] on span "Tere! [PERSON_NAME] tellimuse nr 4000500197 kätte. Aga soovin ümbervahetust kun…" at bounding box center [373, 222] width 229 height 64
copy span "kinnihoidev ümbris on [PERSON_NAME] [PERSON_NAME] on näha hõõrdumisedefekt."
click at [327, 229] on span "Tere! [PERSON_NAME] tellimuse nr 4000500197 kätte. Aga soovin ümbervahetust kun…" at bounding box center [373, 222] width 229 height 64
drag, startPoint x: 261, startPoint y: 217, endPoint x: 327, endPoint y: 225, distance: 66.5
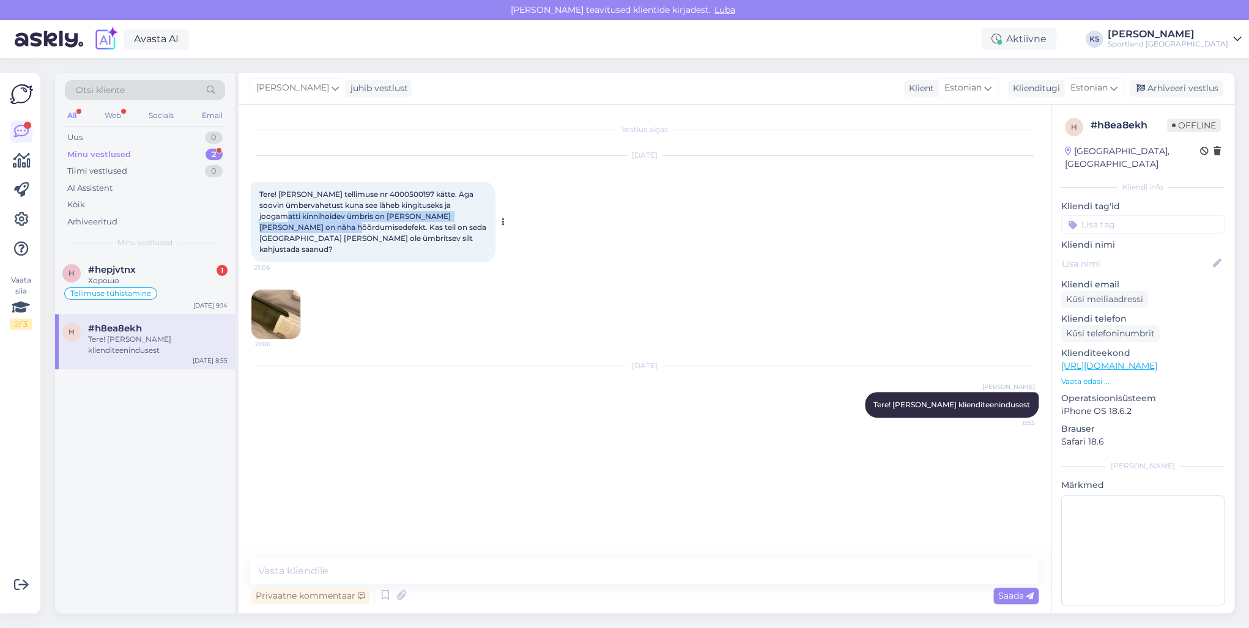
click at [327, 225] on span "Tere! [PERSON_NAME] tellimuse nr 4000500197 kätte. Aga soovin ümbervahetust kun…" at bounding box center [373, 222] width 229 height 64
copy span "kinnihoidev ümbris on [PERSON_NAME] [PERSON_NAME] on näha hõõrdumisedefekt"
click at [985, 401] on div "[PERSON_NAME] Tere! [PERSON_NAME] klienditeenindusest 8:55" at bounding box center [952, 405] width 174 height 26
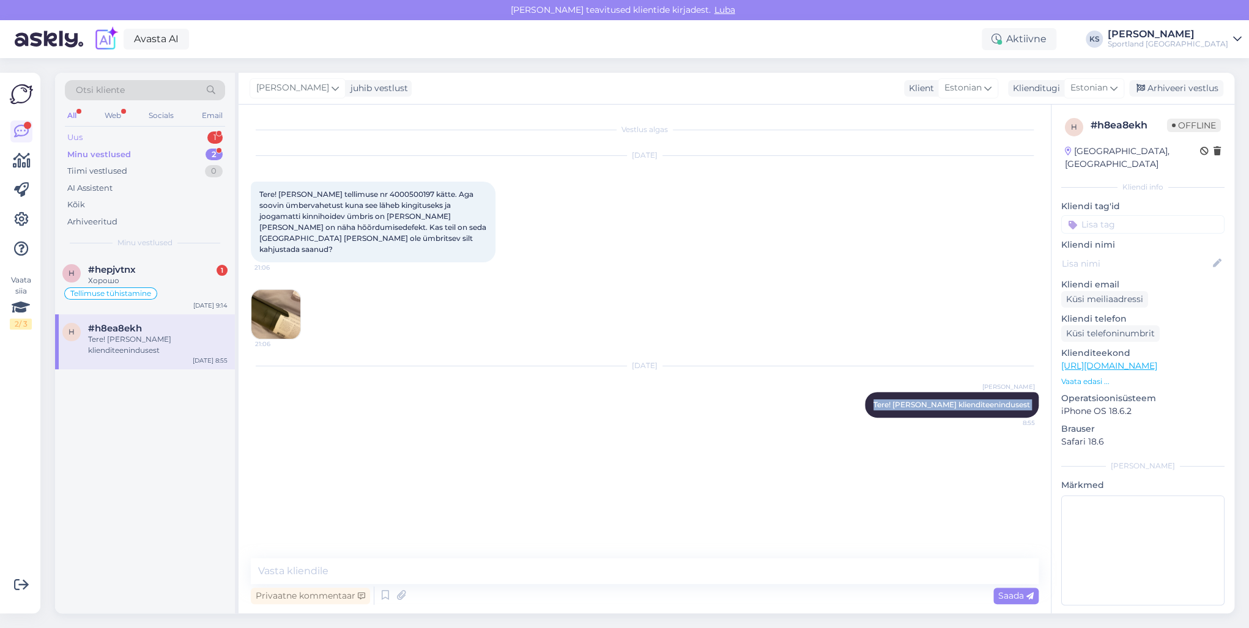
click at [205, 138] on div "Uus 1" at bounding box center [145, 137] width 160 height 17
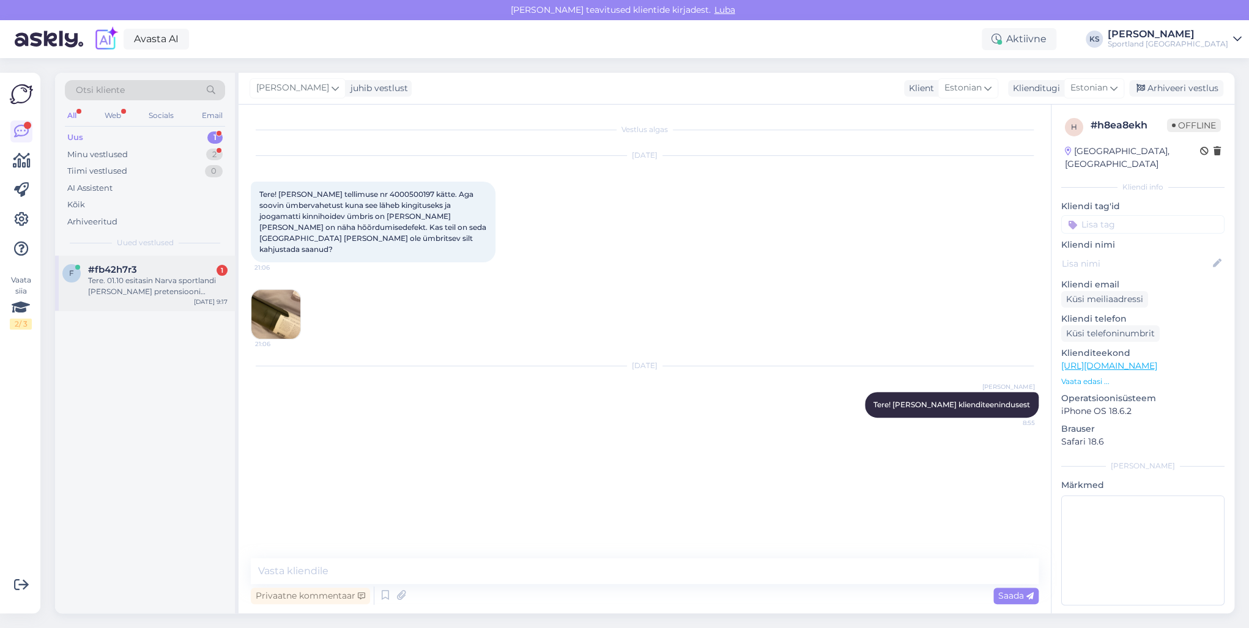
click at [143, 290] on div "Tere. 01.10 esitasin Narva sportlandi [PERSON_NAME] pretensiooni jalatsite koht…" at bounding box center [157, 286] width 139 height 22
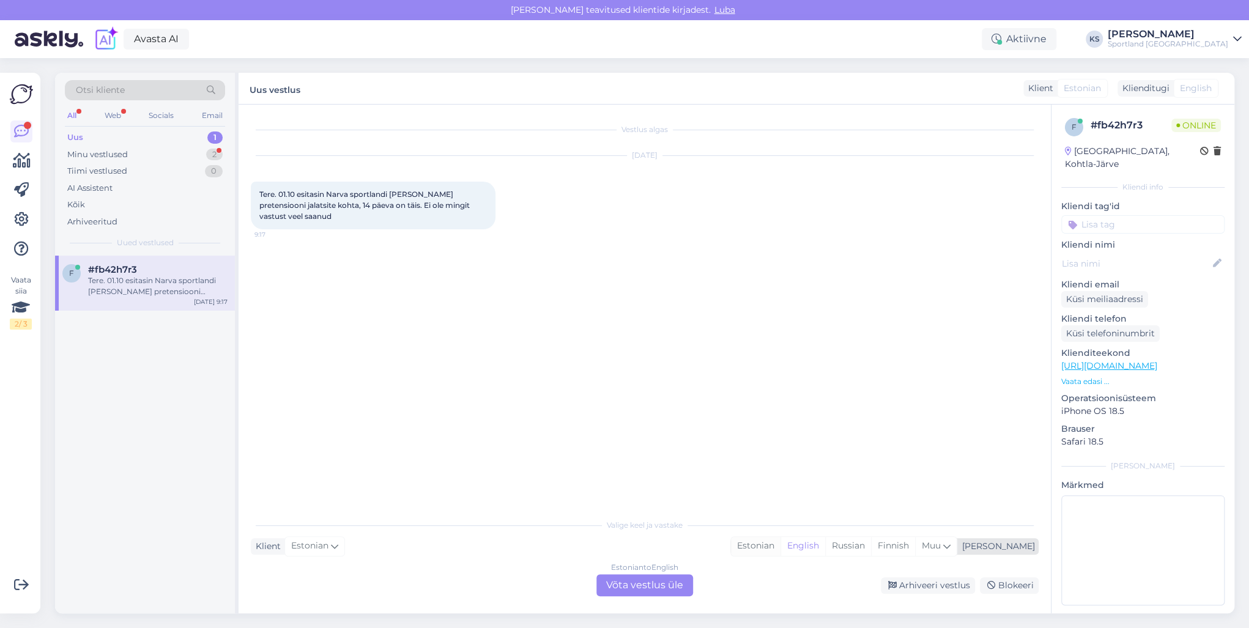
click at [780, 545] on div "Estonian" at bounding box center [756, 546] width 50 height 18
click at [668, 574] on div "Valige [PERSON_NAME] vastake Klient Estonian Mina Estonian English Russian Finn…" at bounding box center [645, 554] width 788 height 84
click at [665, 580] on div "Estonian to Estonian Võta vestlus üle" at bounding box center [644, 585] width 97 height 22
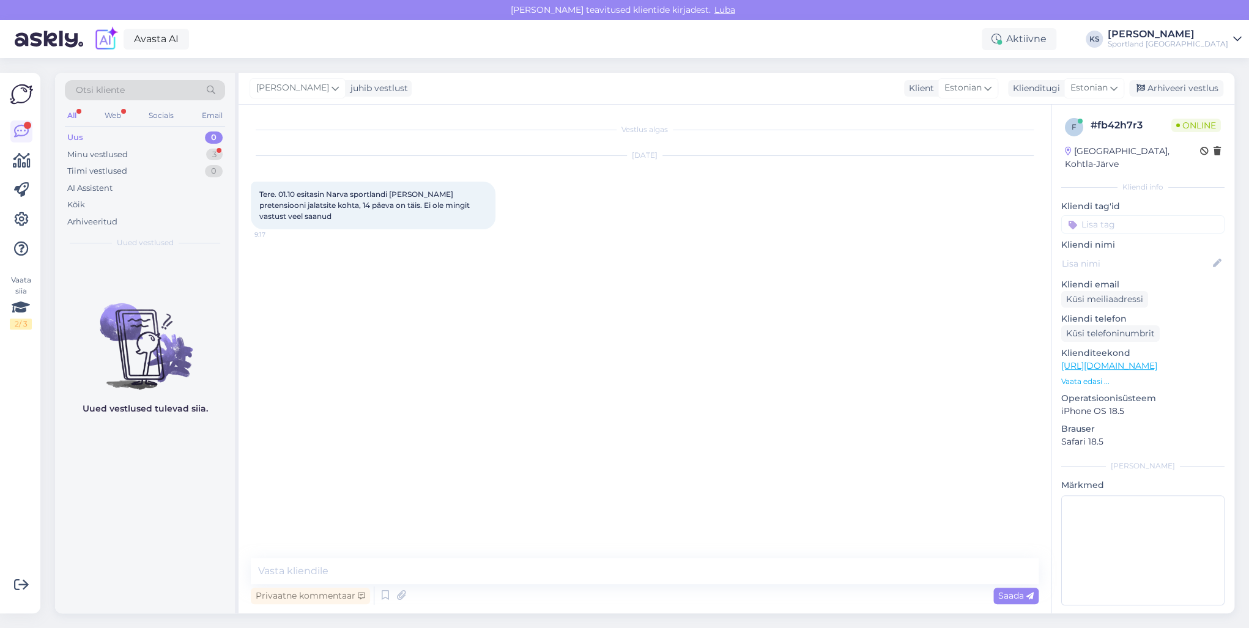
click at [670, 574] on textarea at bounding box center [645, 571] width 788 height 26
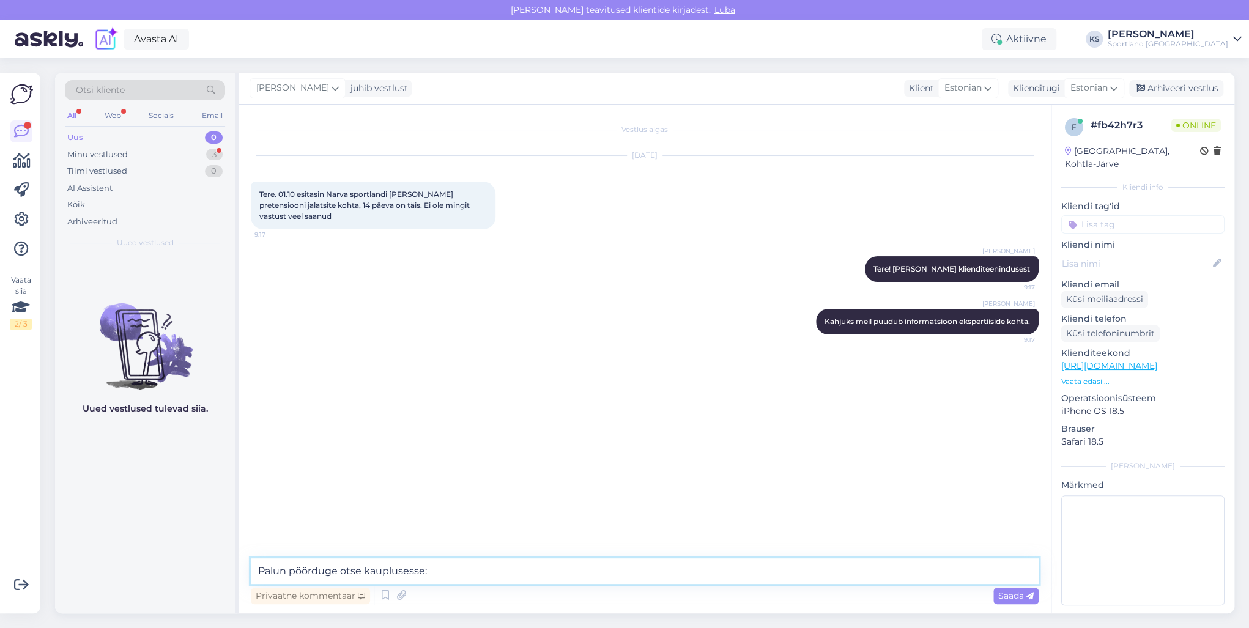
paste textarea "[URL][DOMAIN_NAME]"
click at [640, 567] on textarea "Palun pöörduge otse kauplusesse: [URL][DOMAIN_NAME]" at bounding box center [645, 571] width 788 height 26
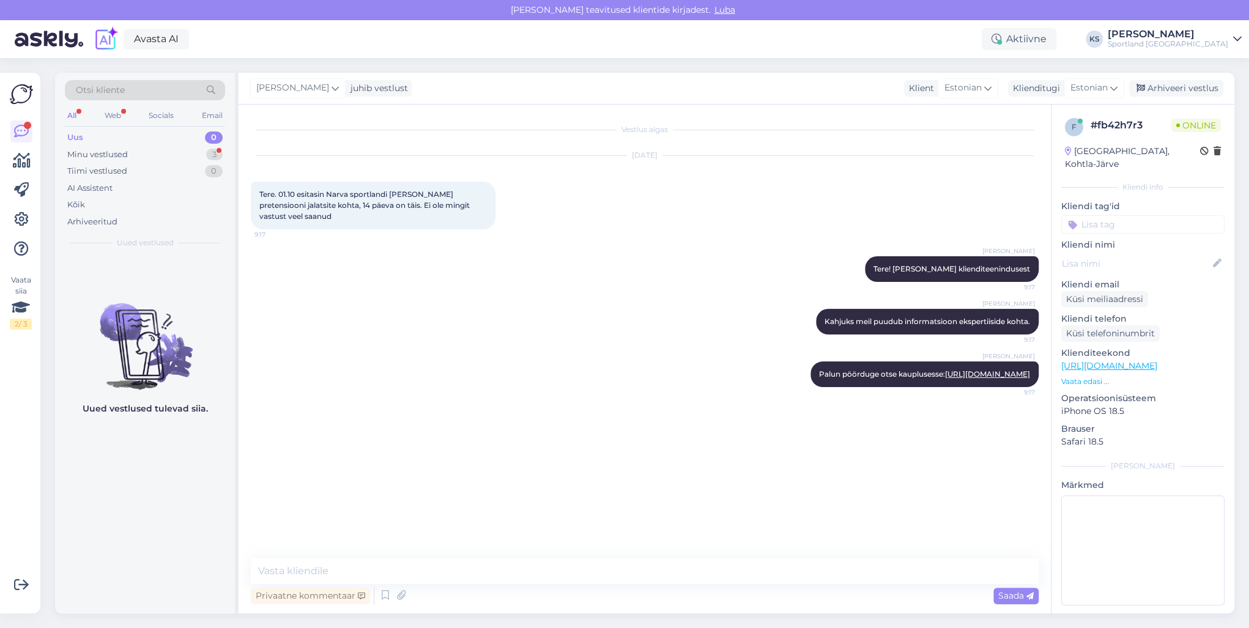
click at [1135, 219] on input at bounding box center [1142, 224] width 163 height 18
click at [1162, 251] on div "Defektiga toode" at bounding box center [1143, 257] width 72 height 12
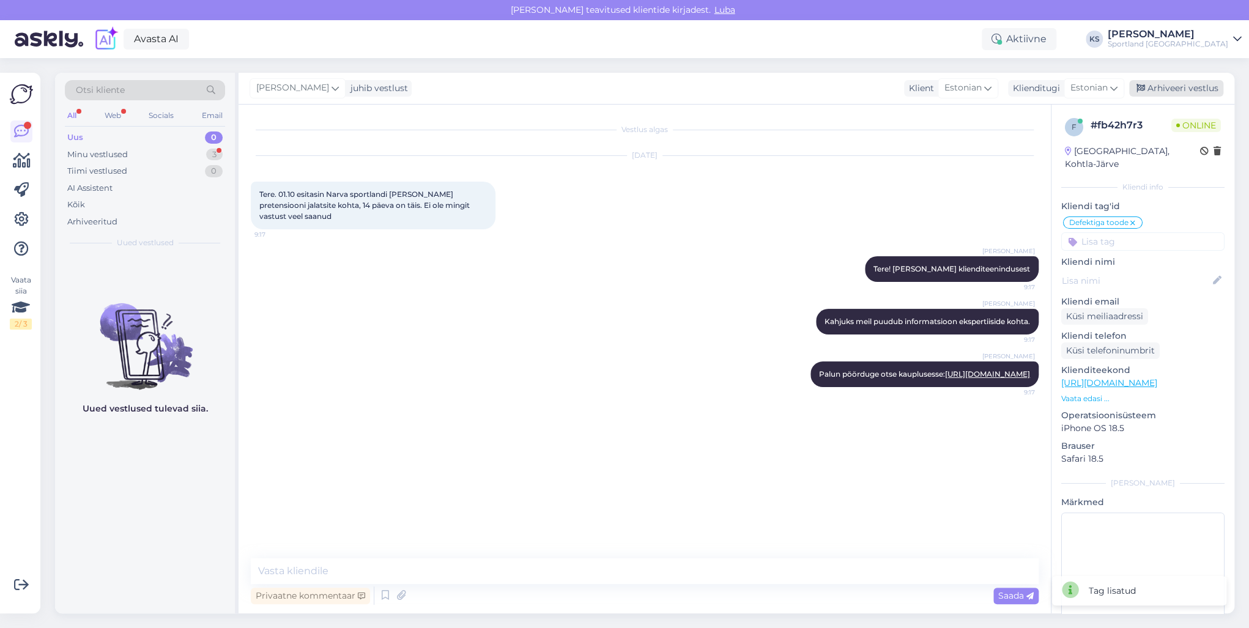
click at [1188, 87] on div "Arhiveeri vestlus" at bounding box center [1176, 88] width 94 height 17
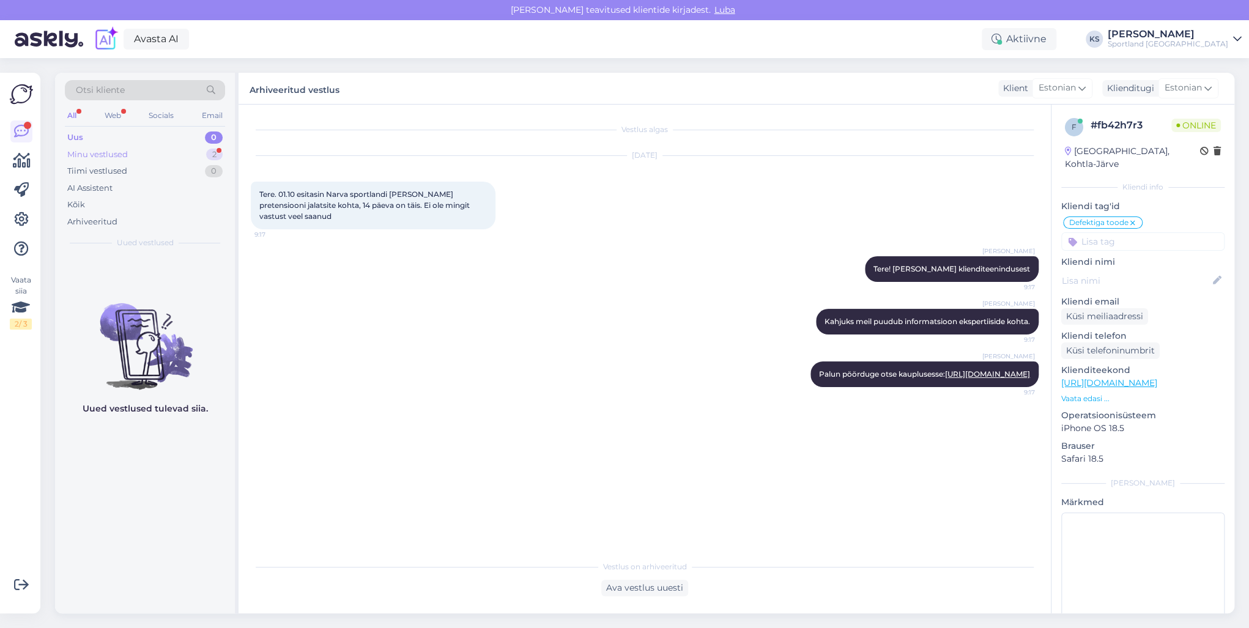
click at [213, 152] on div "2" at bounding box center [214, 155] width 17 height 12
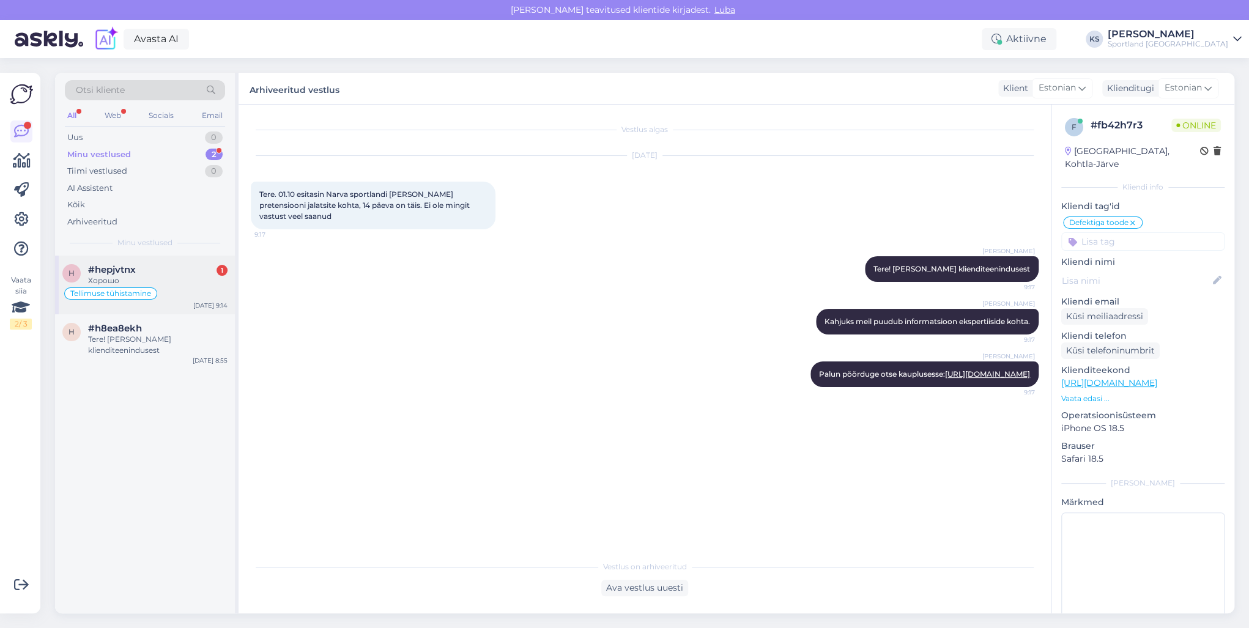
click at [171, 291] on div "Tellimuse tühistamine" at bounding box center [144, 293] width 165 height 15
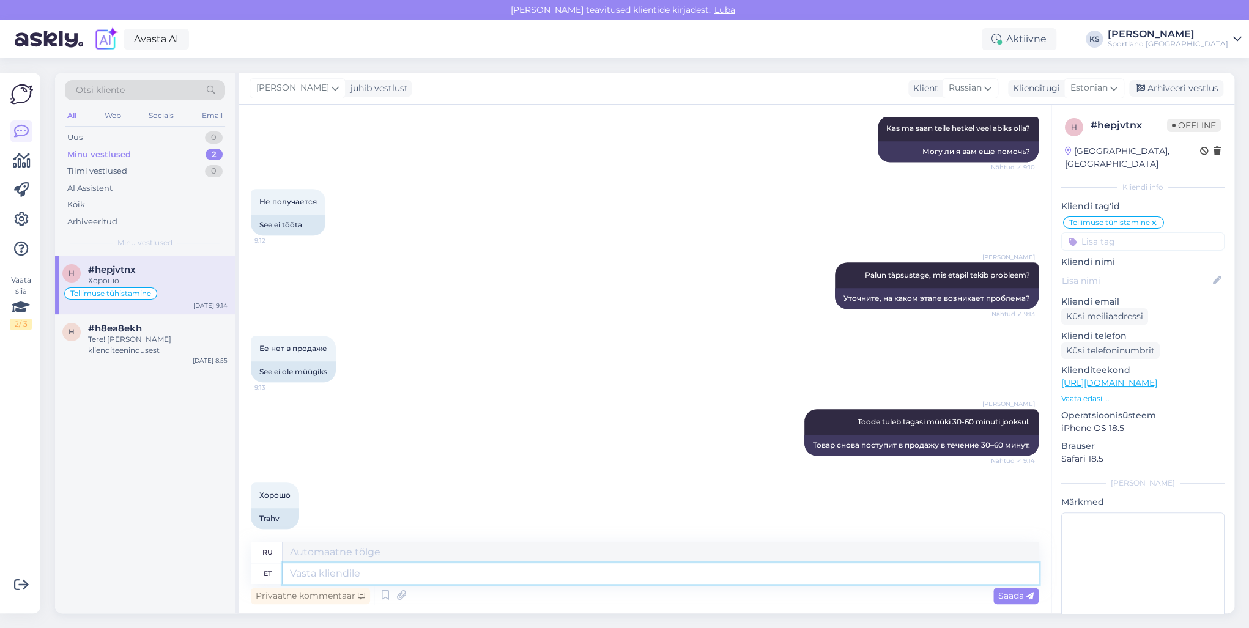
click at [588, 582] on textarea at bounding box center [660, 573] width 756 height 21
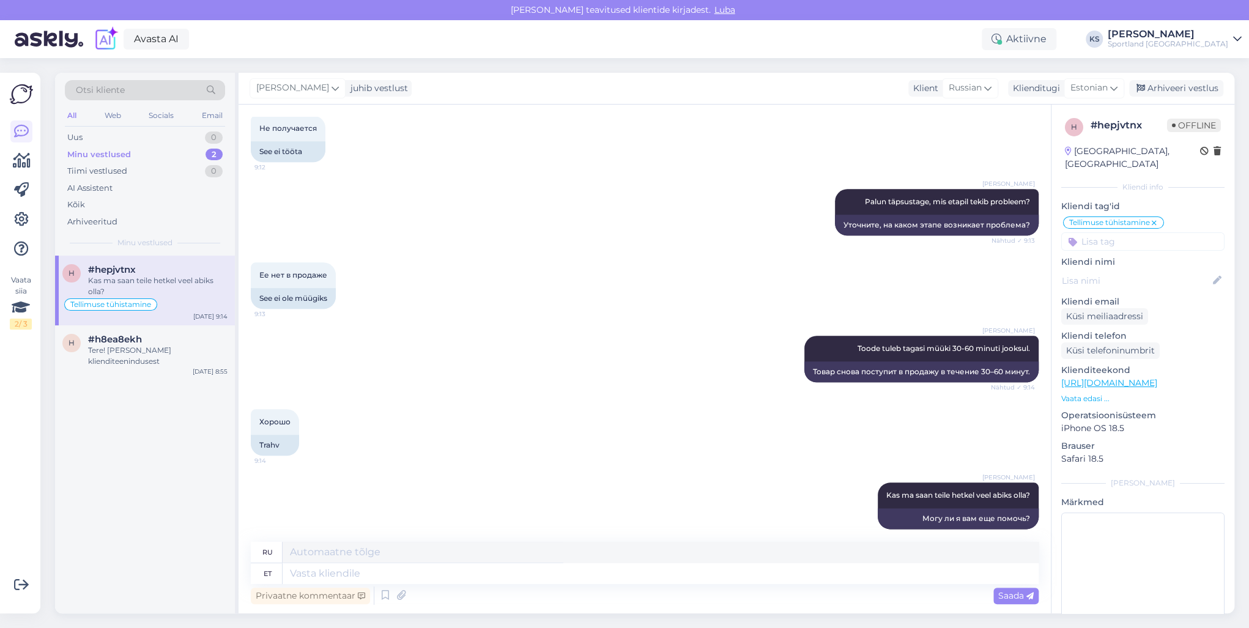
click at [182, 399] on div "h #hepjvtnx Kas ma saan teile hetkel veel abiks olla? Tellimuse tühistamine [DA…" at bounding box center [145, 435] width 180 height 358
click at [161, 351] on div "Tere! [PERSON_NAME] klienditeenindusest" at bounding box center [157, 356] width 139 height 22
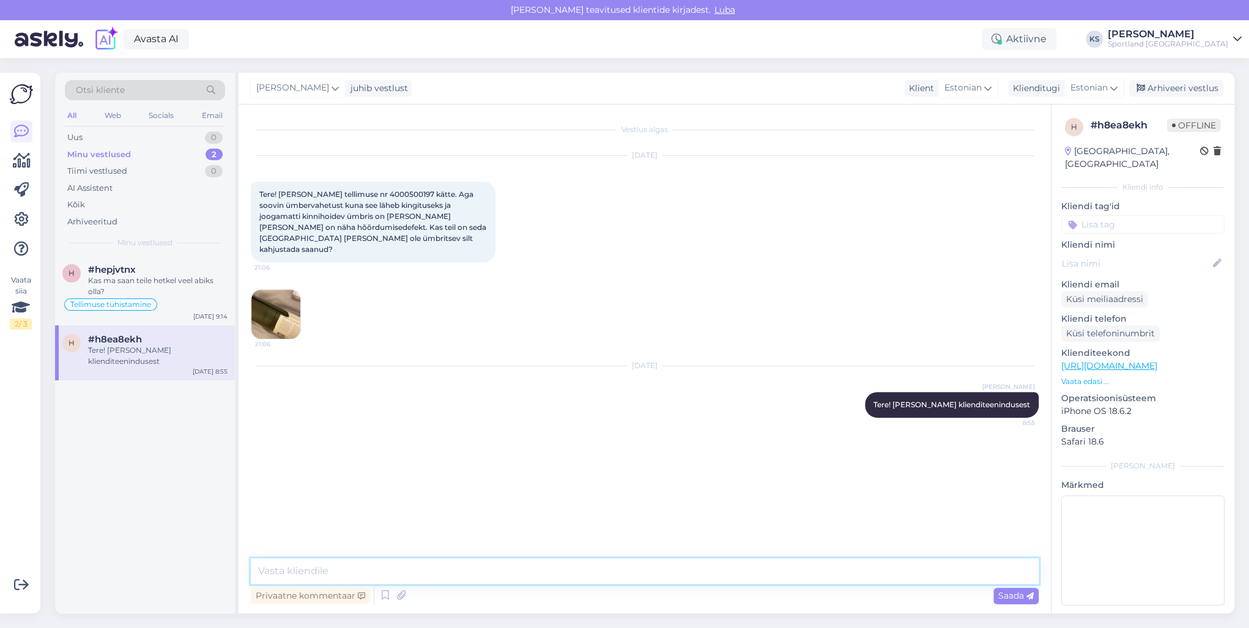
click at [397, 571] on textarea at bounding box center [645, 571] width 788 height 26
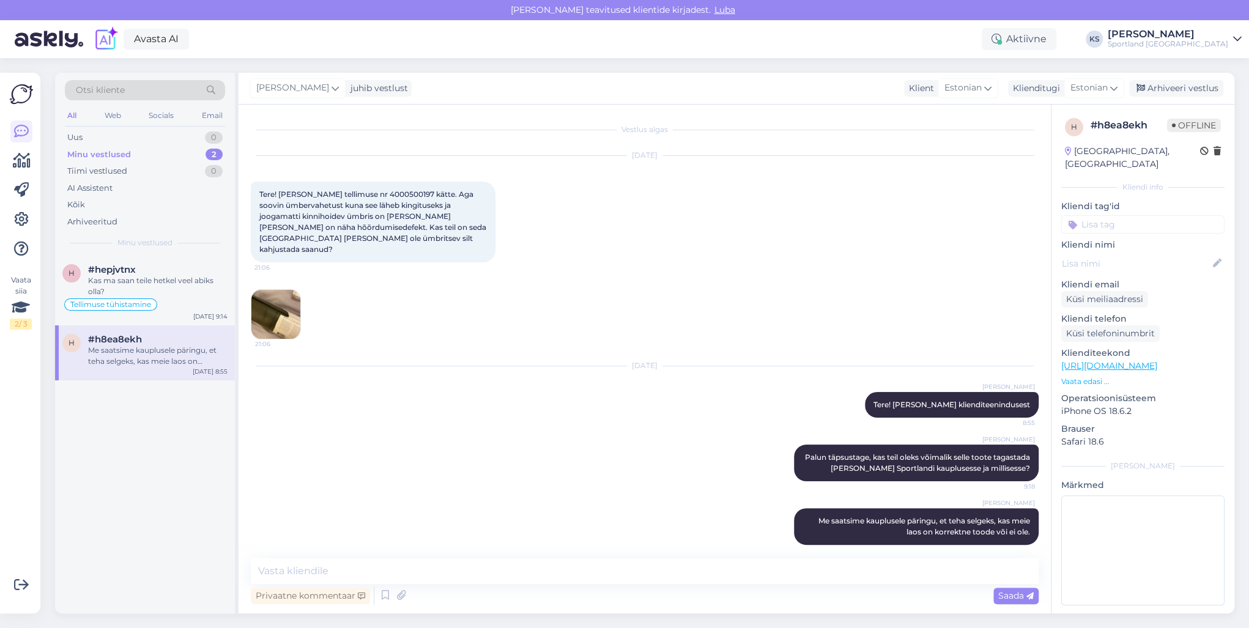
click at [1143, 215] on input at bounding box center [1142, 224] width 163 height 18
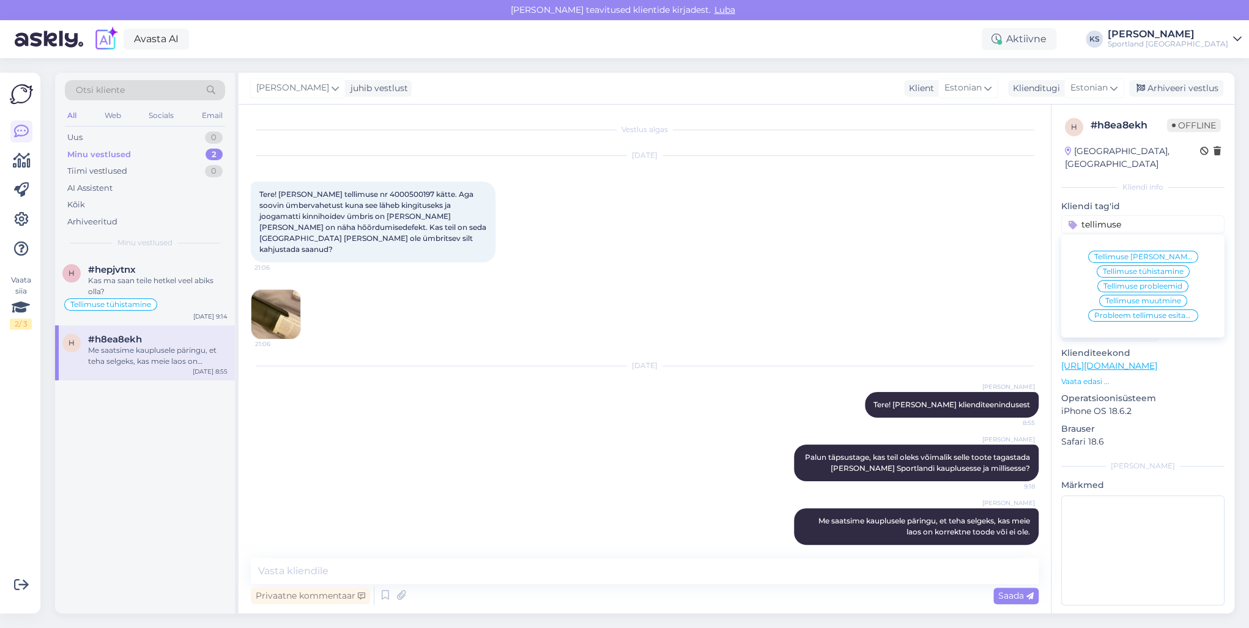
click at [1134, 280] on div "Tellimuse probleemid" at bounding box center [1142, 286] width 91 height 12
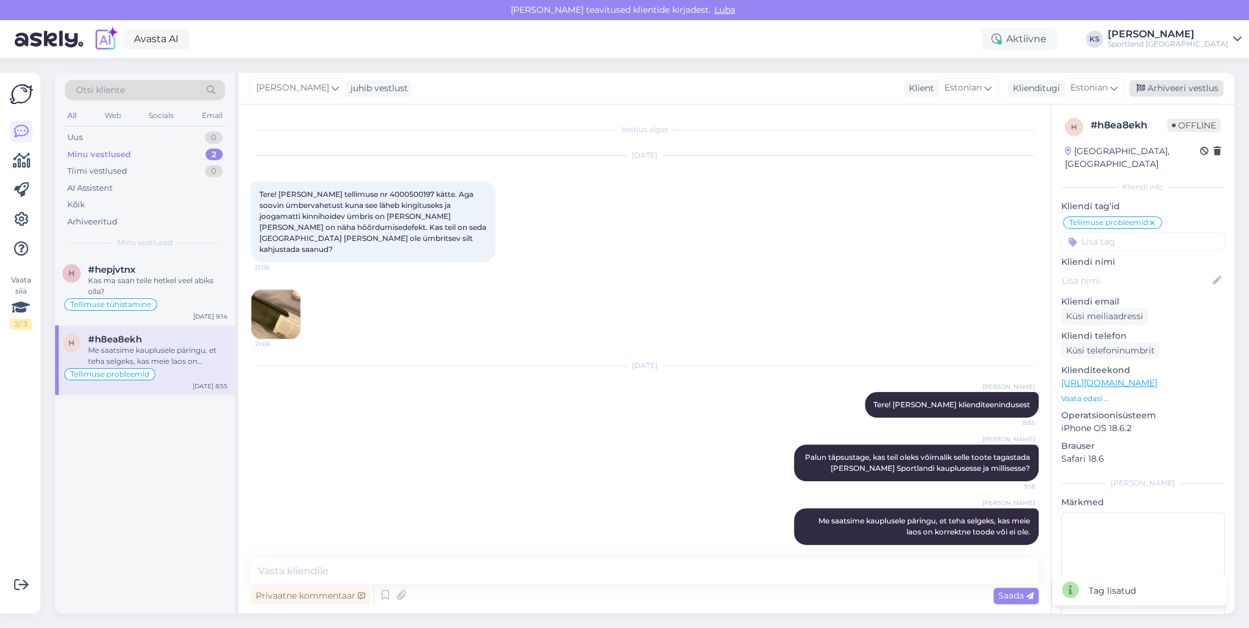
click at [1183, 86] on div "Arhiveeri vestlus" at bounding box center [1176, 88] width 94 height 17
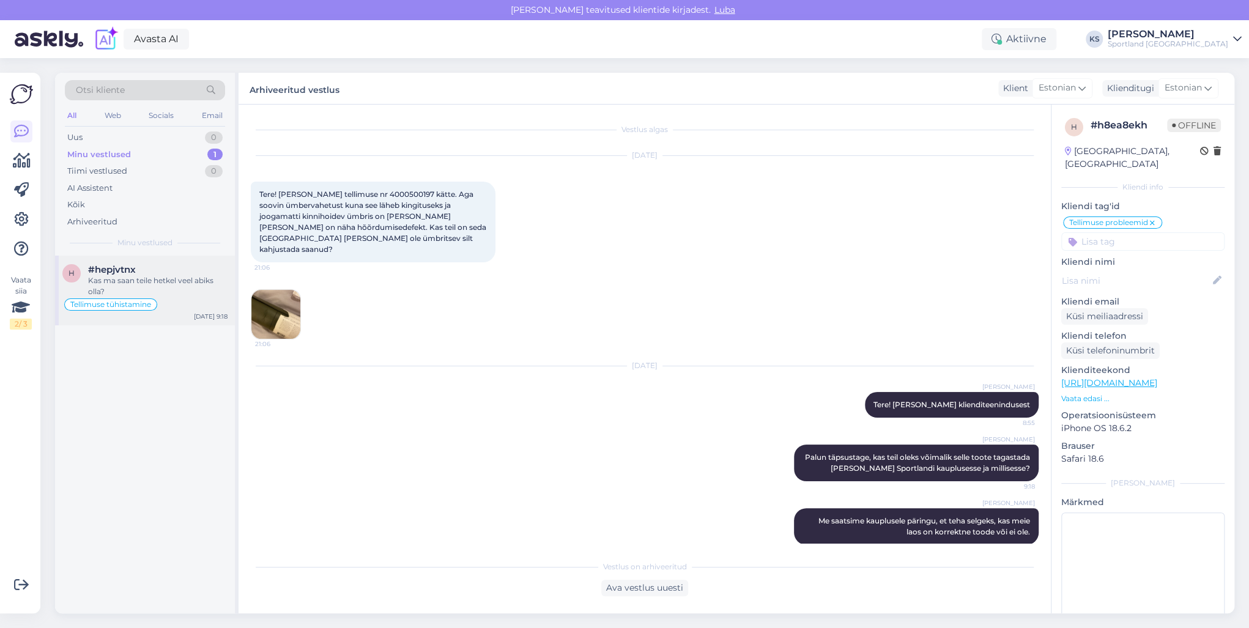
click at [210, 270] on div "#hepjvtnx" at bounding box center [157, 269] width 139 height 11
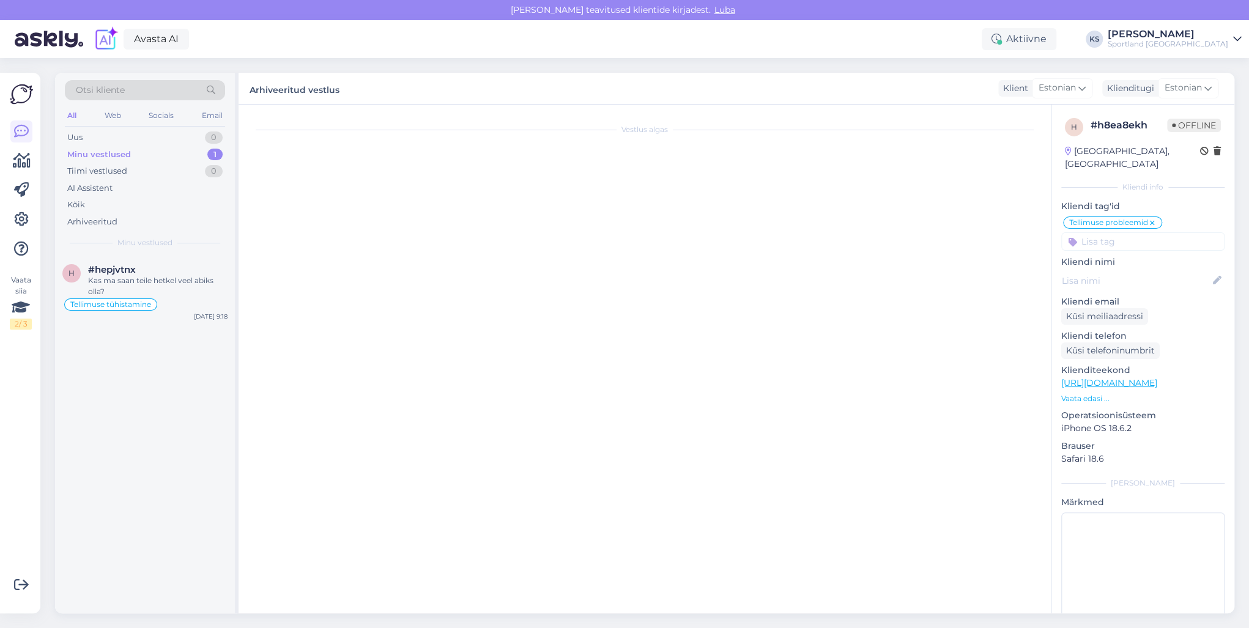
scroll to position [781, 0]
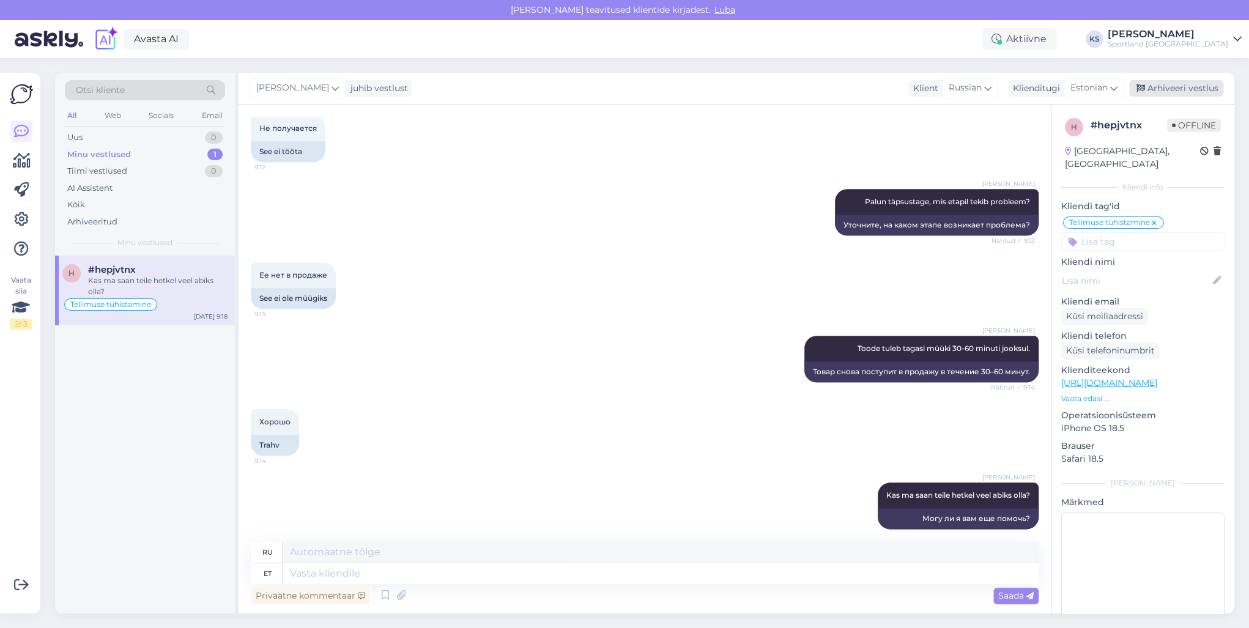
click at [1197, 89] on div "Arhiveeri vestlus" at bounding box center [1176, 88] width 94 height 17
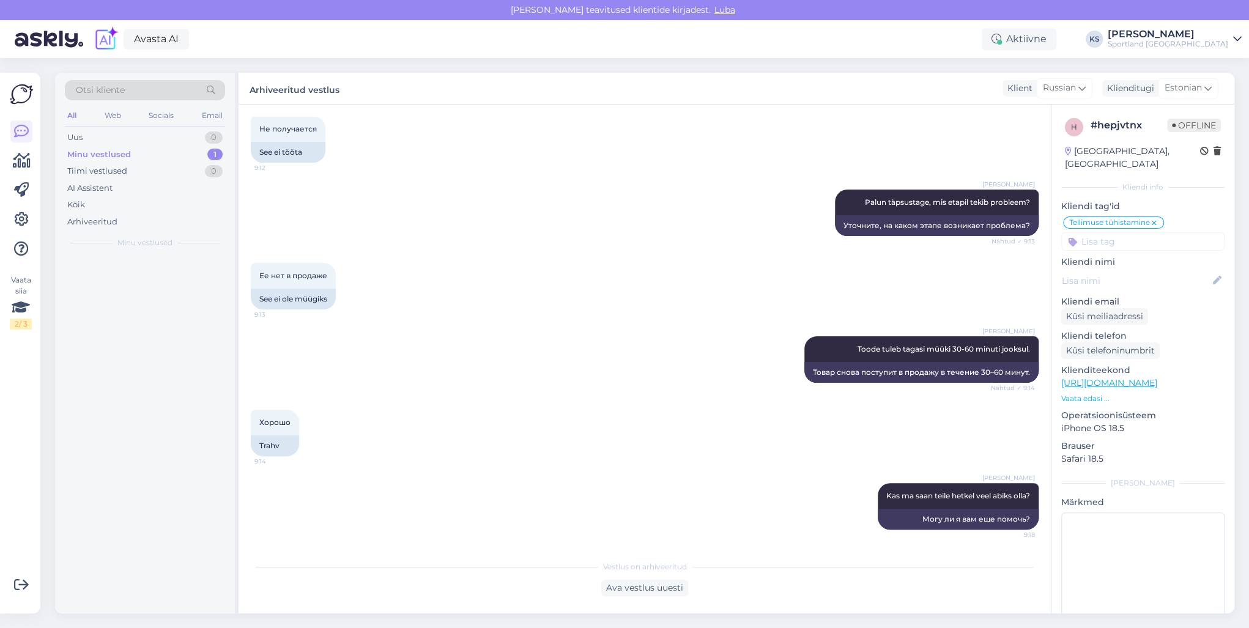
scroll to position [769, 0]
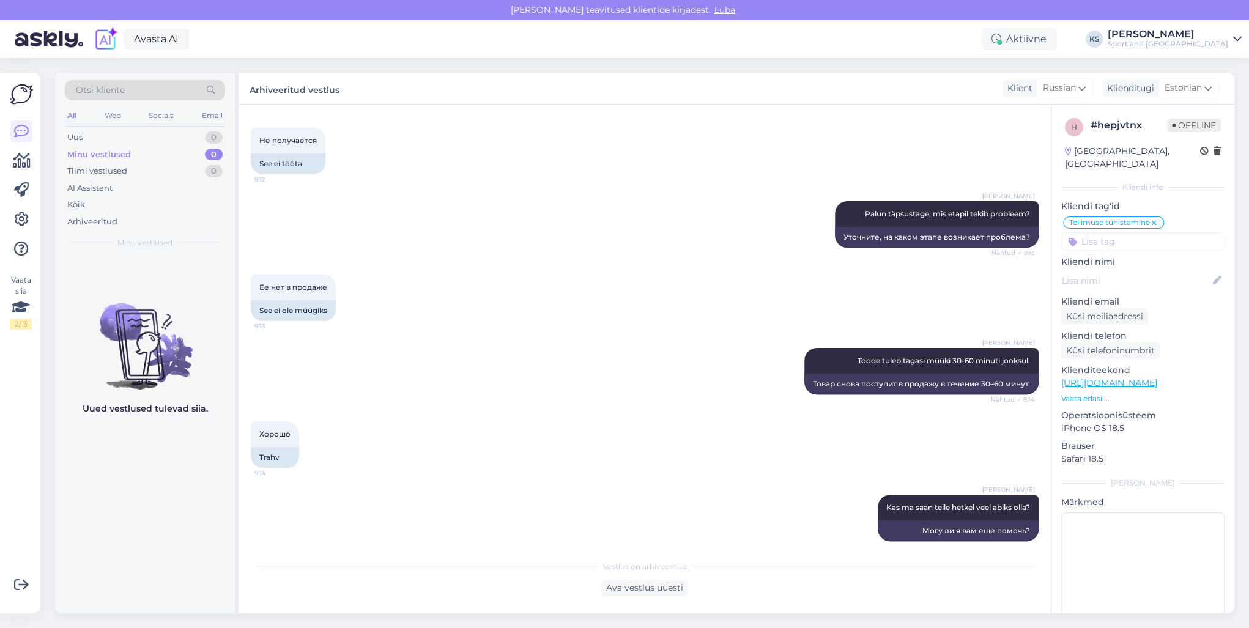
click at [1173, 31] on div "[PERSON_NAME]" at bounding box center [1167, 34] width 120 height 10
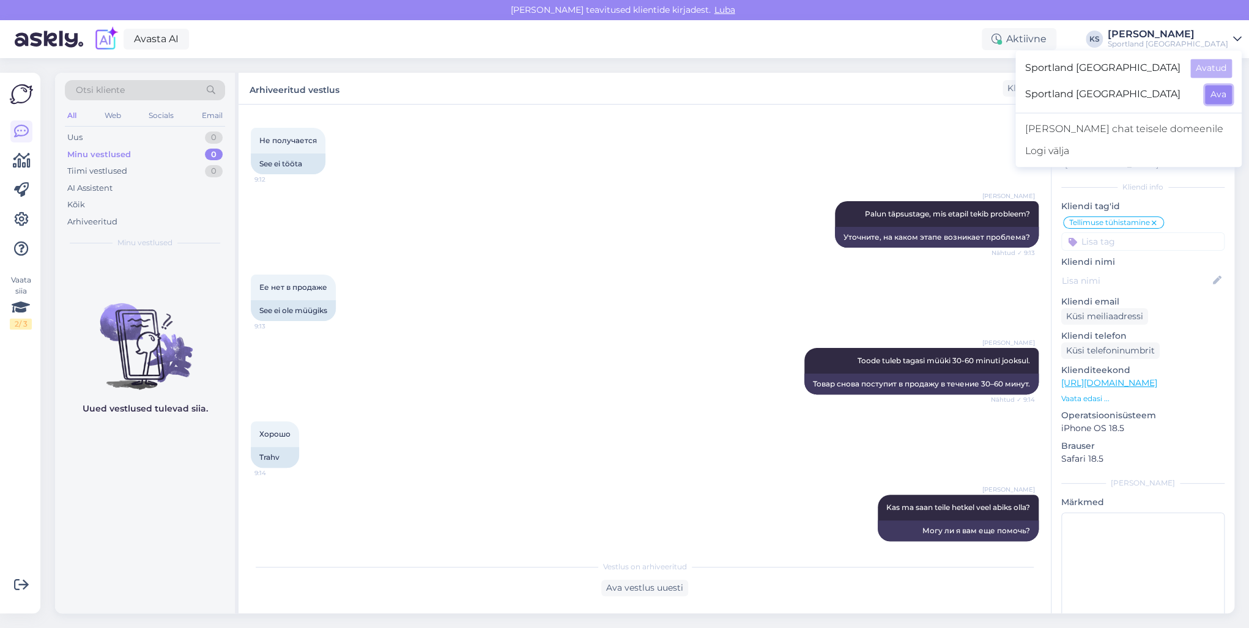
click at [1220, 90] on button "Ava" at bounding box center [1218, 94] width 27 height 19
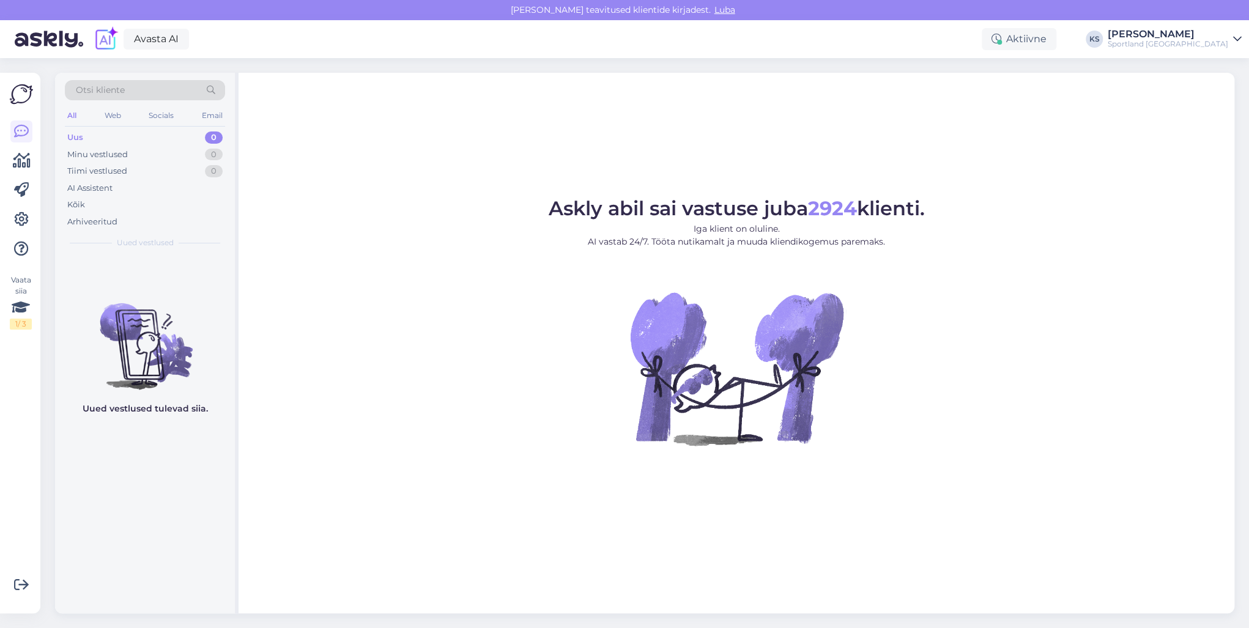
click at [1208, 41] on div "Sportland [GEOGRAPHIC_DATA]" at bounding box center [1167, 44] width 120 height 10
click at [1223, 61] on button "Ava" at bounding box center [1218, 68] width 27 height 19
click at [1056, 45] on div "Eemal" at bounding box center [1023, 39] width 65 height 22
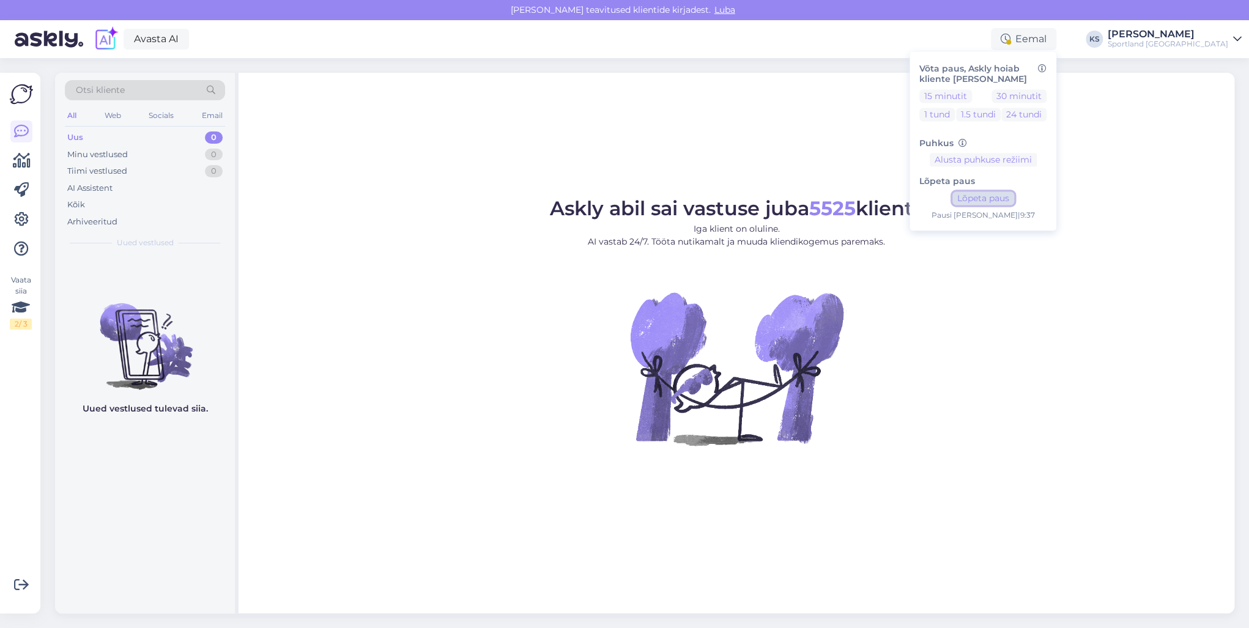
click at [1014, 201] on button "Lõpeta paus" at bounding box center [983, 198] width 62 height 13
click at [1186, 40] on div "Sportland [GEOGRAPHIC_DATA]" at bounding box center [1167, 44] width 120 height 10
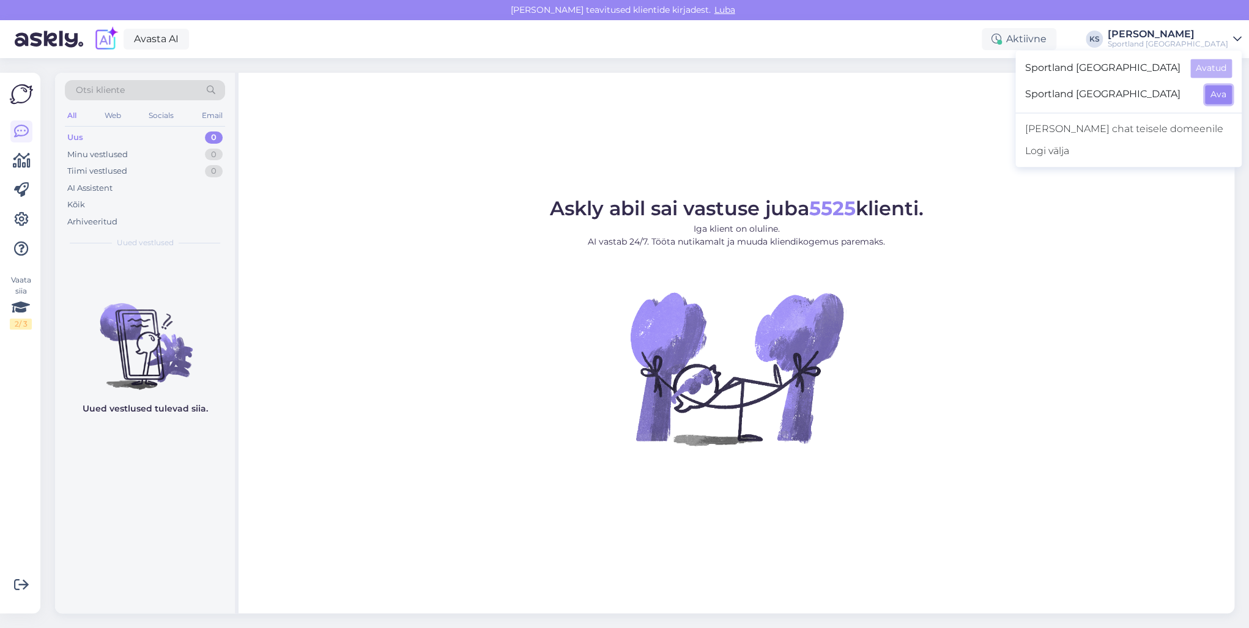
click at [1216, 95] on button "Ava" at bounding box center [1218, 94] width 27 height 19
click at [1077, 50] on div "Avasta AI Eemal KS [PERSON_NAME] Sportland [GEOGRAPHIC_DATA]" at bounding box center [624, 39] width 1249 height 38
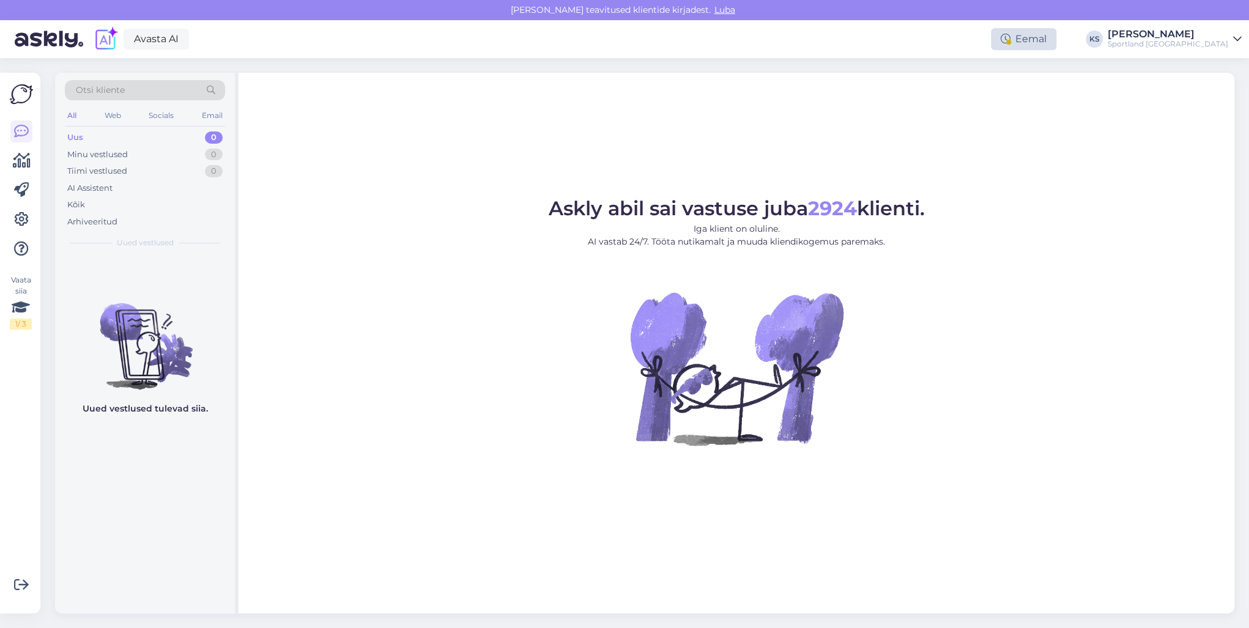
click at [1056, 39] on div "Eemal" at bounding box center [1023, 39] width 65 height 22
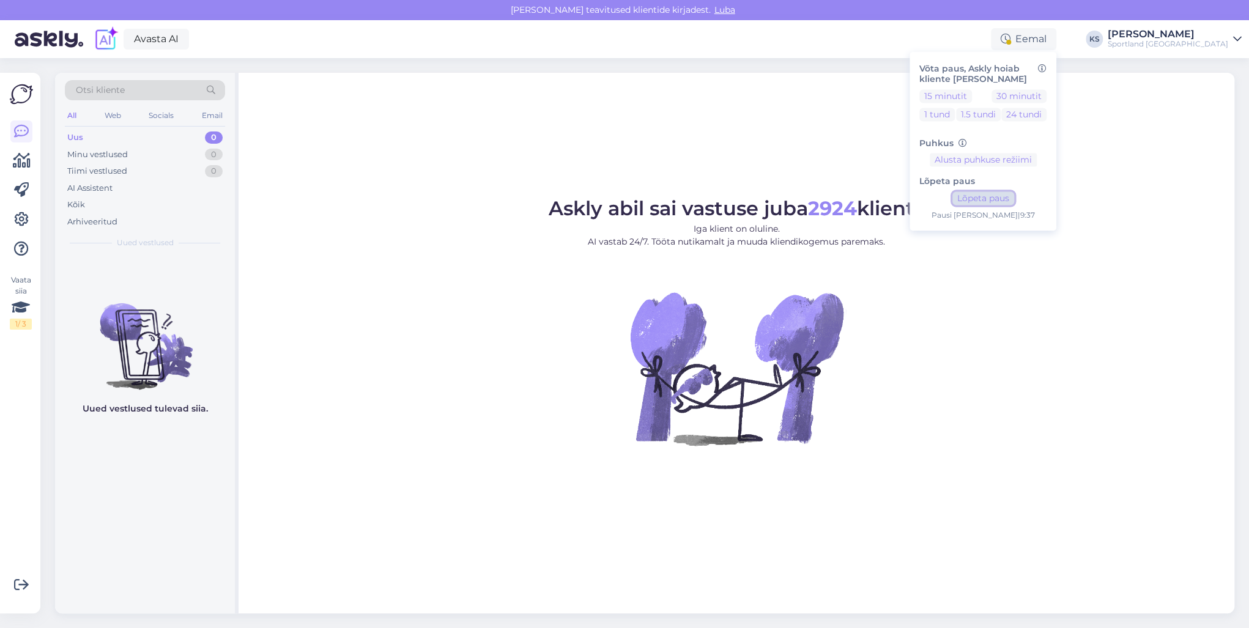
click at [1014, 203] on button "Lõpeta paus" at bounding box center [983, 198] width 62 height 13
